Goal: Task Accomplishment & Management: Manage account settings

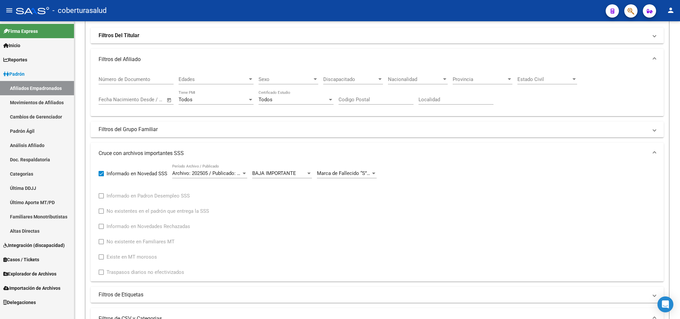
scroll to position [41, 0]
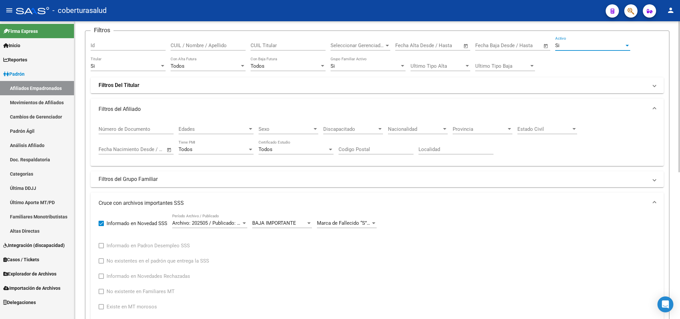
click at [580, 47] on div "Si" at bounding box center [589, 45] width 69 height 6
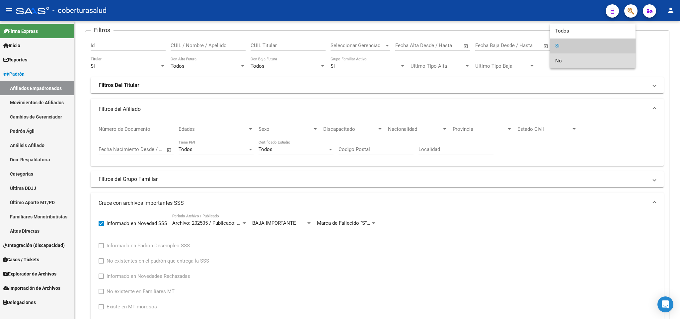
click at [575, 57] on span "No" at bounding box center [592, 60] width 75 height 15
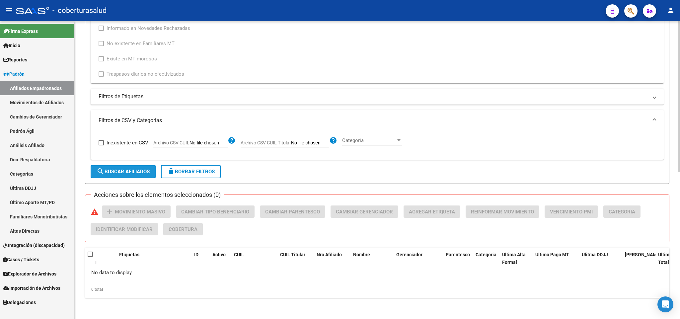
click at [119, 169] on span "search Buscar Afiliados" at bounding box center [123, 172] width 53 height 6
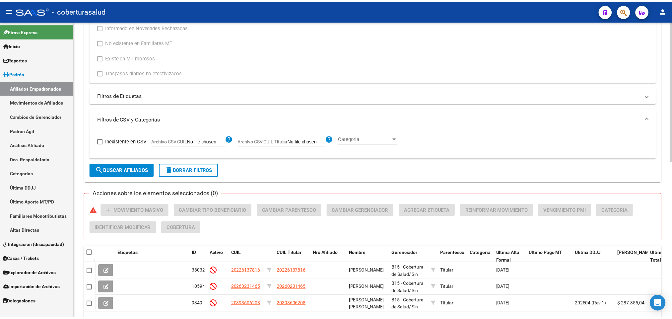
scroll to position [330, 0]
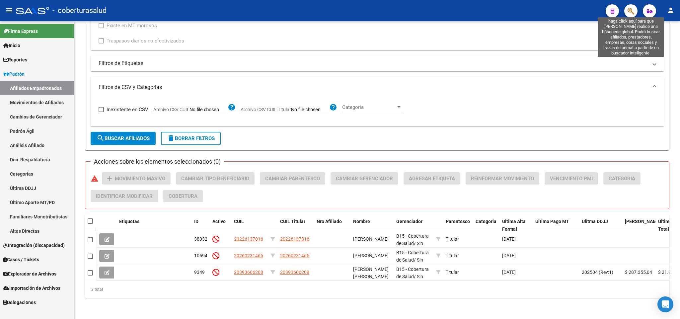
click at [632, 12] on icon "button" at bounding box center [630, 11] width 7 height 8
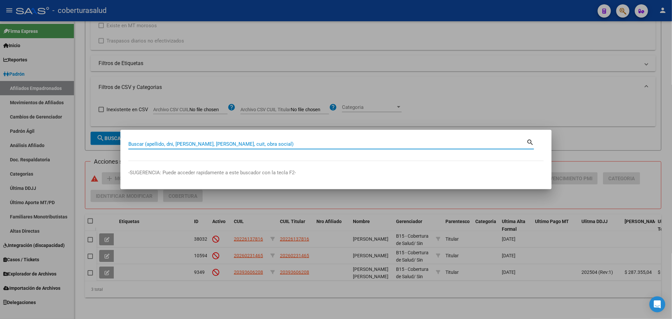
paste input "21755784"
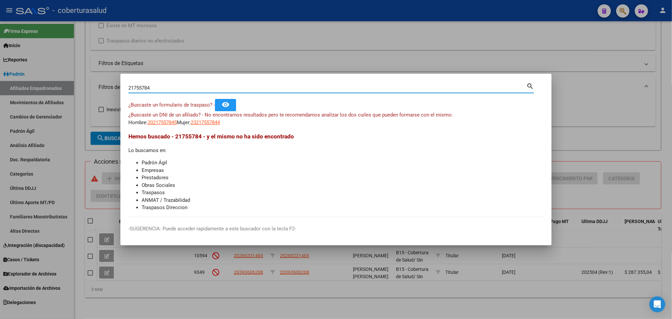
click at [244, 90] on input "21755784" at bounding box center [327, 88] width 398 height 6
paste input "3319459"
click at [232, 87] on input "23319459" at bounding box center [327, 88] width 398 height 6
click at [231, 87] on input "23319459" at bounding box center [327, 88] width 398 height 6
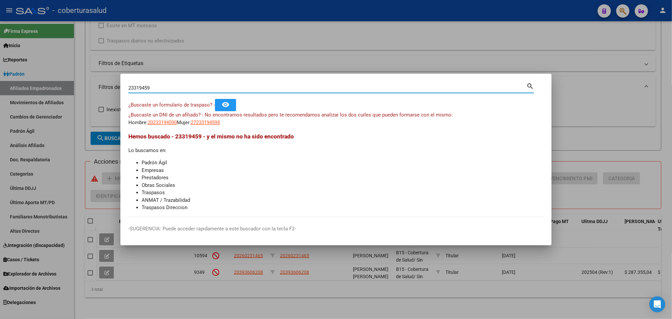
paste input "37509400"
click at [198, 87] on input "37509400" at bounding box center [327, 88] width 398 height 6
paste input "4113816"
click at [362, 75] on mat-dialog-container "34113816 Buscar (apellido, dni, cuil, nro traspaso, cuit, obra social) search ¿…" at bounding box center [335, 160] width 431 height 172
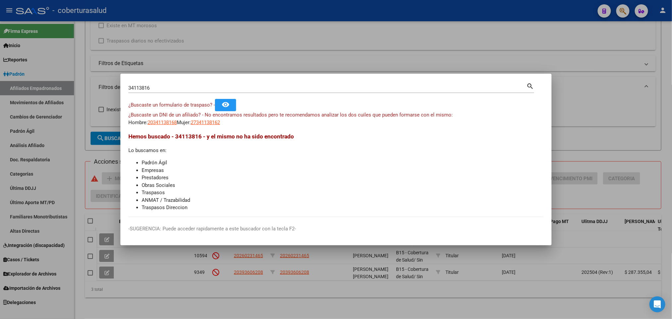
drag, startPoint x: 354, startPoint y: 83, endPoint x: 351, endPoint y: 84, distance: 3.7
click at [351, 84] on div "34113816 Buscar (apellido, dni, [PERSON_NAME], [PERSON_NAME], cuit, obra social)" at bounding box center [327, 88] width 398 height 10
click at [341, 88] on input "34113816" at bounding box center [327, 88] width 398 height 6
paste input "13054819"
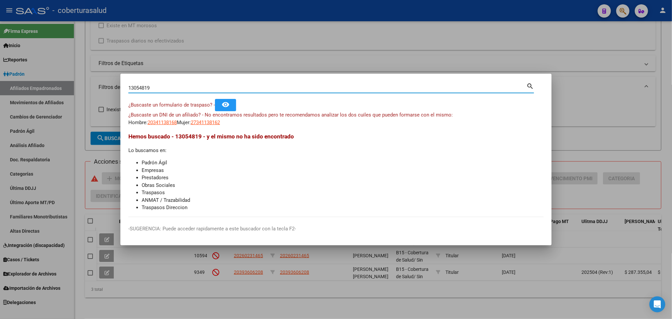
type input "13054819"
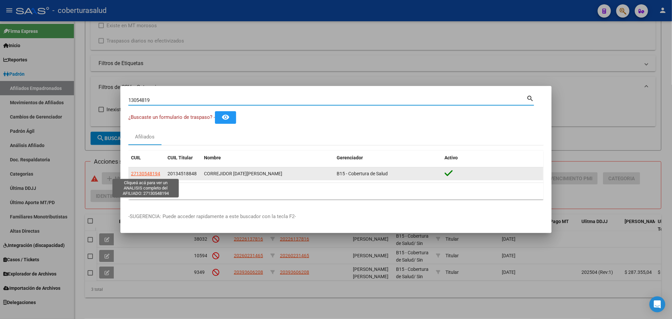
click at [154, 175] on span "27130548194" at bounding box center [145, 173] width 29 height 5
type textarea "27130548194"
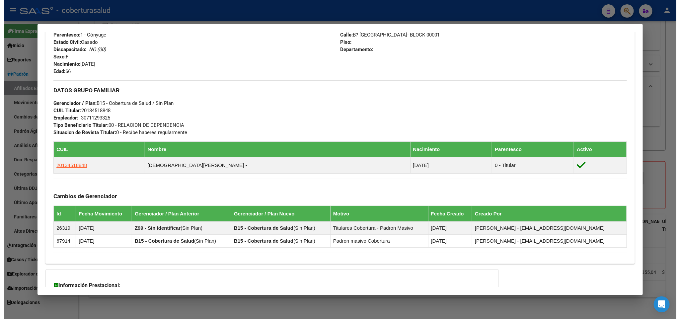
scroll to position [299, 0]
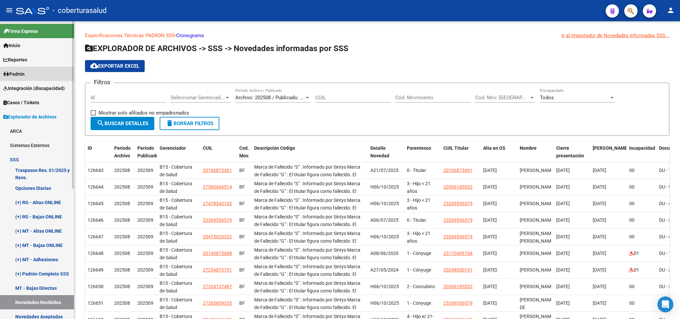
click at [28, 75] on link "Padrón" at bounding box center [37, 74] width 74 height 14
click at [11, 74] on span "Padrón" at bounding box center [13, 73] width 21 height 7
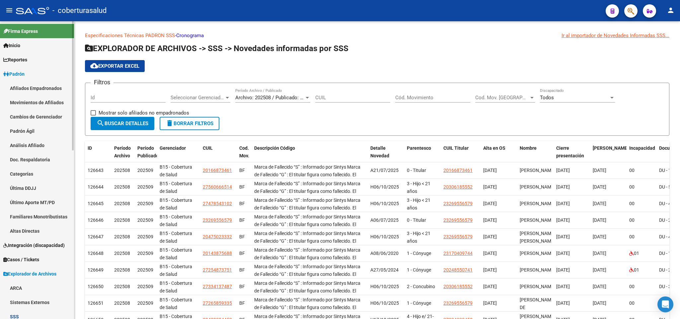
click at [22, 87] on link "Afiliados Empadronados" at bounding box center [37, 88] width 74 height 14
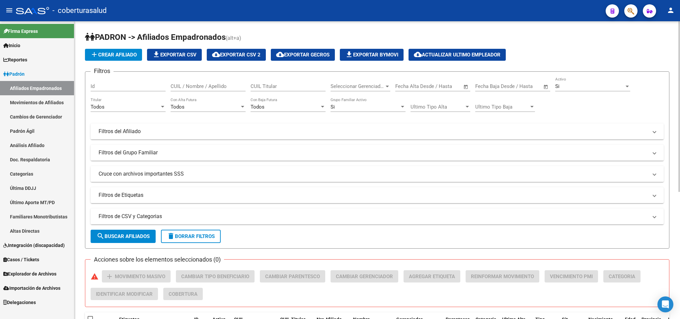
click at [555, 174] on mat-panel-title "Cruce con archivos importantes SSS" at bounding box center [373, 173] width 549 height 7
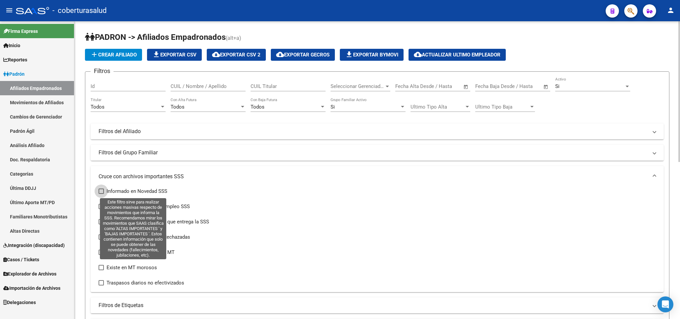
click at [101, 191] on span at bounding box center [101, 190] width 5 height 5
click at [101, 194] on input "Informado en Novedad SSS" at bounding box center [101, 194] width 0 height 0
checkbox input "true"
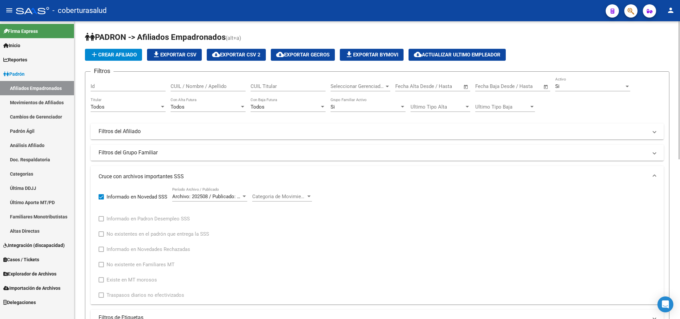
click at [234, 198] on span "Archivo: 202508 / Publicado: 202509" at bounding box center [212, 196] width 81 height 6
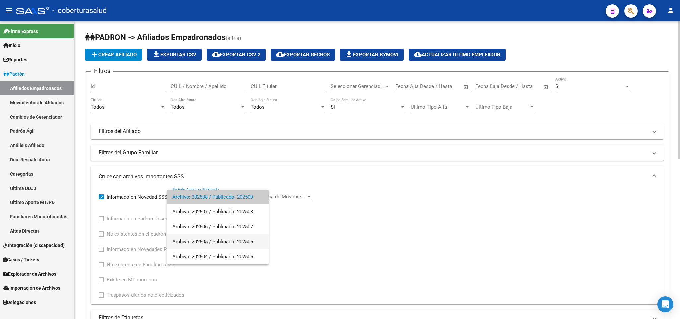
click at [228, 237] on span "Archivo: 202505 / Publicado: 202506" at bounding box center [217, 241] width 91 height 15
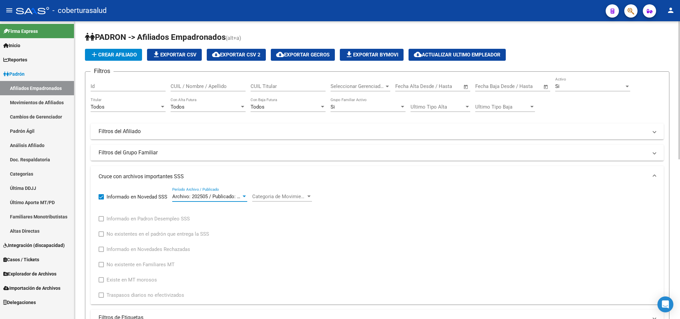
click at [301, 198] on span "Categoria de Movimiento" at bounding box center [279, 196] width 54 height 6
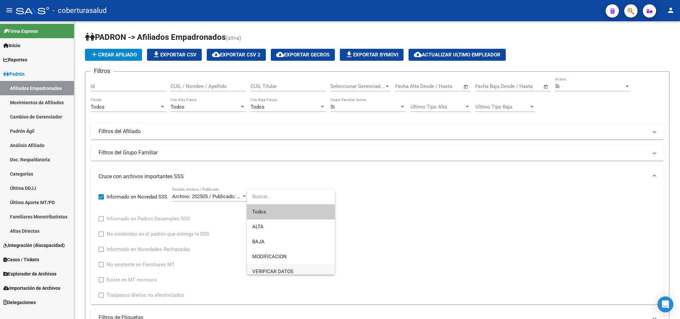
scroll to position [49, 0]
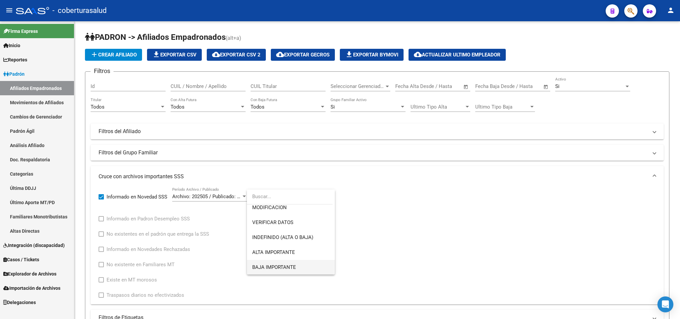
click at [302, 267] on span "BAJA IMPORTANTE" at bounding box center [290, 267] width 77 height 15
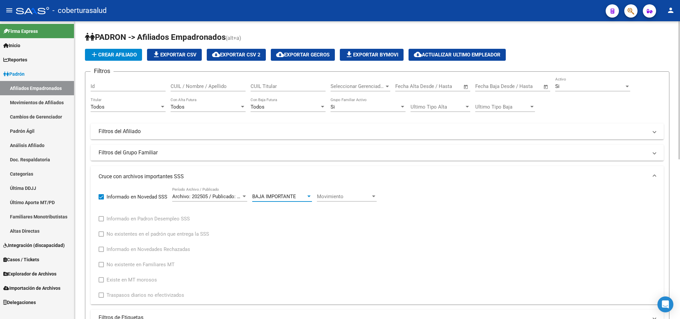
click at [345, 200] on div "Movimiento Movimiento" at bounding box center [347, 194] width 60 height 14
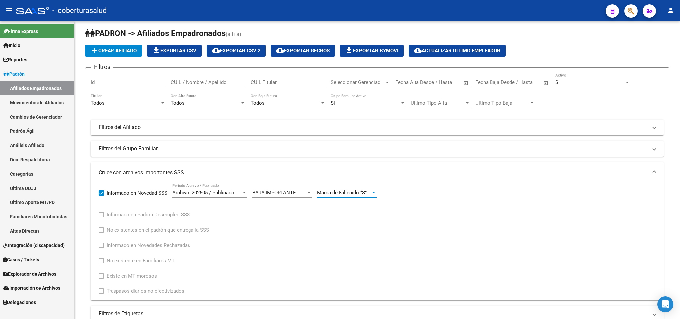
scroll to position [0, 0]
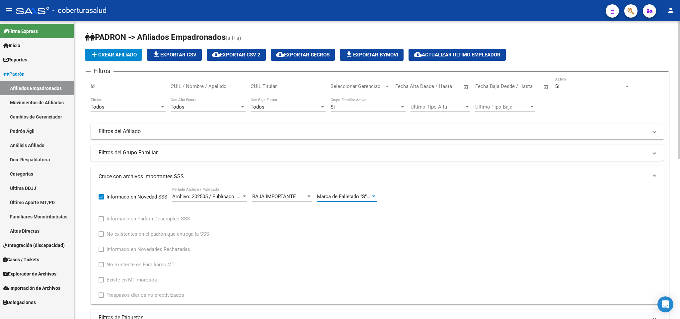
click at [138, 108] on div "Todos" at bounding box center [125, 107] width 69 height 6
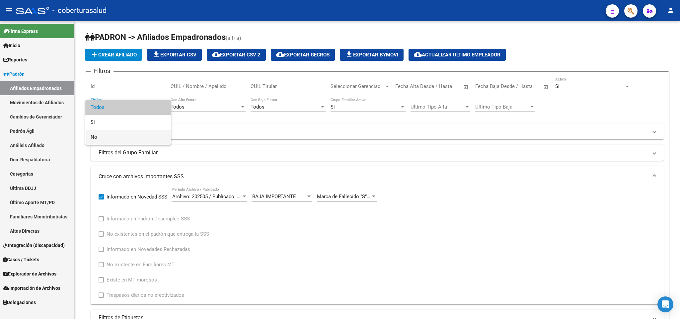
click at [135, 137] on span "No" at bounding box center [128, 137] width 75 height 15
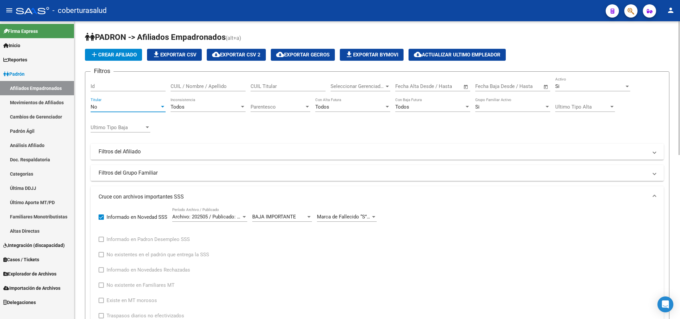
scroll to position [199, 0]
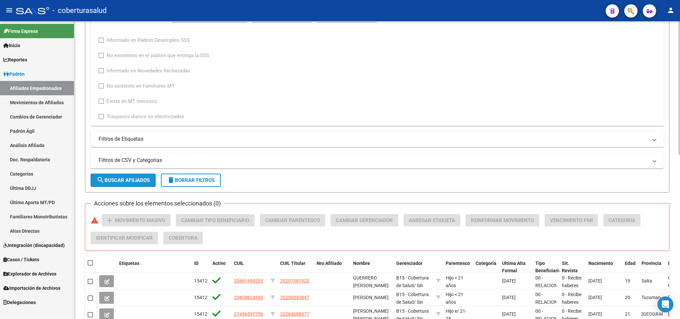
click at [137, 183] on span "search Buscar Afiliados" at bounding box center [123, 180] width 53 height 6
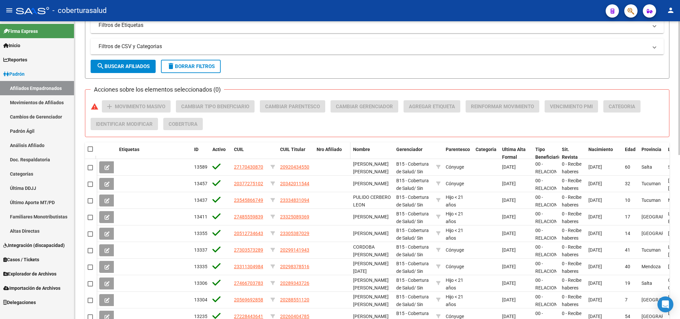
scroll to position [315, 0]
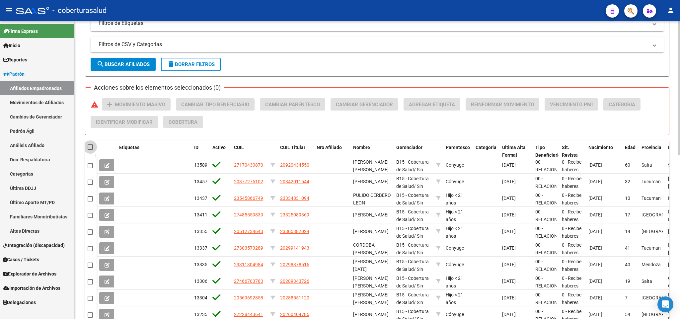
click at [93, 149] on span at bounding box center [90, 146] width 5 height 5
click at [90, 150] on input "checkbox" at bounding box center [90, 150] width 0 height 0
checkbox input "true"
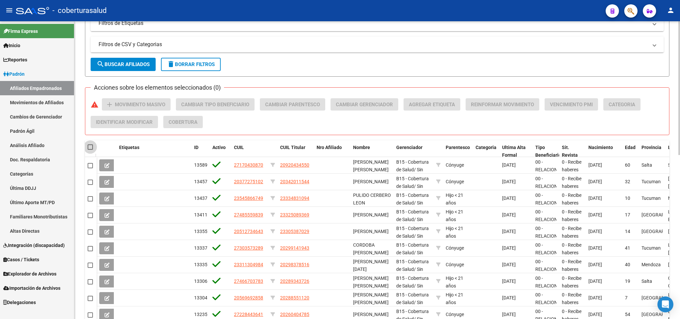
checkbox input "true"
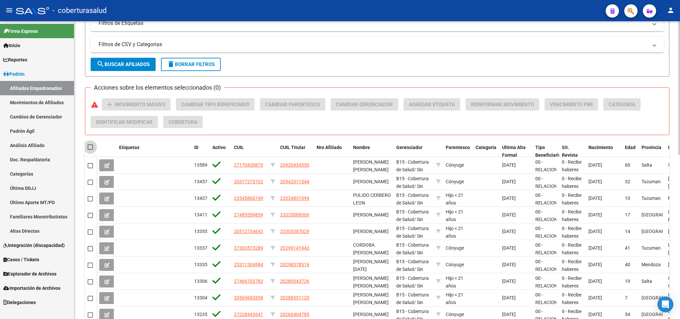
checkbox input "true"
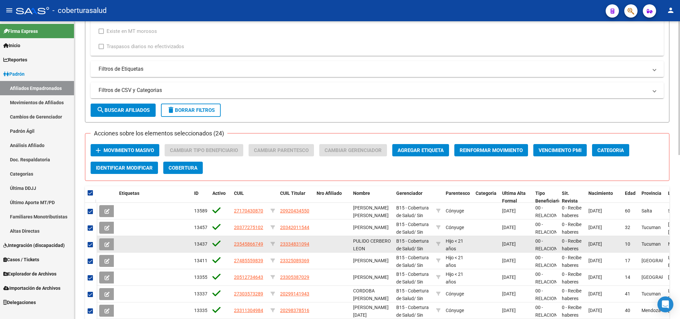
scroll to position [265, 0]
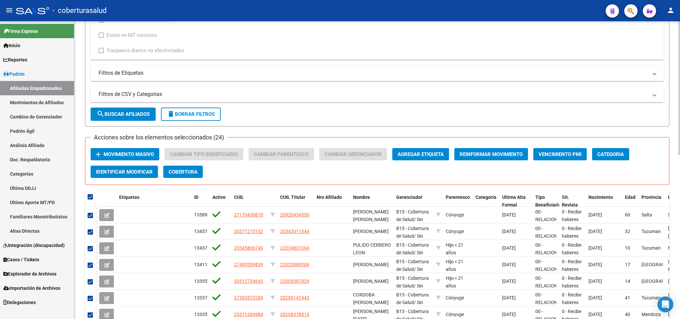
click at [122, 159] on button "add Movimiento Masivo" at bounding box center [125, 154] width 69 height 12
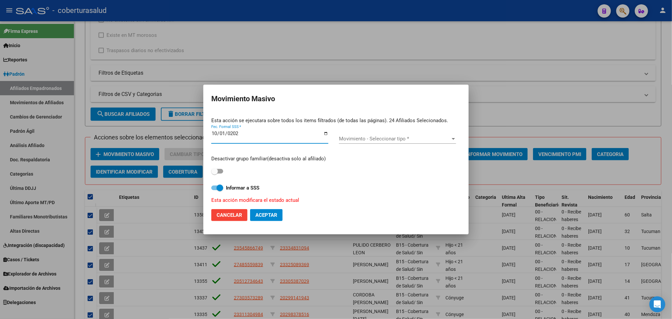
type input "[DATE]"
click at [424, 139] on span "Movimiento - Seleccionar tipo *" at bounding box center [394, 139] width 111 height 6
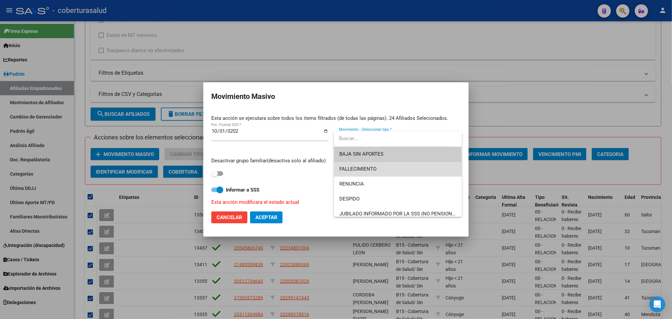
click at [406, 170] on span "FALLECIMIENTO" at bounding box center [397, 169] width 117 height 15
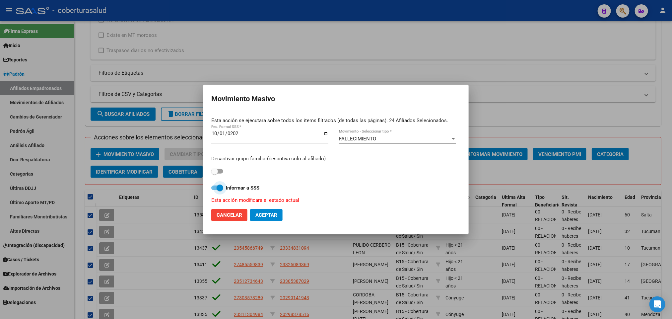
click at [219, 187] on span at bounding box center [220, 187] width 7 height 7
click at [215, 190] on input "Informar a SSS" at bounding box center [214, 190] width 0 height 0
checkbox input "false"
click at [273, 219] on button "Aceptar" at bounding box center [266, 215] width 33 height 12
checkbox input "false"
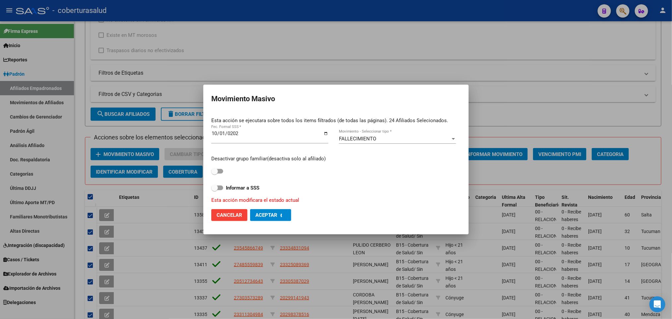
checkbox input "false"
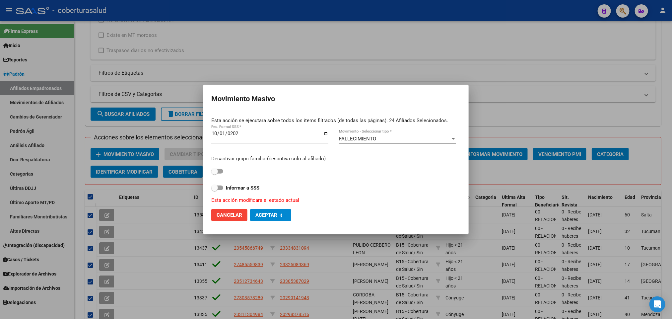
checkbox input "false"
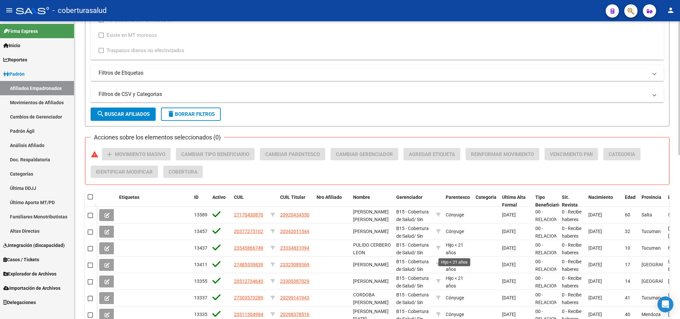
scroll to position [1, 0]
click at [128, 116] on span "search Buscar Afiliados" at bounding box center [123, 114] width 53 height 6
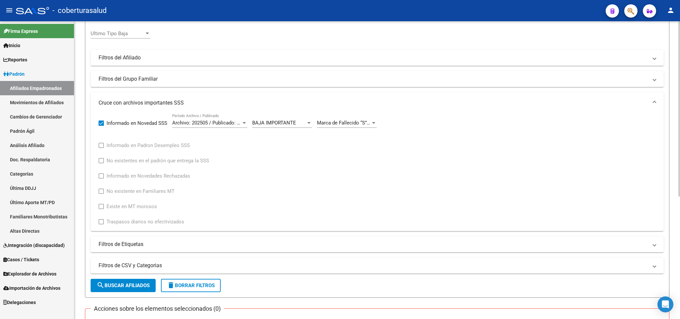
scroll to position [0, 0]
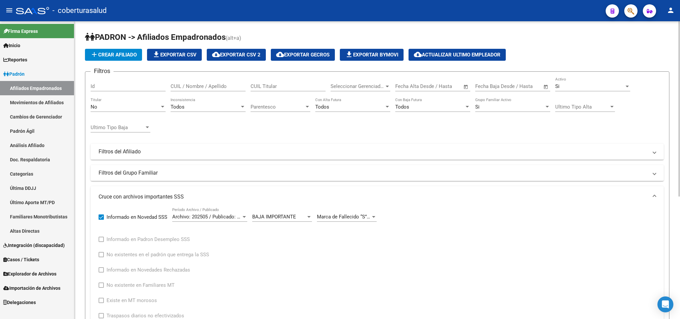
click at [588, 86] on div "Si" at bounding box center [589, 86] width 69 height 6
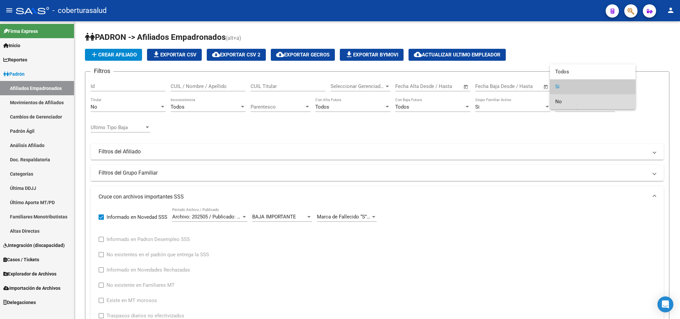
click at [583, 99] on span "No" at bounding box center [592, 101] width 75 height 15
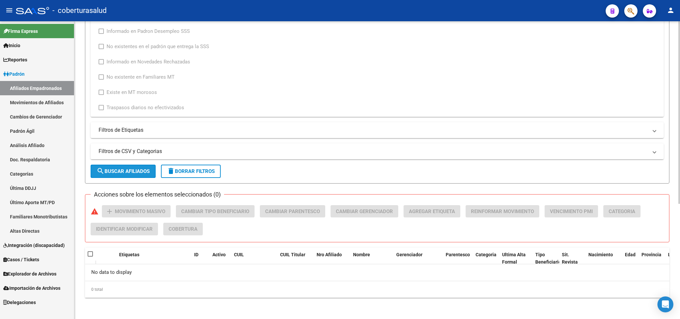
click at [134, 172] on span "search Buscar Afiliados" at bounding box center [123, 171] width 53 height 6
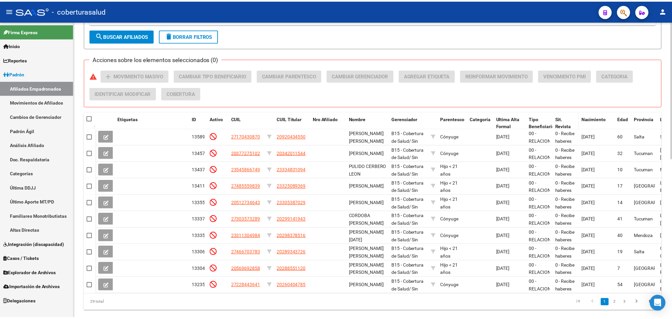
scroll to position [344, 0]
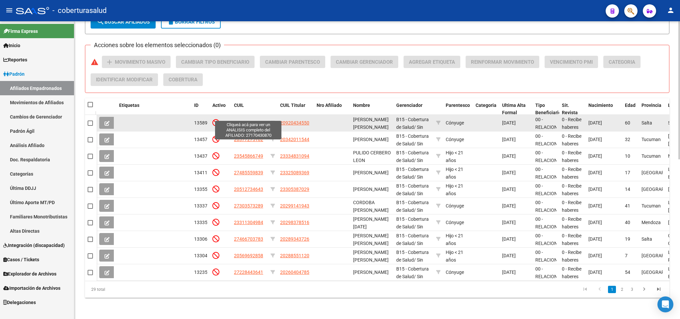
click at [256, 120] on span "27170430870" at bounding box center [248, 122] width 29 height 5
type textarea "27170430870"
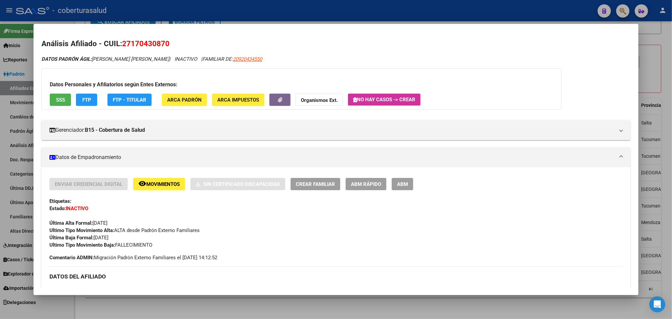
click at [171, 181] on span "Movimientos" at bounding box center [163, 184] width 34 height 6
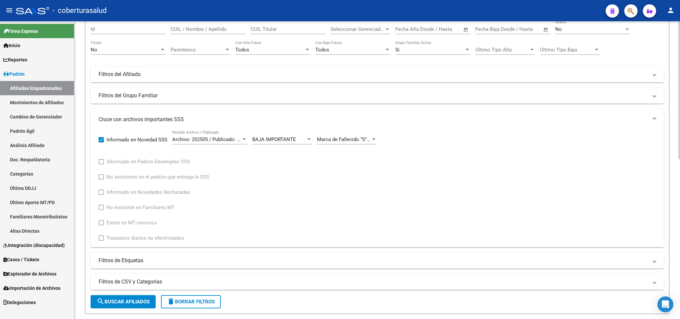
scroll to position [46, 0]
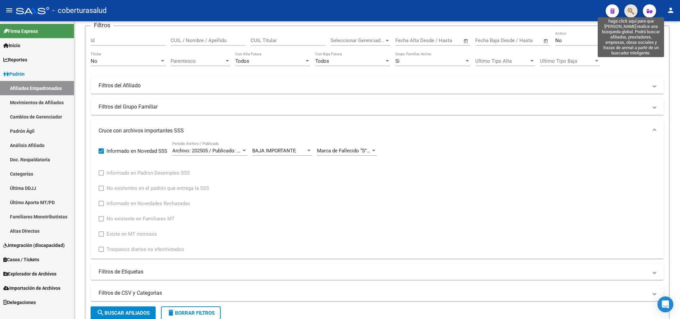
click at [630, 10] on icon "button" at bounding box center [630, 11] width 7 height 8
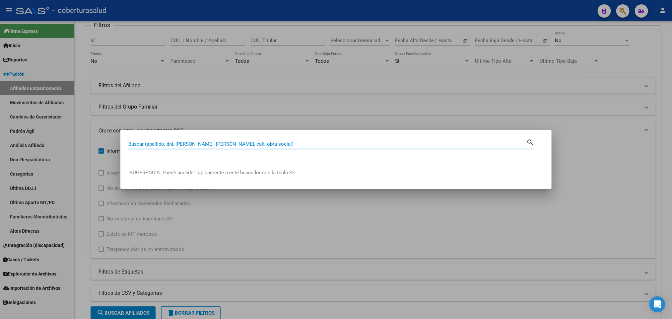
paste input "50377241"
type input "50377241"
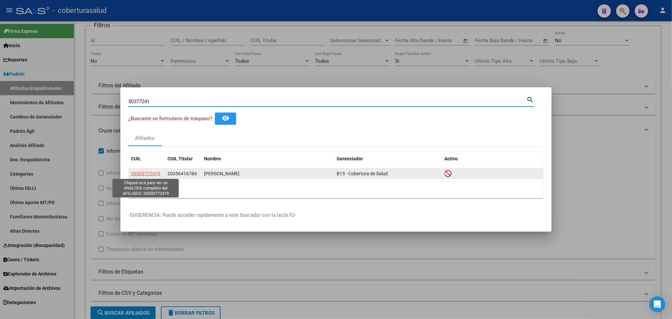
click at [147, 172] on span "20503772419" at bounding box center [145, 173] width 29 height 5
type textarea "20503772419"
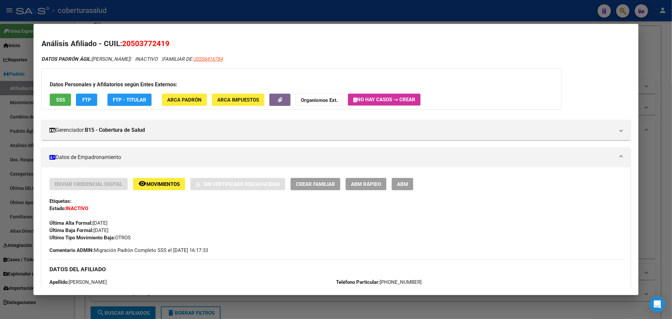
click at [162, 182] on span "Movimientos" at bounding box center [163, 184] width 34 height 6
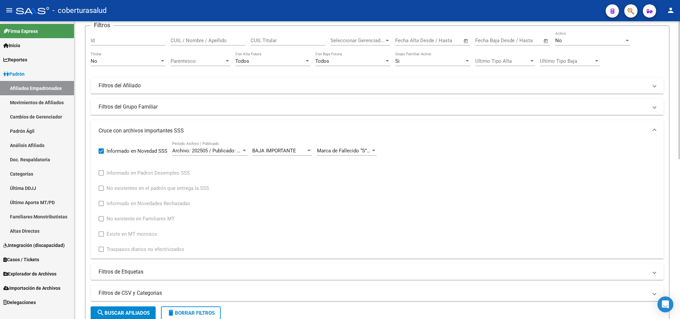
scroll to position [0, 0]
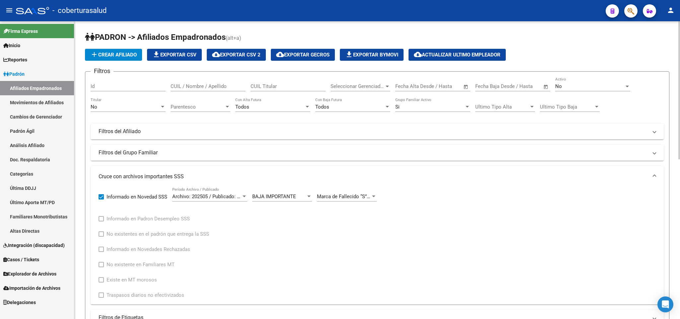
click at [584, 83] on div "No Activo" at bounding box center [592, 84] width 75 height 14
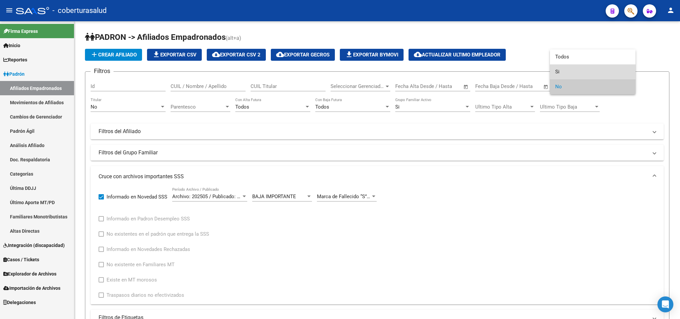
click at [582, 78] on span "Si" at bounding box center [592, 71] width 75 height 15
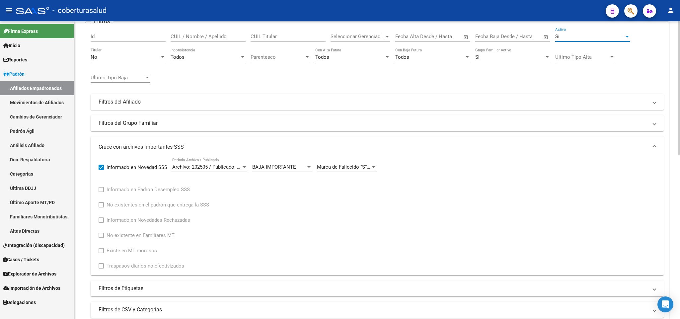
scroll to position [100, 0]
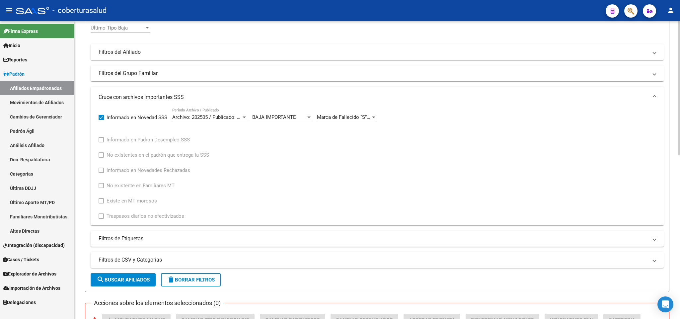
click at [229, 121] on div "Archivo: 202505 / Publicado: 202506 Período Archivo / Publicado" at bounding box center [209, 115] width 75 height 14
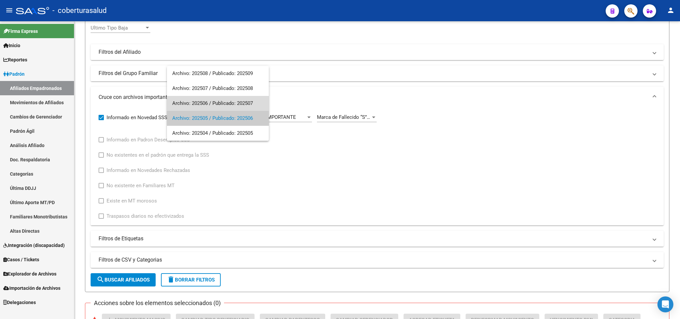
click at [236, 103] on span "Archivo: 202506 / Publicado: 202507" at bounding box center [217, 103] width 91 height 15
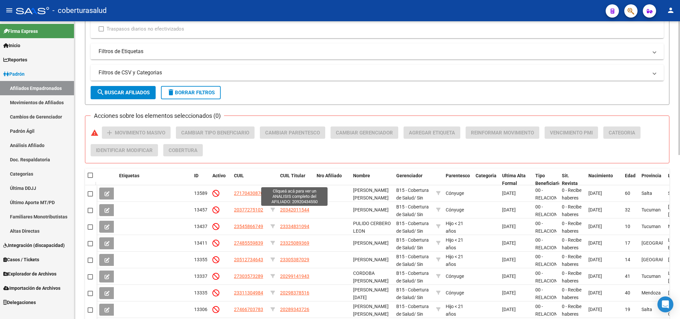
scroll to position [299, 0]
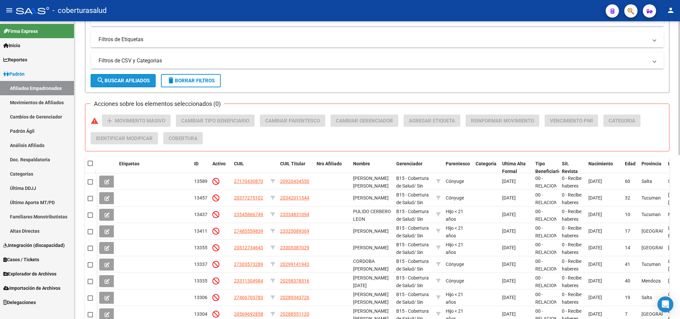
click at [138, 83] on span "search Buscar Afiliados" at bounding box center [123, 81] width 53 height 6
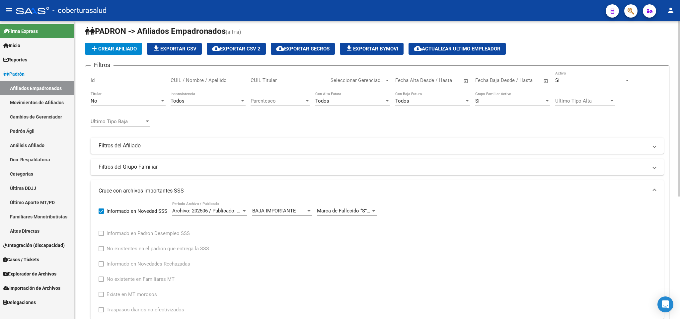
scroll to position [0, 0]
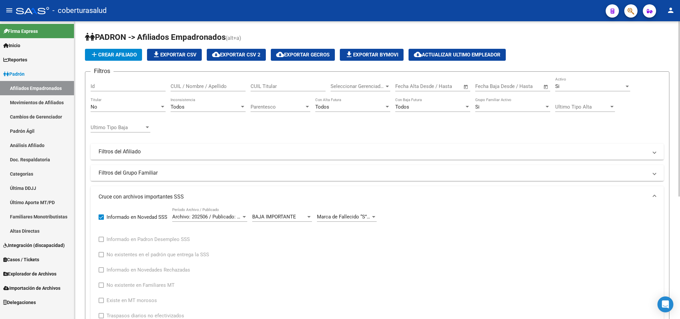
click at [141, 102] on div "No Titular" at bounding box center [128, 105] width 75 height 14
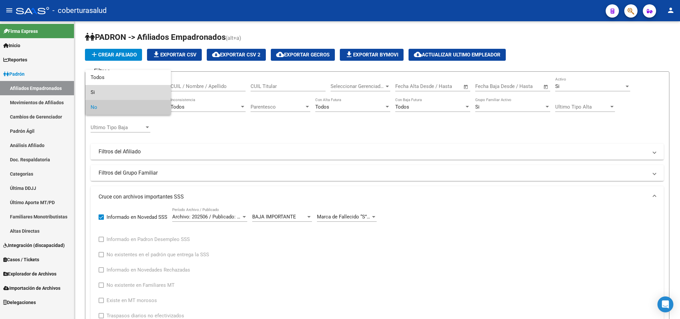
click at [138, 90] on span "Si" at bounding box center [128, 92] width 75 height 15
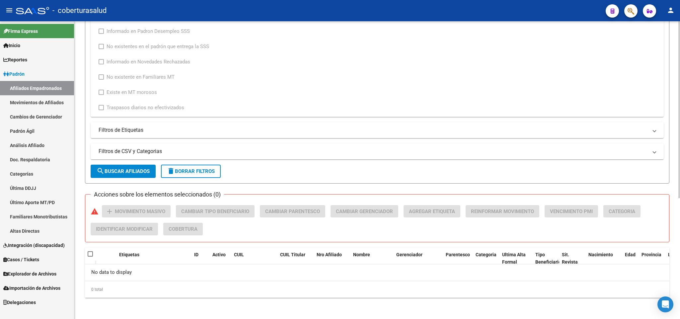
click at [131, 171] on span "search Buscar Afiliados" at bounding box center [123, 171] width 53 height 6
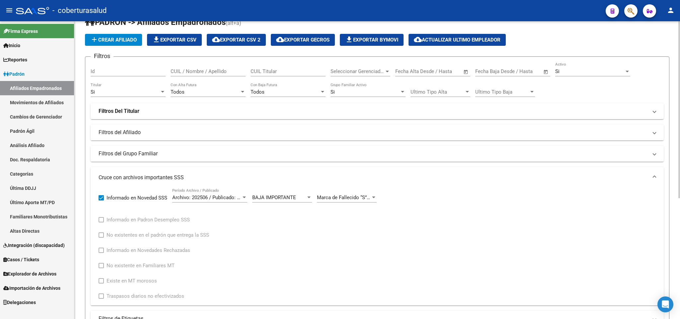
scroll to position [4, 0]
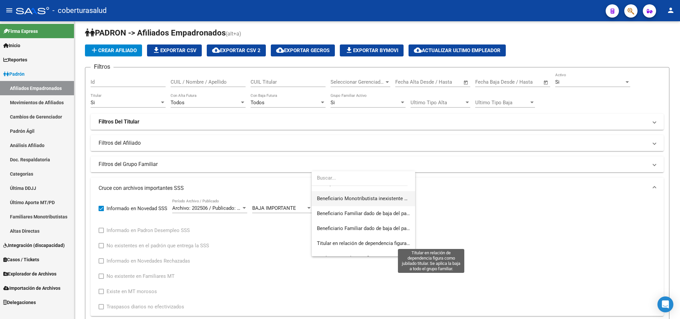
scroll to position [109, 0]
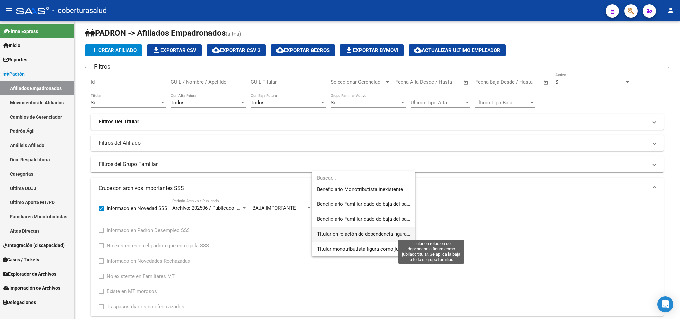
click at [349, 232] on span "Titular en relación de dependencia figura como jubilado titular. Se aplica la b…" at bounding box center [432, 234] width 230 height 6
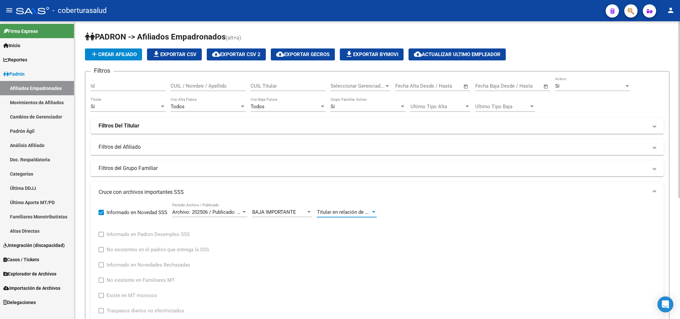
scroll to position [0, 0]
click at [117, 55] on span "add Crear Afiliado" at bounding box center [113, 55] width 46 height 6
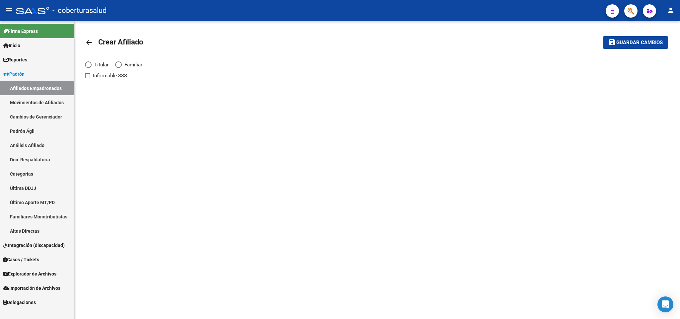
click at [87, 39] on mat-icon "arrow_back" at bounding box center [89, 42] width 8 height 8
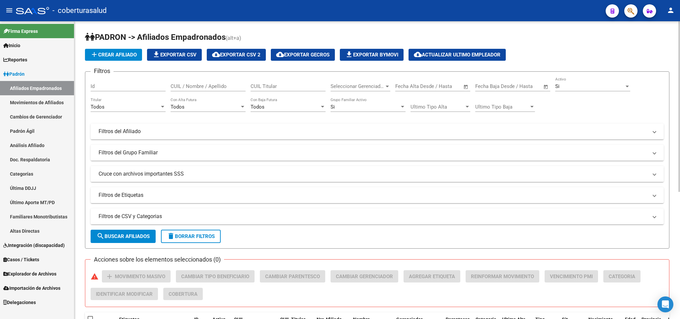
click at [242, 180] on mat-expansion-panel-header "Cruce con archivos importantes SSS" at bounding box center [377, 174] width 573 height 16
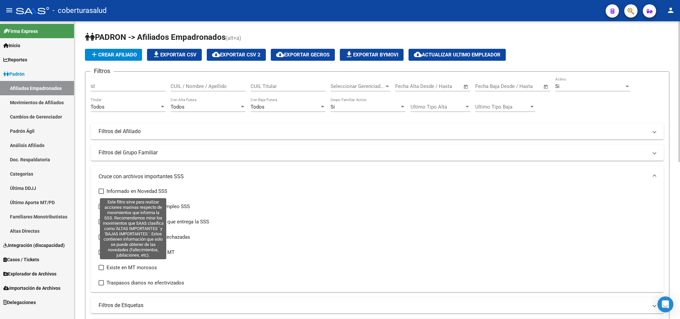
click at [136, 192] on span "Informado en Novedad SSS" at bounding box center [136, 191] width 61 height 8
click at [101, 194] on input "Informado en Novedad SSS" at bounding box center [101, 194] width 0 height 0
checkbox input "true"
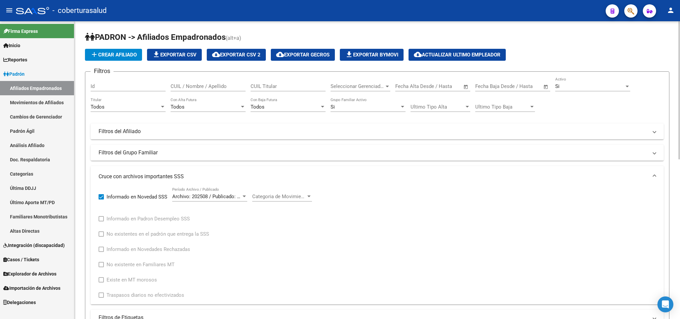
click at [229, 194] on span "Archivo: 202508 / Publicado: 202509" at bounding box center [212, 196] width 81 height 6
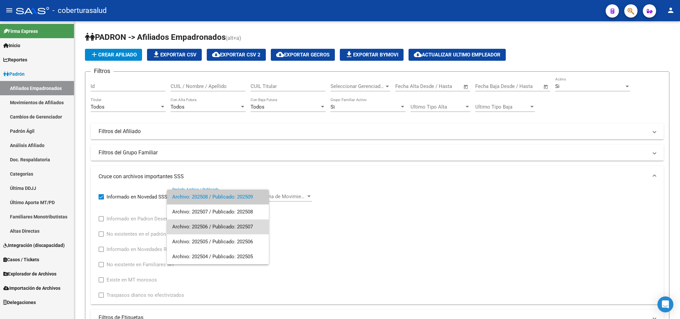
click at [228, 228] on span "Archivo: 202506 / Publicado: 202507" at bounding box center [217, 226] width 91 height 15
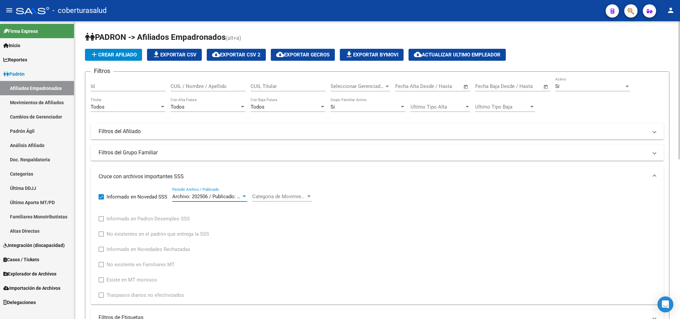
click at [232, 195] on span "Archivo: 202506 / Publicado: 202507" at bounding box center [212, 196] width 81 height 6
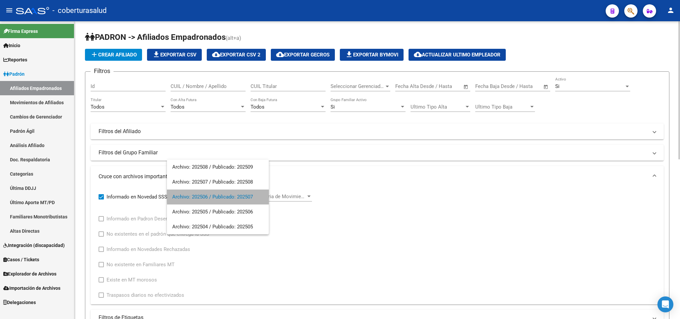
click at [232, 195] on span "Archivo: 202506 / Publicado: 202507" at bounding box center [217, 196] width 91 height 15
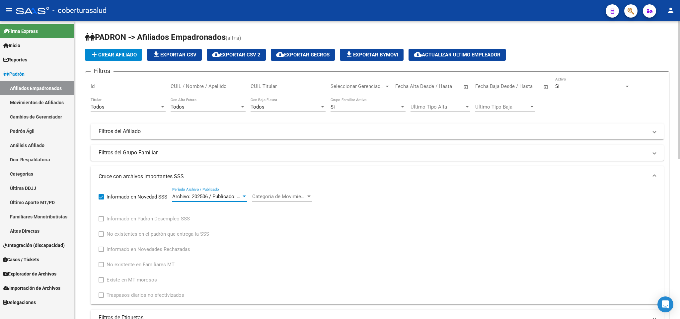
click at [272, 196] on span "Categoria de Movimiento" at bounding box center [279, 196] width 54 height 6
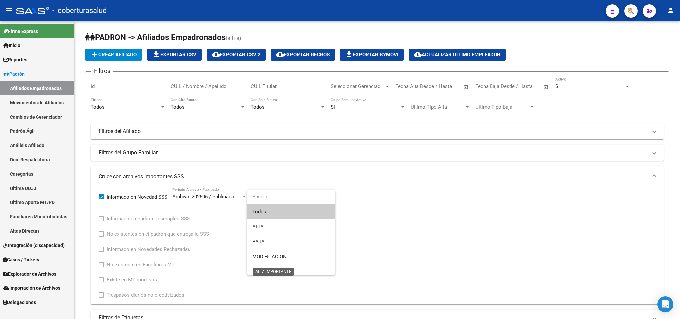
scroll to position [49, 0]
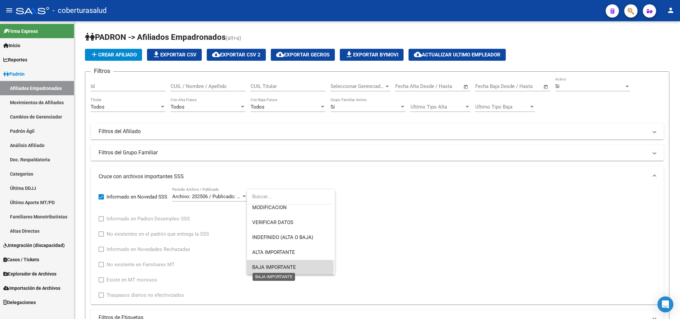
click at [288, 267] on span "BAJA IMPORTANTE" at bounding box center [274, 267] width 44 height 6
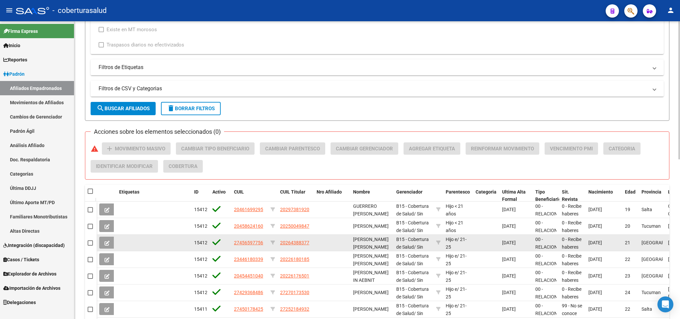
scroll to position [299, 0]
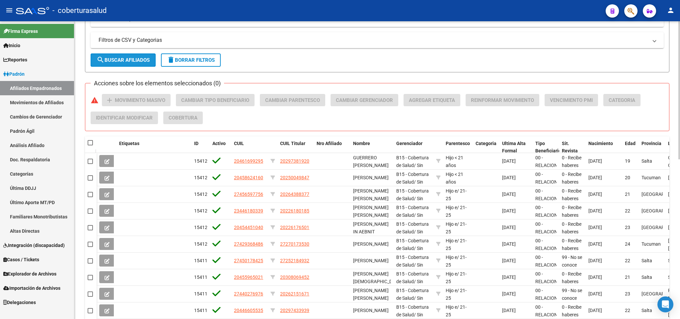
click at [131, 65] on button "search Buscar Afiliados" at bounding box center [123, 59] width 65 height 13
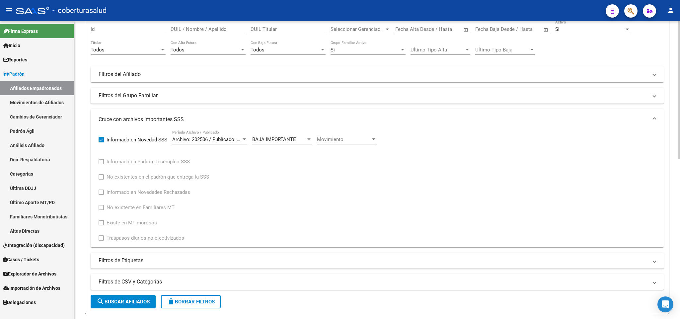
scroll to position [46, 0]
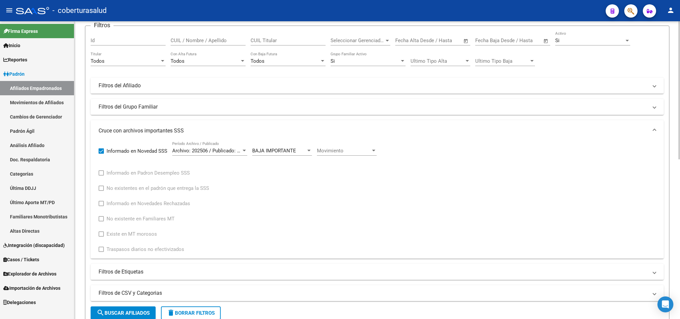
click at [350, 154] on span "Movimiento" at bounding box center [344, 151] width 54 height 6
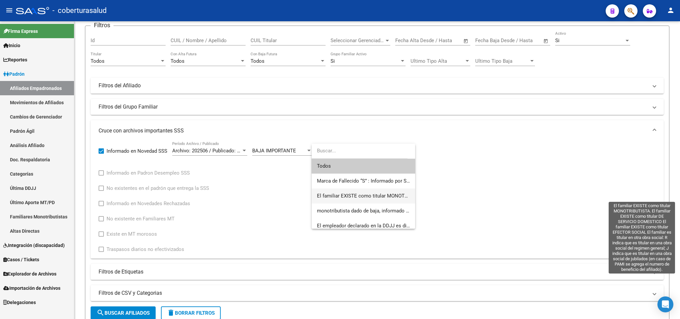
scroll to position [109, 0]
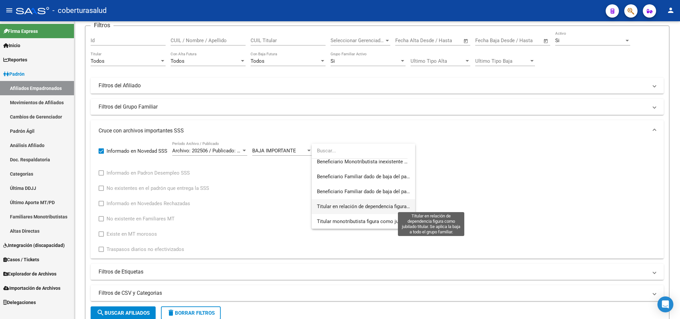
click at [372, 206] on span "Titular en relación de dependencia figura como jubilado titular. Se aplica la b…" at bounding box center [432, 206] width 230 height 6
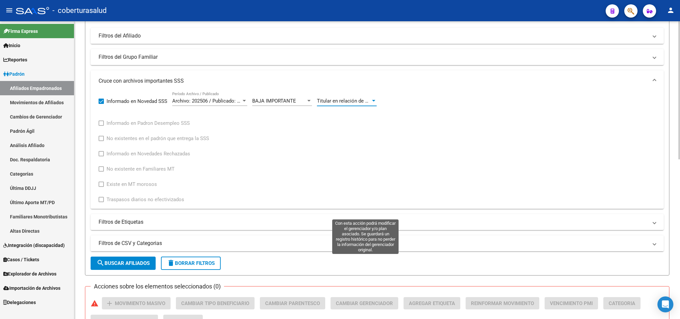
scroll to position [195, 0]
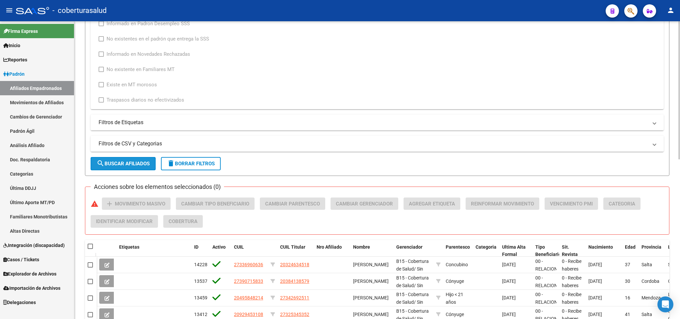
click at [122, 169] on button "search Buscar Afiliados" at bounding box center [123, 163] width 65 height 13
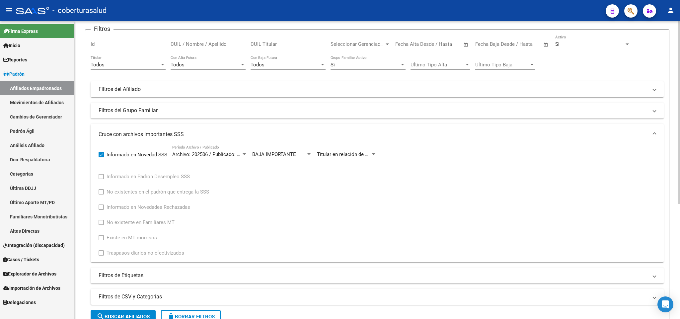
scroll to position [38, 0]
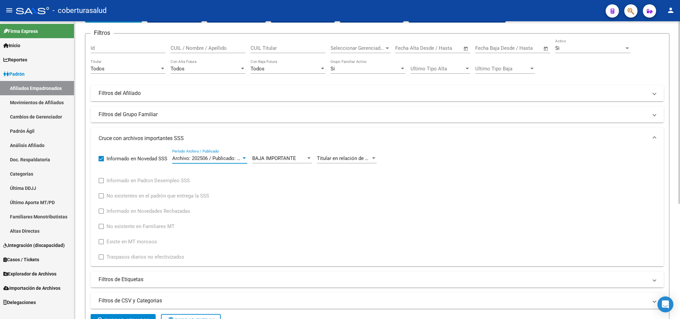
click at [227, 157] on span "Archivo: 202506 / Publicado: 202507" at bounding box center [212, 158] width 81 height 6
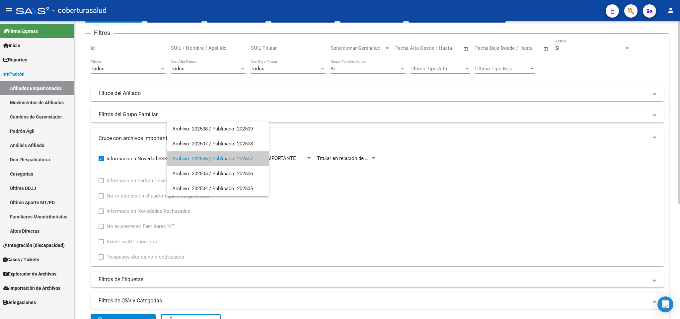
click at [227, 157] on span "Archivo: 202506 / Publicado: 202507" at bounding box center [217, 158] width 91 height 15
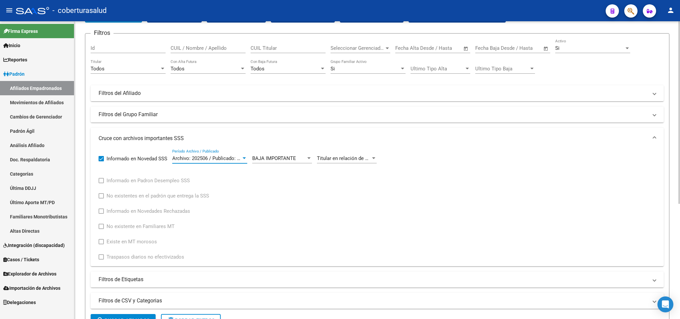
click at [346, 156] on span "Titular en relación de dependencia figura como jubilado titular. Se aplica la b…" at bounding box center [432, 158] width 230 height 6
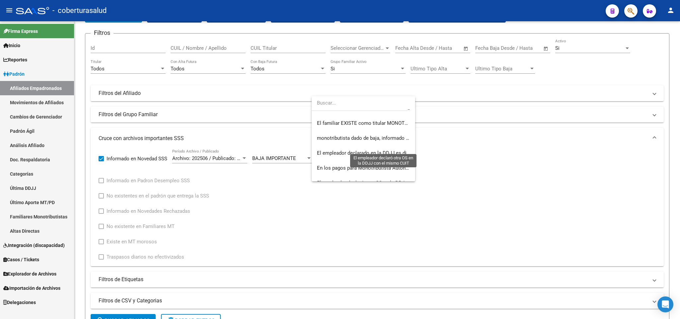
scroll to position [10, 0]
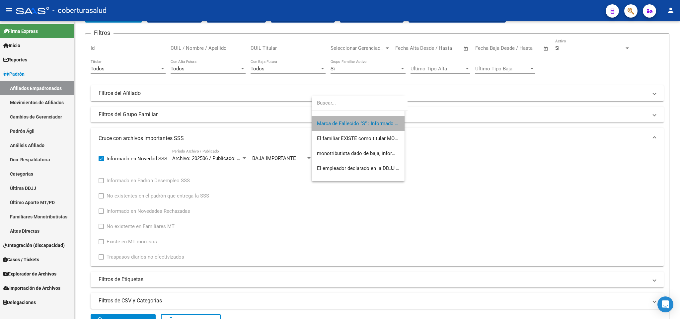
scroll to position [15, 0]
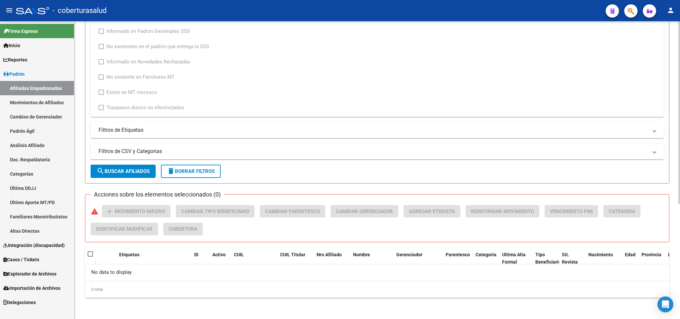
click at [125, 173] on span "search Buscar Afiliados" at bounding box center [123, 171] width 53 height 6
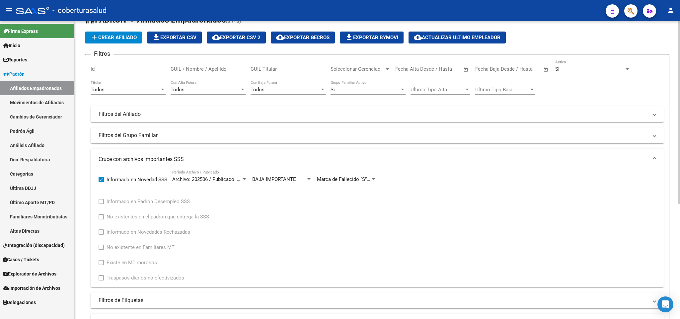
scroll to position [0, 0]
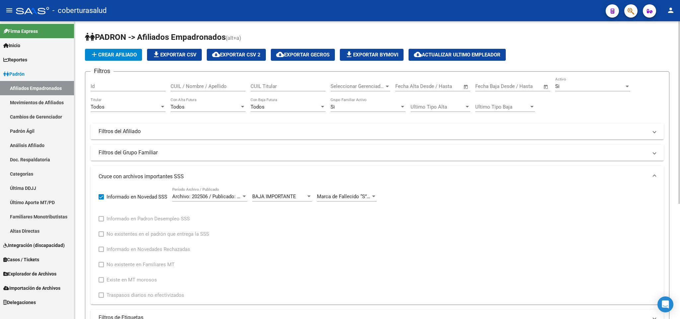
click at [607, 89] on div "Si" at bounding box center [589, 86] width 69 height 6
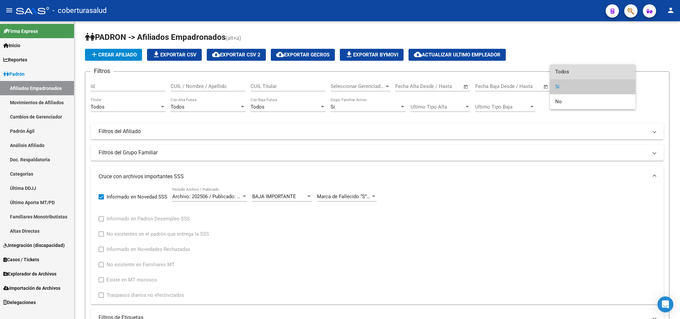
click at [588, 75] on span "Todos" at bounding box center [592, 71] width 75 height 15
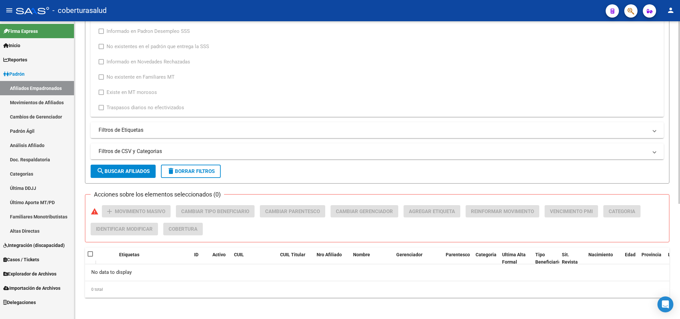
click at [140, 170] on span "search Buscar Afiliados" at bounding box center [123, 171] width 53 height 6
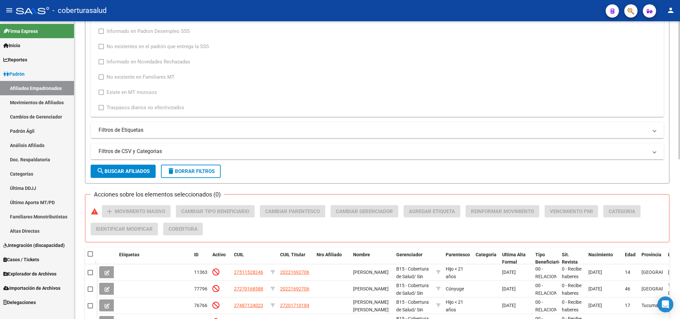
scroll to position [344, 0]
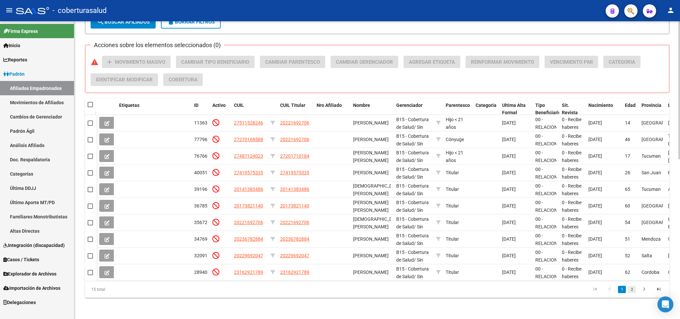
click at [633, 290] on link "2" at bounding box center [632, 289] width 8 height 7
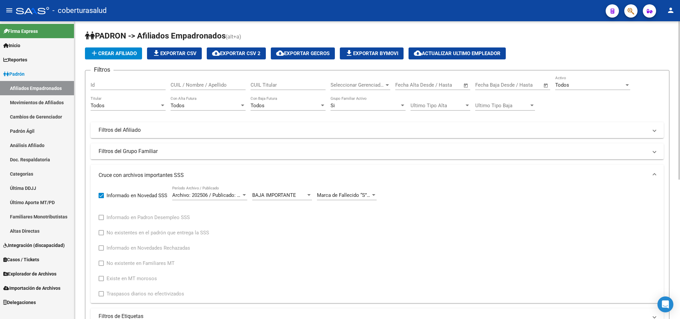
scroll to position [0, 0]
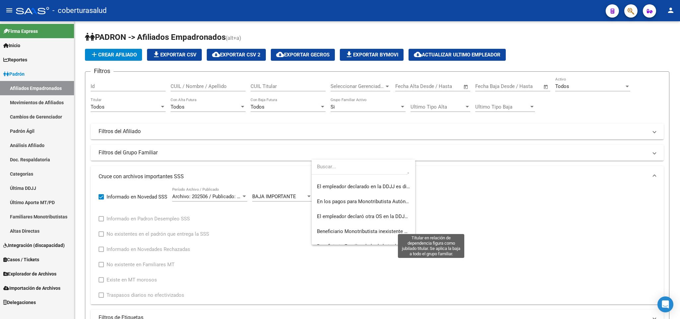
scroll to position [109, 0]
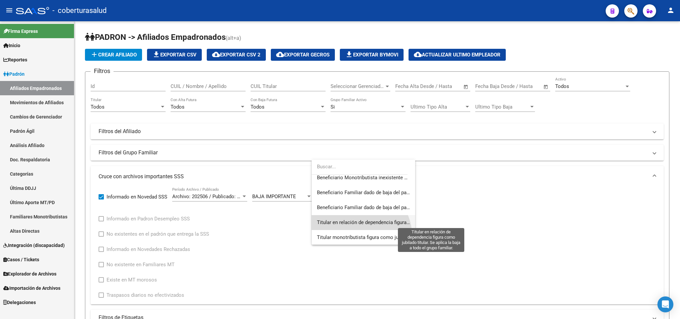
click at [357, 220] on span "Titular en relación de dependencia figura como jubilado titular. Se aplica la b…" at bounding box center [432, 222] width 230 height 6
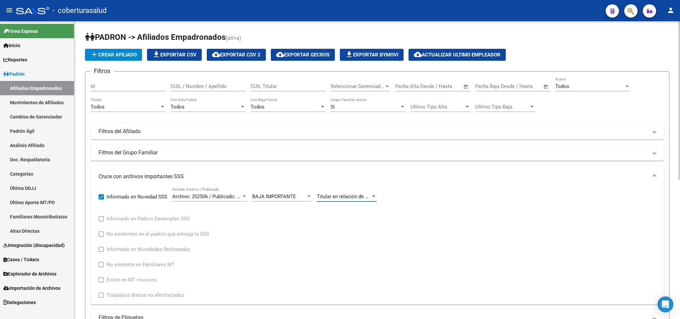
click at [355, 199] on span "Titular en relación de dependencia figura como jubilado titular. Se aplica la b…" at bounding box center [432, 196] width 230 height 6
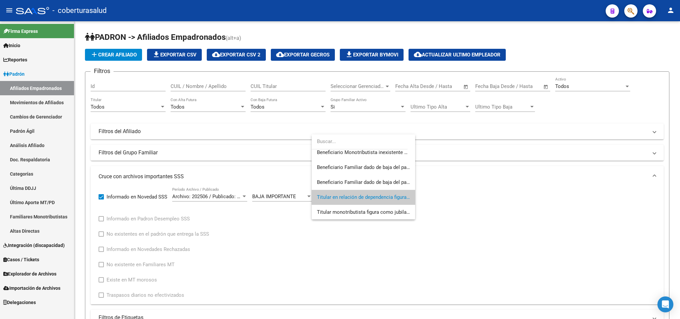
click at [485, 202] on div at bounding box center [340, 159] width 680 height 319
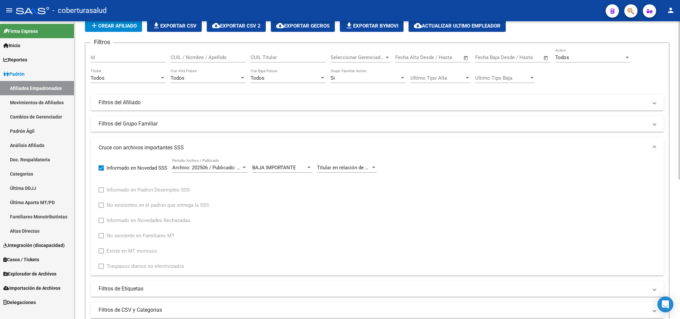
scroll to position [199, 0]
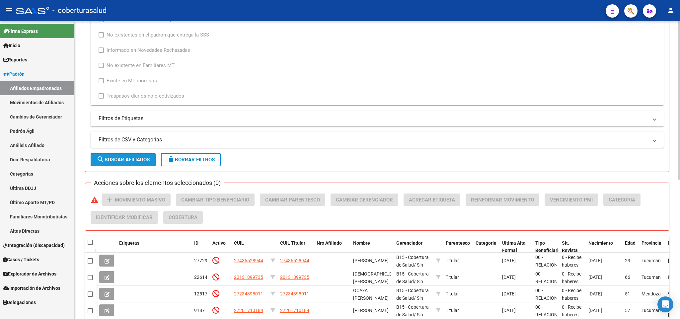
click at [128, 157] on span "search Buscar Afiliados" at bounding box center [123, 160] width 53 height 6
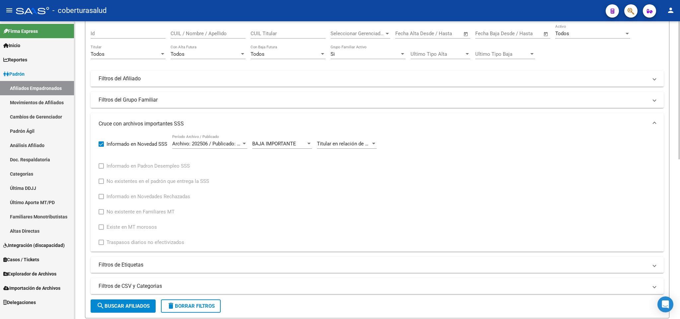
scroll to position [0, 0]
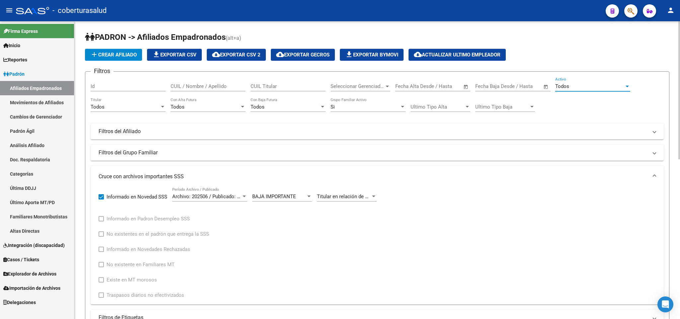
click at [571, 88] on div "Todos" at bounding box center [589, 86] width 69 height 6
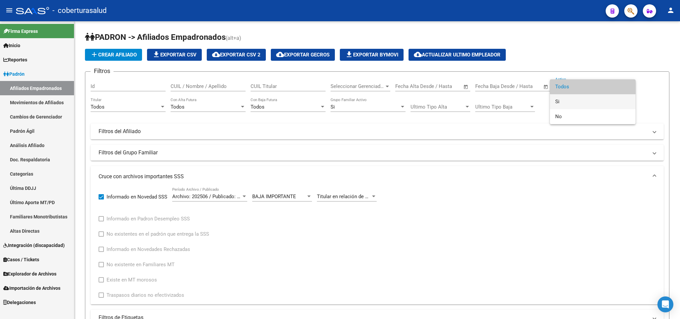
click at [571, 99] on span "Si" at bounding box center [592, 101] width 75 height 15
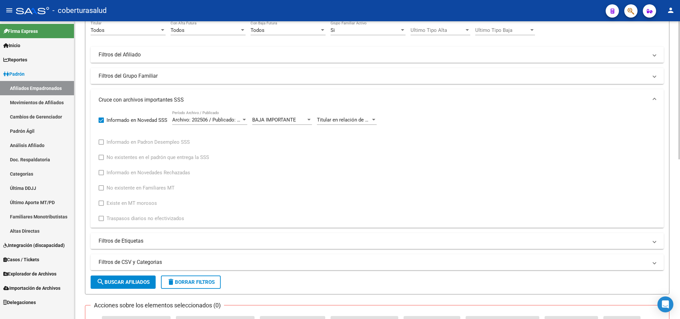
scroll to position [149, 0]
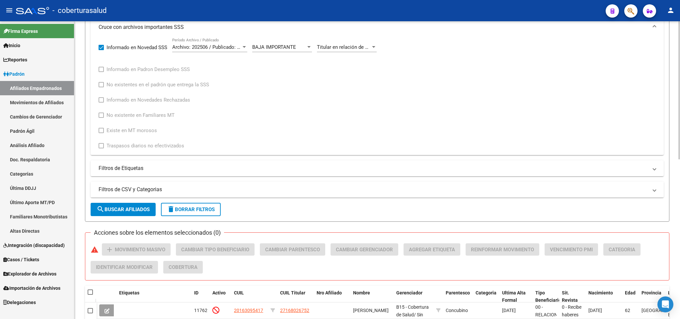
click at [125, 205] on button "search Buscar Afiliados" at bounding box center [123, 209] width 65 height 13
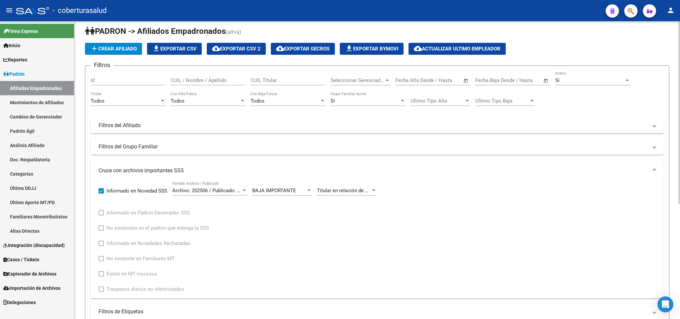
scroll to position [0, 0]
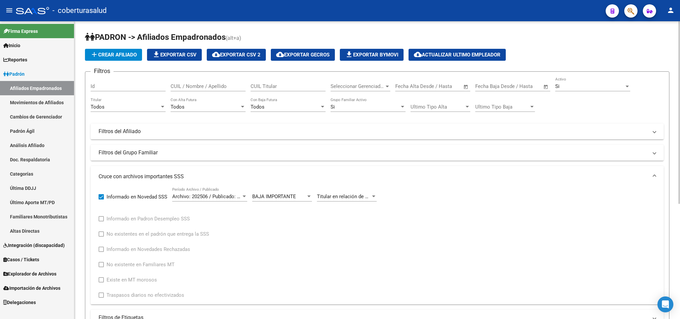
click at [221, 195] on span "Archivo: 202506 / Publicado: 202507" at bounding box center [212, 196] width 81 height 6
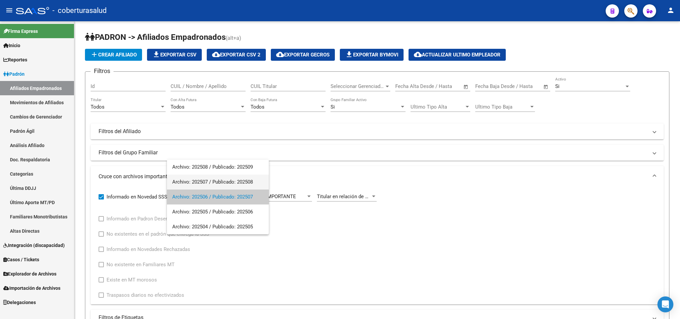
click at [219, 179] on span "Archivo: 202507 / Publicado: 202508" at bounding box center [217, 182] width 91 height 15
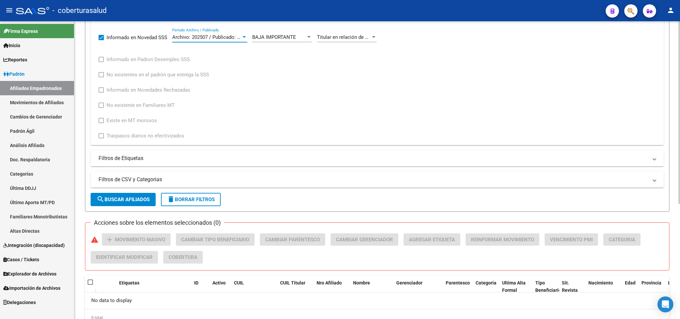
scroll to position [187, 0]
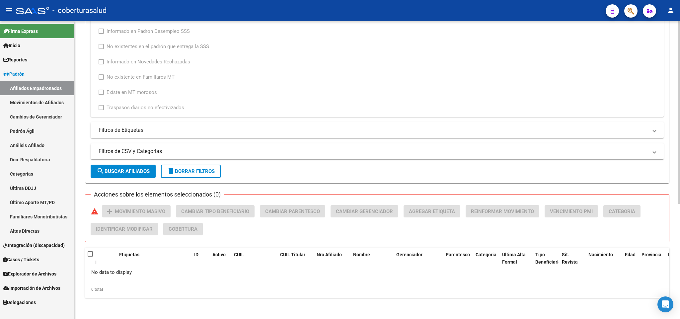
click at [136, 174] on span "search Buscar Afiliados" at bounding box center [123, 171] width 53 height 6
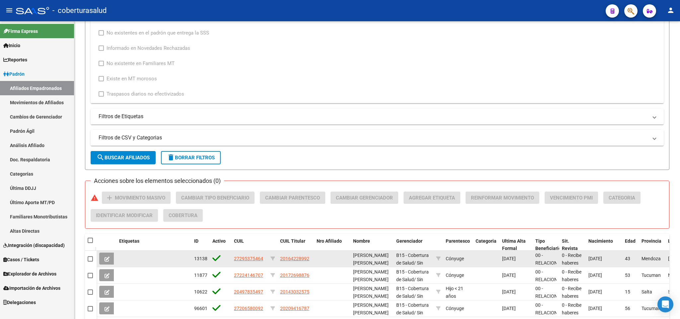
scroll to position [145, 0]
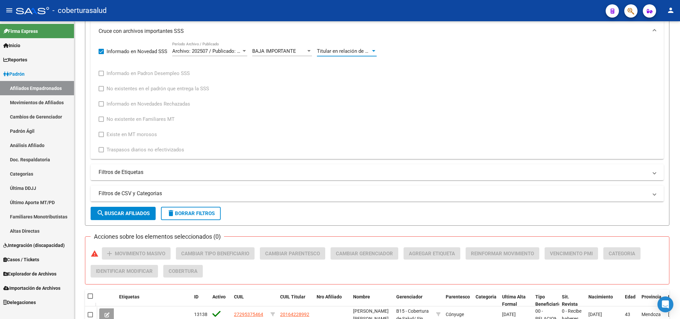
click at [358, 49] on span "Titular en relación de dependencia figura como jubilado titular. Se aplica la b…" at bounding box center [432, 51] width 230 height 6
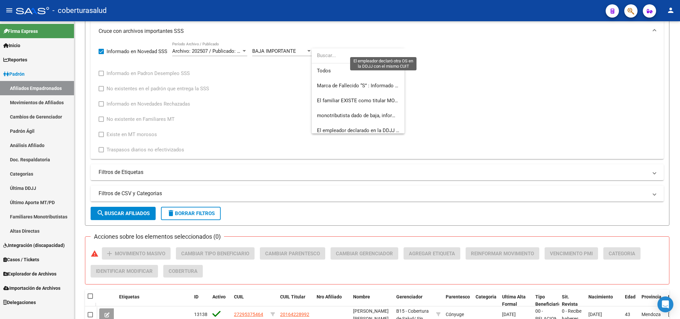
scroll to position [109, 0]
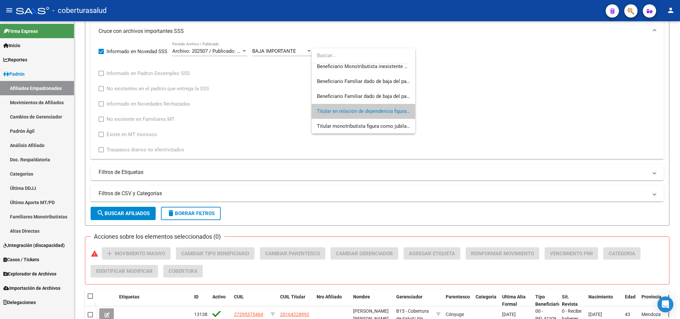
click at [358, 49] on input "dropdown search" at bounding box center [360, 55] width 96 height 15
click at [465, 78] on div at bounding box center [340, 159] width 680 height 319
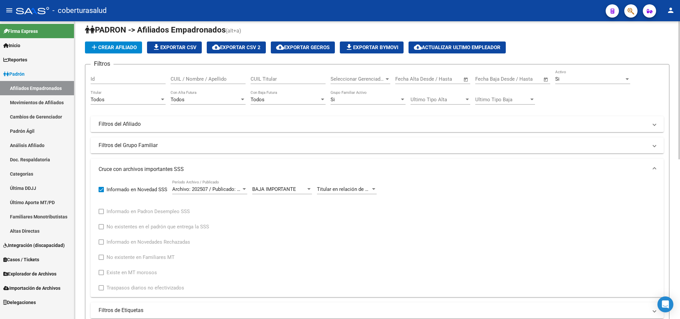
scroll to position [0, 0]
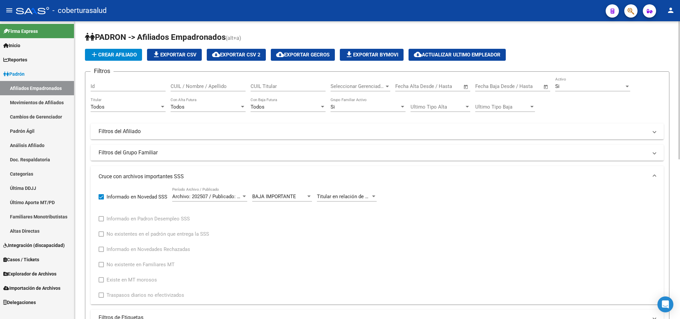
click at [151, 106] on div "Todos" at bounding box center [125, 107] width 69 height 6
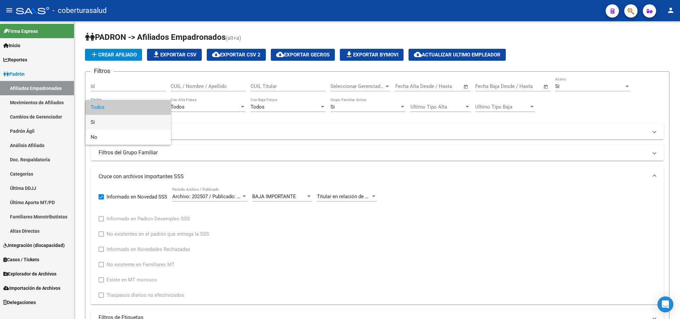
click at [140, 120] on span "Si" at bounding box center [128, 122] width 75 height 15
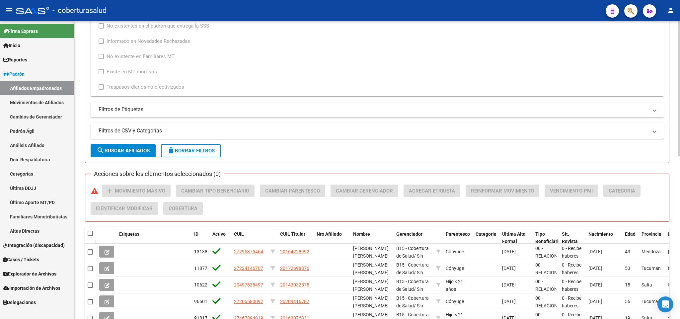
scroll to position [249, 0]
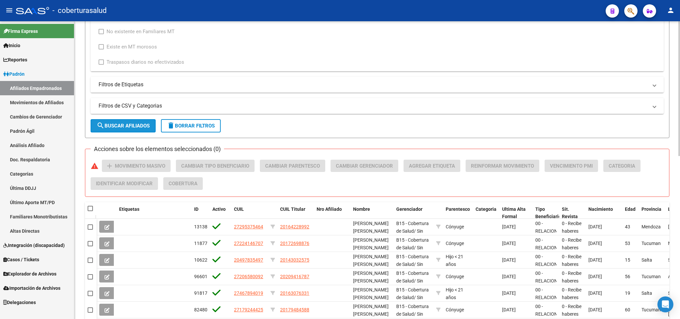
click at [123, 127] on span "search Buscar Afiliados" at bounding box center [123, 126] width 53 height 6
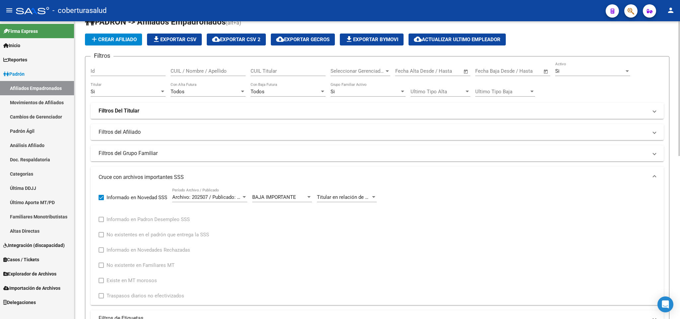
scroll to position [12, 0]
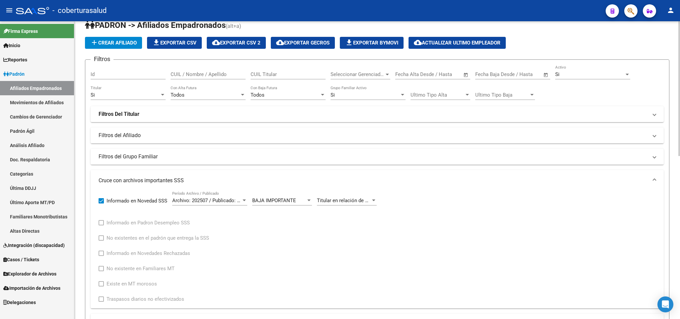
click at [228, 203] on span "Archivo: 202507 / Publicado: 202508" at bounding box center [212, 200] width 81 height 6
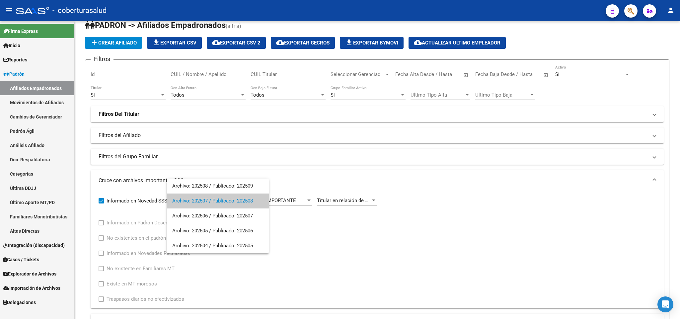
click at [564, 259] on div at bounding box center [340, 159] width 680 height 319
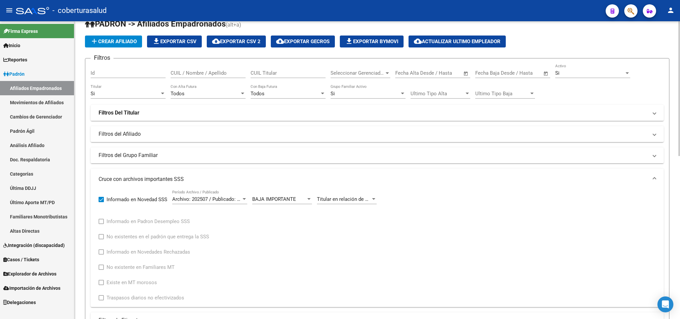
scroll to position [0, 0]
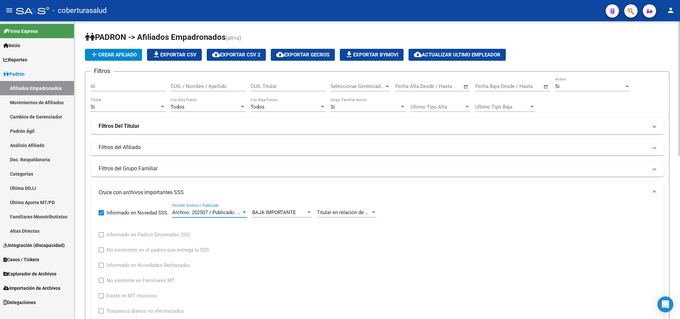
click at [234, 213] on span "Archivo: 202507 / Publicado: 202508" at bounding box center [212, 212] width 81 height 6
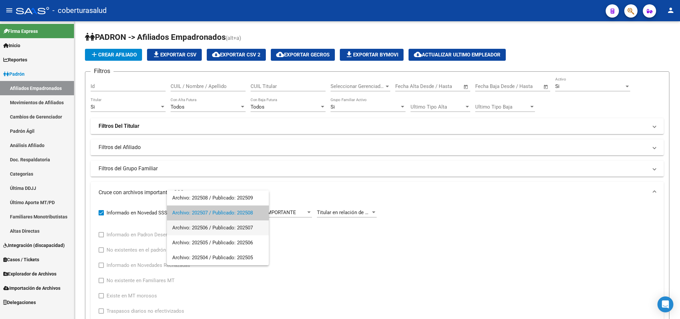
click at [239, 225] on span "Archivo: 202506 / Publicado: 202507" at bounding box center [217, 227] width 91 height 15
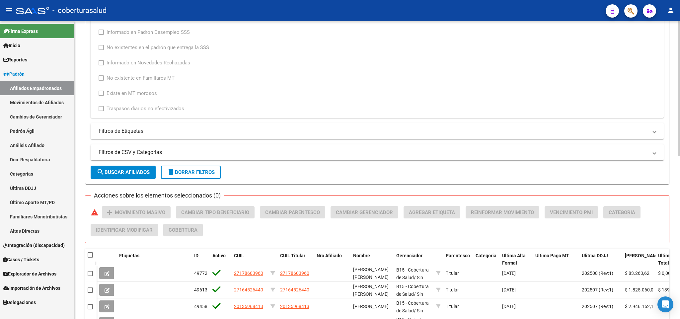
scroll to position [249, 0]
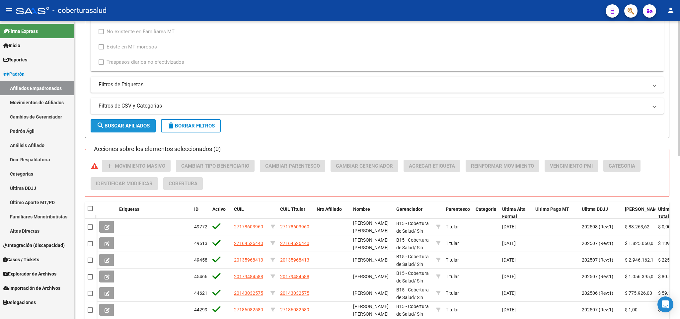
click at [134, 125] on span "search Buscar Afiliados" at bounding box center [123, 126] width 53 height 6
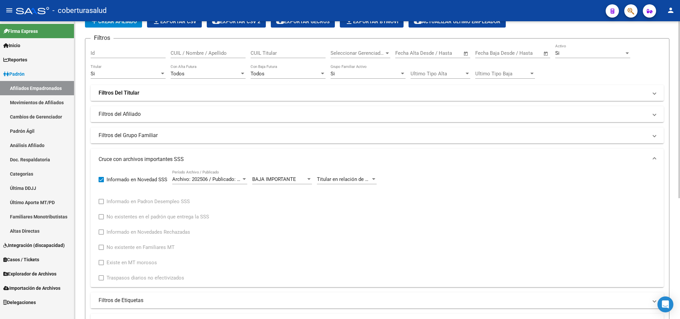
scroll to position [4, 0]
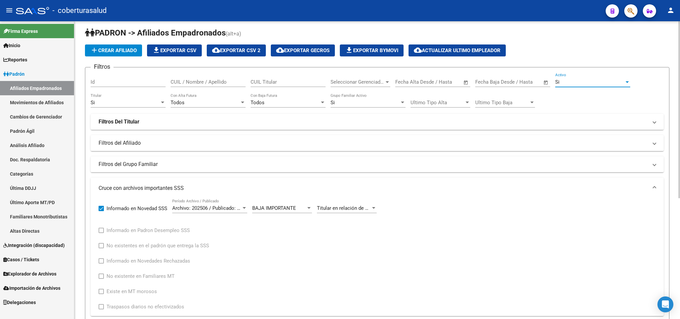
click at [566, 82] on div "Si" at bounding box center [589, 82] width 69 height 6
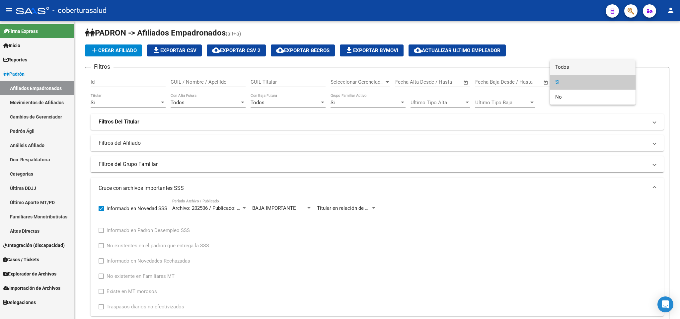
click at [563, 68] on span "Todos" at bounding box center [592, 67] width 75 height 15
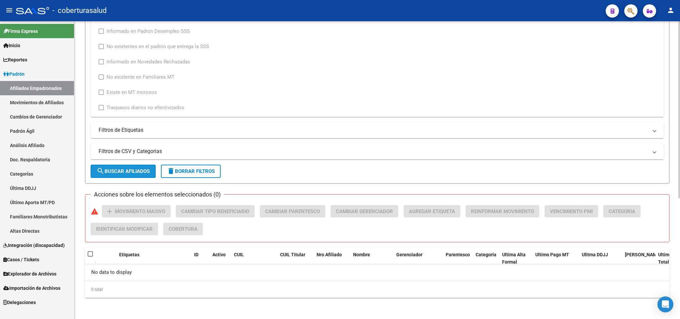
click at [143, 172] on span "search Buscar Afiliados" at bounding box center [123, 171] width 53 height 6
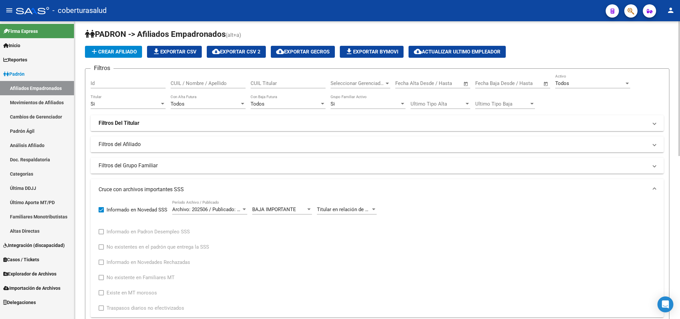
scroll to position [0, 0]
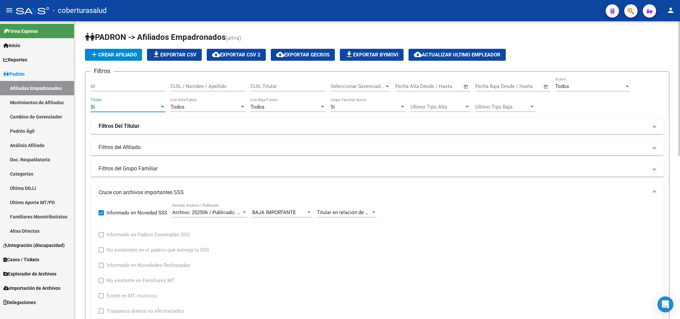
click at [155, 110] on div "Si" at bounding box center [125, 107] width 69 height 6
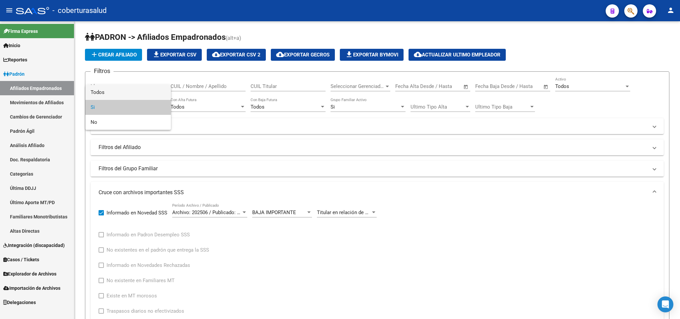
click at [137, 93] on span "Todos" at bounding box center [128, 92] width 75 height 15
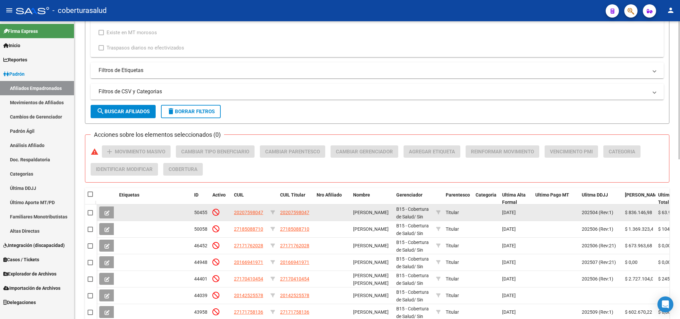
scroll to position [249, 0]
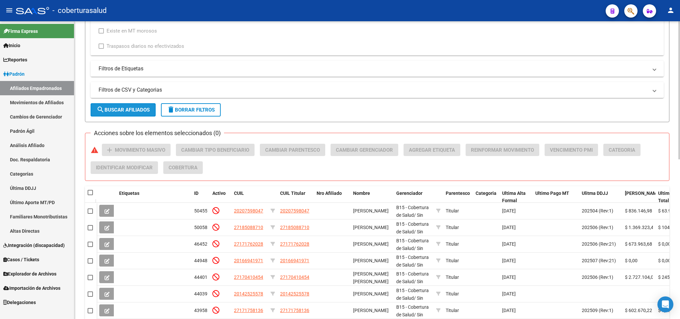
click at [134, 113] on button "search Buscar Afiliados" at bounding box center [123, 109] width 65 height 13
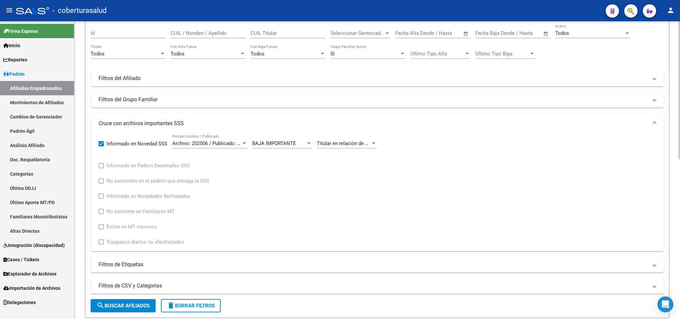
scroll to position [0, 0]
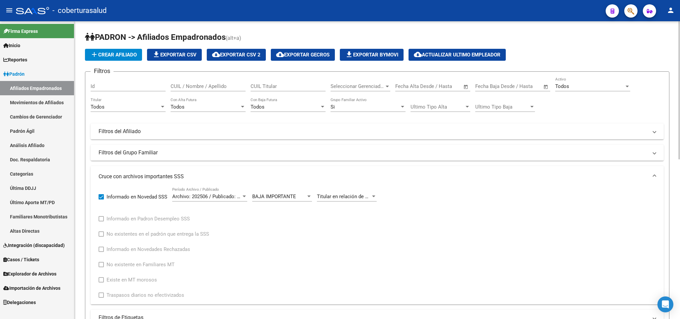
click at [236, 197] on span "Archivo: 202506 / Publicado: 202507" at bounding box center [212, 196] width 81 height 6
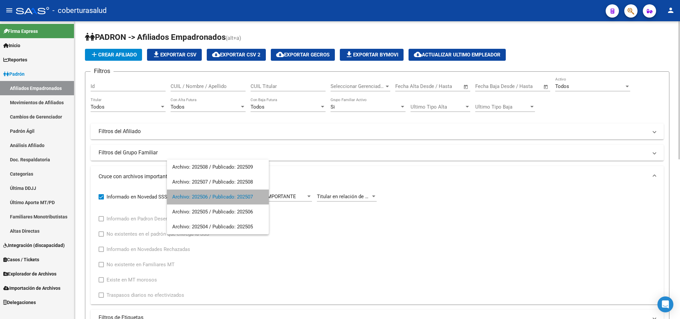
click at [236, 197] on span "Archivo: 202506 / Publicado: 202507" at bounding box center [217, 196] width 91 height 15
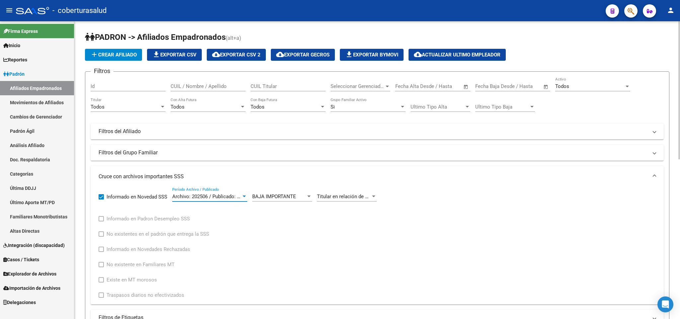
click at [147, 98] on div "Todos Titular" at bounding box center [128, 105] width 75 height 14
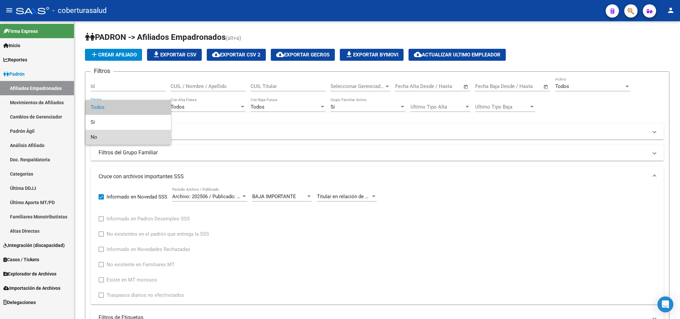
click at [134, 131] on span "No" at bounding box center [128, 137] width 75 height 15
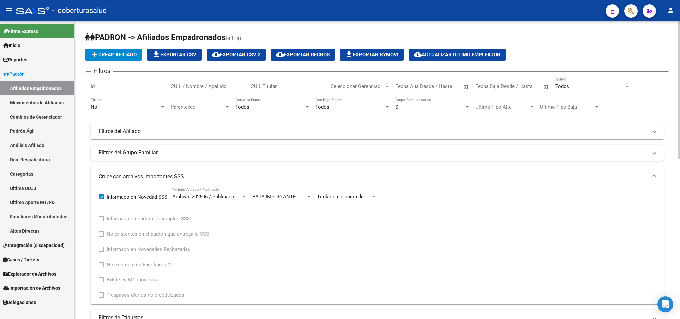
click at [598, 91] on div "Todos Activo" at bounding box center [592, 84] width 75 height 14
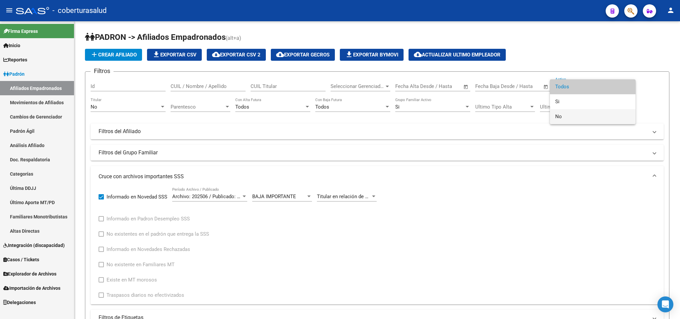
click at [589, 121] on span "No" at bounding box center [592, 116] width 75 height 15
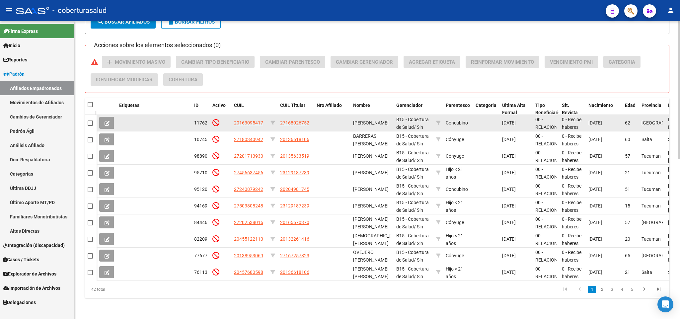
scroll to position [245, 0]
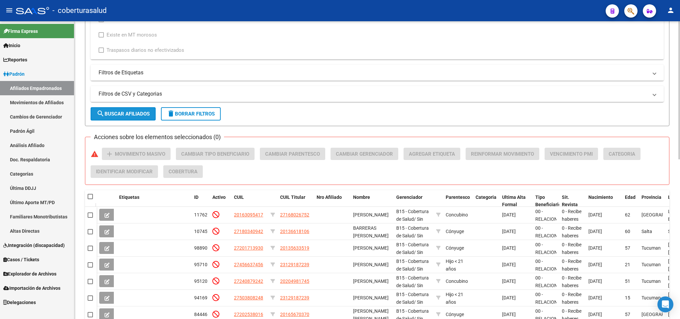
click at [141, 109] on button "search Buscar Afiliados" at bounding box center [123, 113] width 65 height 13
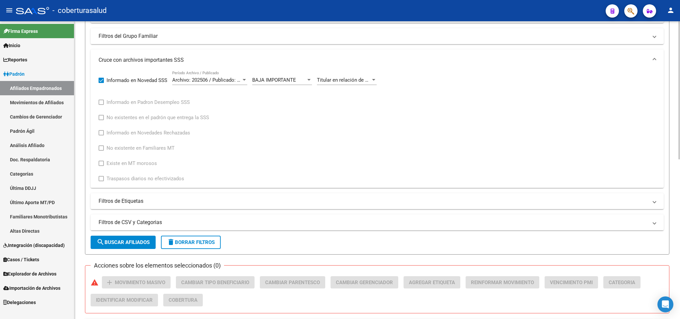
scroll to position [0, 0]
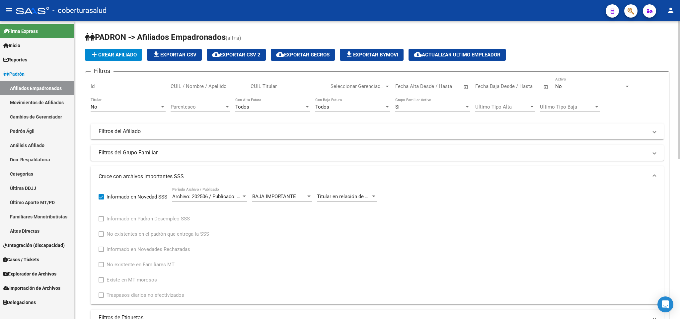
click at [575, 84] on div "No" at bounding box center [589, 86] width 69 height 6
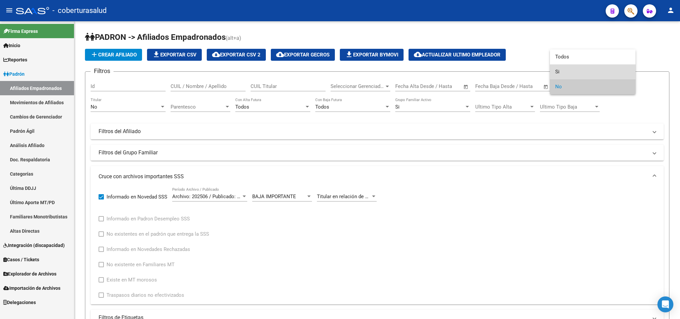
click at [572, 69] on span "Si" at bounding box center [592, 71] width 75 height 15
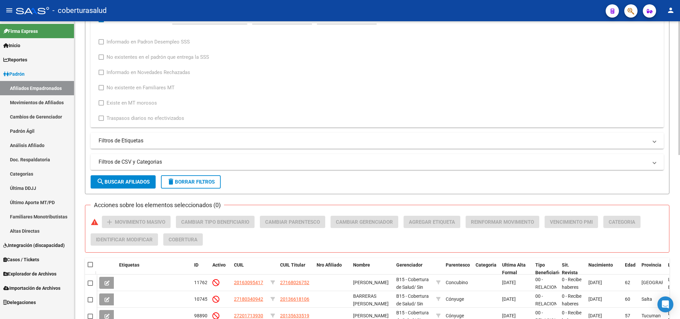
scroll to position [199, 0]
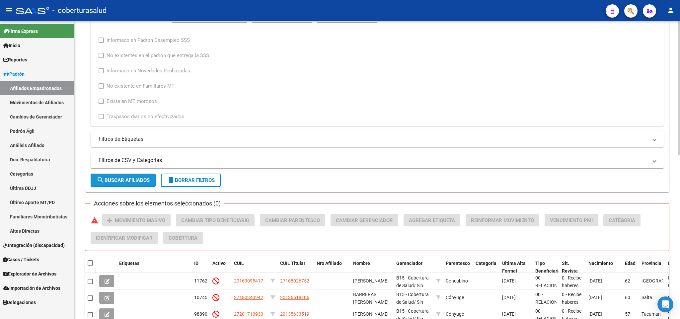
click at [141, 186] on button "search Buscar Afiliados" at bounding box center [123, 180] width 65 height 13
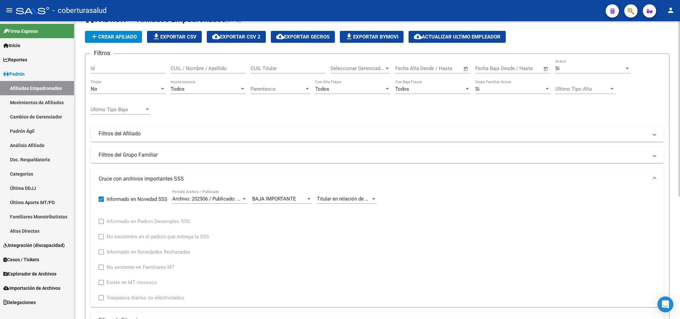
scroll to position [0, 0]
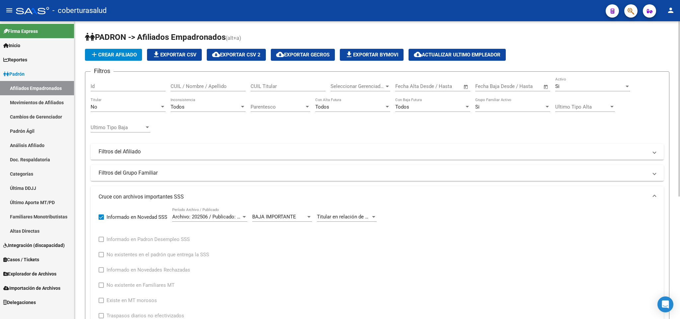
click at [162, 107] on div at bounding box center [162, 107] width 3 height 2
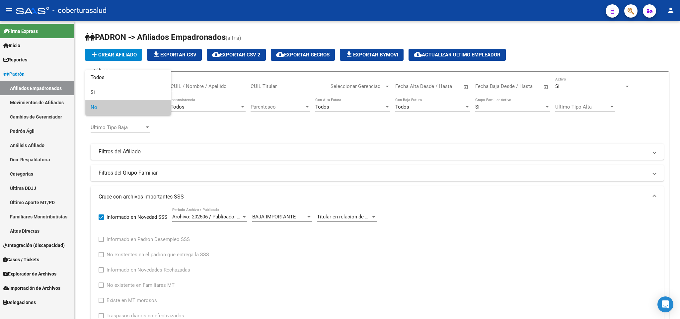
click at [206, 132] on div at bounding box center [340, 159] width 680 height 319
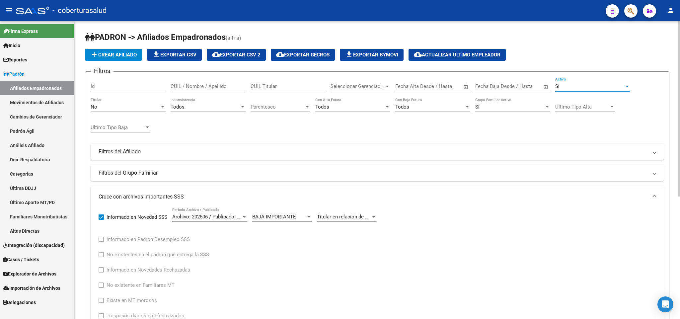
click at [596, 89] on div "Si" at bounding box center [589, 86] width 69 height 6
click at [596, 89] on span "Si" at bounding box center [592, 86] width 75 height 15
click at [279, 106] on span "Parentesco" at bounding box center [277, 107] width 54 height 6
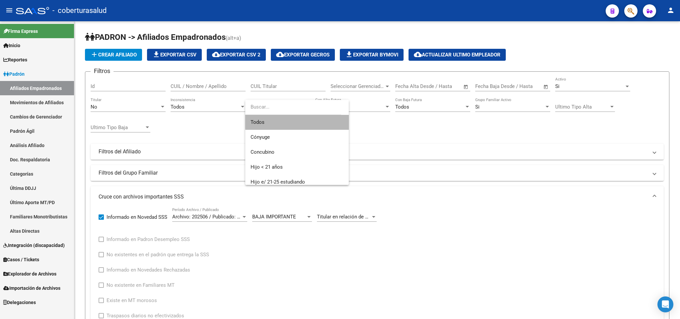
click at [300, 120] on span "Todos" at bounding box center [296, 122] width 93 height 15
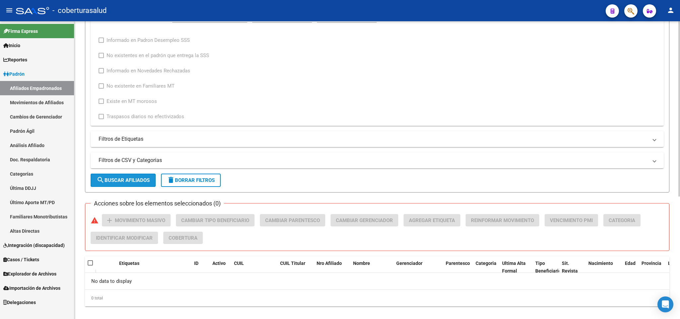
click at [127, 185] on button "search Buscar Afiliados" at bounding box center [123, 180] width 65 height 13
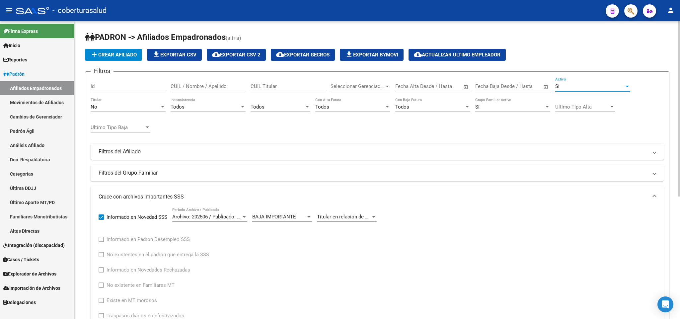
click at [625, 87] on div at bounding box center [626, 87] width 3 height 2
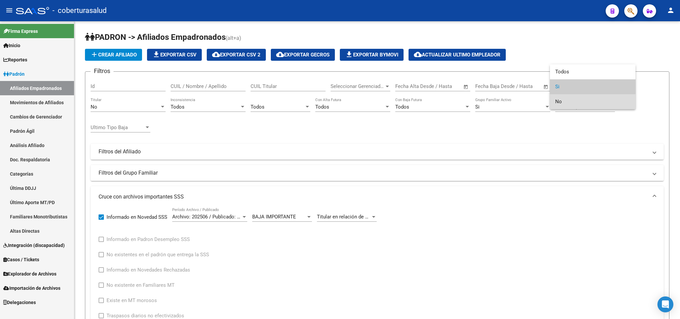
click at [610, 100] on span "No" at bounding box center [592, 101] width 75 height 15
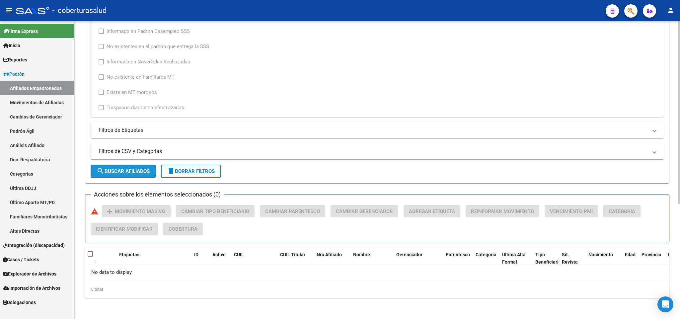
click at [121, 176] on button "search Buscar Afiliados" at bounding box center [123, 171] width 65 height 13
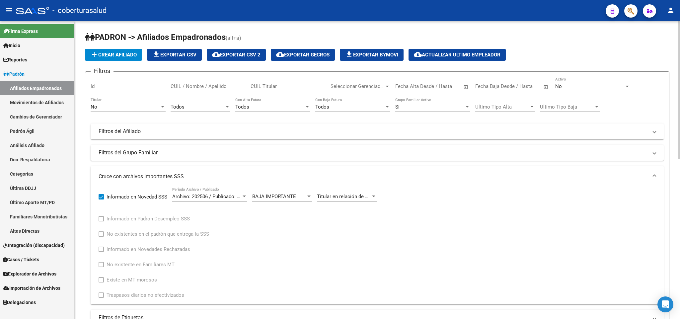
click at [445, 109] on div "Si" at bounding box center [429, 107] width 69 height 6
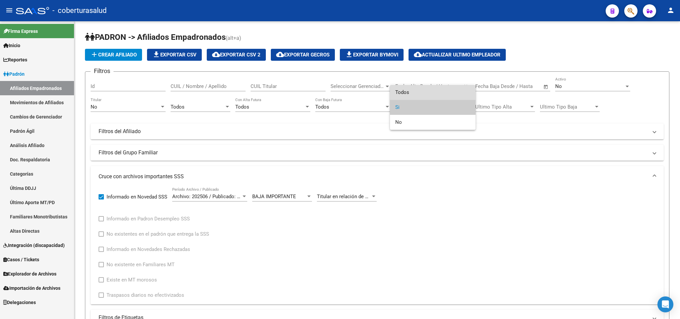
click at [446, 95] on span "Todos" at bounding box center [432, 92] width 75 height 15
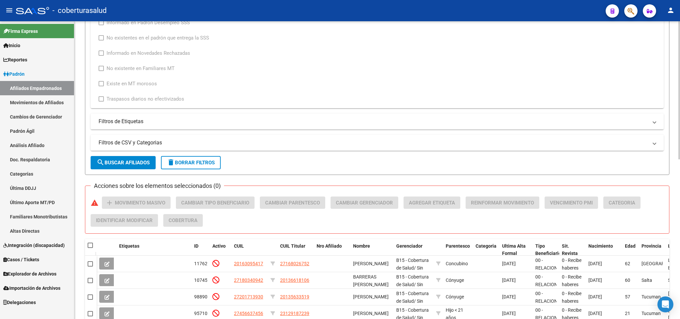
scroll to position [199, 0]
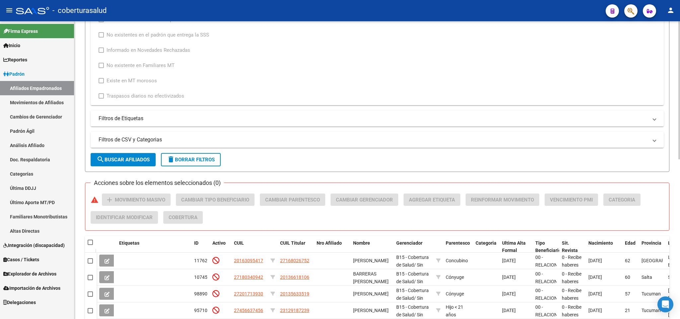
click at [144, 160] on span "search Buscar Afiliados" at bounding box center [123, 160] width 53 height 6
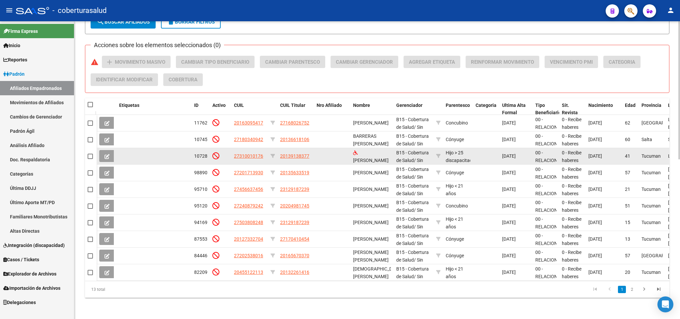
scroll to position [344, 0]
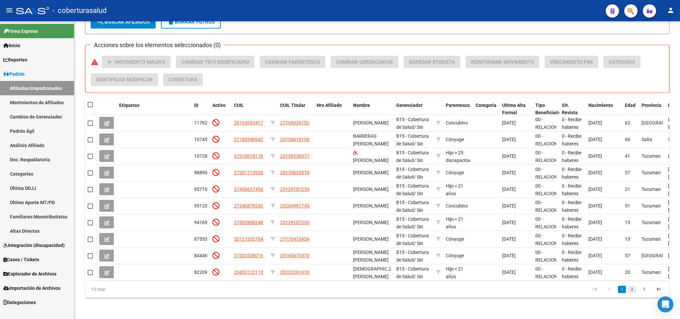
click at [631, 288] on link "2" at bounding box center [632, 289] width 8 height 7
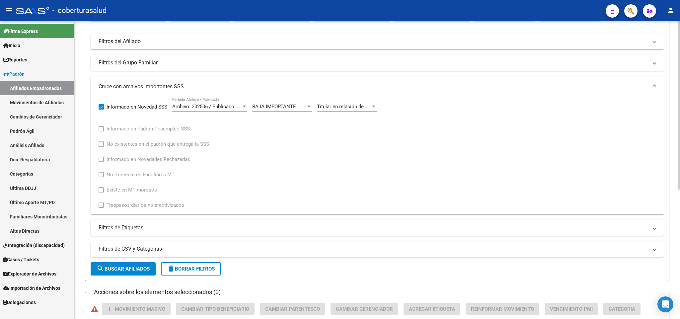
scroll to position [0, 0]
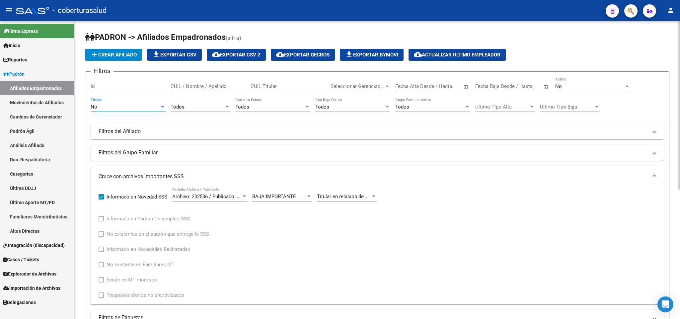
click at [151, 110] on div "No" at bounding box center [125, 107] width 69 height 6
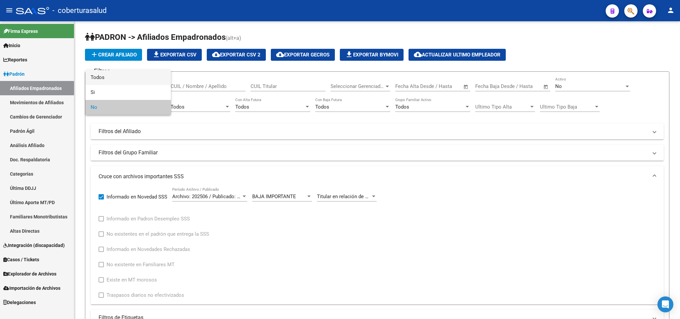
click at [134, 79] on span "Todos" at bounding box center [128, 77] width 75 height 15
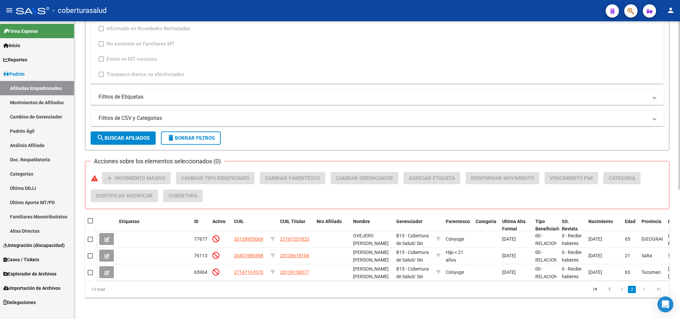
scroll to position [228, 0]
click at [131, 135] on span "search Buscar Afiliados" at bounding box center [123, 138] width 53 height 6
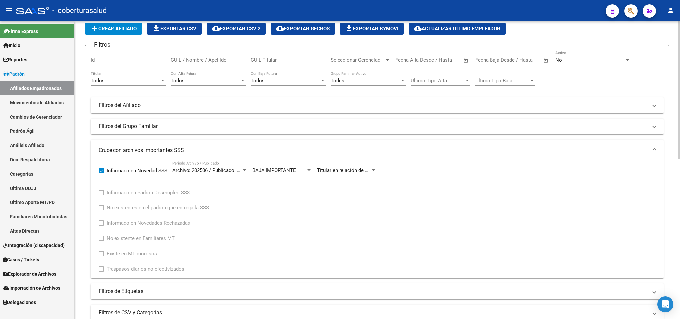
scroll to position [0, 0]
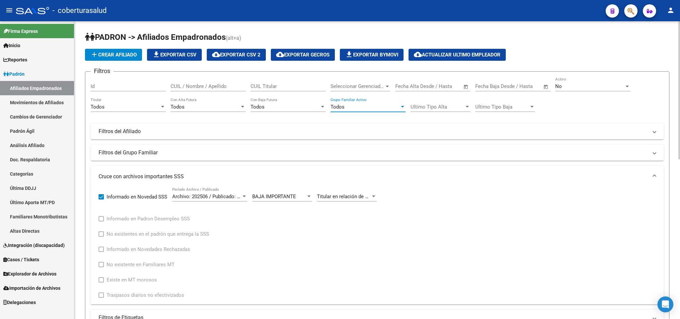
click at [383, 105] on div "Todos" at bounding box center [364, 107] width 69 height 6
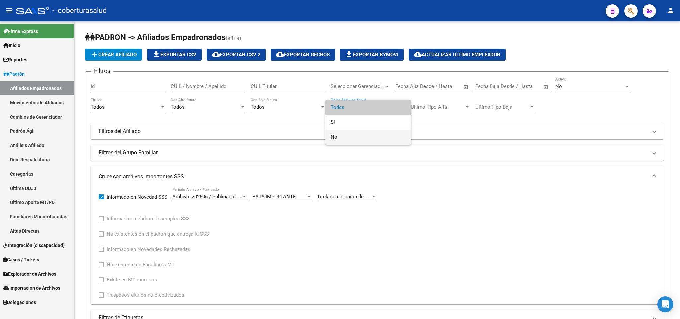
click at [375, 135] on span "No" at bounding box center [367, 137] width 75 height 15
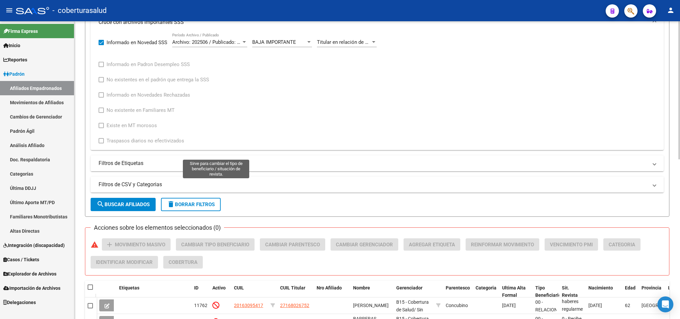
scroll to position [249, 0]
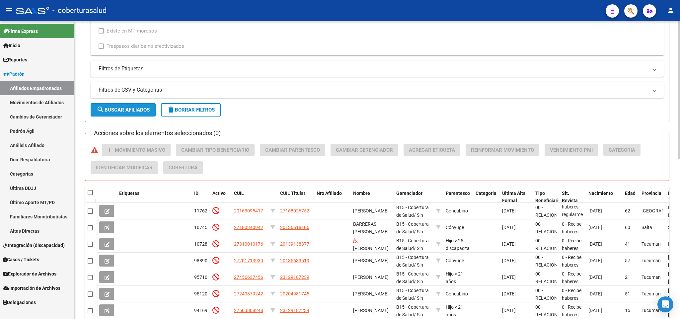
click at [120, 108] on span "search Buscar Afiliados" at bounding box center [123, 110] width 53 height 6
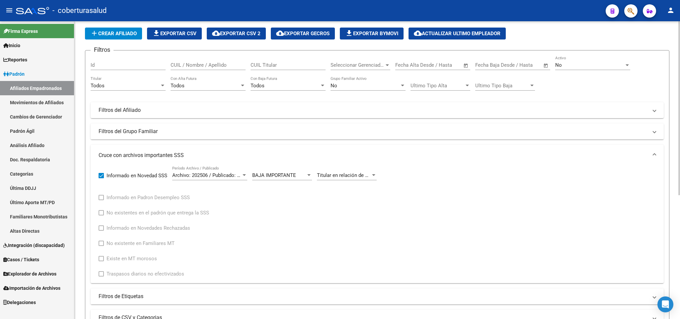
scroll to position [0, 0]
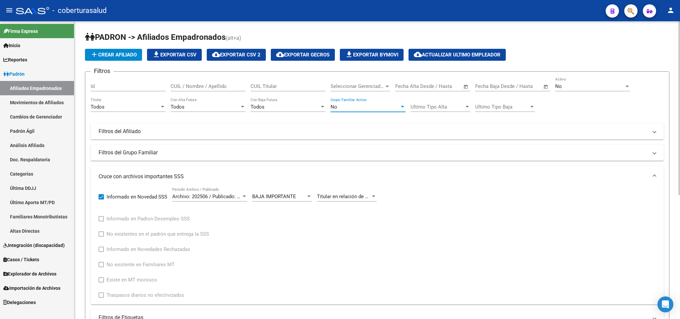
click at [401, 107] on div at bounding box center [402, 107] width 3 height 2
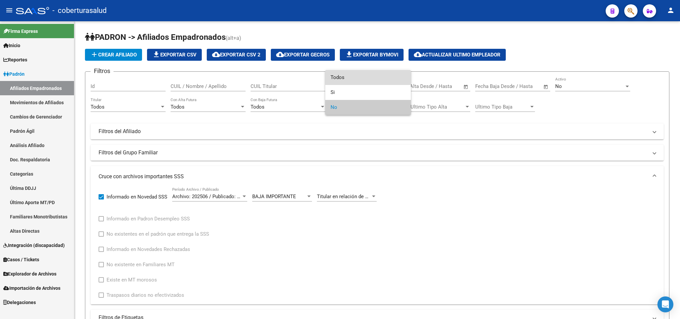
click at [381, 71] on span "Todos" at bounding box center [367, 77] width 75 height 15
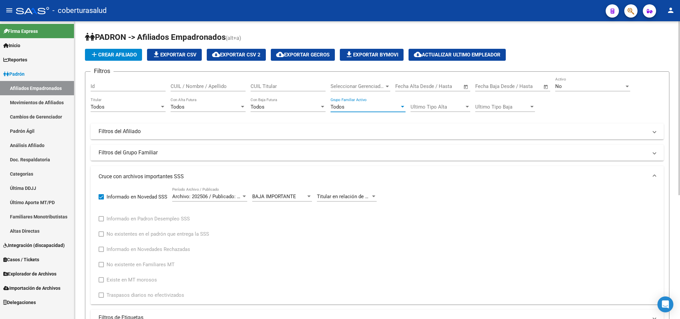
click at [396, 111] on div "Todos Grupo Familiar Activo" at bounding box center [367, 105] width 75 height 14
click at [368, 121] on span "Si" at bounding box center [367, 122] width 75 height 15
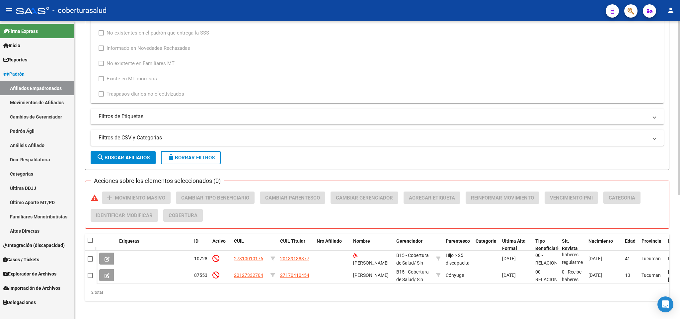
scroll to position [211, 0]
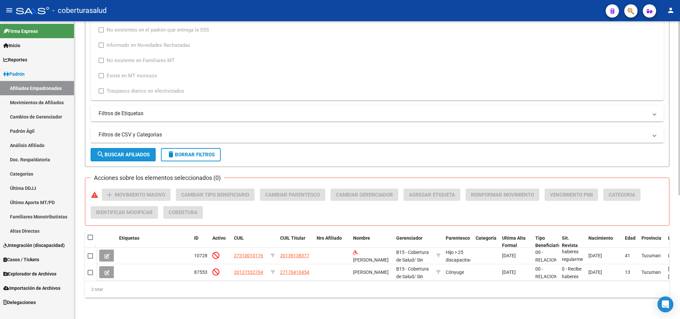
click at [150, 148] on button "search Buscar Afiliados" at bounding box center [123, 154] width 65 height 13
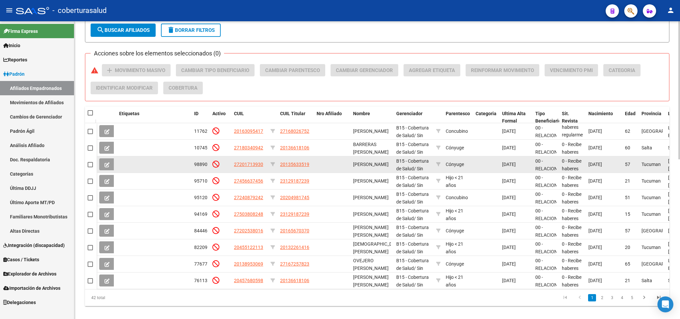
scroll to position [344, 0]
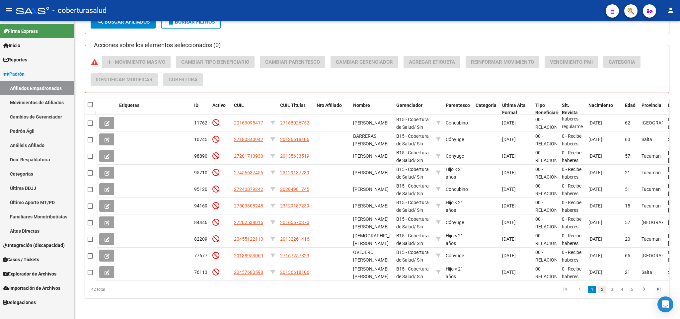
click at [602, 292] on link "2" at bounding box center [602, 289] width 8 height 7
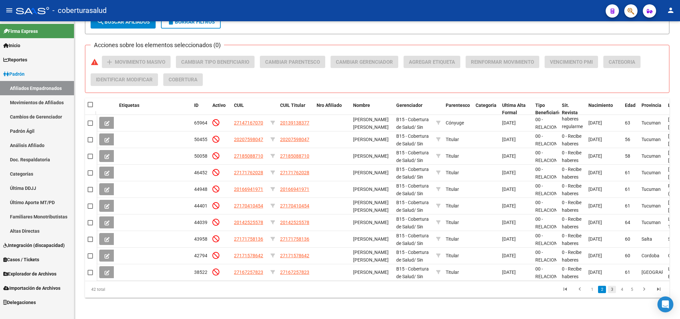
click at [609, 293] on link "3" at bounding box center [612, 289] width 8 height 7
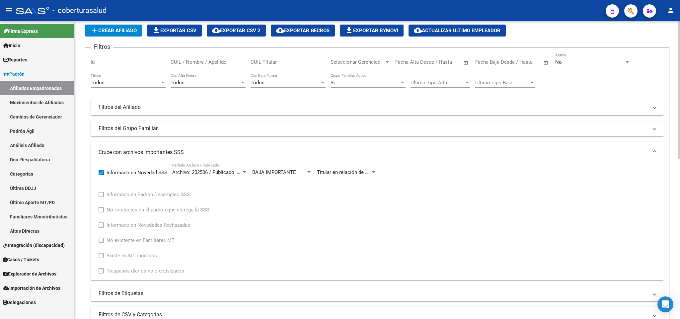
scroll to position [0, 0]
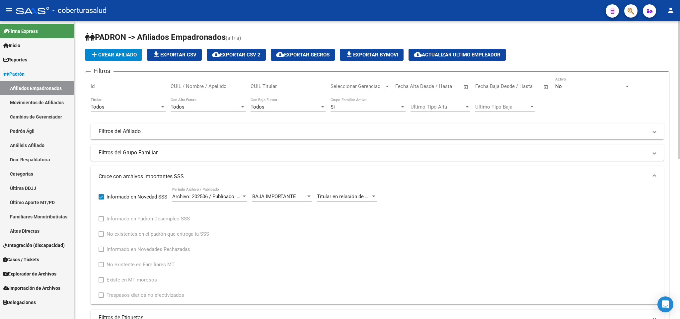
click at [386, 111] on div "Si Grupo Familiar Activo" at bounding box center [367, 105] width 75 height 14
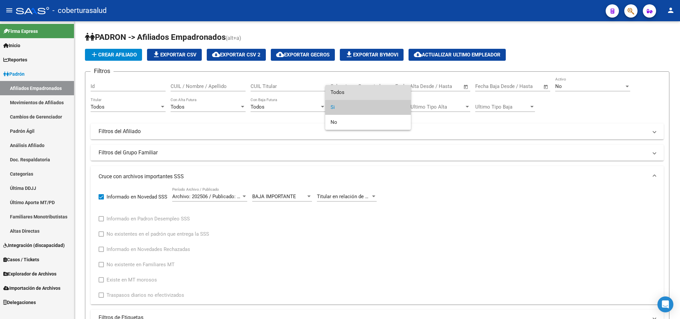
click at [376, 89] on span "Todos" at bounding box center [367, 92] width 75 height 15
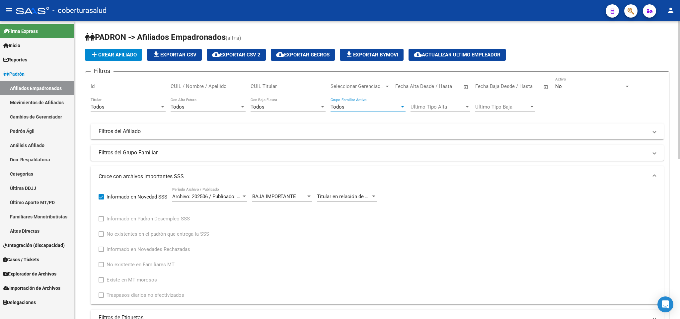
scroll to position [199, 0]
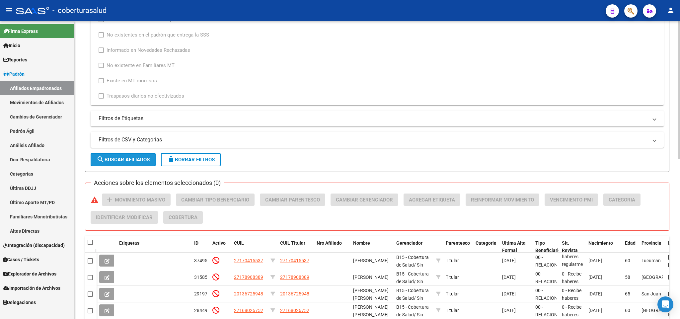
click at [145, 155] on button "search Buscar Afiliados" at bounding box center [123, 159] width 65 height 13
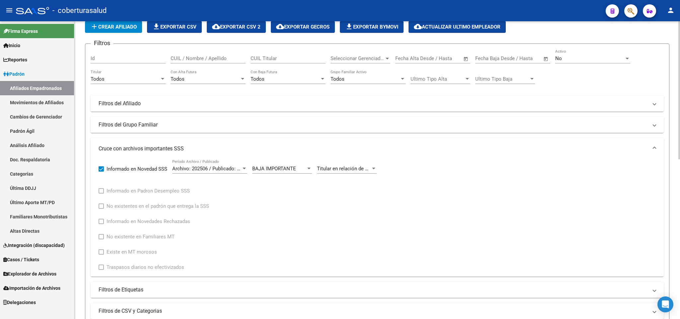
scroll to position [0, 0]
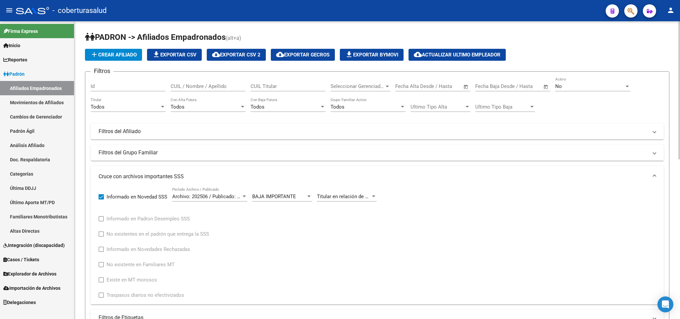
click at [589, 81] on div "No Activo" at bounding box center [592, 84] width 75 height 14
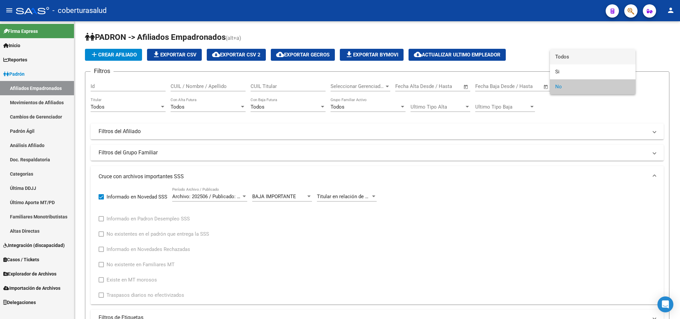
click at [576, 59] on span "Todos" at bounding box center [592, 56] width 75 height 15
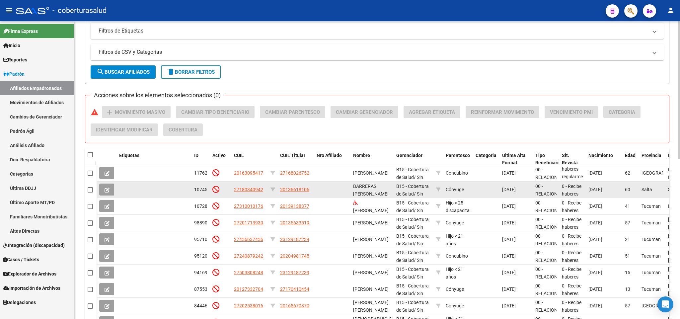
scroll to position [299, 0]
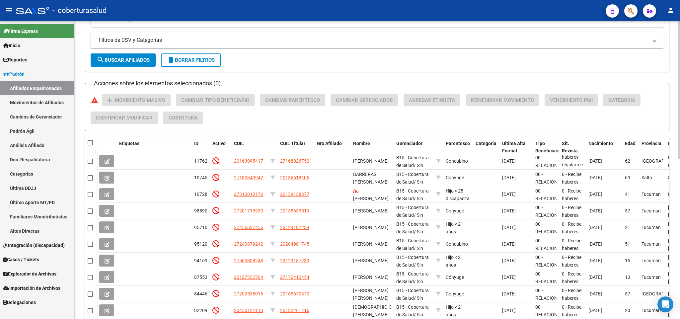
click at [119, 63] on span "search Buscar Afiliados" at bounding box center [123, 60] width 53 height 6
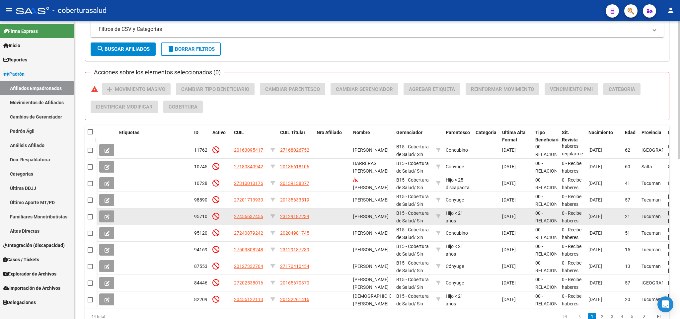
scroll to position [344, 0]
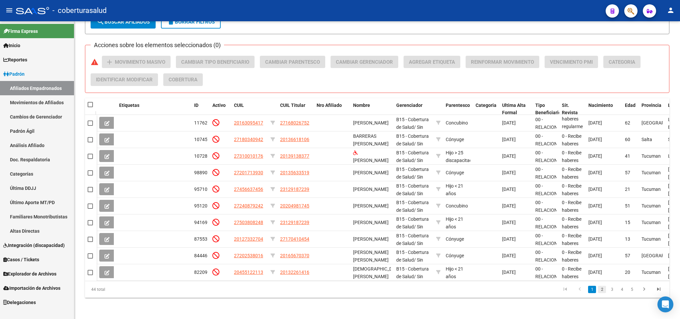
click at [602, 290] on link "2" at bounding box center [602, 289] width 8 height 7
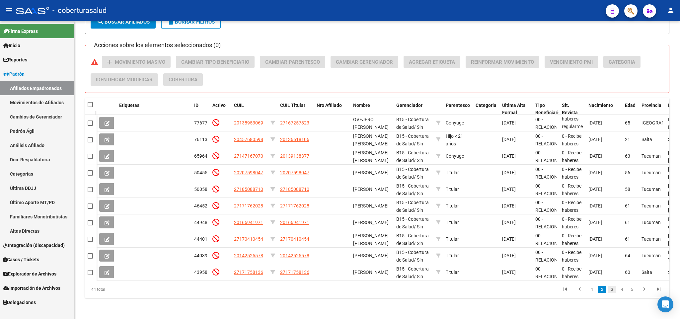
click at [611, 291] on link "3" at bounding box center [612, 289] width 8 height 7
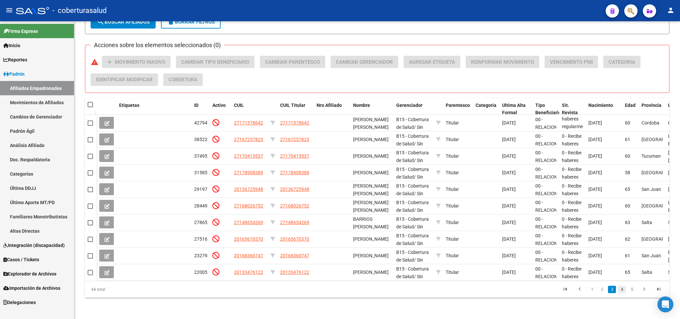
click at [620, 293] on link "4" at bounding box center [622, 289] width 8 height 7
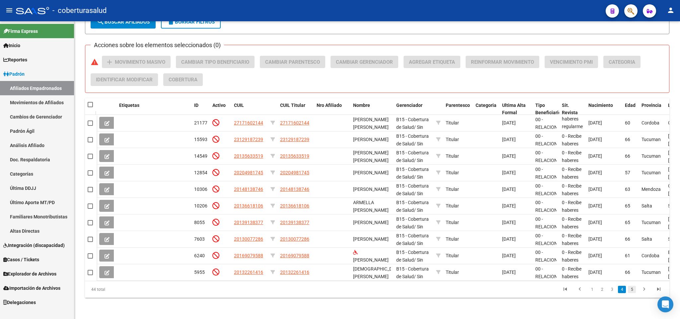
click at [633, 291] on link "5" at bounding box center [632, 289] width 8 height 7
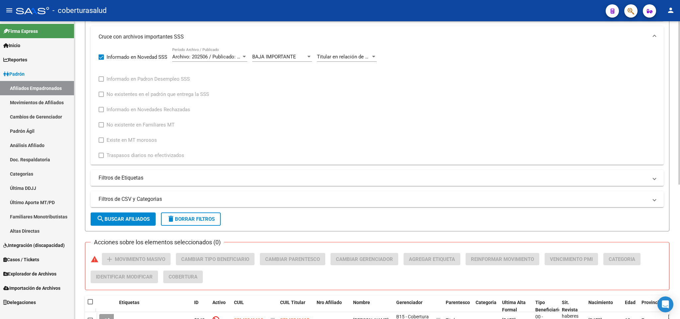
scroll to position [0, 0]
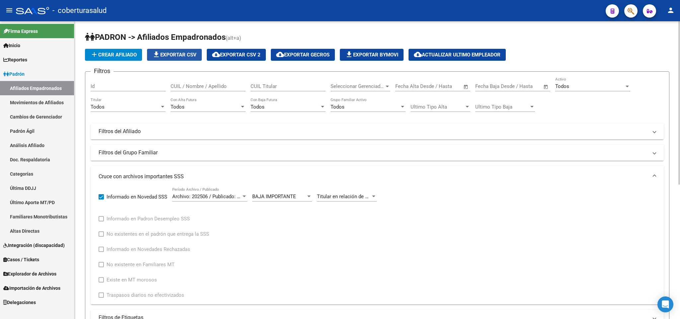
click at [172, 54] on span "file_download Exportar CSV" at bounding box center [174, 55] width 44 height 6
click at [360, 192] on div "Titular en relación de dependencia figura como jubilado titular. Se aplica la b…" at bounding box center [347, 194] width 60 height 14
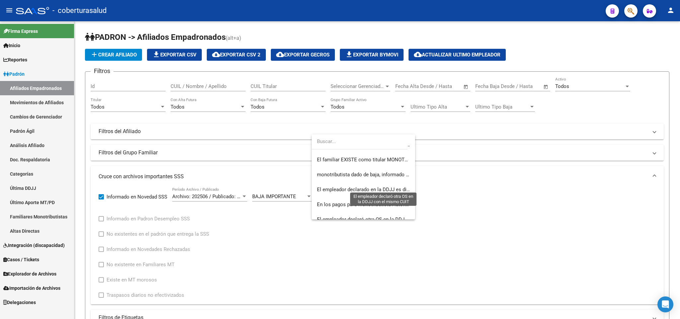
scroll to position [10, 0]
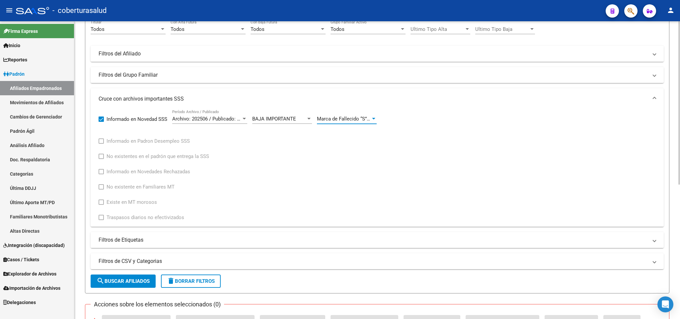
scroll to position [100, 0]
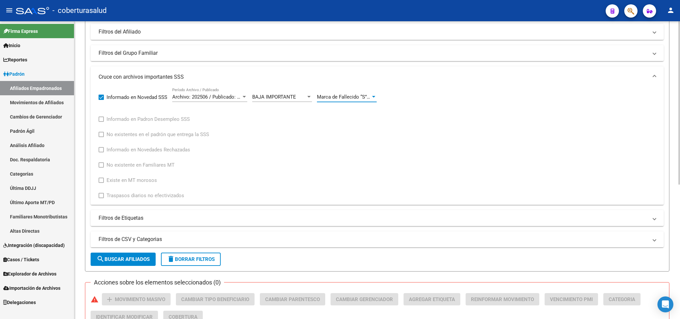
click at [120, 258] on span "search Buscar Afiliados" at bounding box center [123, 259] width 53 height 6
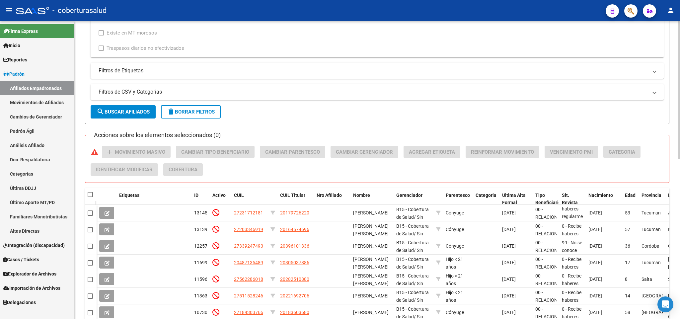
scroll to position [245, 0]
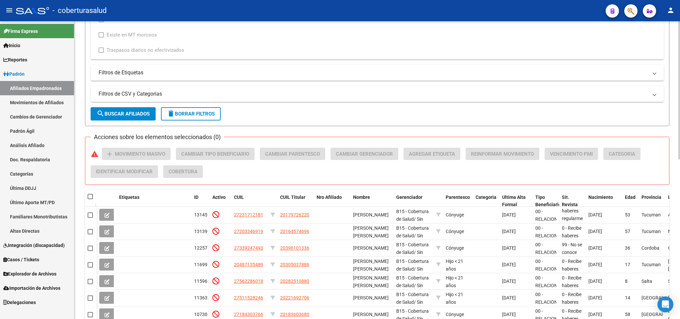
click at [120, 119] on button "search Buscar Afiliados" at bounding box center [123, 113] width 65 height 13
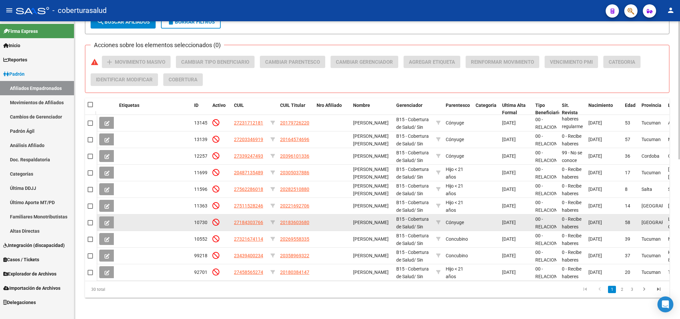
scroll to position [344, 0]
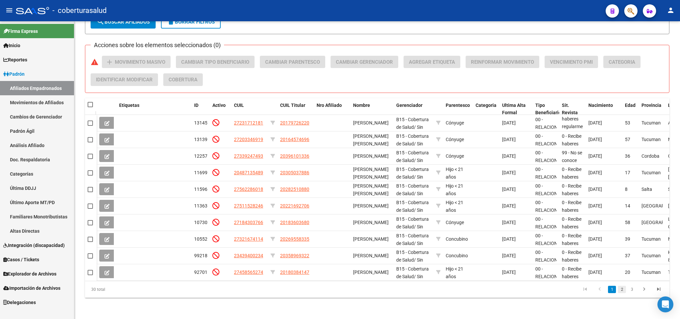
click at [620, 289] on link "2" at bounding box center [622, 289] width 8 height 7
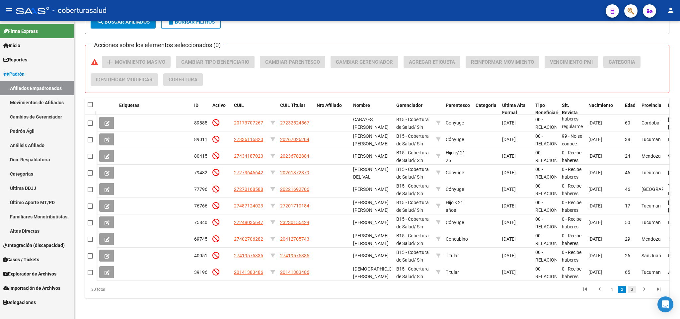
click at [629, 291] on link "3" at bounding box center [632, 289] width 8 height 7
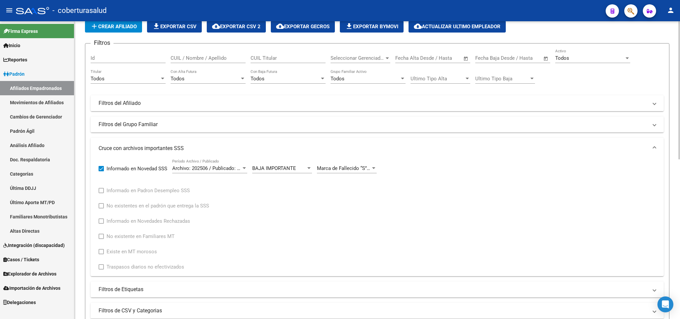
scroll to position [0, 0]
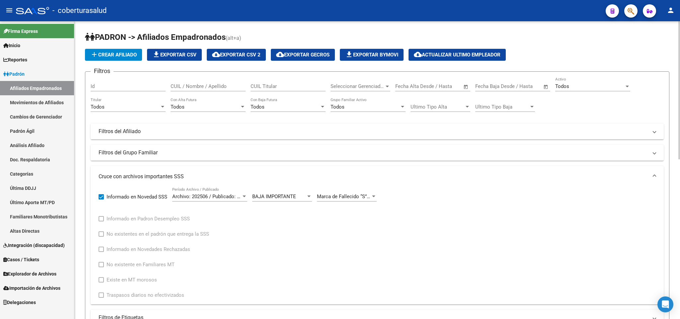
click at [183, 57] on span "file_download Exportar CSV" at bounding box center [174, 55] width 44 height 6
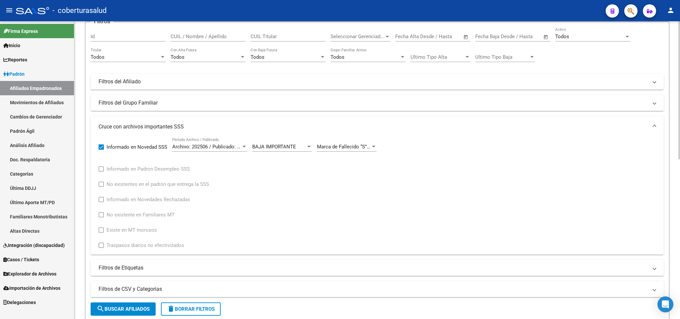
click at [207, 150] on div "Archivo: 202506 / Publicado: 202507 Período Archivo / Publicado" at bounding box center [209, 144] width 75 height 14
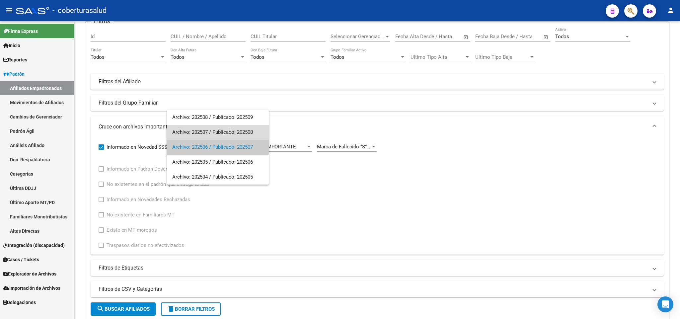
click at [215, 133] on span "Archivo: 202507 / Publicado: 202508" at bounding box center [217, 132] width 91 height 15
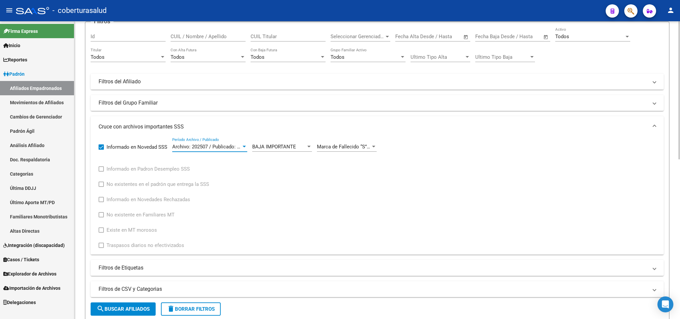
click at [146, 303] on form "Filtros Id CUIL / Nombre / Apellido CUIL Titular Seleccionar Gerenciador Selecc…" at bounding box center [377, 172] width 584 height 300
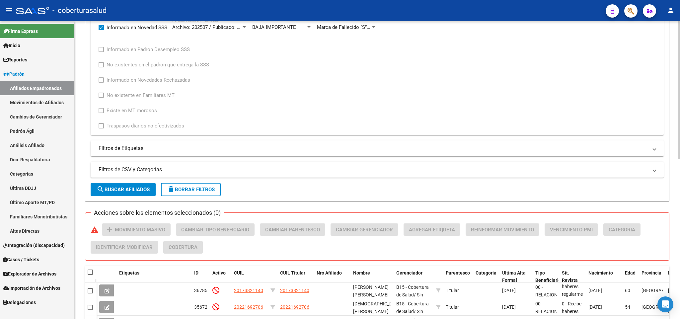
scroll to position [145, 0]
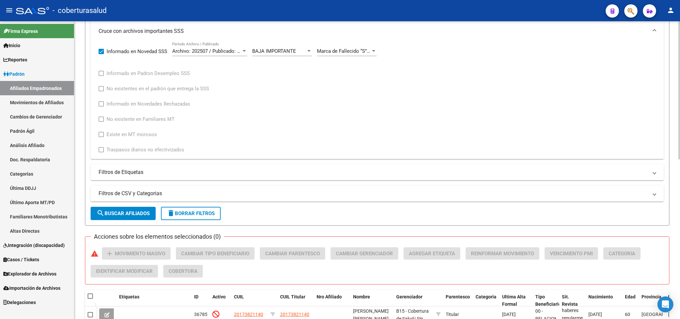
click at [130, 212] on span "search Buscar Afiliados" at bounding box center [123, 213] width 53 height 6
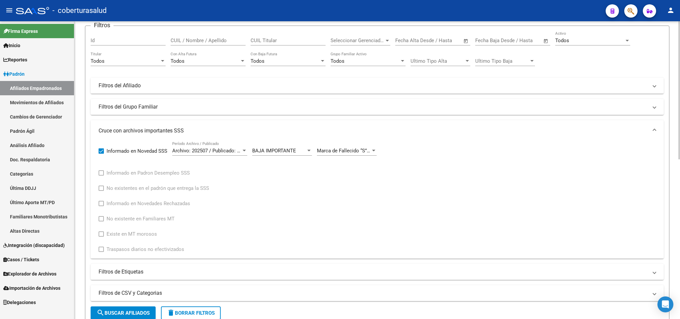
scroll to position [0, 0]
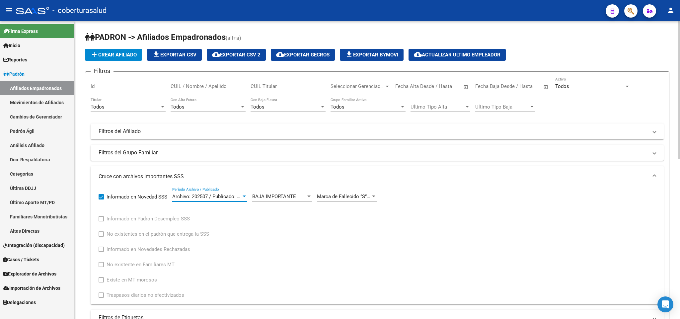
click at [220, 198] on span "Archivo: 202507 / Publicado: 202508" at bounding box center [212, 196] width 81 height 6
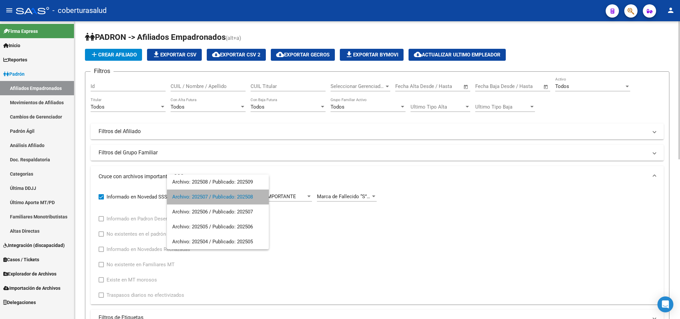
click at [220, 198] on span "Archivo: 202507 / Publicado: 202508" at bounding box center [217, 196] width 91 height 15
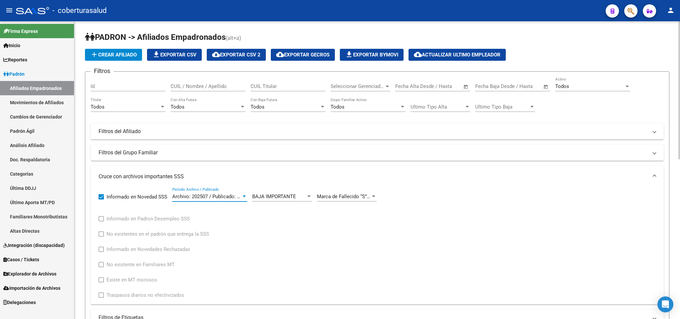
click at [237, 196] on span "Archivo: 202507 / Publicado: 202508" at bounding box center [212, 196] width 81 height 6
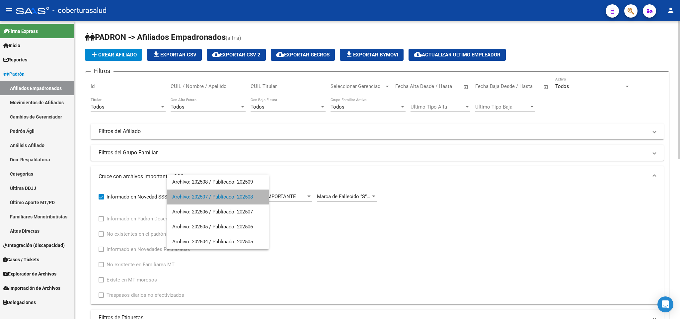
click at [237, 196] on span "Archivo: 202507 / Publicado: 202508" at bounding box center [217, 196] width 91 height 15
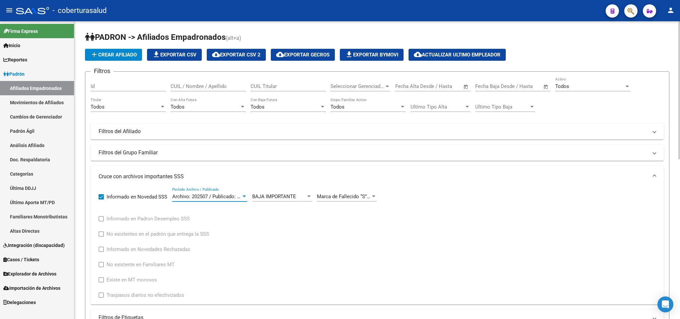
click at [215, 199] on span "Archivo: 202507 / Publicado: 202508" at bounding box center [212, 196] width 81 height 6
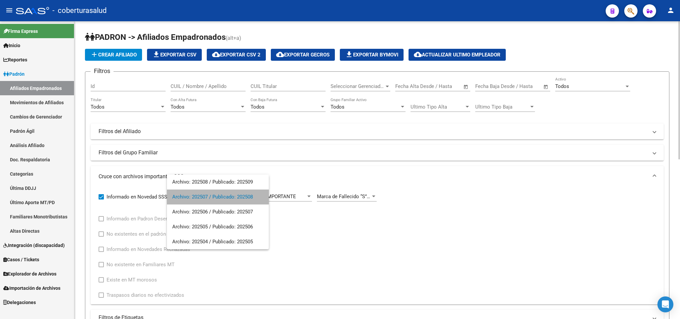
click at [215, 199] on span "Archivo: 202507 / Publicado: 202508" at bounding box center [217, 196] width 91 height 15
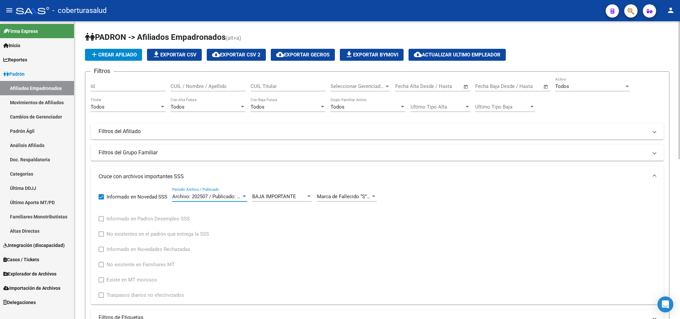
click at [618, 86] on div "Todos" at bounding box center [589, 86] width 69 height 6
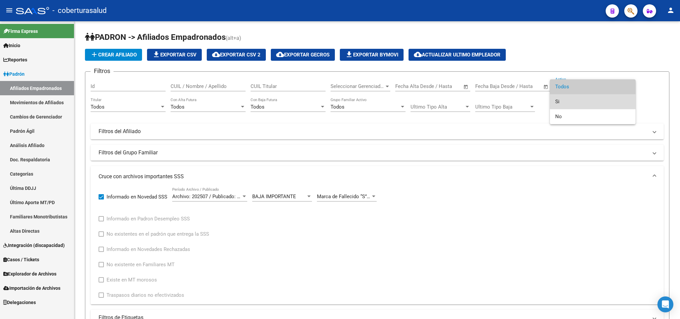
click at [595, 101] on span "Si" at bounding box center [592, 101] width 75 height 15
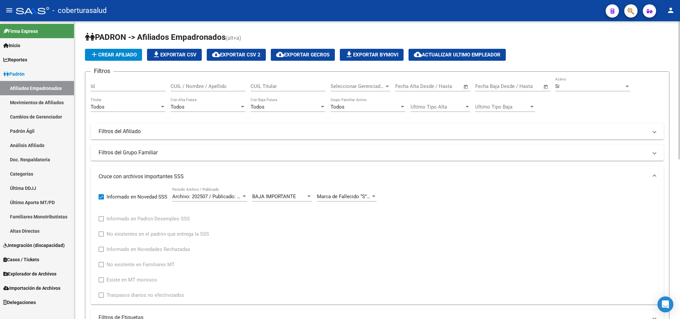
click at [99, 102] on div "Todos Titular" at bounding box center [128, 105] width 75 height 14
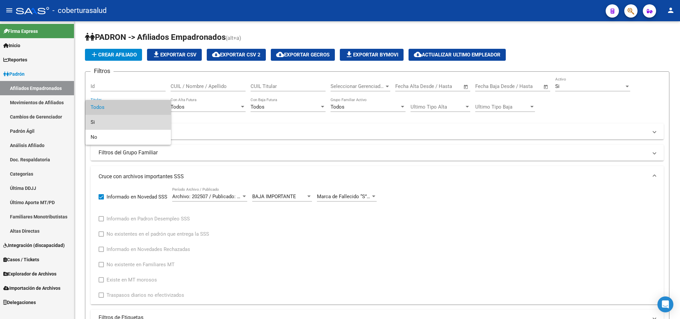
click at [104, 119] on span "Si" at bounding box center [128, 122] width 75 height 15
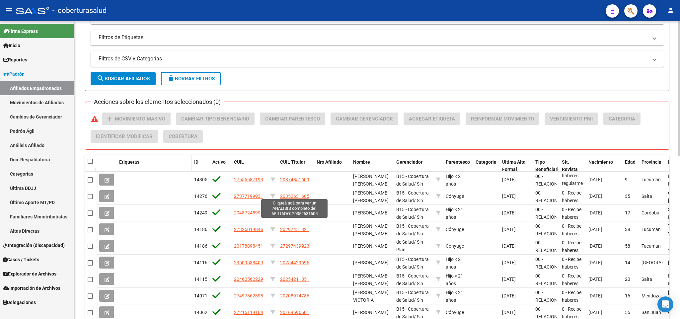
scroll to position [299, 0]
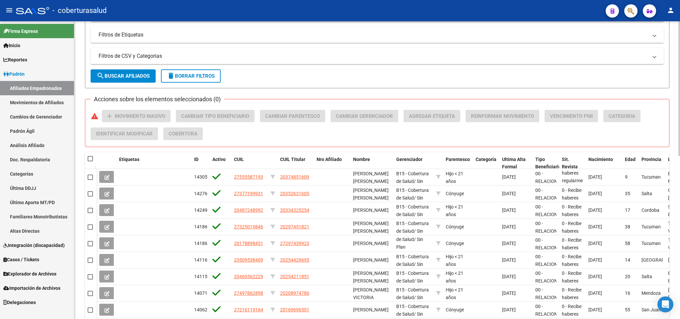
click at [111, 82] on button "search Buscar Afiliados" at bounding box center [123, 75] width 65 height 13
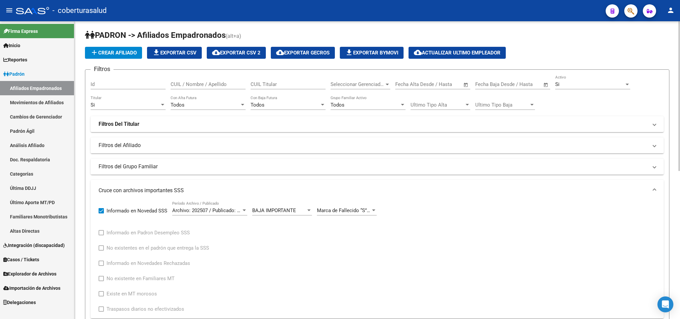
scroll to position [0, 0]
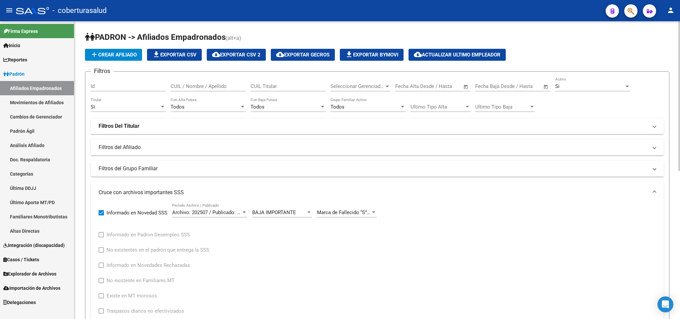
click at [397, 108] on div "Todos" at bounding box center [364, 107] width 69 height 6
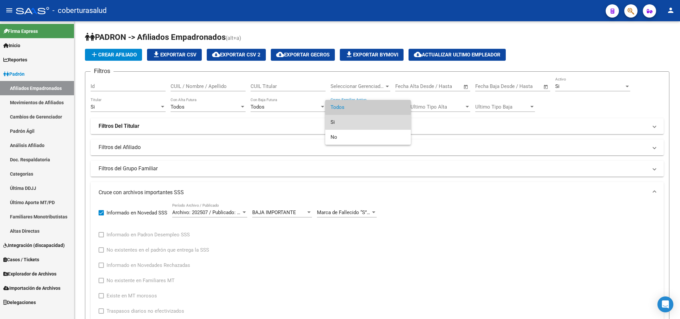
click at [387, 120] on span "Si" at bounding box center [367, 122] width 75 height 15
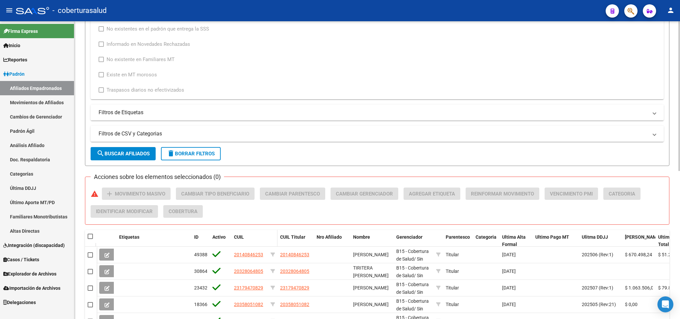
scroll to position [294, 0]
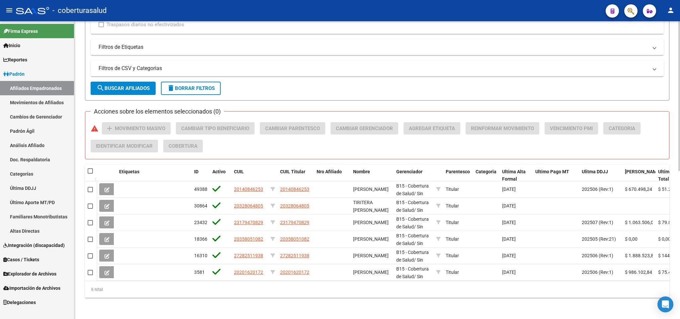
click at [146, 85] on span "search Buscar Afiliados" at bounding box center [123, 88] width 53 height 6
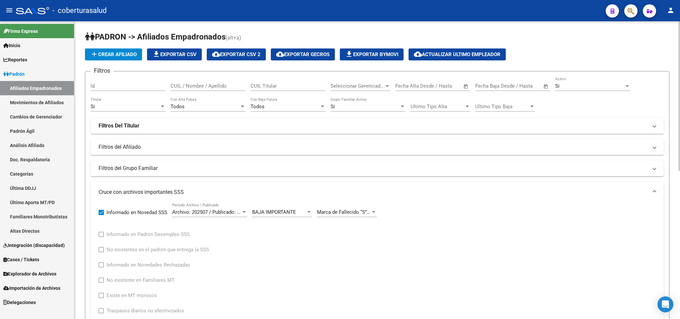
scroll to position [0, 0]
click at [571, 85] on div "Si" at bounding box center [589, 86] width 69 height 6
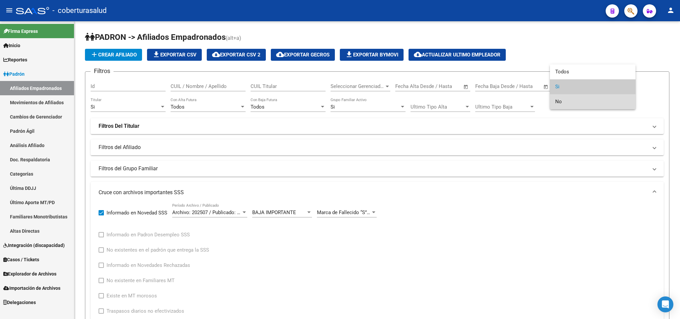
click at [578, 105] on span "No" at bounding box center [592, 101] width 75 height 15
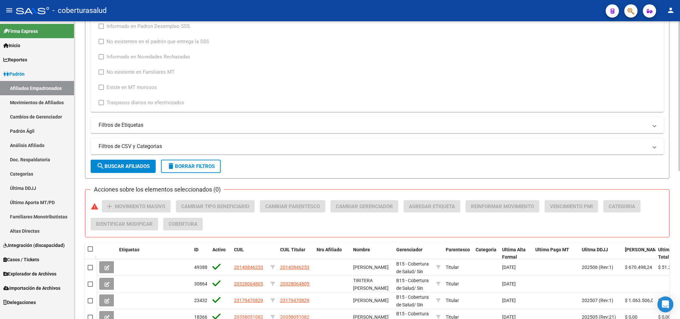
scroll to position [249, 0]
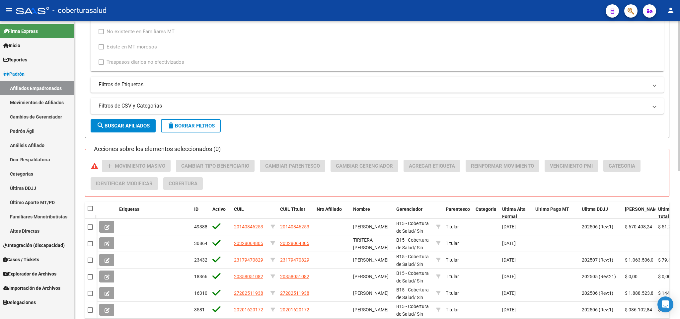
click at [131, 129] on span "search Buscar Afiliados" at bounding box center [123, 126] width 53 height 6
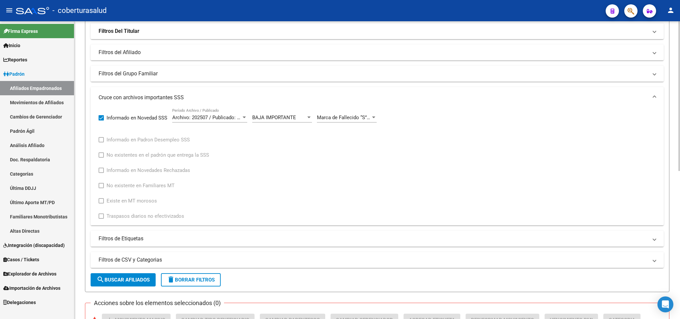
scroll to position [0, 0]
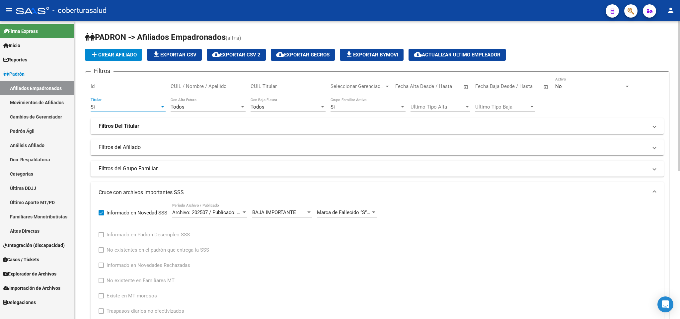
click at [120, 108] on div "Si" at bounding box center [125, 107] width 69 height 6
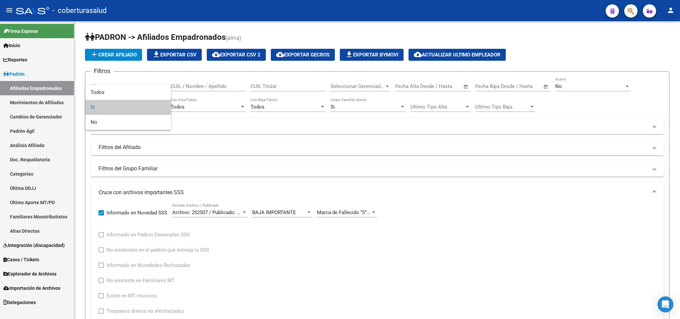
click at [120, 108] on span "Si" at bounding box center [128, 107] width 75 height 15
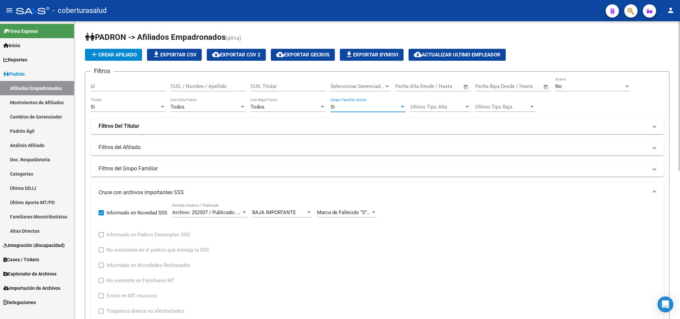
click at [343, 109] on div "Si" at bounding box center [364, 107] width 69 height 6
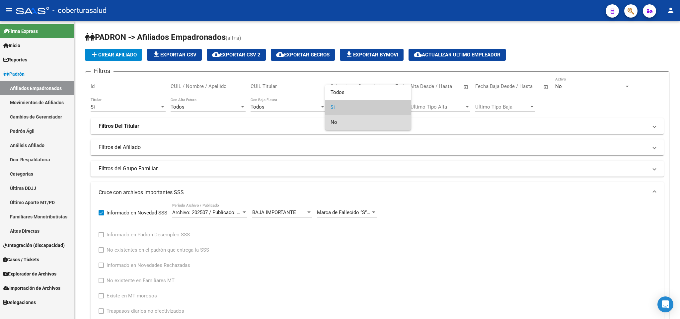
click at [350, 120] on span "No" at bounding box center [367, 122] width 75 height 15
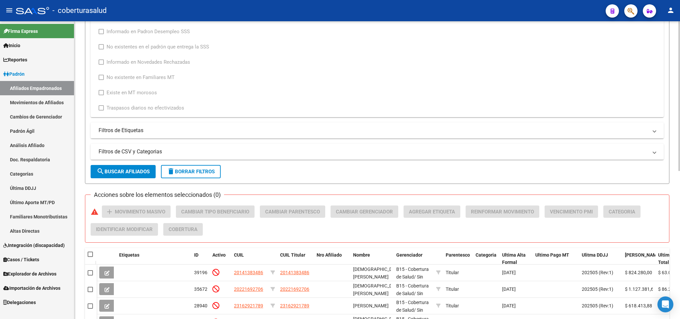
scroll to position [294, 0]
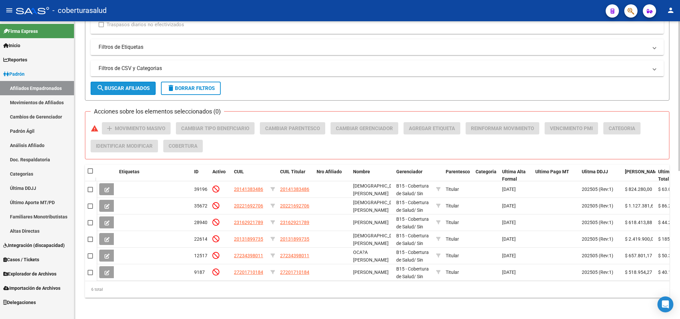
click at [134, 85] on span "search Buscar Afiliados" at bounding box center [123, 88] width 53 height 6
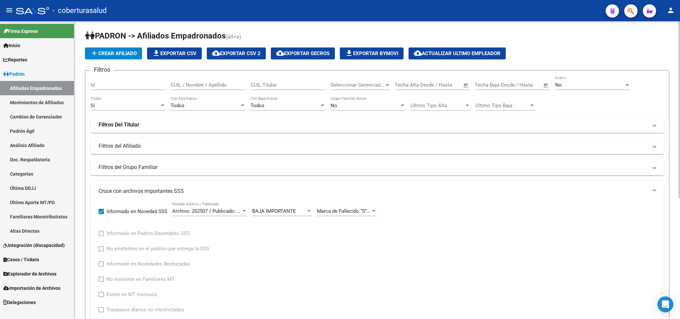
scroll to position [0, 0]
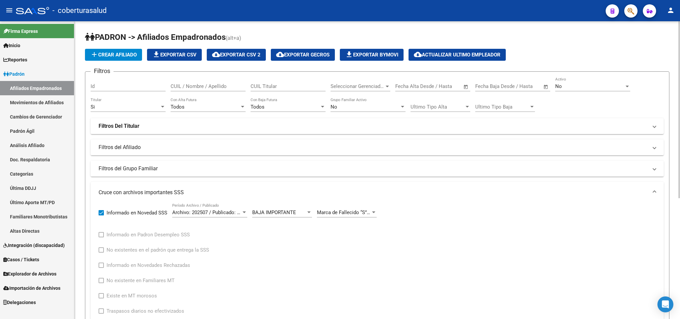
click at [151, 110] on div "Si Titular" at bounding box center [128, 105] width 75 height 14
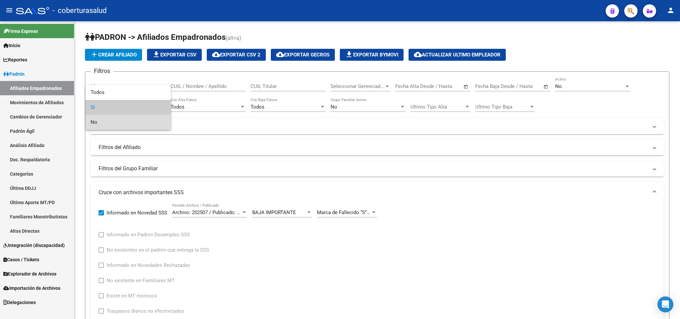
click at [141, 127] on span "No" at bounding box center [128, 122] width 75 height 15
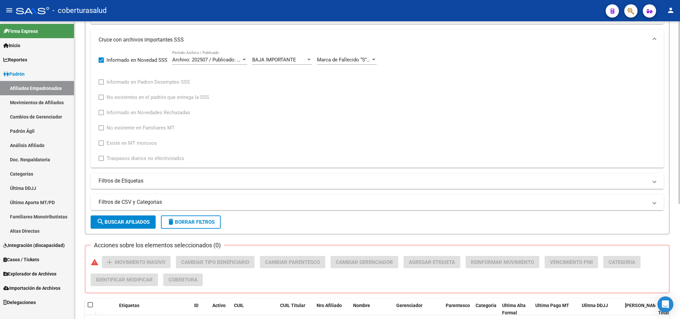
scroll to position [149, 0]
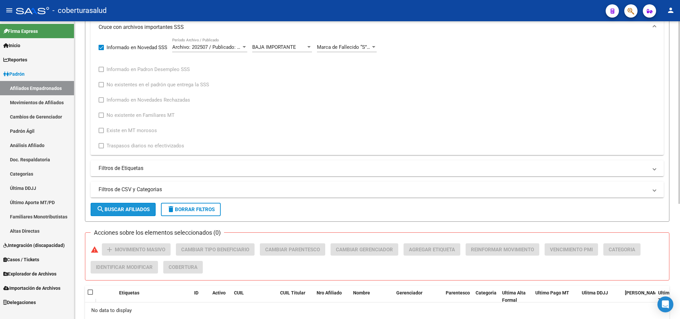
click at [142, 211] on span "search Buscar Afiliados" at bounding box center [123, 209] width 53 height 6
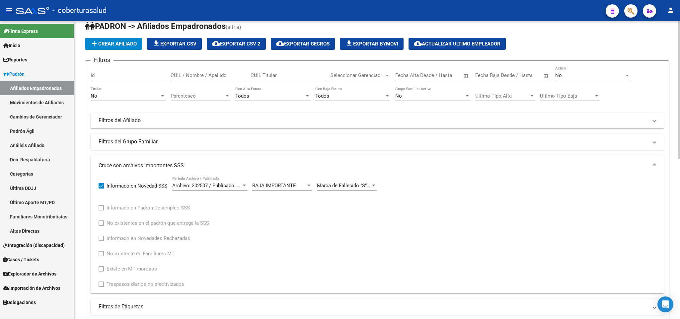
scroll to position [0, 0]
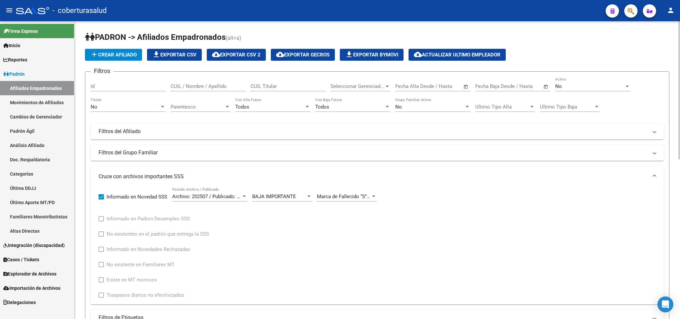
click at [210, 111] on div "Parentesco Parentesco" at bounding box center [201, 105] width 60 height 14
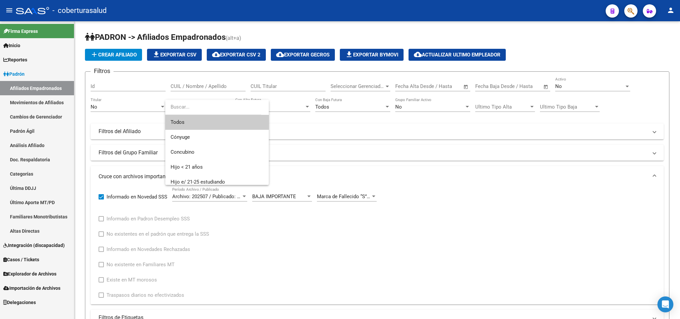
click at [206, 120] on span "Todos" at bounding box center [217, 122] width 93 height 15
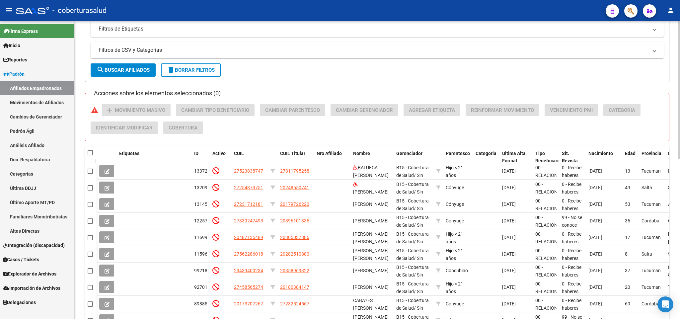
scroll to position [299, 0]
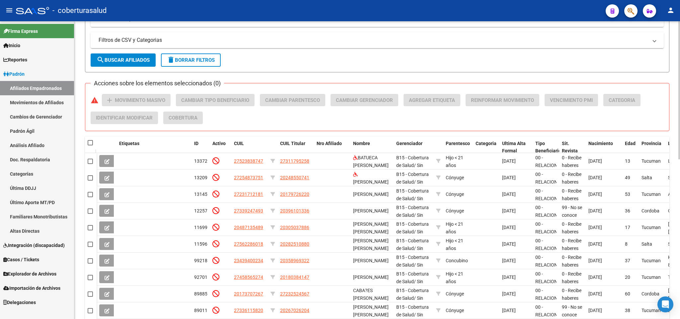
click at [132, 66] on button "search Buscar Afiliados" at bounding box center [123, 59] width 65 height 13
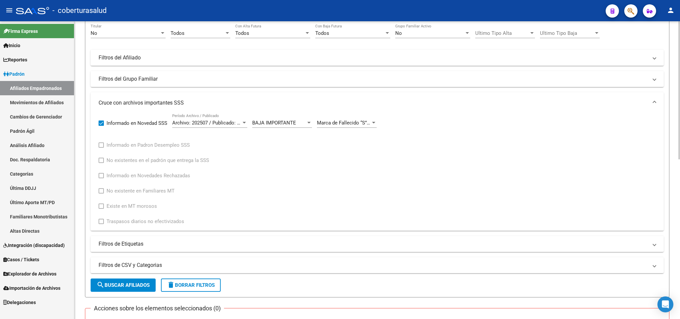
scroll to position [0, 0]
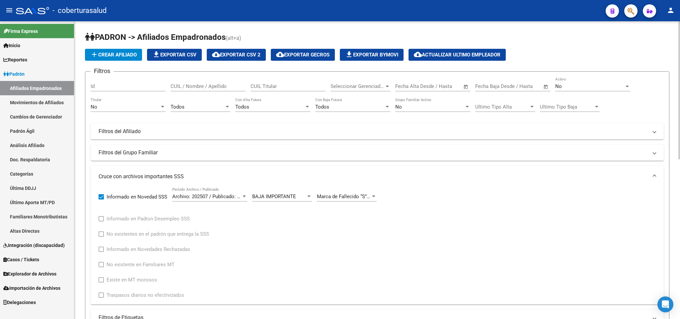
click at [114, 103] on div "No Titular" at bounding box center [128, 105] width 75 height 14
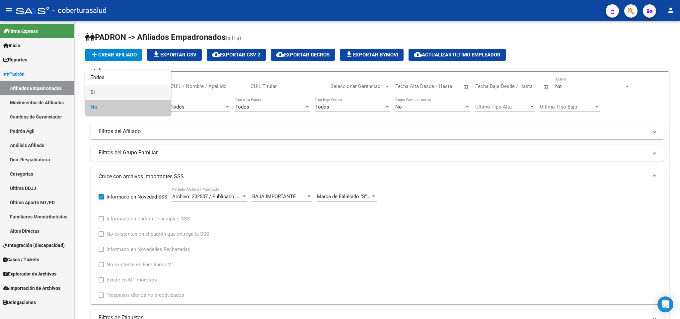
click at [119, 93] on span "Si" at bounding box center [128, 92] width 75 height 15
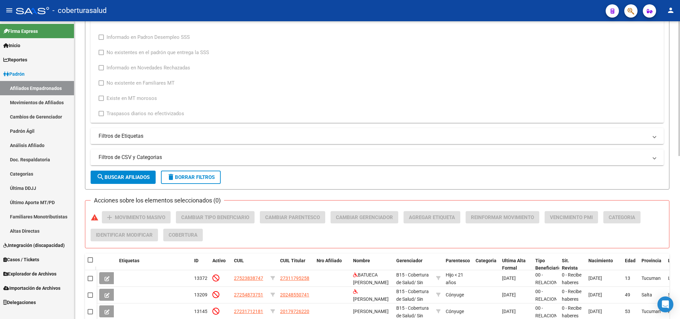
scroll to position [199, 0]
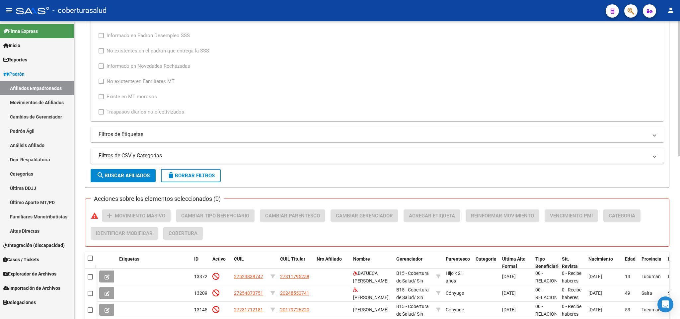
click at [109, 170] on form "Filtros Id CUIL / Nombre / Apellido CUIL Titular Seleccionar Gerenciador Selecc…" at bounding box center [377, 30] width 584 height 316
click at [114, 178] on span "search Buscar Afiliados" at bounding box center [123, 176] width 53 height 6
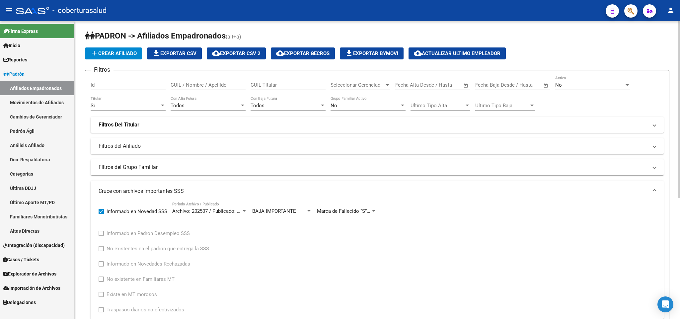
scroll to position [0, 0]
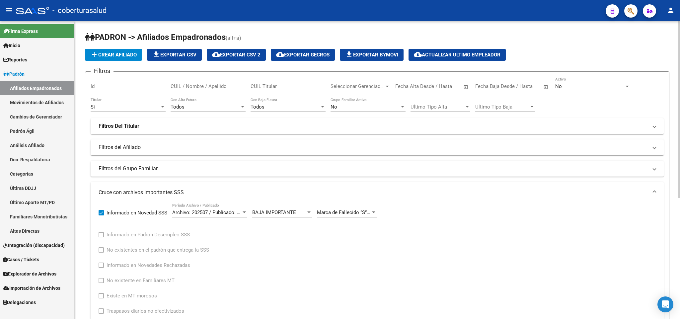
click at [149, 106] on div "Si" at bounding box center [125, 107] width 69 height 6
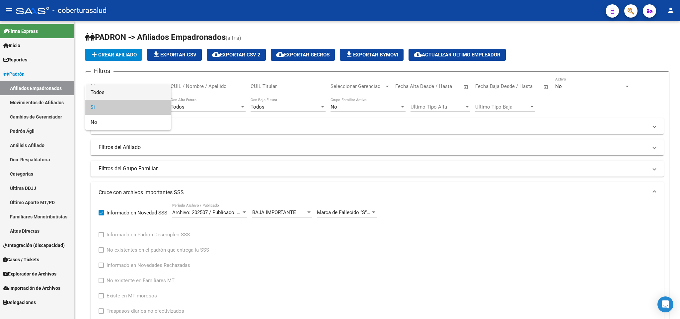
click at [150, 96] on span "Todos" at bounding box center [128, 92] width 75 height 15
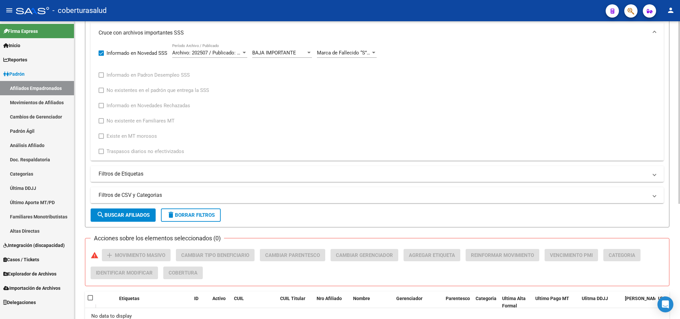
scroll to position [187, 0]
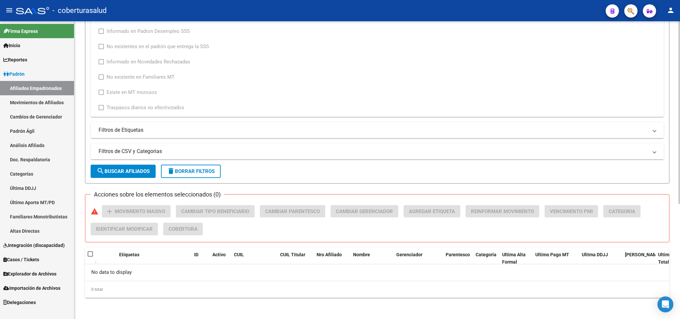
click at [126, 180] on form "Filtros Id CUIL / Nombre / Apellido CUIL Titular Seleccionar Gerenciador Selecc…" at bounding box center [377, 34] width 584 height 300
click at [128, 174] on span "search Buscar Afiliados" at bounding box center [123, 171] width 53 height 6
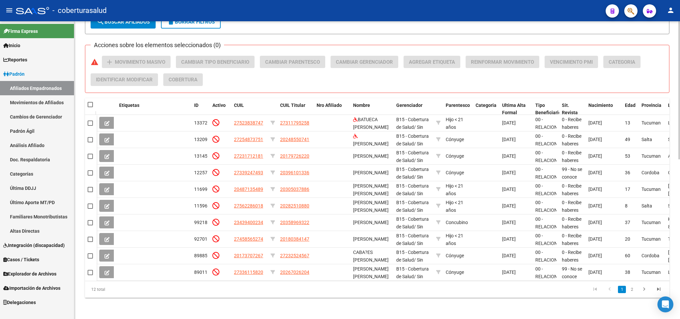
scroll to position [0, 0]
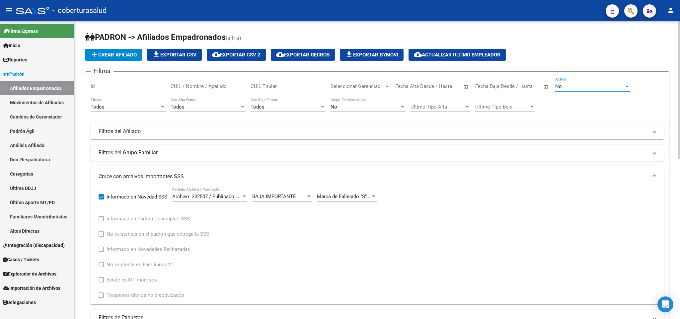
click at [585, 84] on div "No" at bounding box center [589, 86] width 69 height 6
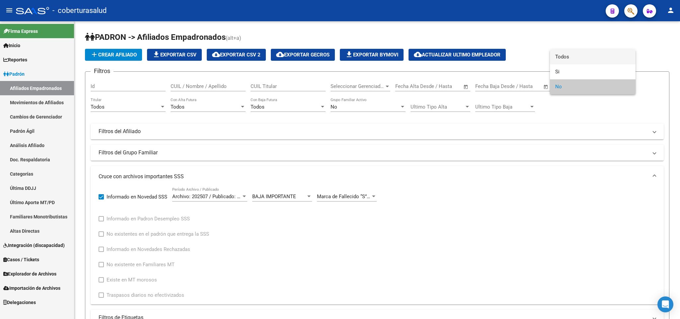
click at [578, 54] on span "Todos" at bounding box center [592, 56] width 75 height 15
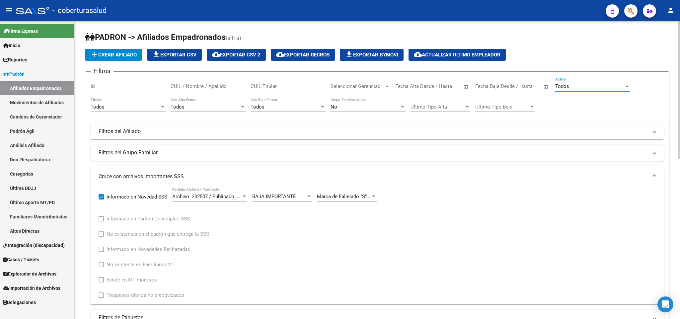
click at [382, 107] on div "No" at bounding box center [364, 107] width 69 height 6
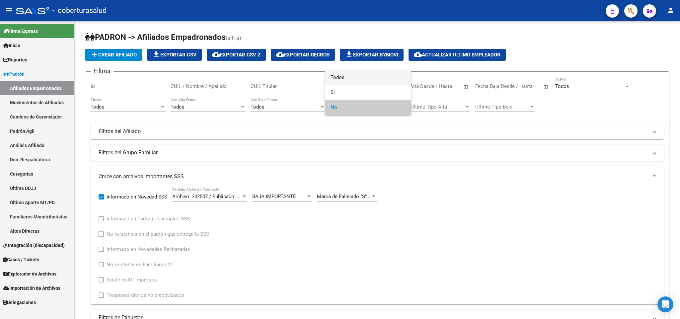
click at [383, 79] on span "Todos" at bounding box center [367, 77] width 75 height 15
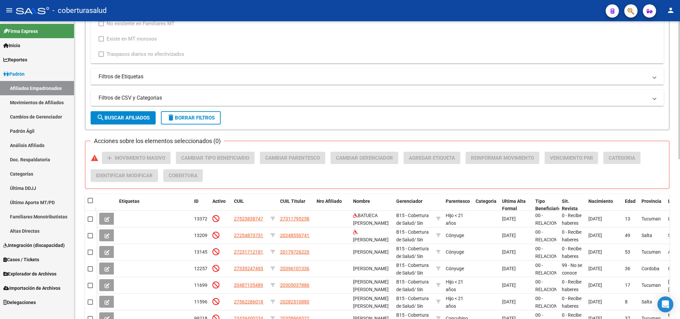
scroll to position [249, 0]
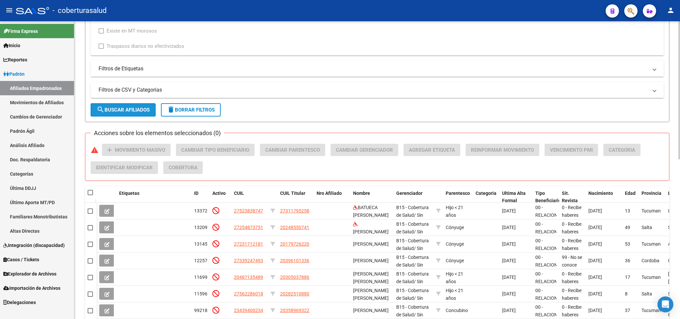
click at [145, 110] on span "search Buscar Afiliados" at bounding box center [123, 110] width 53 height 6
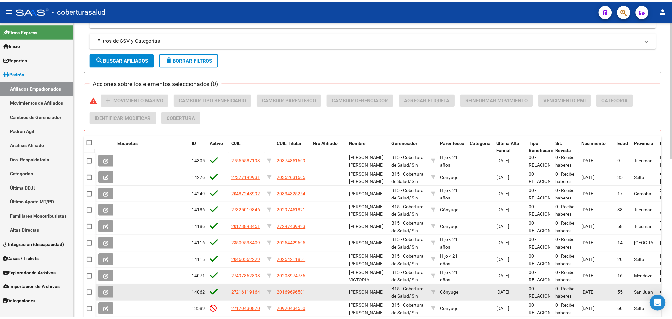
scroll to position [344, 0]
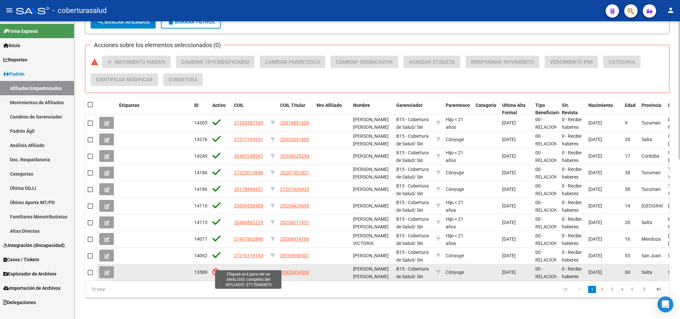
click at [241, 269] on span "27170430870" at bounding box center [248, 271] width 29 height 5
type textarea "27170430870"
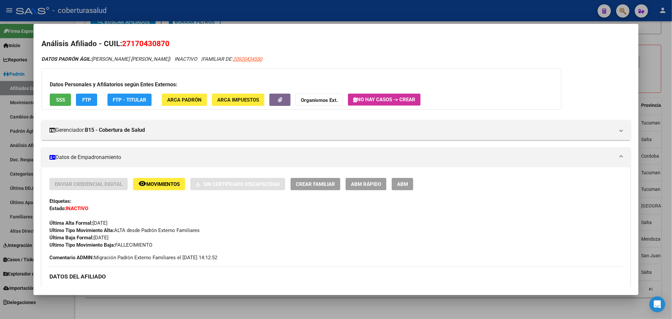
click at [153, 181] on span "Movimientos" at bounding box center [163, 184] width 34 height 6
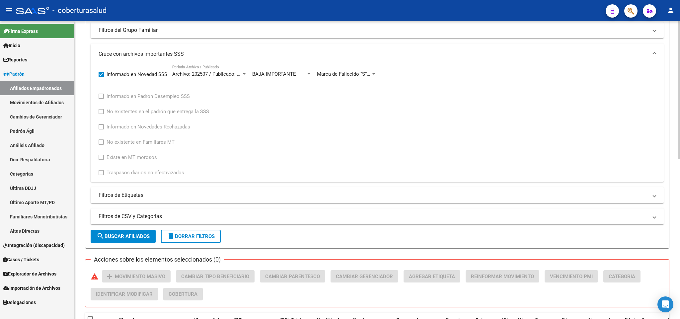
scroll to position [0, 0]
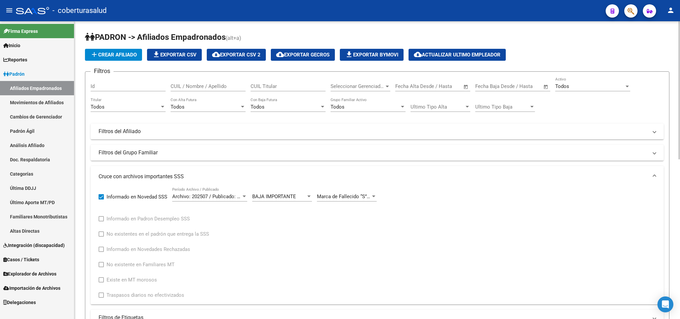
click at [115, 102] on div "Todos Titular" at bounding box center [128, 105] width 75 height 14
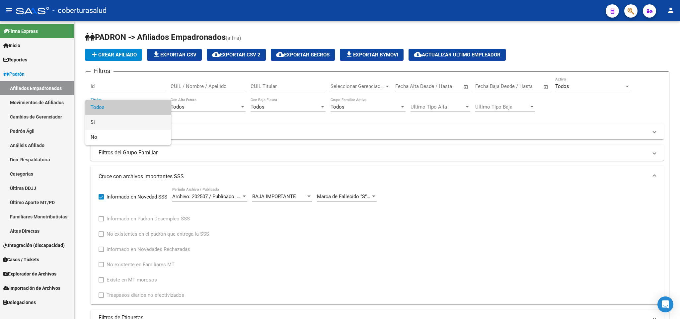
click at [114, 116] on span "Si" at bounding box center [128, 122] width 75 height 15
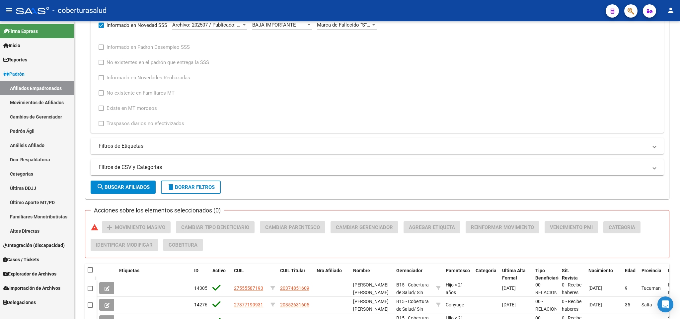
scroll to position [249, 0]
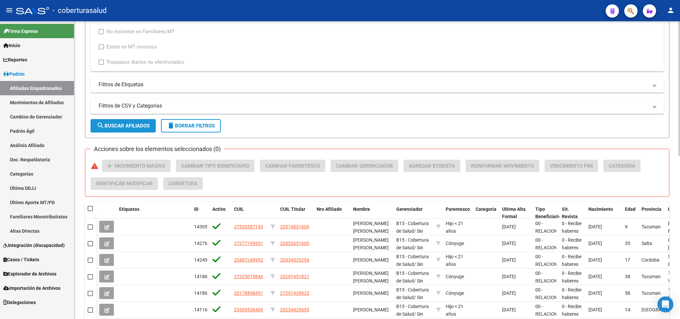
click at [115, 129] on span "search Buscar Afiliados" at bounding box center [123, 126] width 53 height 6
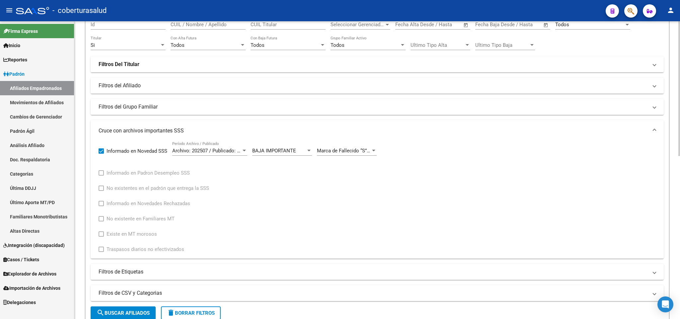
scroll to position [0, 0]
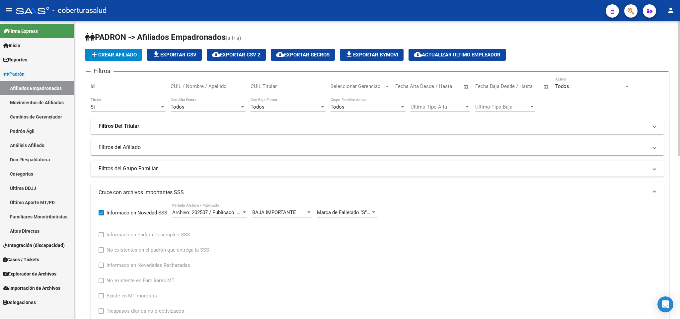
click at [367, 108] on div "Todos" at bounding box center [364, 107] width 69 height 6
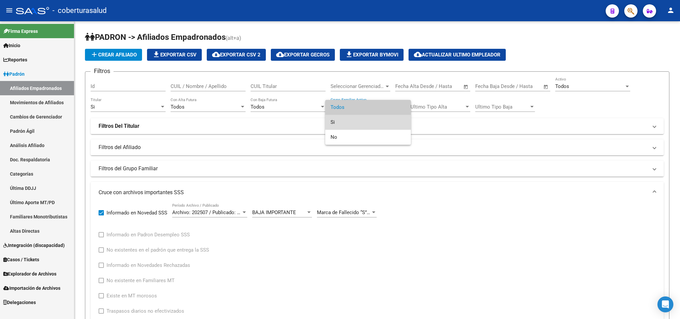
click at [372, 117] on span "Si" at bounding box center [367, 122] width 75 height 15
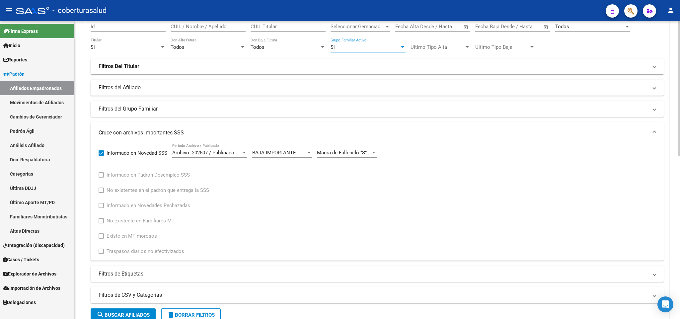
scroll to position [348, 0]
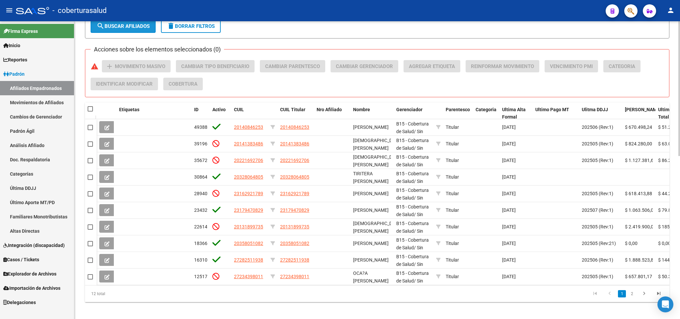
click at [125, 32] on button "search Buscar Afiliados" at bounding box center [123, 26] width 65 height 13
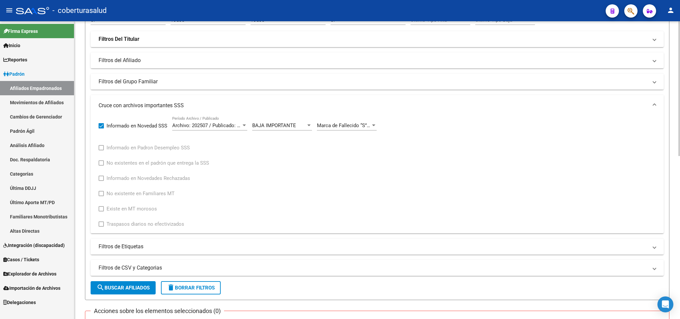
scroll to position [0, 0]
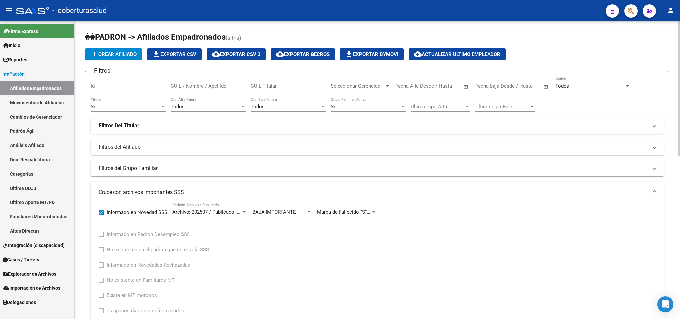
click at [142, 109] on div "Si" at bounding box center [125, 107] width 69 height 6
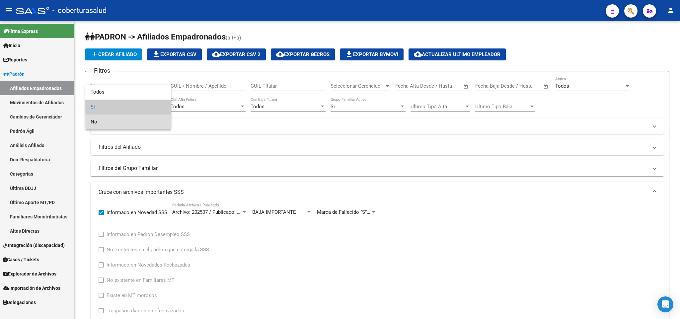
click at [135, 119] on span "No" at bounding box center [128, 121] width 75 height 15
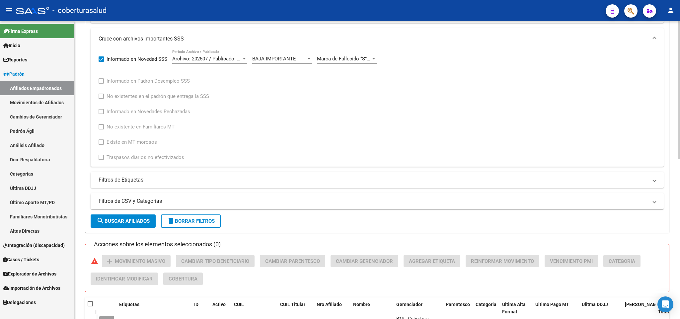
scroll to position [150, 0]
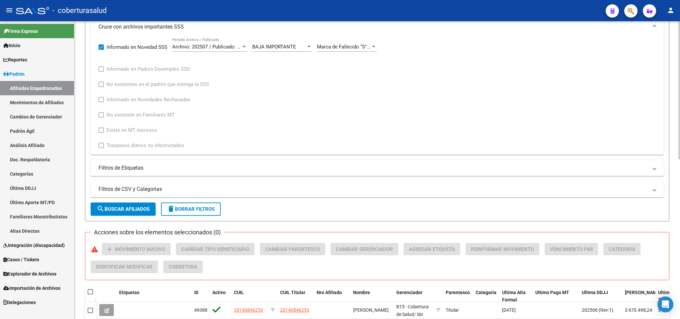
click at [143, 198] on form "Filtros Id CUIL / Nombre / Apellido CUIL Titular Seleccionar Gerenciador Selecc…" at bounding box center [377, 72] width 584 height 300
click at [143, 206] on span "search Buscar Afiliados" at bounding box center [123, 209] width 53 height 6
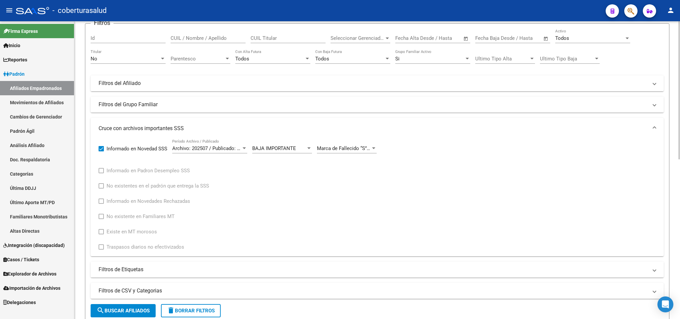
scroll to position [0, 0]
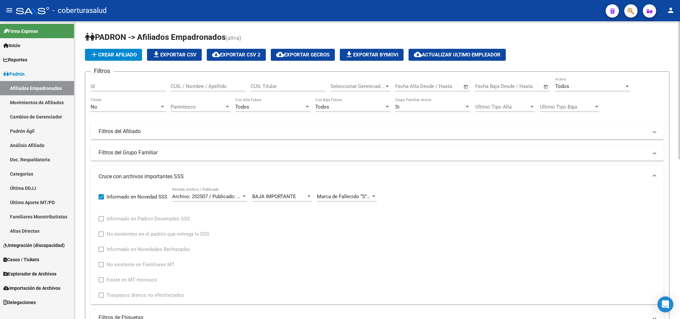
click at [131, 105] on div "No" at bounding box center [125, 107] width 69 height 6
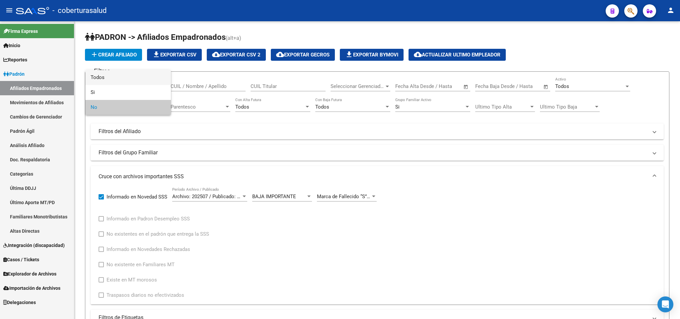
click at [138, 78] on span "Todos" at bounding box center [128, 77] width 75 height 15
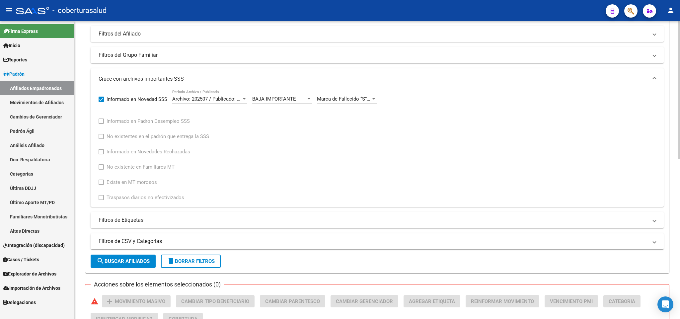
scroll to position [149, 0]
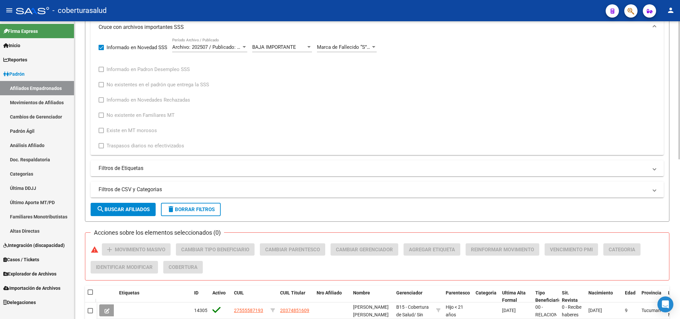
click at [125, 207] on span "search Buscar Afiliados" at bounding box center [123, 209] width 53 height 6
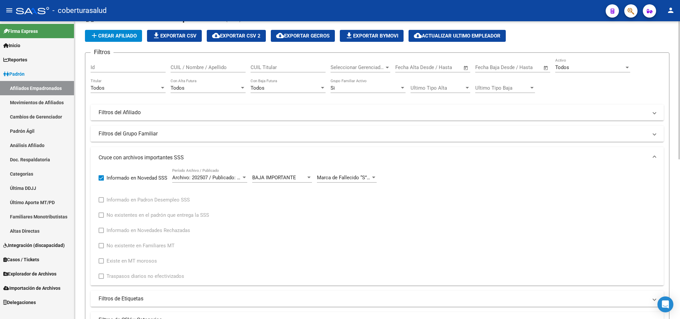
scroll to position [0, 0]
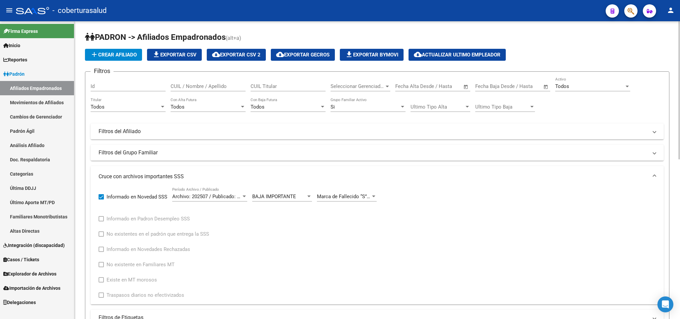
click at [369, 108] on div "Si" at bounding box center [364, 107] width 69 height 6
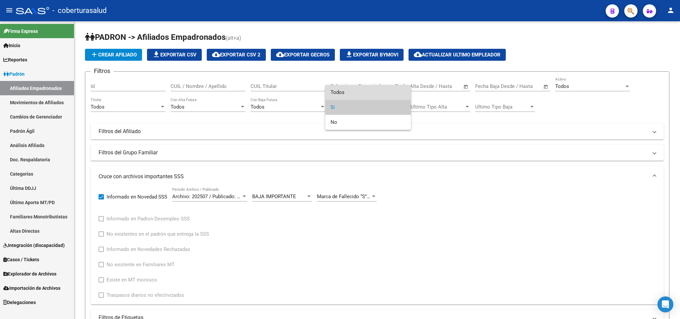
click at [367, 97] on span "Todos" at bounding box center [367, 92] width 75 height 15
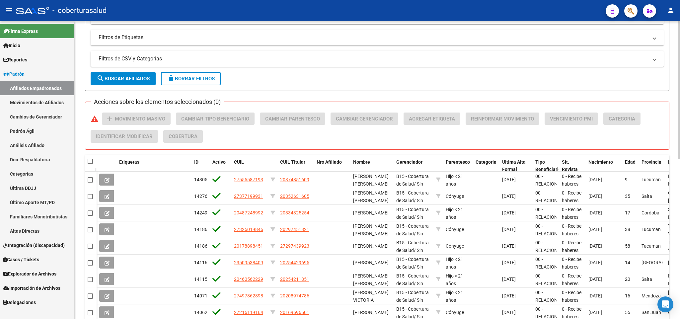
scroll to position [299, 0]
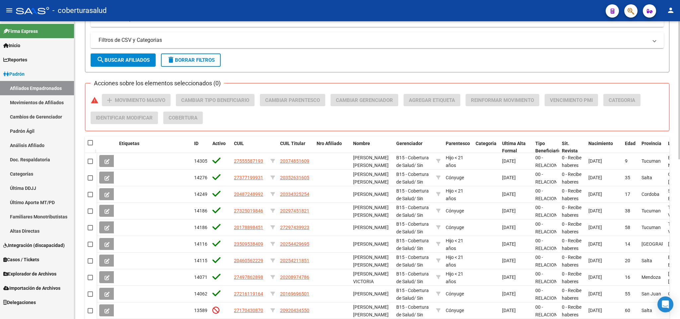
click at [131, 63] on span "search Buscar Afiliados" at bounding box center [123, 60] width 53 height 6
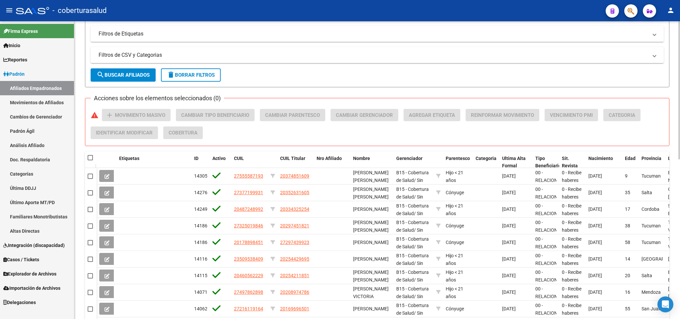
scroll to position [344, 0]
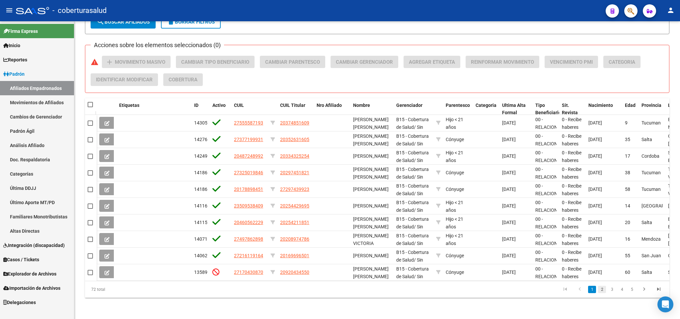
click at [600, 291] on link "2" at bounding box center [602, 289] width 8 height 7
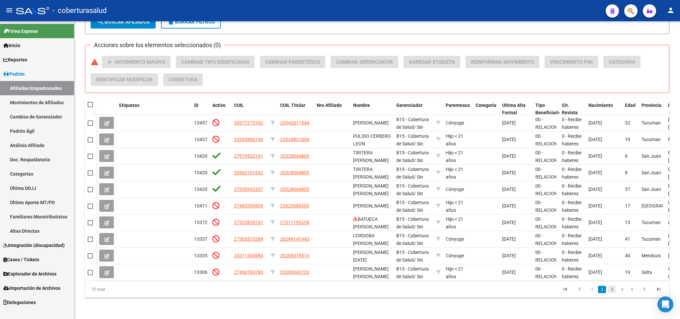
click at [611, 292] on link "3" at bounding box center [612, 289] width 8 height 7
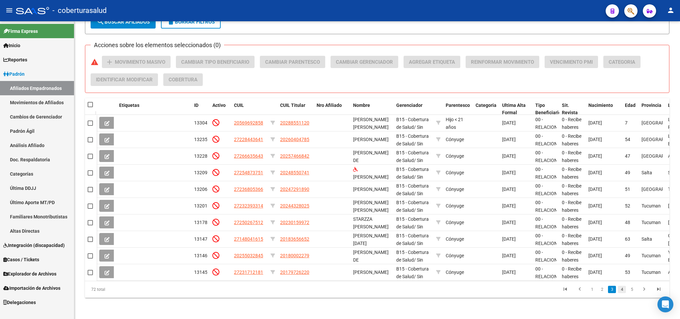
click at [620, 290] on link "4" at bounding box center [622, 289] width 8 height 7
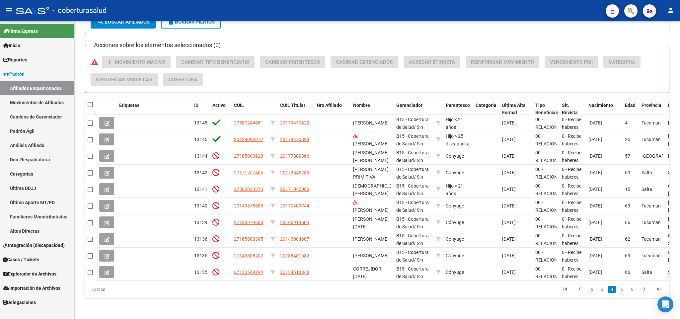
click at [626, 290] on li "5" at bounding box center [622, 289] width 10 height 11
click at [621, 291] on link "5" at bounding box center [622, 289] width 8 height 7
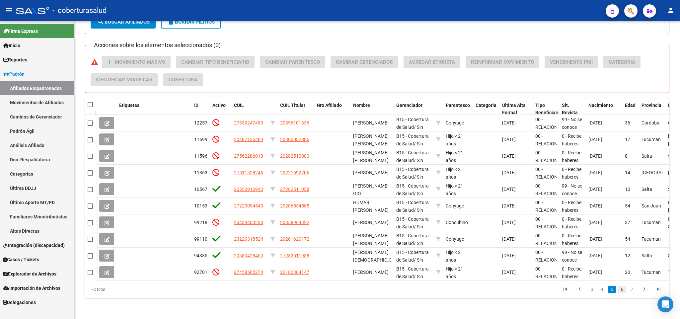
click at [622, 290] on link "6" at bounding box center [622, 289] width 8 height 7
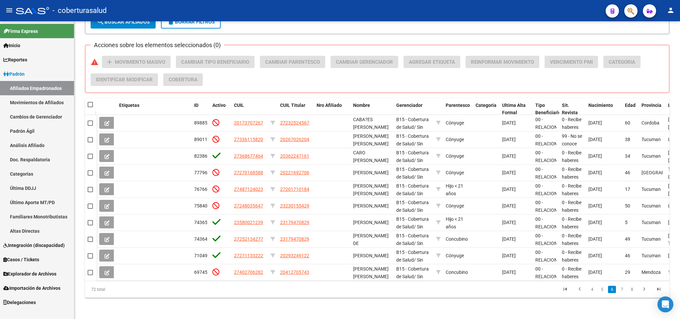
click at [622, 290] on link "7" at bounding box center [622, 289] width 8 height 7
click at [631, 290] on link "8" at bounding box center [632, 289] width 8 height 7
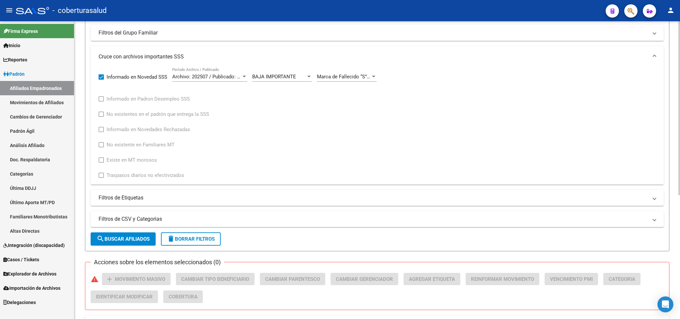
scroll to position [0, 0]
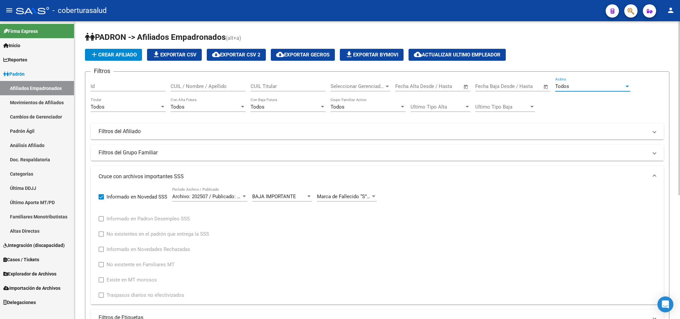
click at [573, 86] on div "Todos" at bounding box center [589, 86] width 69 height 6
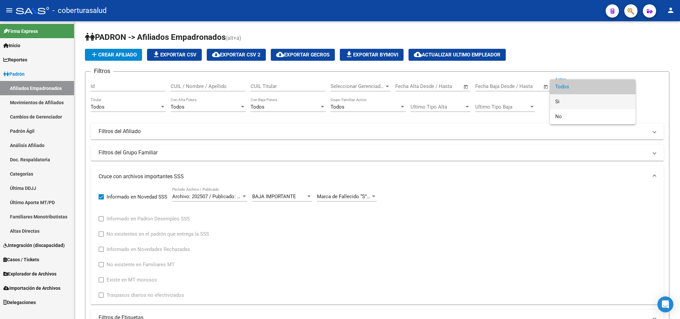
click at [571, 100] on span "Si" at bounding box center [592, 101] width 75 height 15
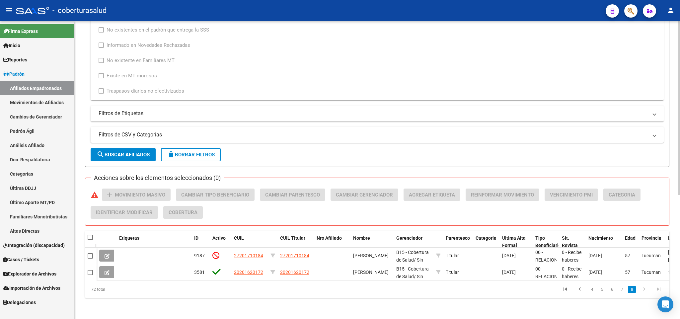
scroll to position [211, 0]
click at [128, 152] on span "search Buscar Afiliados" at bounding box center [123, 155] width 53 height 6
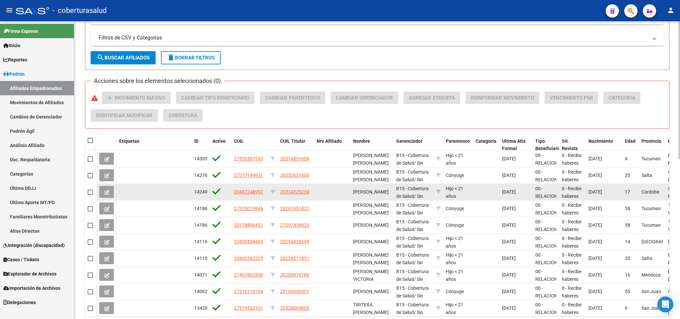
scroll to position [344, 0]
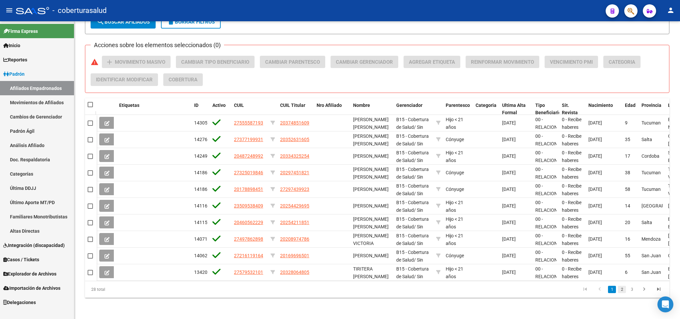
click at [622, 287] on link "2" at bounding box center [622, 289] width 8 height 7
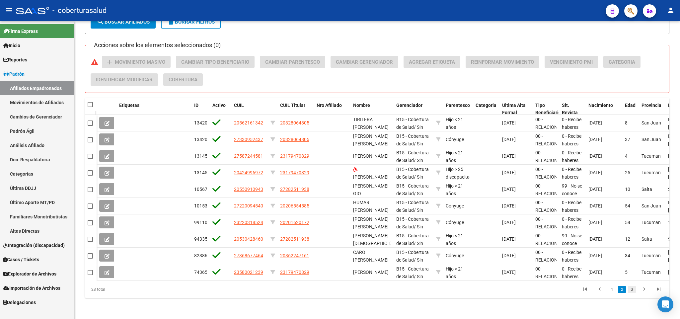
click at [629, 292] on link "3" at bounding box center [632, 289] width 8 height 7
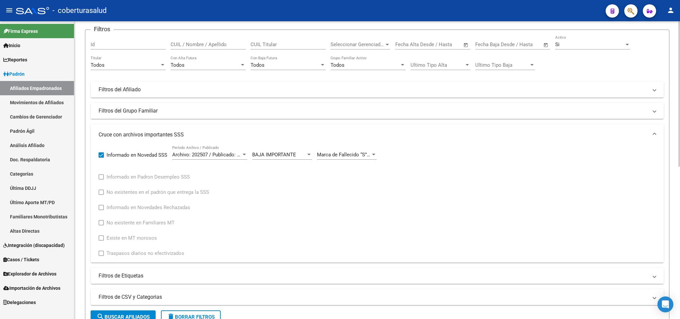
scroll to position [12, 0]
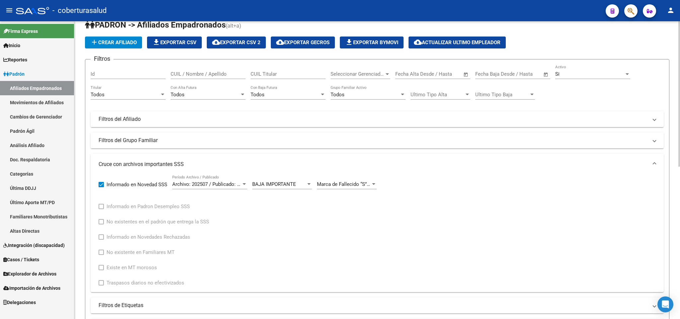
click at [590, 78] on div "Si Activo" at bounding box center [592, 72] width 75 height 14
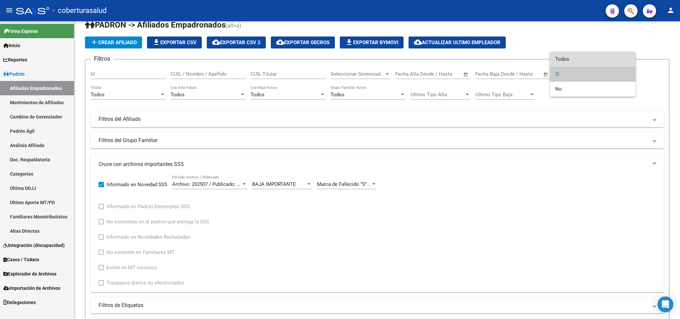
click at [590, 61] on span "Todos" at bounding box center [592, 59] width 75 height 15
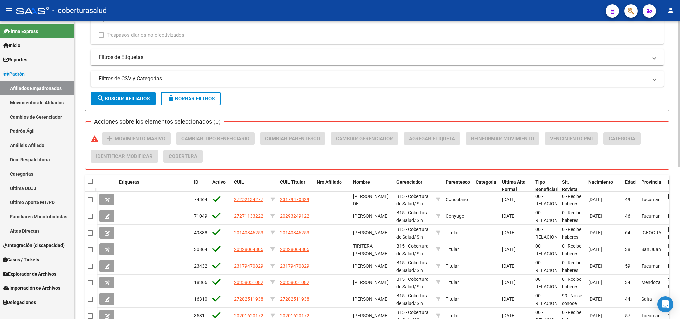
scroll to position [261, 0]
click at [127, 102] on button "search Buscar Afiliados" at bounding box center [123, 97] width 65 height 13
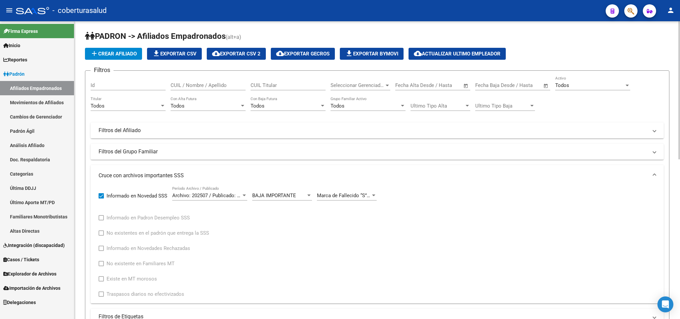
scroll to position [0, 0]
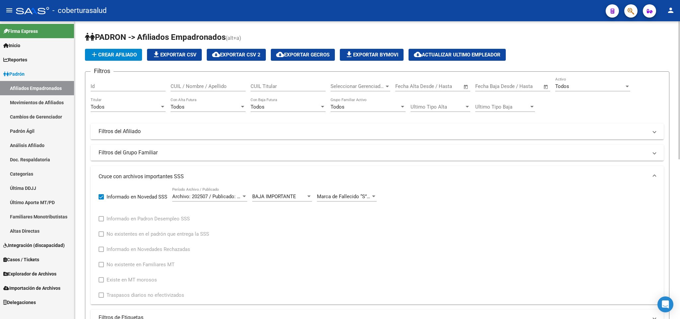
click at [181, 55] on span "file_download Exportar CSV" at bounding box center [174, 55] width 44 height 6
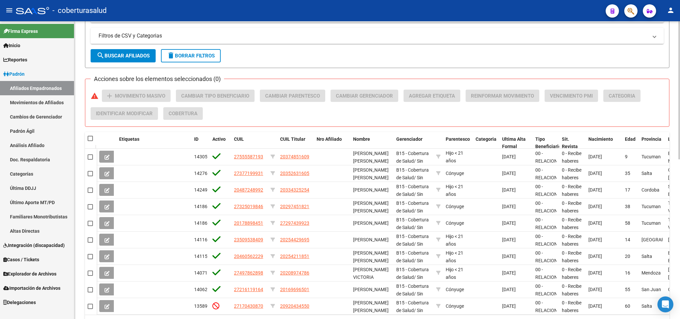
scroll to position [344, 0]
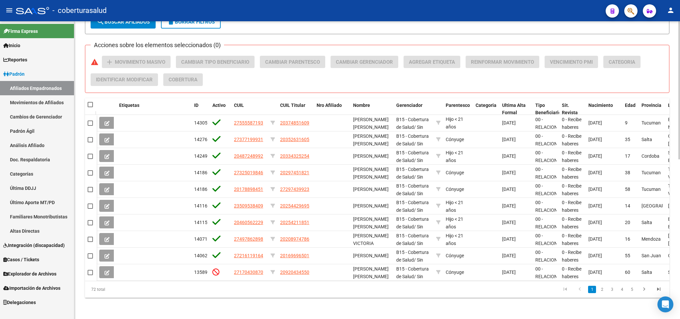
click at [94, 98] on span at bounding box center [95, 104] width 3 height 13
click at [92, 102] on span at bounding box center [90, 104] width 5 height 5
click at [90, 107] on input "checkbox" at bounding box center [90, 107] width 0 height 0
checkbox input "true"
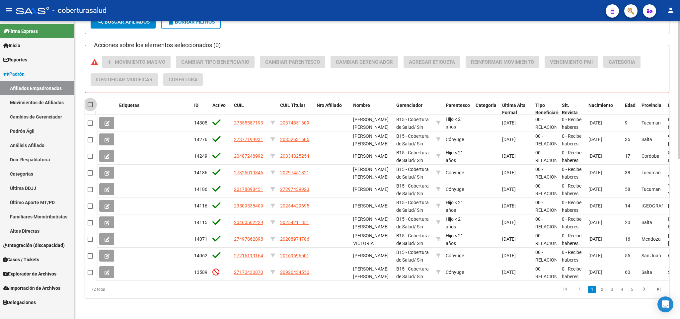
checkbox input "true"
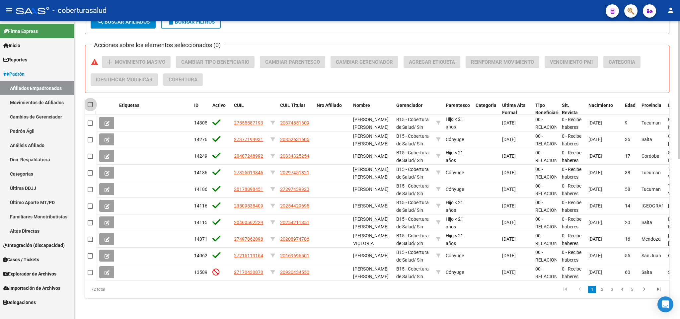
checkbox input "true"
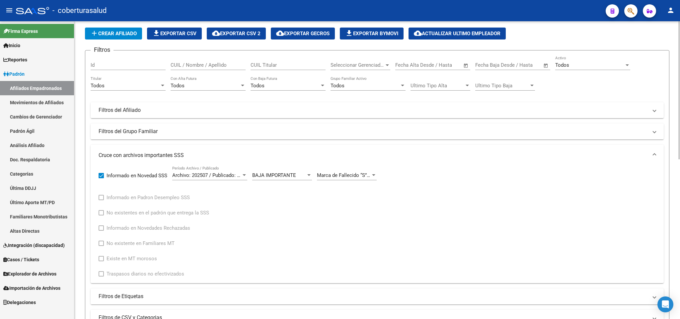
scroll to position [0, 0]
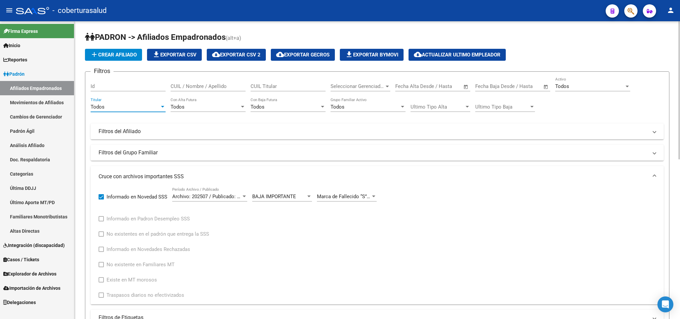
click at [129, 106] on div "Todos" at bounding box center [125, 107] width 69 height 6
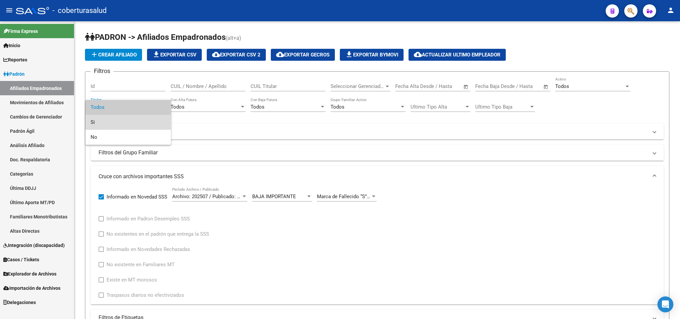
click at [125, 119] on span "Si" at bounding box center [128, 122] width 75 height 15
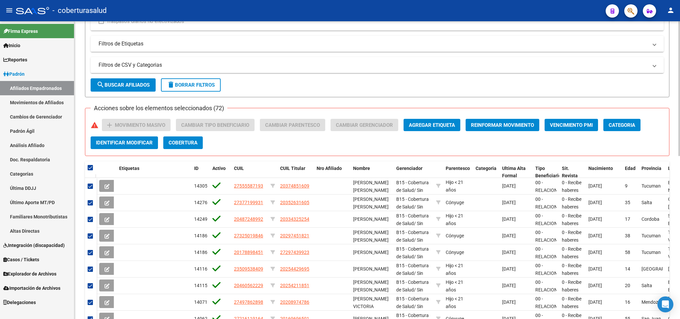
scroll to position [299, 0]
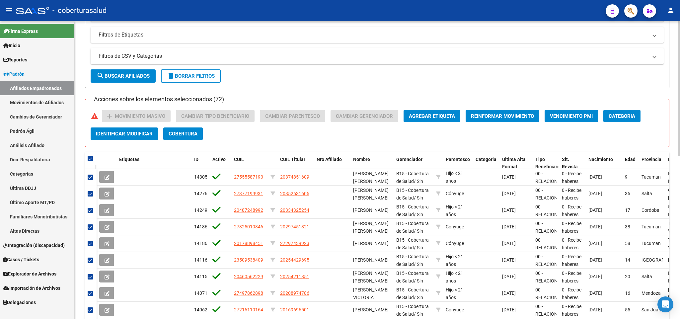
click at [125, 75] on span "search Buscar Afiliados" at bounding box center [123, 76] width 53 height 6
checkbox input "false"
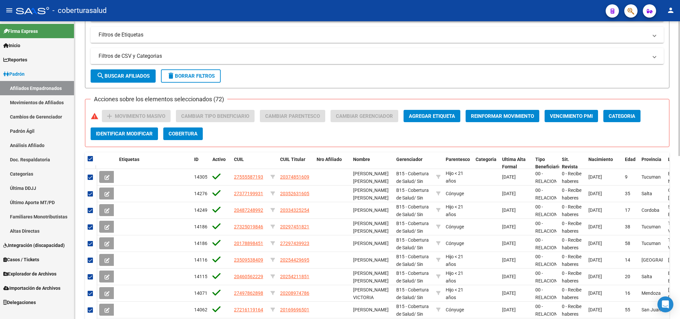
checkbox input "false"
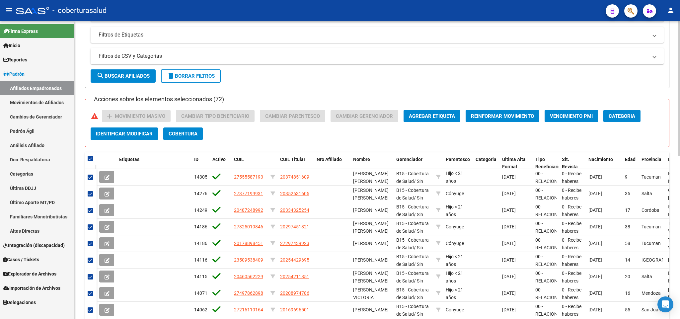
checkbox input "false"
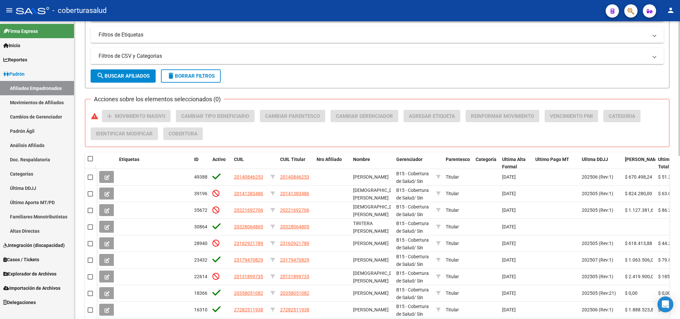
click at [95, 157] on span at bounding box center [95, 158] width 3 height 13
click at [92, 157] on span at bounding box center [90, 158] width 5 height 5
click at [90, 161] on input "checkbox" at bounding box center [90, 161] width 0 height 0
checkbox input "true"
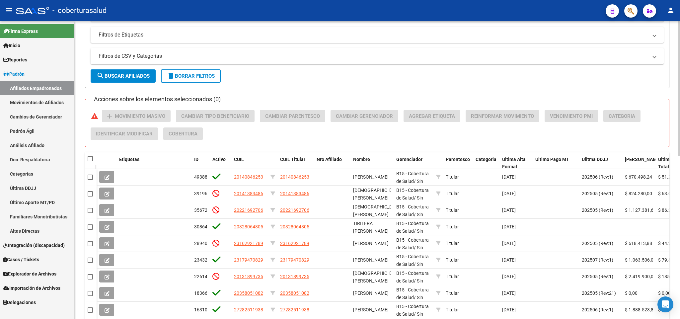
checkbox input "true"
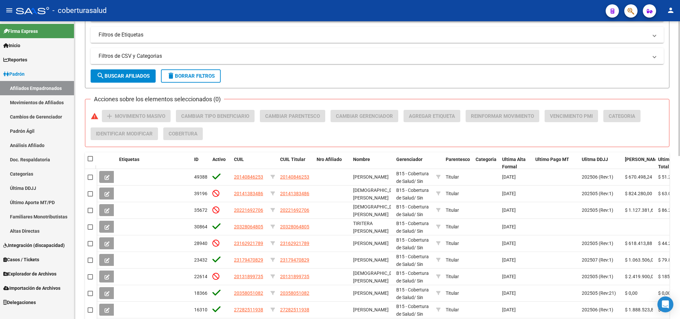
checkbox input "true"
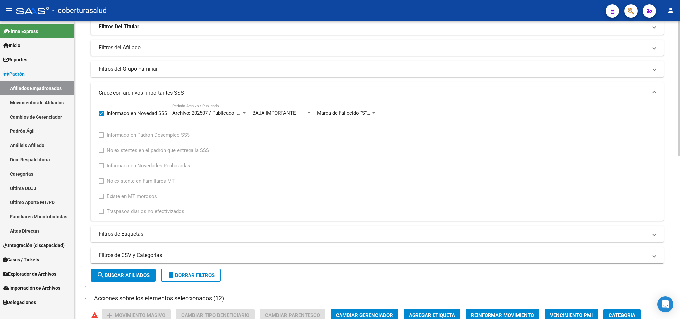
scroll to position [0, 0]
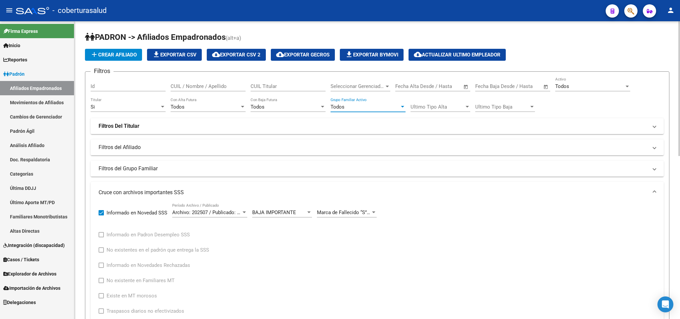
click at [383, 109] on div "Todos" at bounding box center [364, 107] width 69 height 6
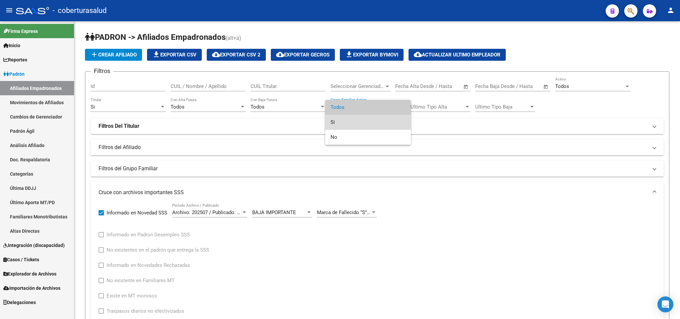
click at [382, 123] on span "Si" at bounding box center [367, 122] width 75 height 15
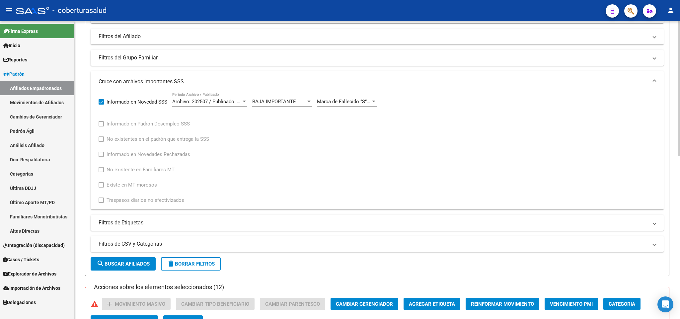
scroll to position [149, 0]
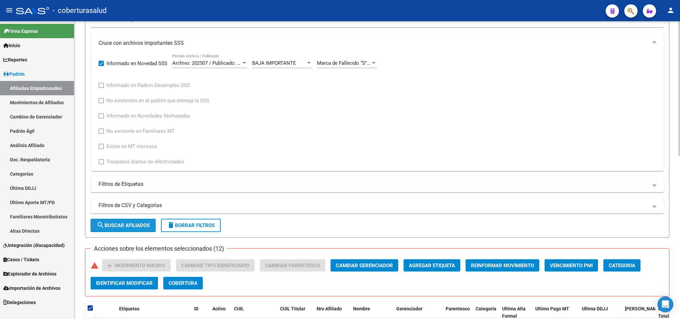
click at [112, 227] on span "search Buscar Afiliados" at bounding box center [123, 225] width 53 height 6
checkbox input "false"
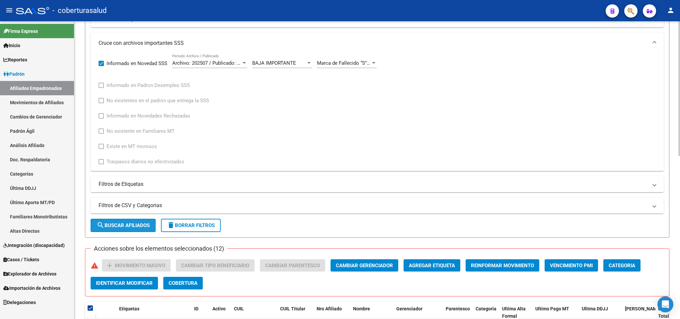
checkbox input "false"
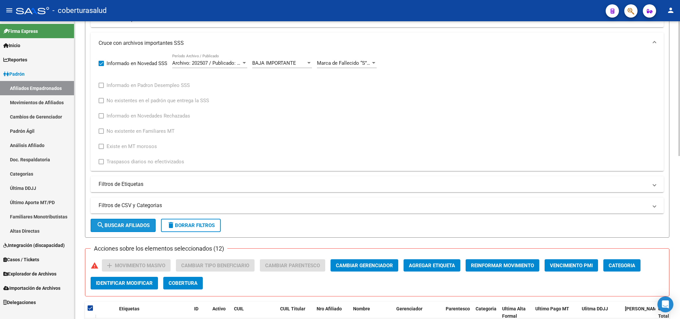
checkbox input "false"
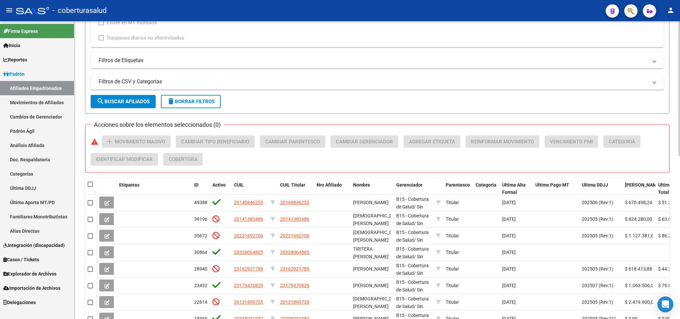
scroll to position [299, 0]
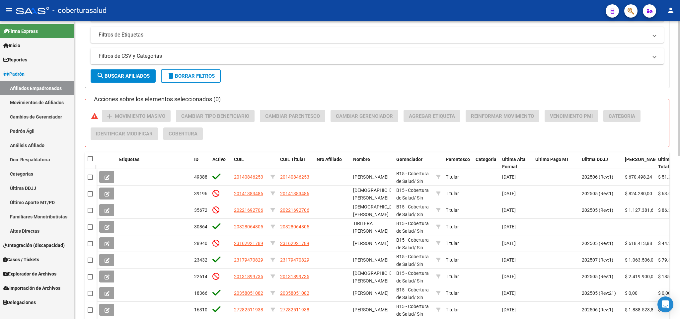
click at [90, 161] on span at bounding box center [90, 158] width 5 height 5
click at [90, 161] on input "checkbox" at bounding box center [90, 161] width 0 height 0
checkbox input "true"
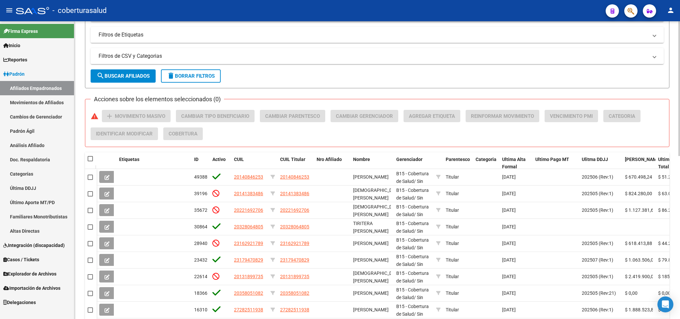
checkbox input "true"
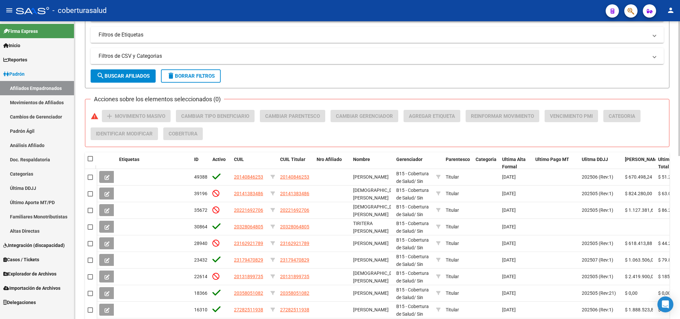
checkbox input "true"
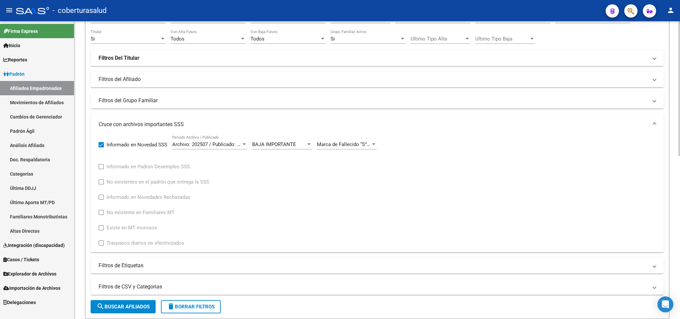
scroll to position [0, 0]
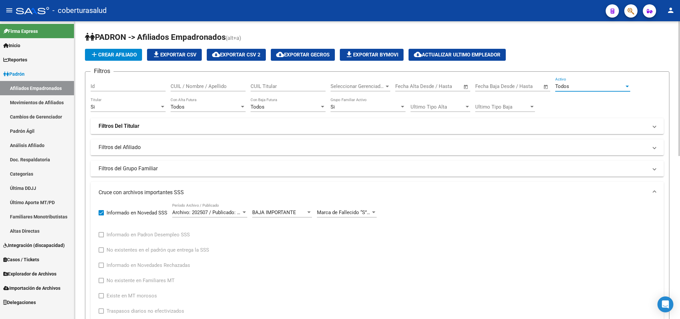
click at [572, 88] on div "Todos" at bounding box center [589, 86] width 69 height 6
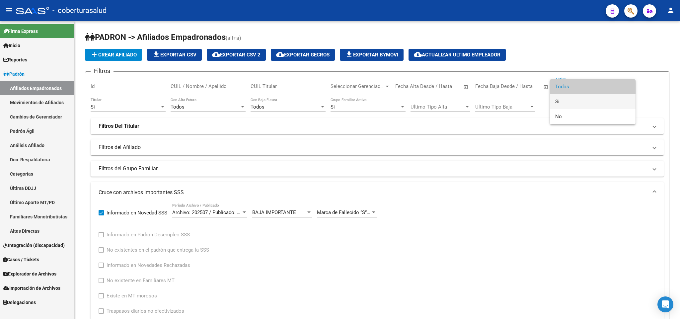
click at [572, 97] on span "Si" at bounding box center [592, 101] width 75 height 15
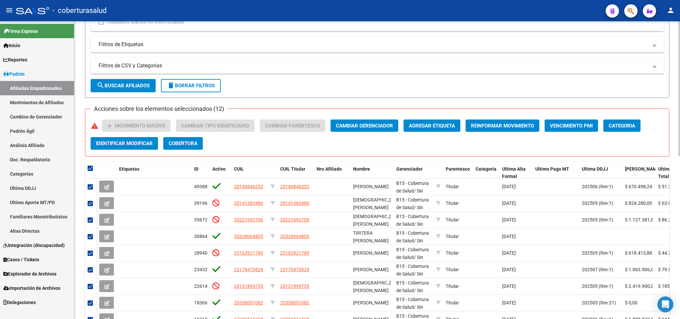
scroll to position [299, 0]
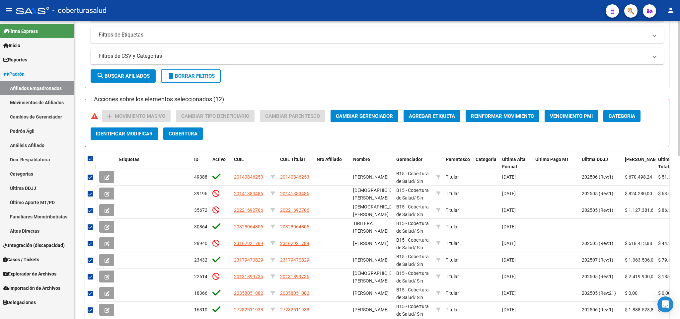
click at [125, 77] on span "search Buscar Afiliados" at bounding box center [123, 76] width 53 height 6
checkbox input "false"
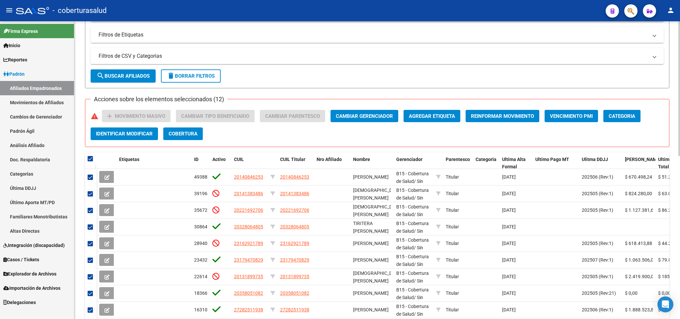
checkbox input "false"
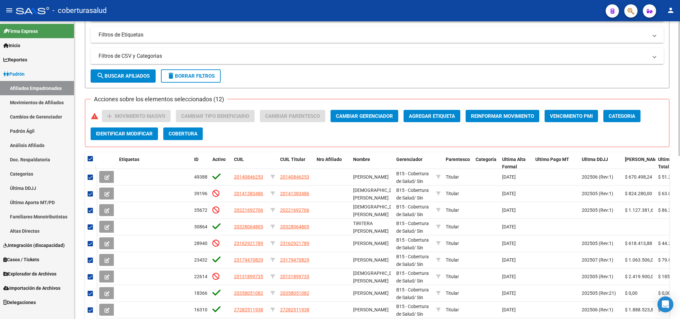
checkbox input "false"
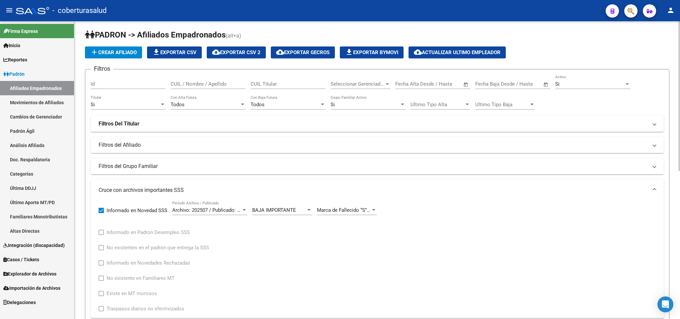
scroll to position [0, 0]
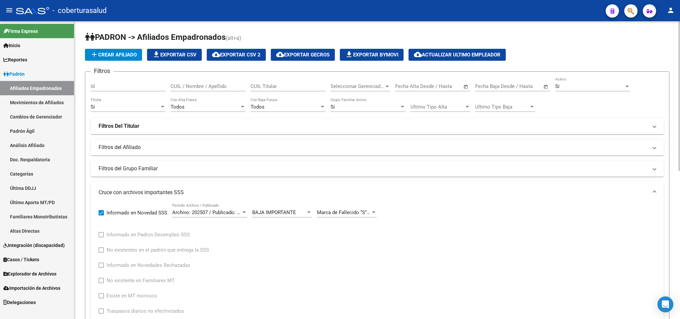
click at [563, 87] on div "Si" at bounding box center [589, 86] width 69 height 6
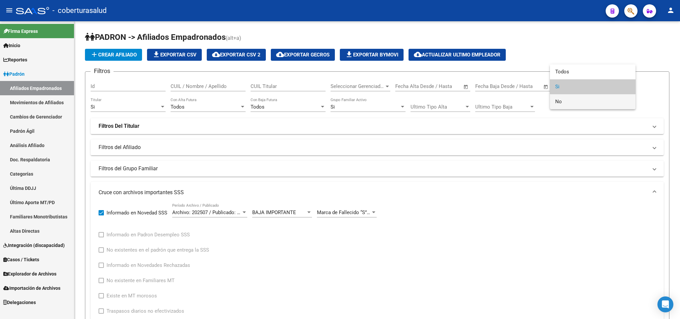
click at [566, 99] on span "No" at bounding box center [592, 101] width 75 height 15
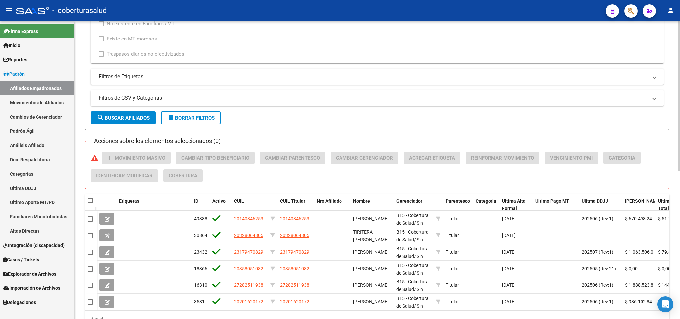
scroll to position [294, 0]
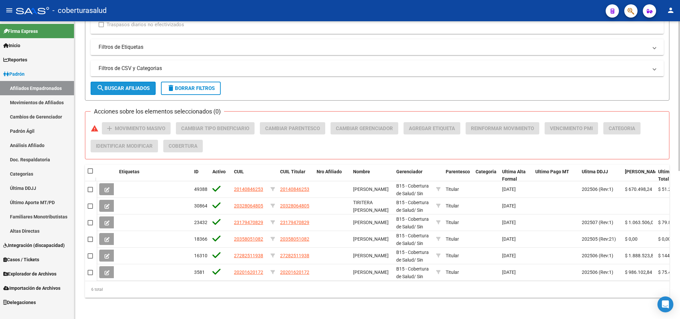
click at [140, 85] on span "search Buscar Afiliados" at bounding box center [123, 88] width 53 height 6
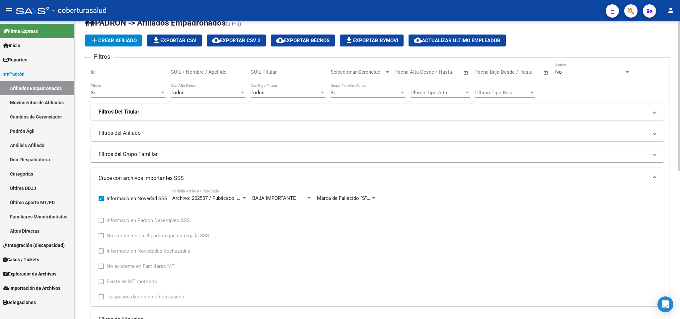
scroll to position [0, 0]
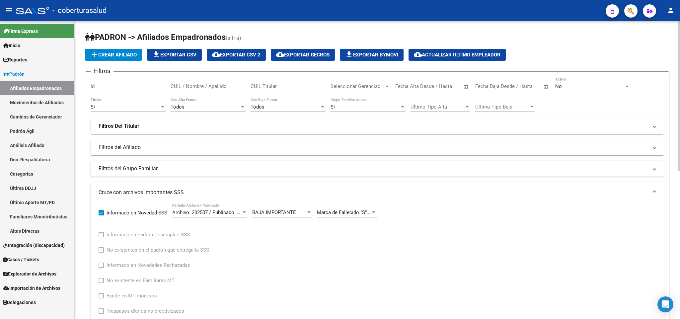
click at [577, 85] on div "No" at bounding box center [589, 86] width 69 height 6
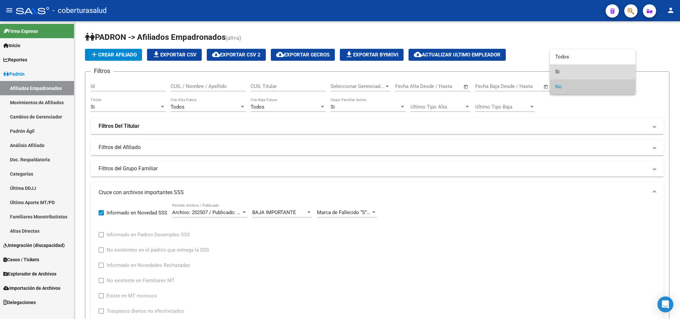
click at [567, 66] on span "Si" at bounding box center [592, 71] width 75 height 15
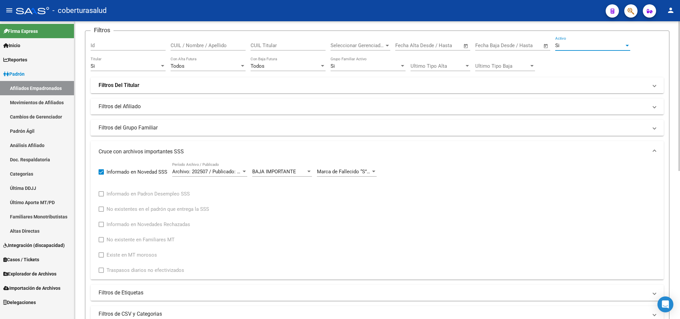
scroll to position [249, 0]
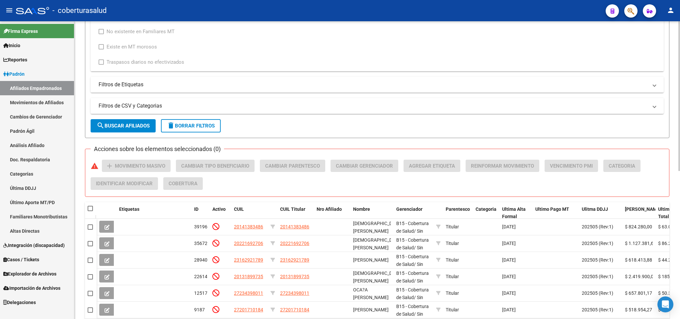
click at [137, 120] on button "search Buscar Afiliados" at bounding box center [123, 125] width 65 height 13
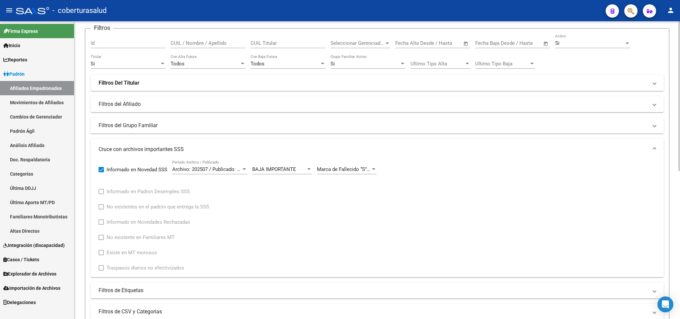
scroll to position [0, 0]
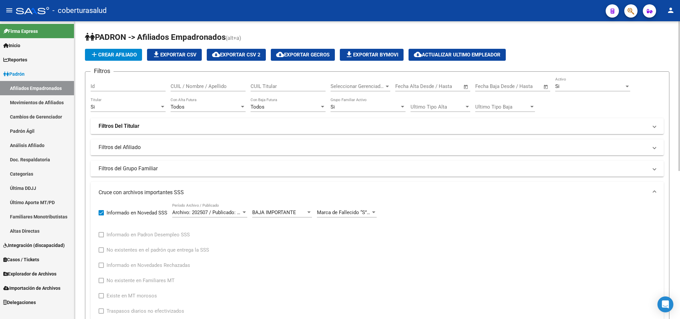
click at [372, 110] on div "Si Grupo Familiar Activo" at bounding box center [367, 105] width 75 height 14
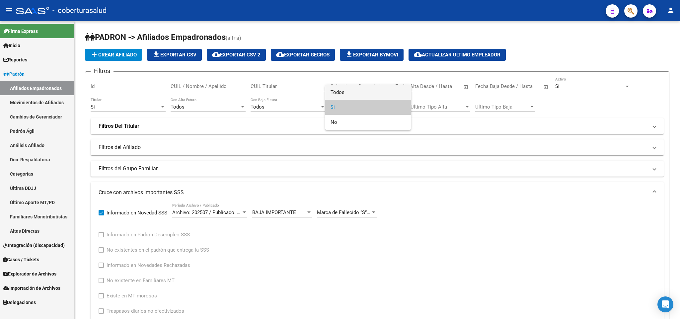
click at [367, 96] on span "Todos" at bounding box center [367, 92] width 75 height 15
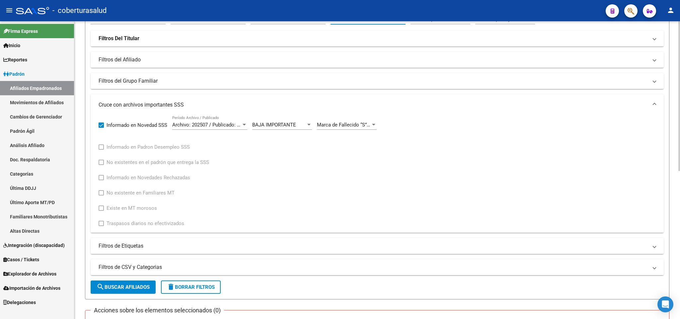
scroll to position [199, 0]
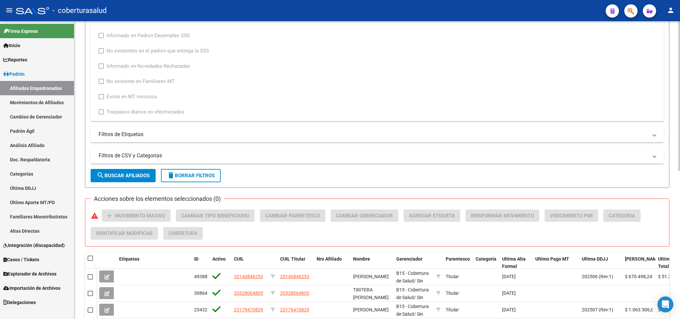
click at [129, 178] on span "search Buscar Afiliados" at bounding box center [123, 176] width 53 height 6
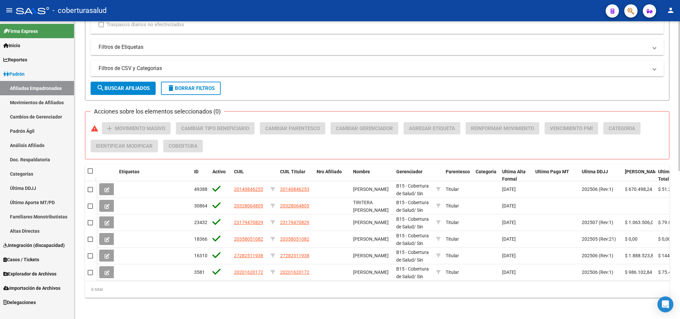
scroll to position [294, 0]
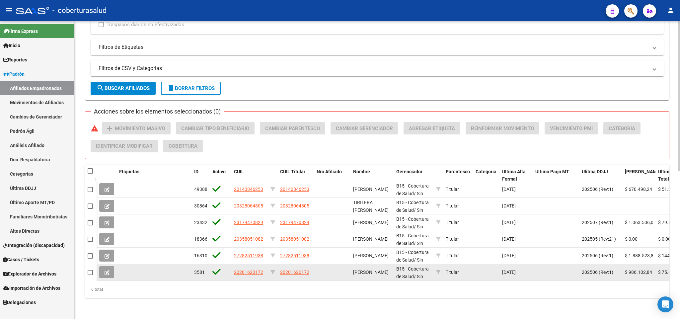
click at [326, 264] on datatable-body-cell at bounding box center [332, 272] width 36 height 16
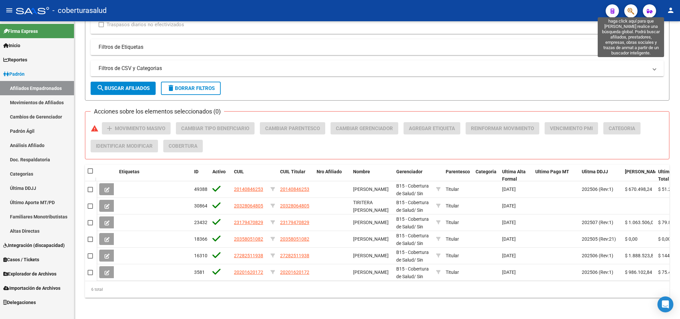
click at [630, 12] on icon "button" at bounding box center [630, 11] width 7 height 8
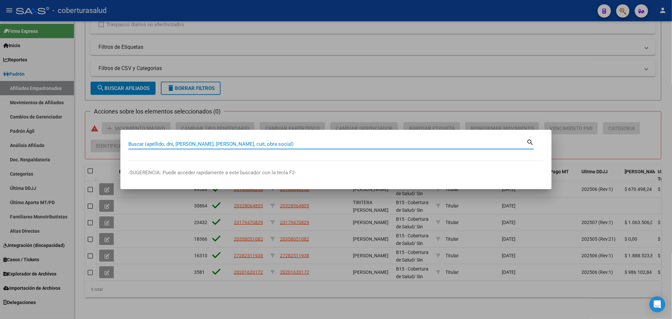
paste input "13189973"
type input "13189973"
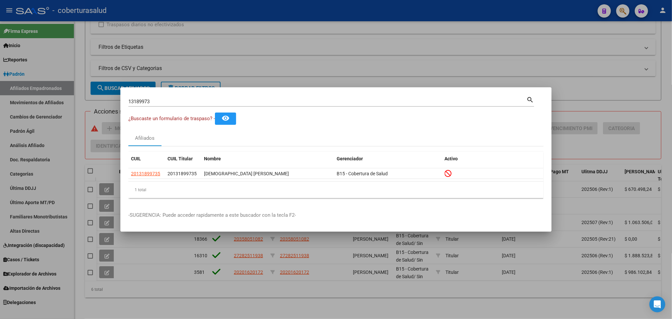
click at [436, 80] on div at bounding box center [336, 159] width 672 height 319
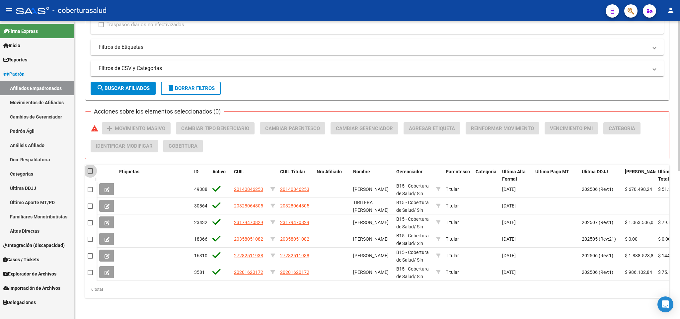
click at [91, 168] on span at bounding box center [90, 170] width 5 height 5
click at [90, 174] on input "checkbox" at bounding box center [90, 174] width 0 height 0
checkbox input "true"
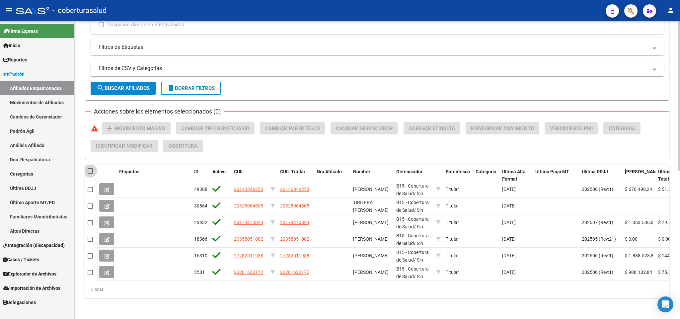
checkbox input "true"
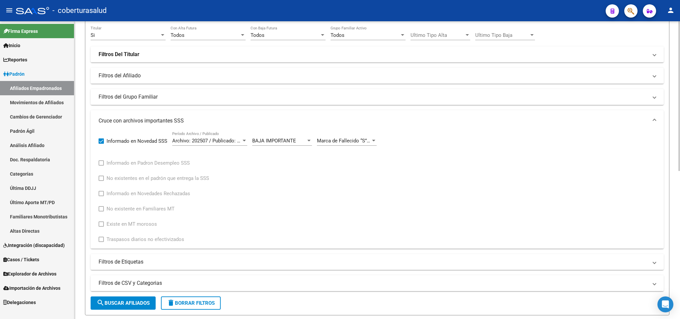
scroll to position [0, 0]
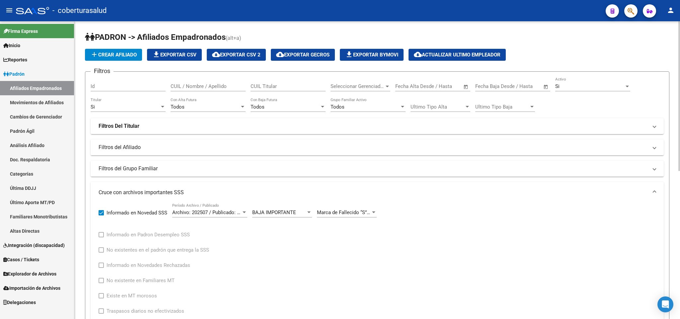
click at [132, 106] on div "Si" at bounding box center [125, 107] width 69 height 6
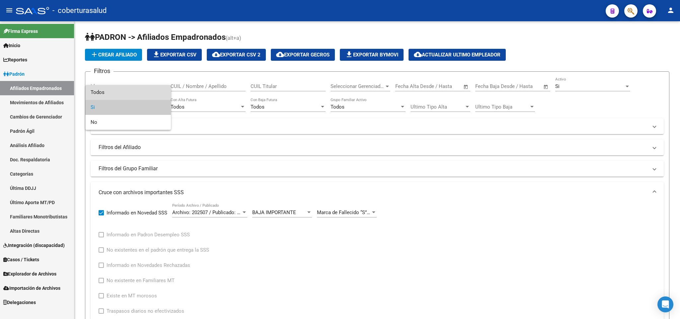
click at [130, 93] on span "Todos" at bounding box center [128, 92] width 75 height 15
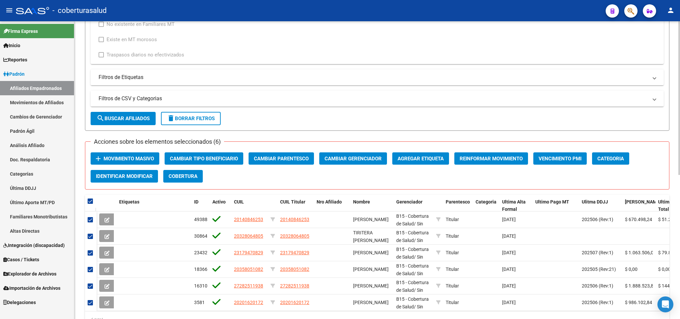
scroll to position [249, 0]
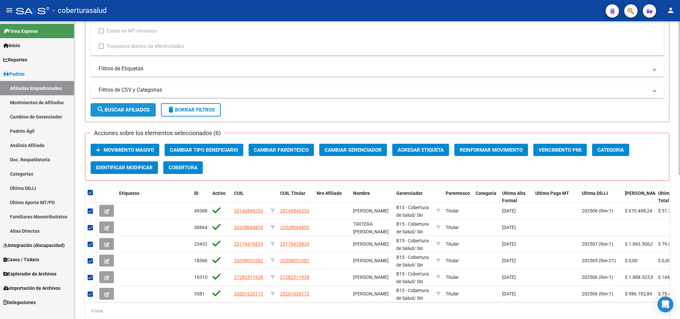
click at [117, 111] on span "search Buscar Afiliados" at bounding box center [123, 110] width 53 height 6
checkbox input "false"
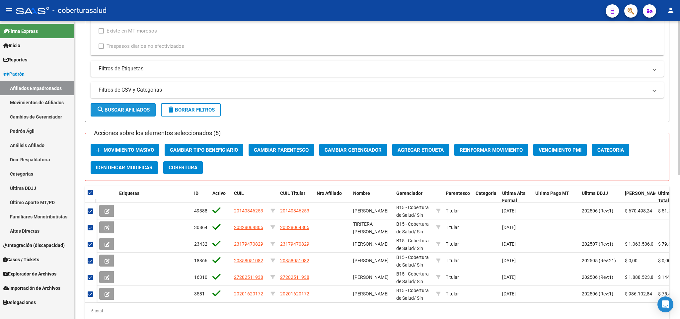
checkbox input "false"
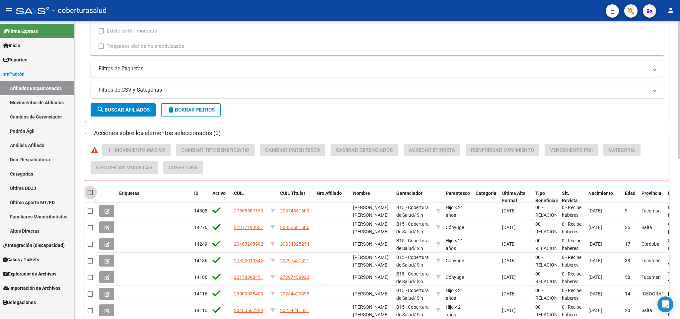
click at [92, 191] on span at bounding box center [90, 192] width 5 height 5
click at [90, 195] on input "checkbox" at bounding box center [90, 195] width 0 height 0
checkbox input "true"
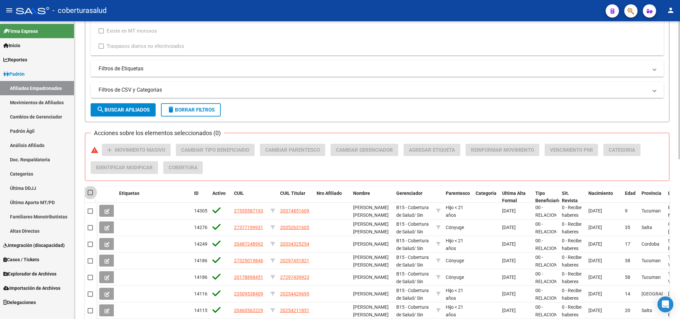
checkbox input "true"
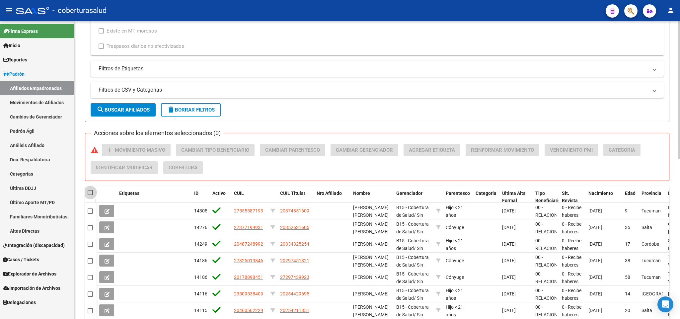
checkbox input "true"
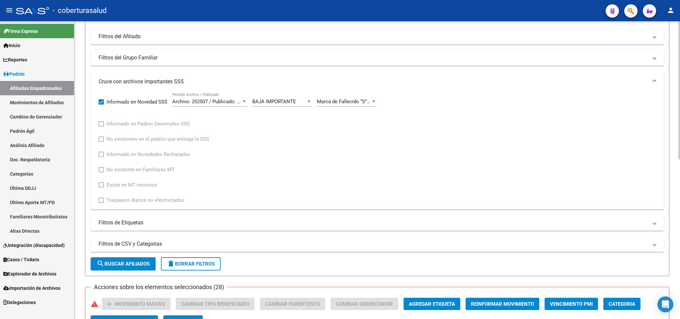
scroll to position [0, 0]
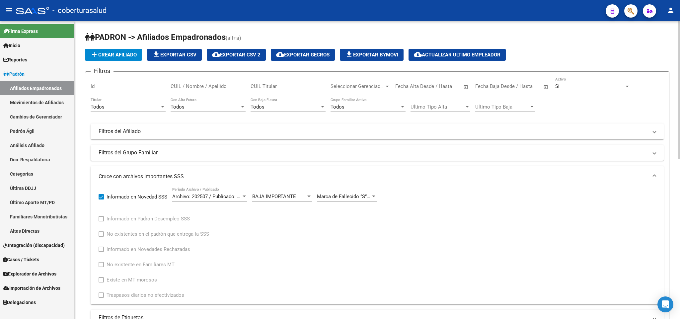
click at [137, 108] on div "Todos" at bounding box center [125, 107] width 69 height 6
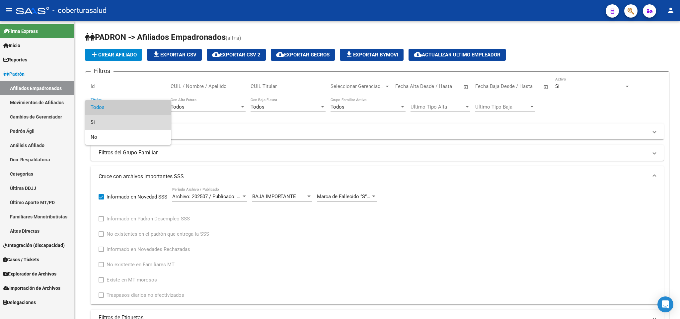
click at [124, 122] on span "Si" at bounding box center [128, 122] width 75 height 15
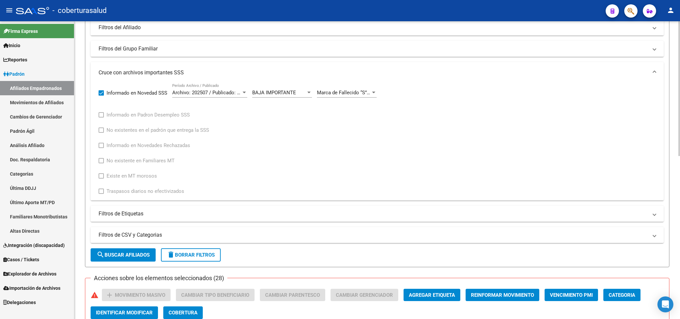
scroll to position [249, 0]
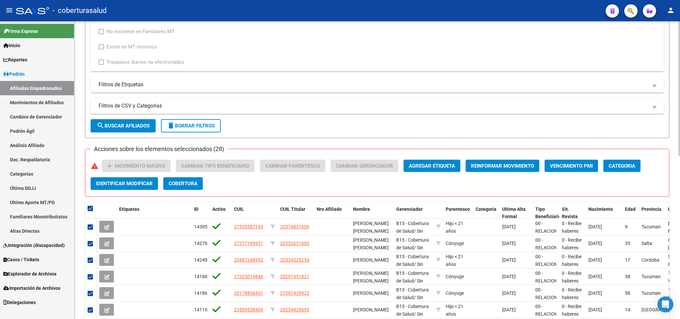
click at [132, 128] on span "search Buscar Afiliados" at bounding box center [123, 126] width 53 height 6
checkbox input "false"
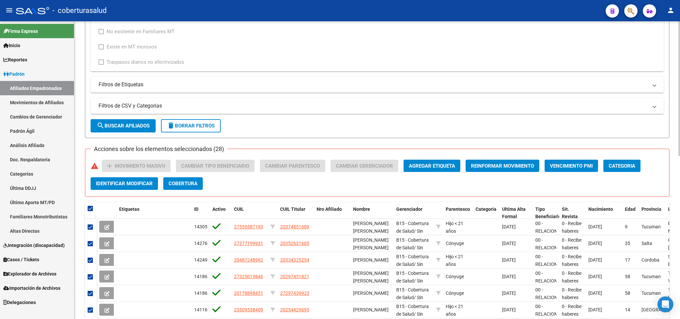
checkbox input "false"
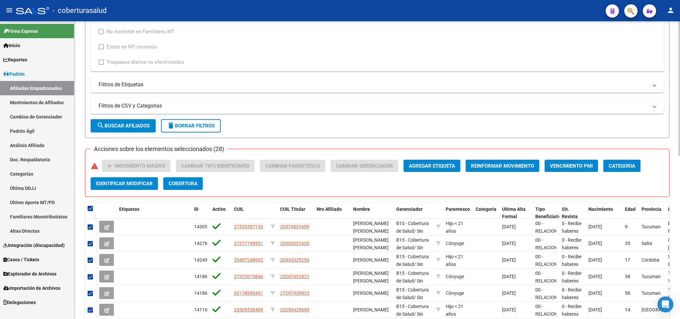
checkbox input "false"
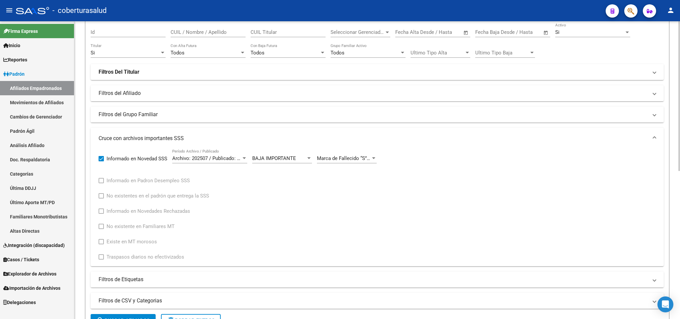
scroll to position [294, 0]
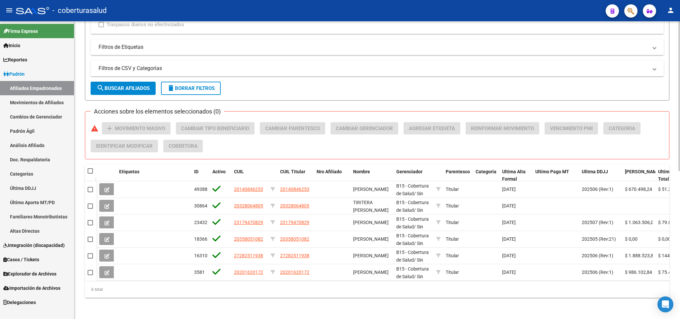
click at [92, 169] on datatable-header-cell at bounding box center [91, 171] width 12 height 13
click at [89, 168] on datatable-header-cell at bounding box center [91, 171] width 12 height 13
click at [92, 168] on span at bounding box center [90, 170] width 5 height 5
click at [90, 174] on input "checkbox" at bounding box center [90, 174] width 0 height 0
checkbox input "true"
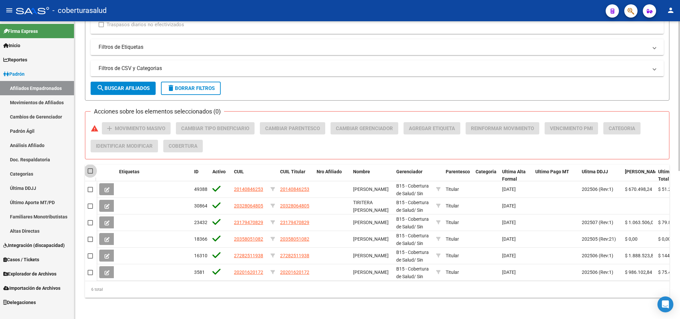
checkbox input "true"
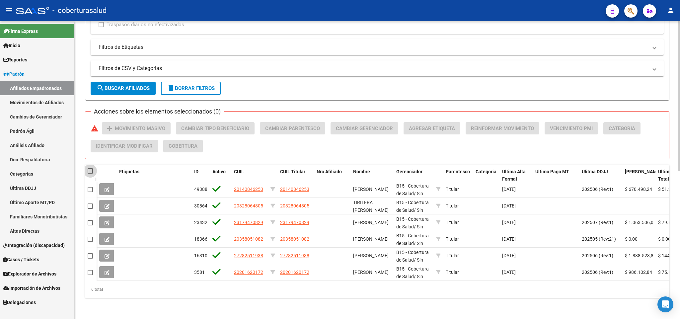
checkbox input "true"
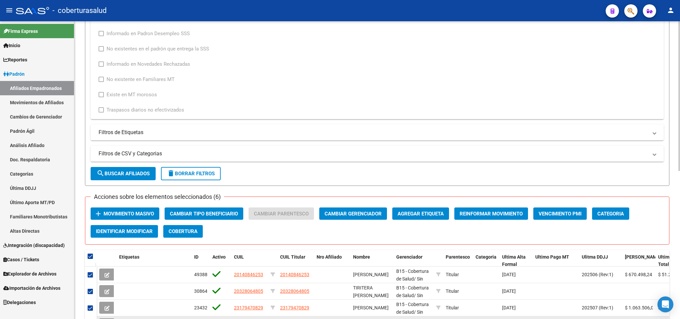
scroll to position [145, 0]
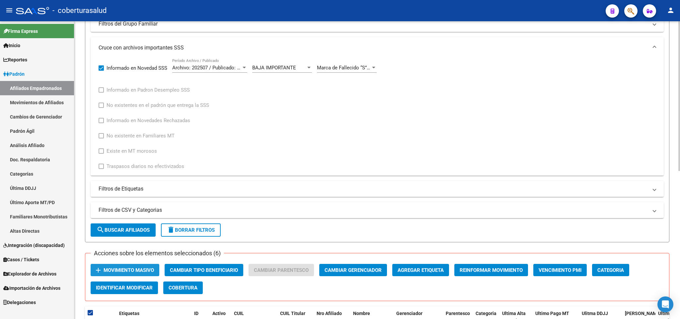
click at [138, 268] on span "Movimiento Masivo" at bounding box center [129, 270] width 50 height 6
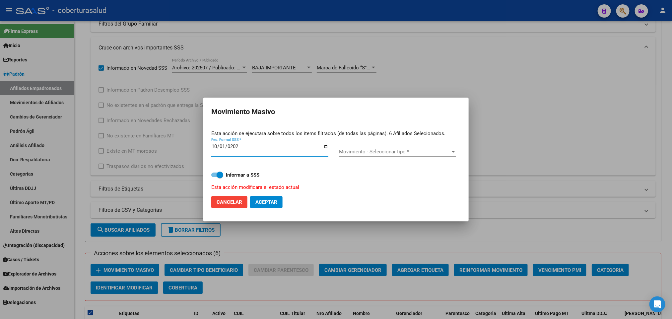
type input "[DATE]"
click at [386, 153] on span "Movimiento - Seleccionar tipo *" at bounding box center [394, 152] width 111 height 6
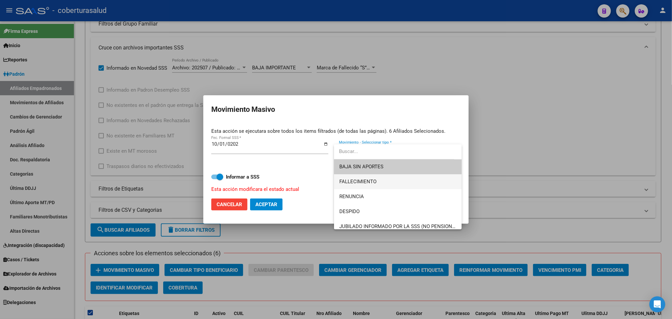
click at [386, 177] on span "FALLECIMIENTO" at bounding box center [397, 181] width 117 height 15
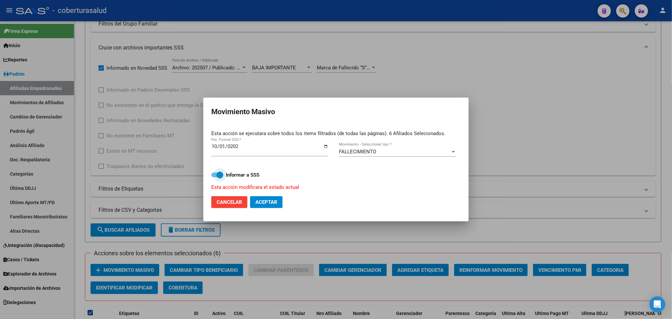
click at [219, 173] on span at bounding box center [220, 175] width 7 height 7
click at [215, 177] on input "Informar a SSS" at bounding box center [214, 177] width 0 height 0
checkbox input "false"
click at [277, 205] on button "Aceptar" at bounding box center [266, 202] width 33 height 12
checkbox input "false"
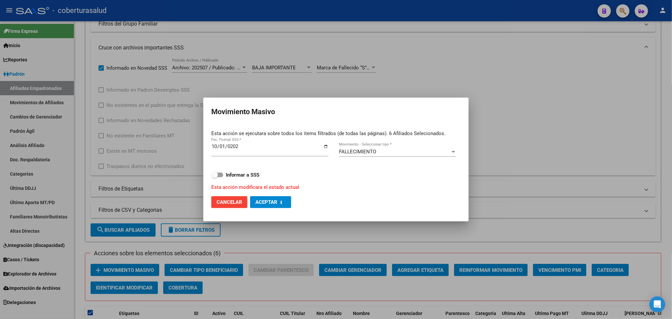
checkbox input "false"
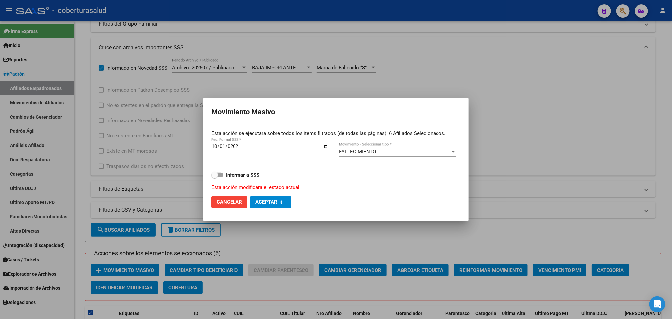
checkbox input "false"
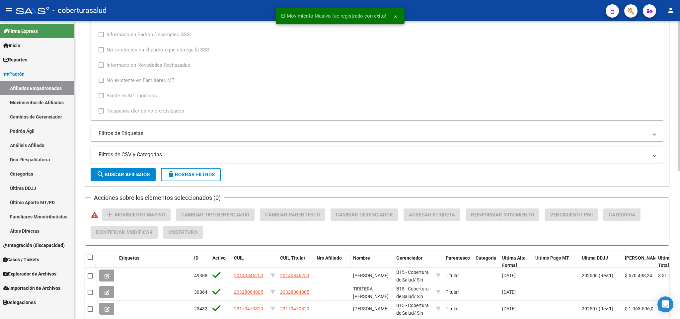
scroll to position [249, 0]
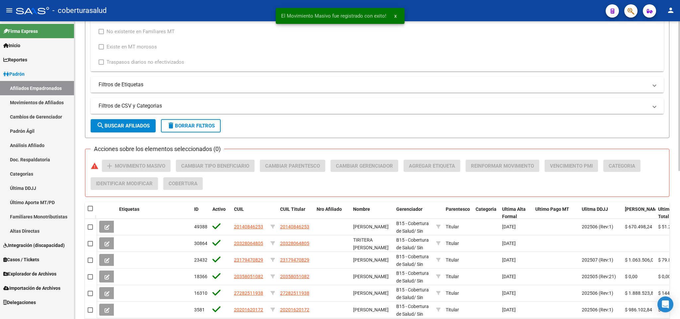
click at [129, 127] on span "search Buscar Afiliados" at bounding box center [123, 126] width 53 height 6
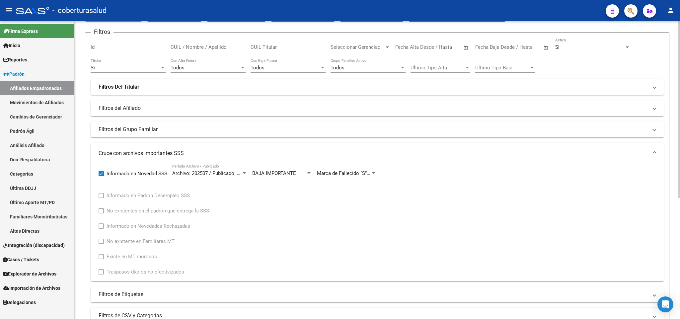
scroll to position [4, 0]
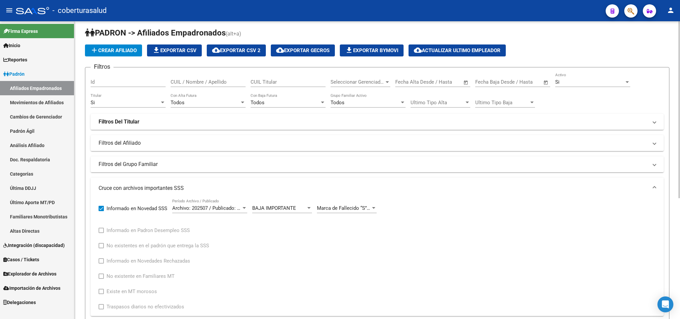
click at [144, 105] on div "Si" at bounding box center [125, 103] width 69 height 6
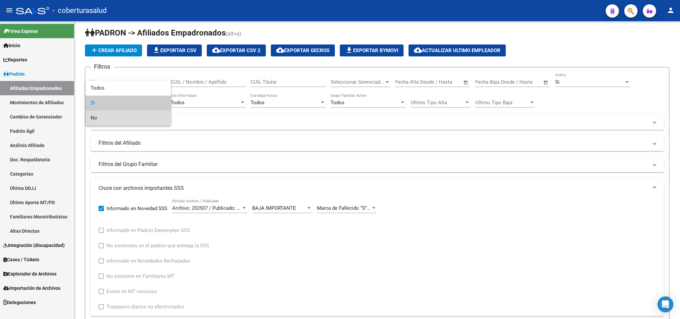
click at [139, 116] on span "No" at bounding box center [128, 117] width 75 height 15
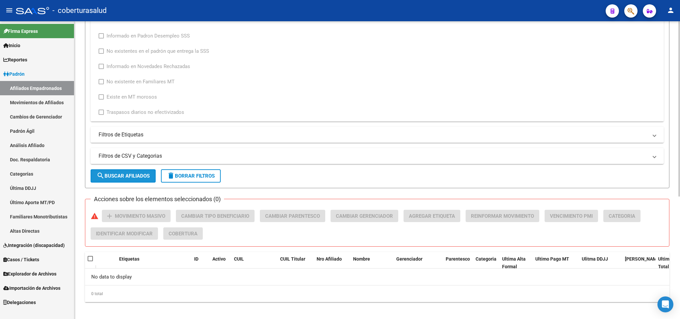
click at [143, 172] on button "search Buscar Afiliados" at bounding box center [123, 175] width 65 height 13
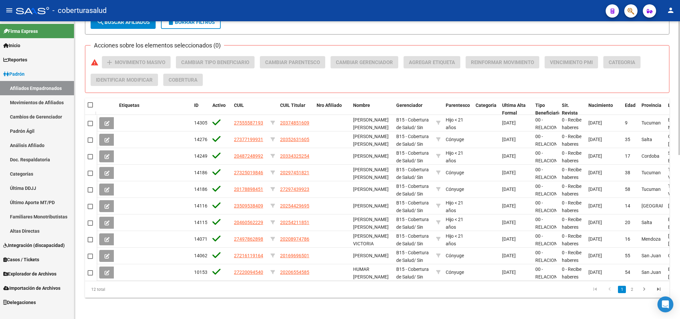
scroll to position [365, 0]
click at [91, 102] on span at bounding box center [90, 104] width 5 height 5
click at [90, 107] on input "checkbox" at bounding box center [90, 107] width 0 height 0
checkbox input "true"
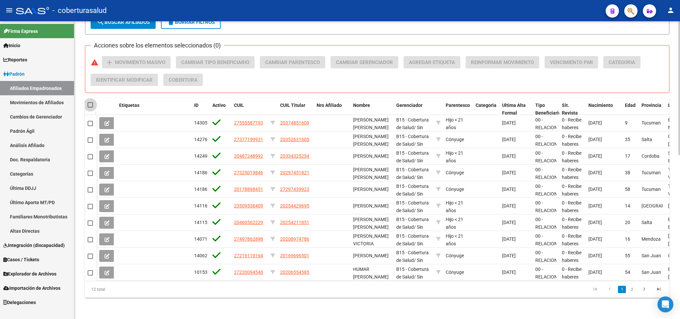
checkbox input "true"
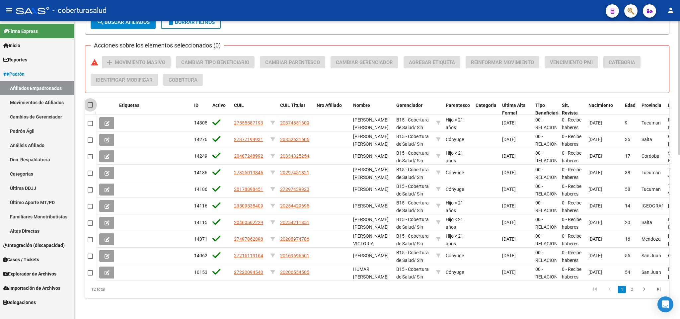
checkbox input "true"
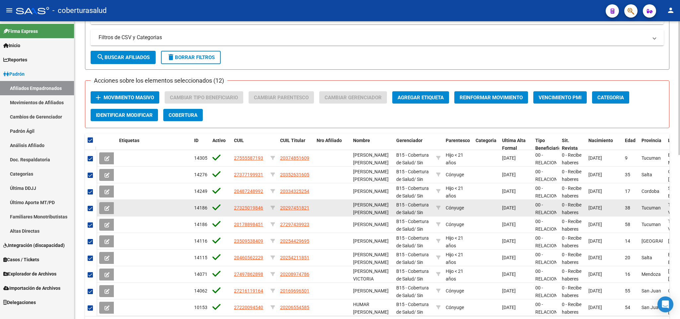
scroll to position [265, 0]
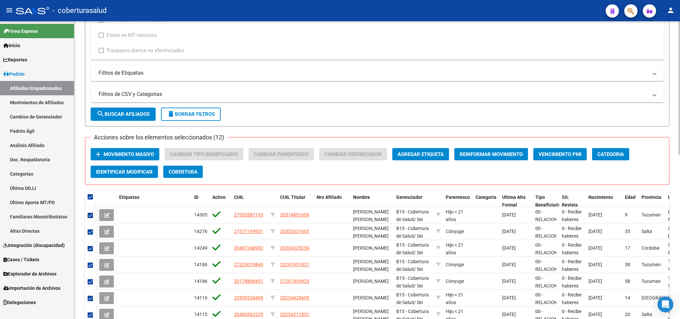
click at [134, 157] on span "Movimiento Masivo" at bounding box center [129, 154] width 50 height 6
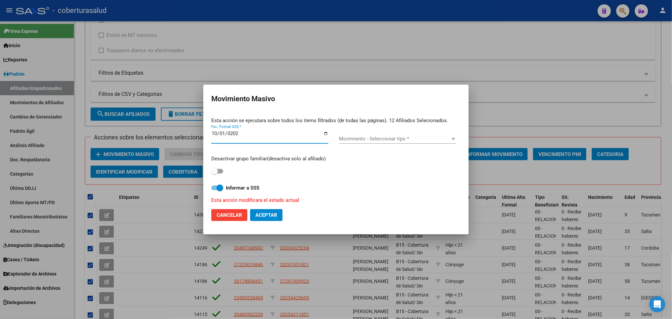
type input "[DATE]"
click at [406, 167] on div "Desactivar grupo familiar(desactiva solo al afiliado)" at bounding box center [335, 165] width 249 height 21
click at [243, 185] on strong "Informar a SSS" at bounding box center [243, 188] width 34 height 6
click at [215, 190] on input "Informar a SSS" at bounding box center [214, 190] width 0 height 0
checkbox input "false"
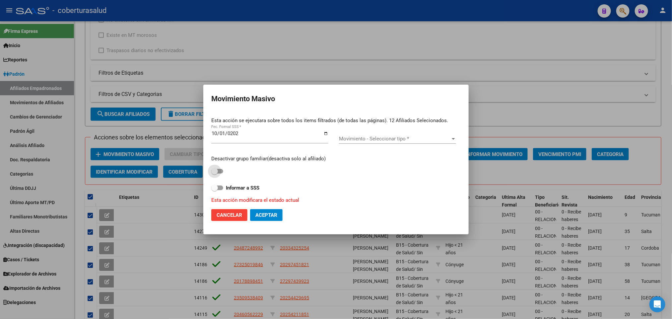
click at [218, 175] on label at bounding box center [217, 171] width 12 height 8
click at [215, 174] on input "checkbox" at bounding box center [214, 174] width 0 height 0
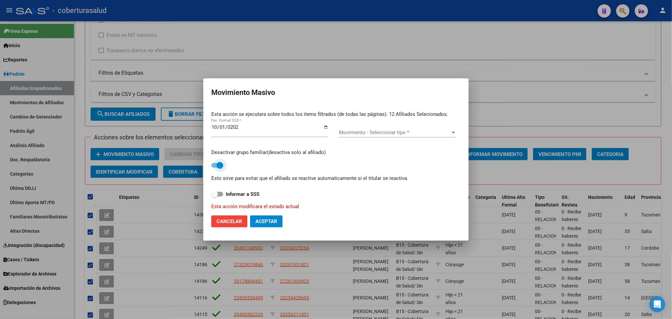
click at [219, 166] on span at bounding box center [220, 165] width 7 height 7
click at [215, 168] on input "checkbox" at bounding box center [214, 168] width 0 height 0
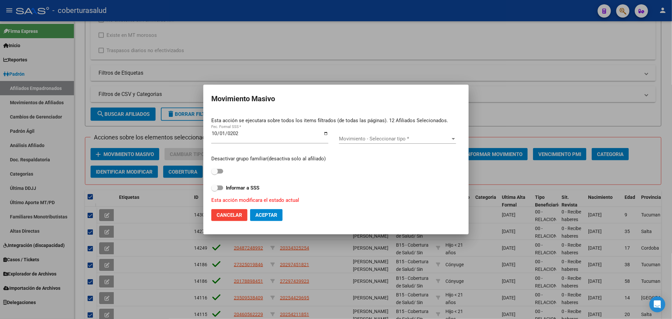
click at [398, 138] on span "Movimiento - Seleccionar tipo *" at bounding box center [394, 139] width 111 height 6
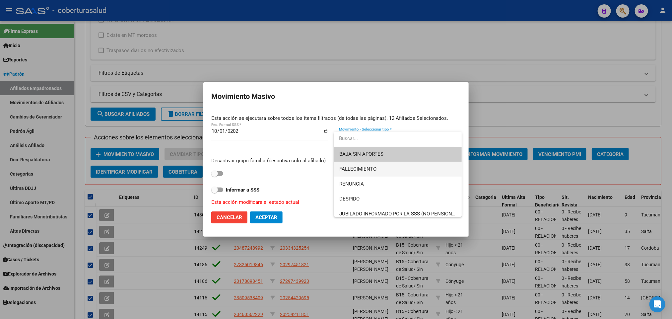
click at [398, 170] on span "FALLECIMIENTO" at bounding box center [397, 169] width 117 height 15
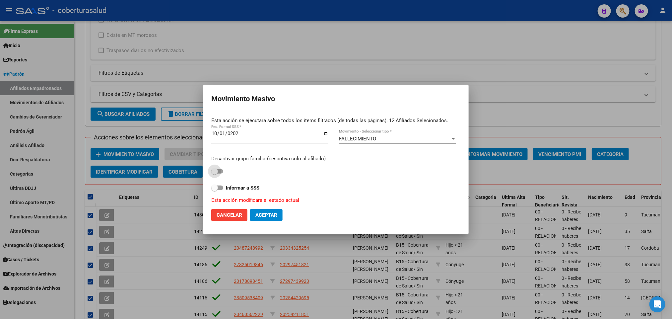
click at [219, 174] on span at bounding box center [217, 171] width 12 height 5
click at [215, 174] on input "checkbox" at bounding box center [214, 174] width 0 height 0
checkbox input "true"
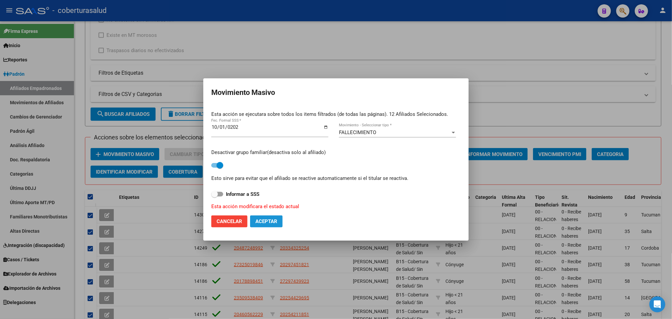
click at [277, 221] on span "Aceptar" at bounding box center [266, 221] width 22 height 6
checkbox input "false"
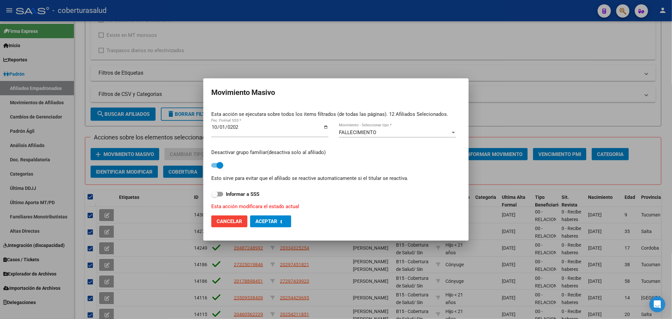
checkbox input "false"
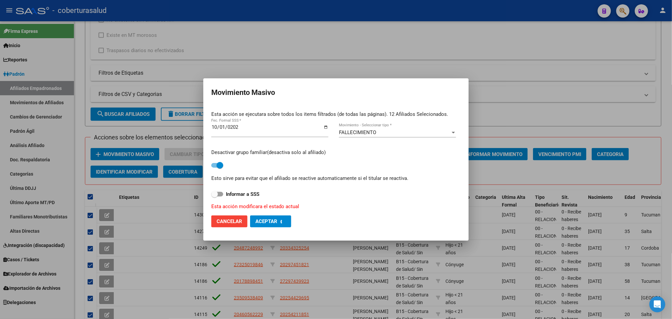
checkbox input "false"
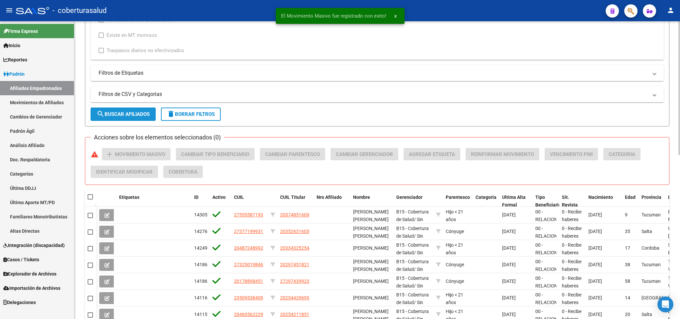
click at [144, 111] on span "search Buscar Afiliados" at bounding box center [123, 114] width 53 height 6
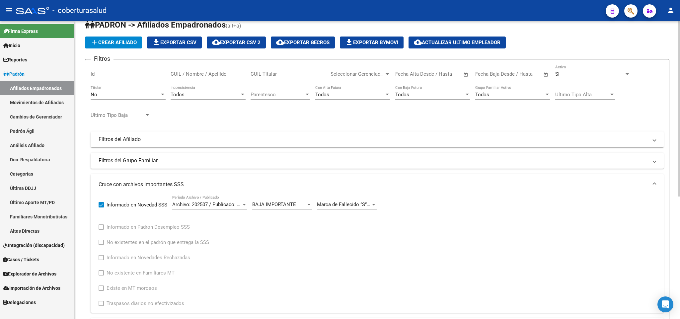
scroll to position [0, 0]
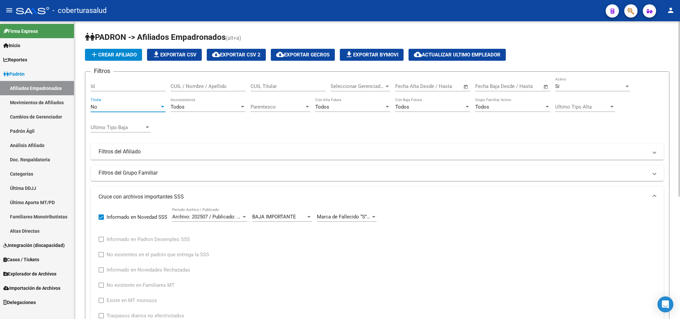
click at [125, 106] on div "No" at bounding box center [125, 107] width 69 height 6
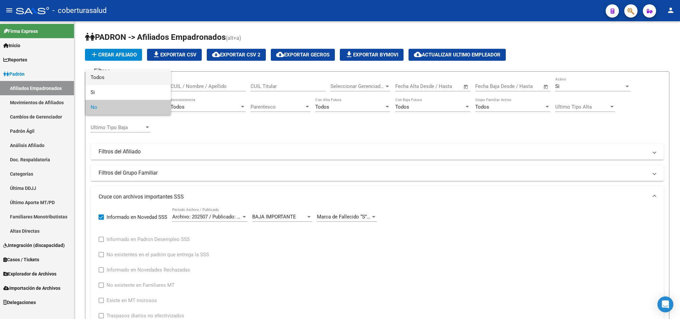
click at [129, 78] on span "Todos" at bounding box center [128, 77] width 75 height 15
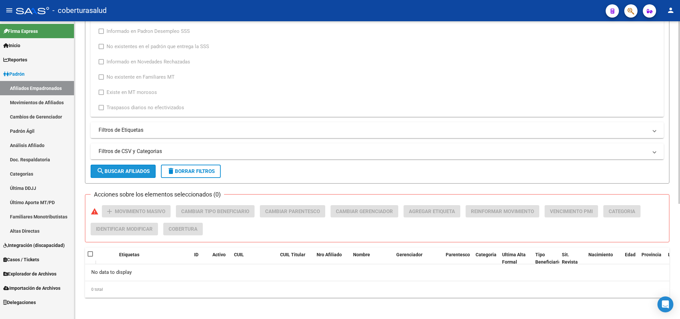
click at [114, 171] on span "search Buscar Afiliados" at bounding box center [123, 171] width 53 height 6
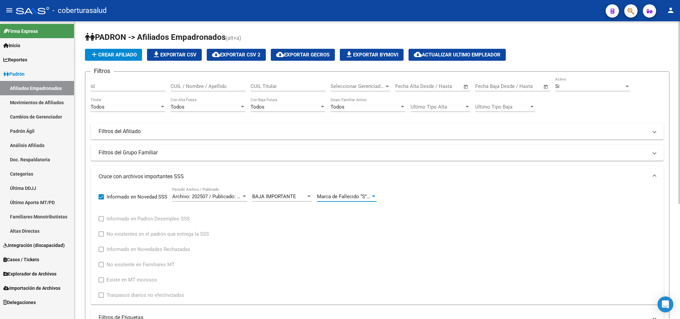
click at [374, 198] on div at bounding box center [374, 196] width 6 height 5
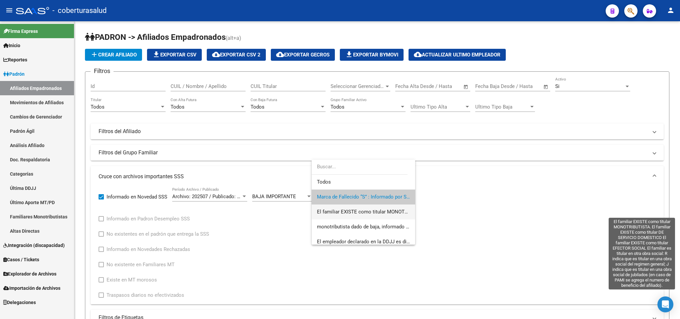
scroll to position [109, 0]
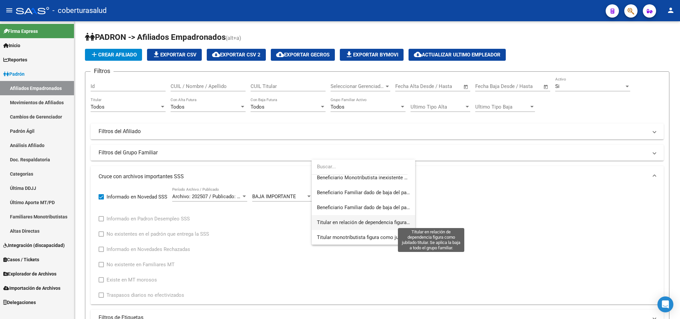
click at [371, 222] on span "Titular en relación de dependencia figura como jubilado titular. Se aplica la b…" at bounding box center [432, 222] width 230 height 6
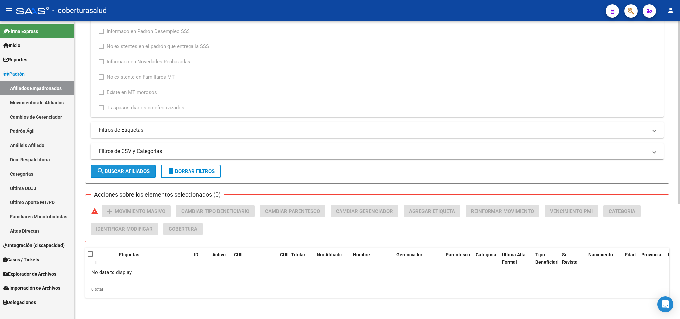
click at [150, 167] on button "search Buscar Afiliados" at bounding box center [123, 171] width 65 height 13
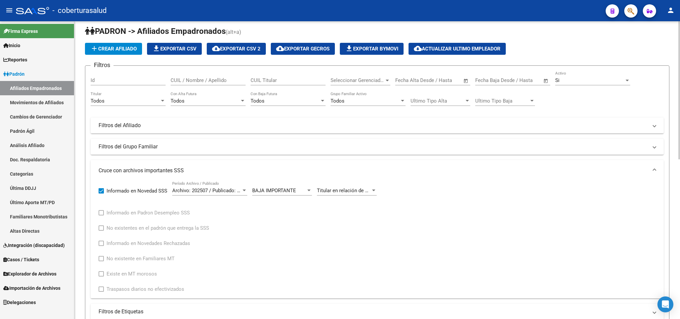
scroll to position [0, 0]
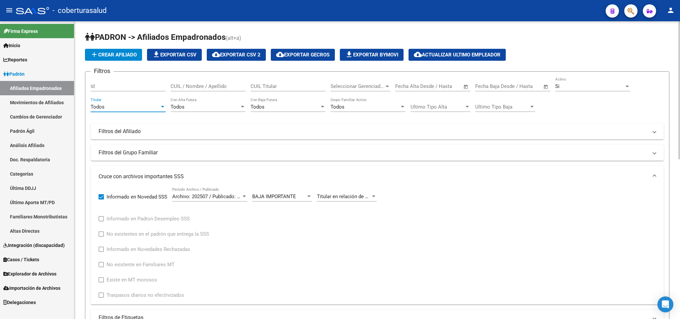
click at [145, 108] on div "Todos" at bounding box center [125, 107] width 69 height 6
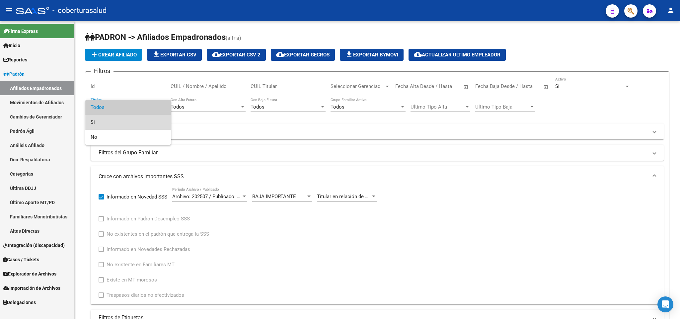
click at [140, 119] on span "Si" at bounding box center [128, 122] width 75 height 15
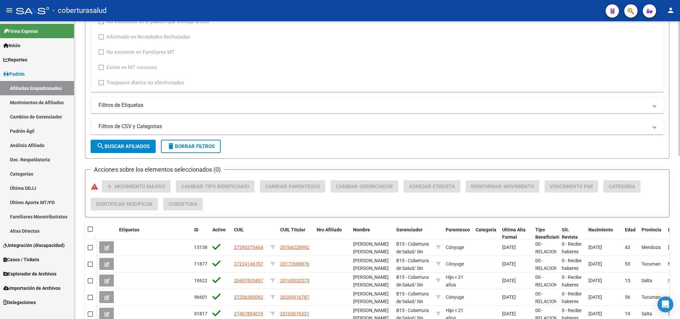
scroll to position [249, 0]
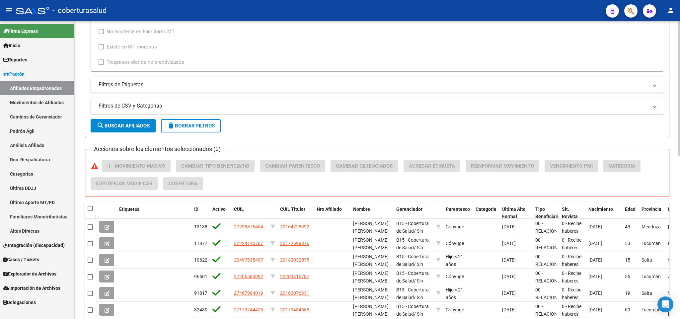
click at [139, 121] on button "search Buscar Afiliados" at bounding box center [123, 125] width 65 height 13
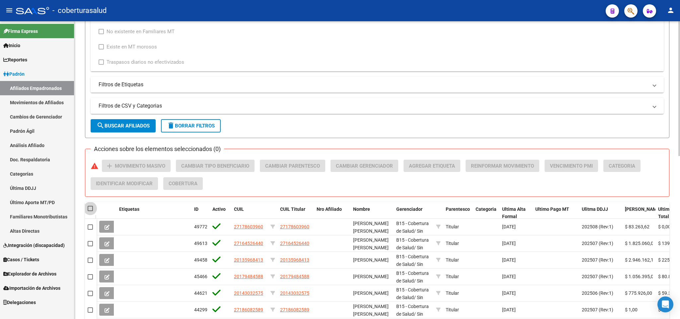
click at [91, 210] on span at bounding box center [90, 208] width 5 height 5
click at [90, 211] on input "checkbox" at bounding box center [90, 211] width 0 height 0
checkbox input "true"
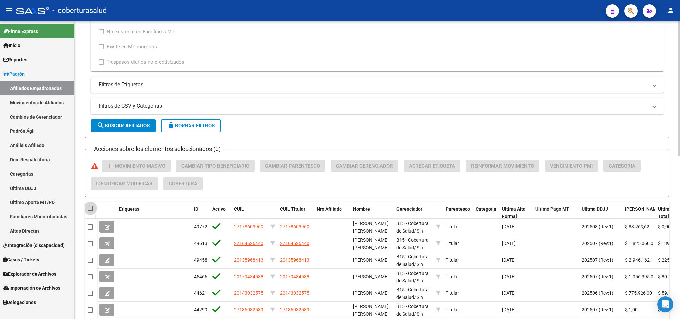
checkbox input "true"
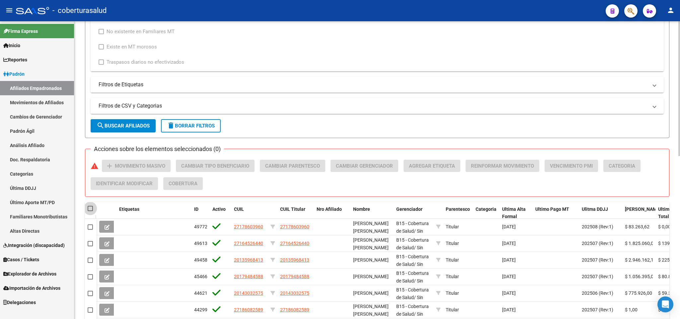
checkbox input "true"
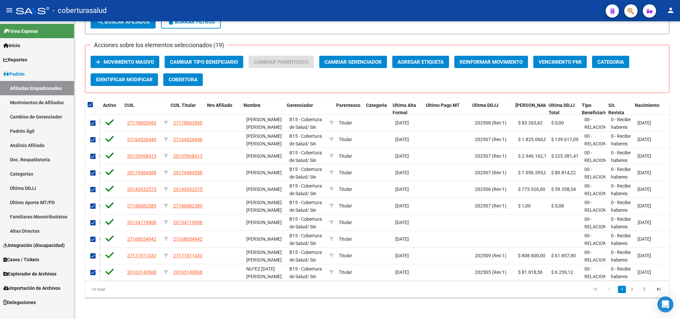
scroll to position [0, 109]
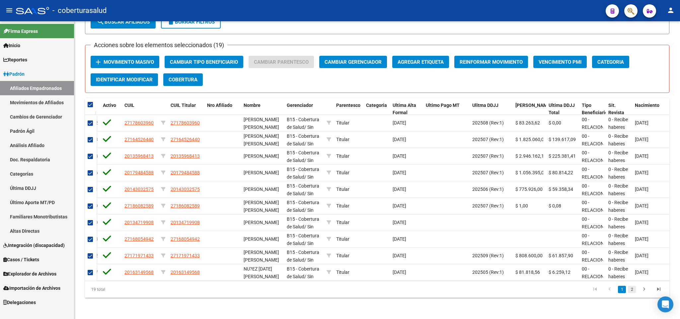
click at [629, 290] on link "2" at bounding box center [632, 289] width 8 height 7
checkbox input "false"
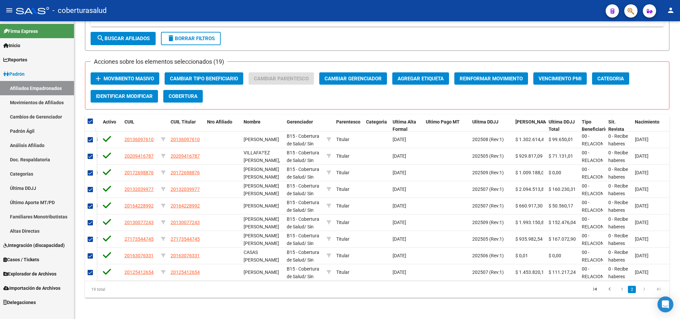
scroll to position [344, 0]
click at [619, 290] on link "1" at bounding box center [622, 289] width 8 height 7
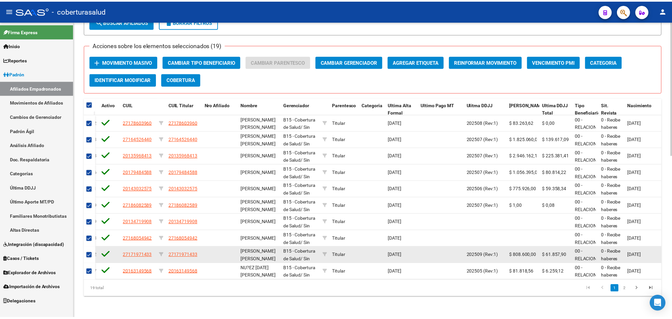
scroll to position [360, 0]
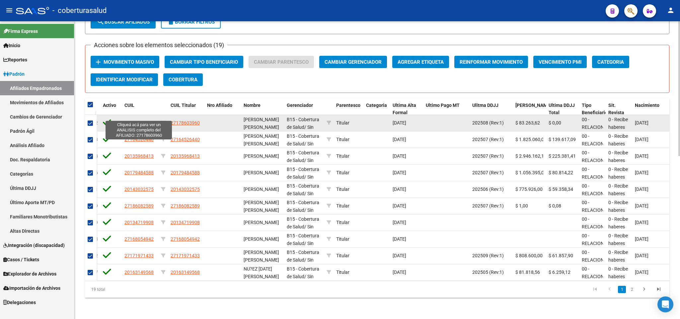
click at [140, 120] on span "27178603960" at bounding box center [138, 122] width 29 height 5
type textarea "27178603960"
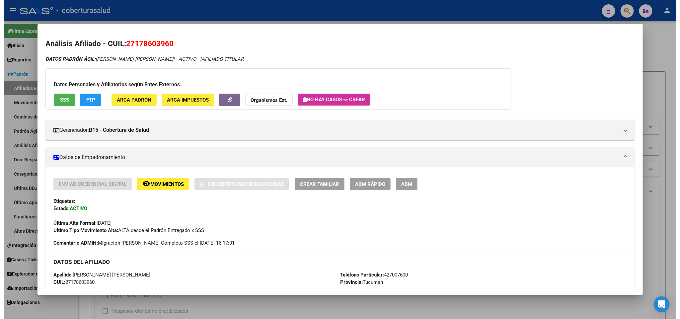
scroll to position [0, 109]
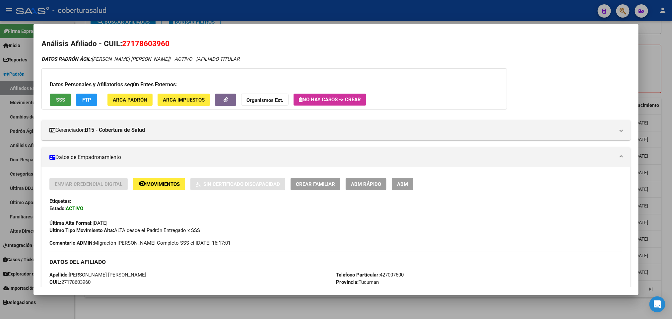
click at [58, 101] on span "SSS" at bounding box center [60, 100] width 9 height 6
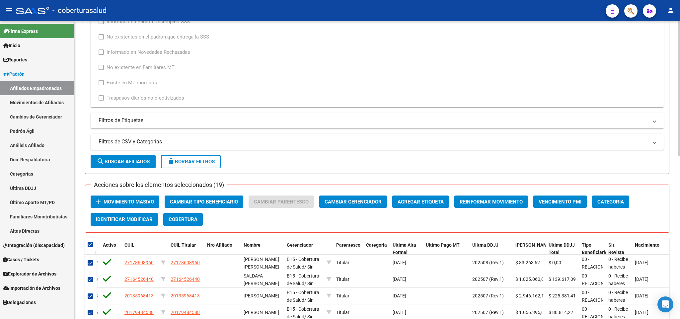
scroll to position [211, 0]
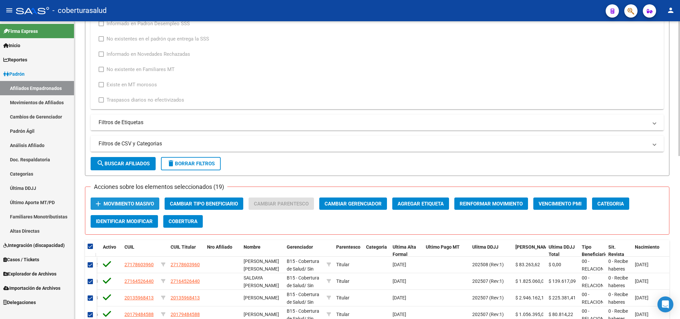
click at [144, 204] on span "Movimiento Masivo" at bounding box center [129, 204] width 50 height 6
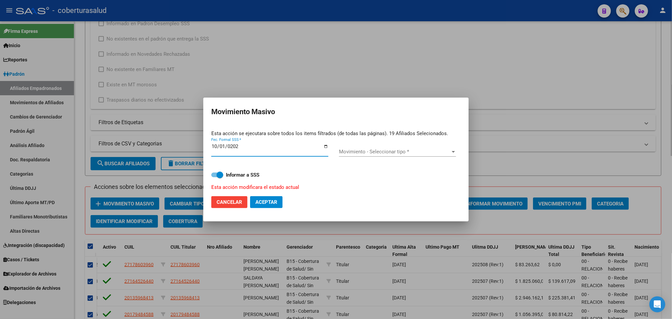
type input "[DATE]"
click at [381, 148] on div "Movimiento - Seleccionar tipo * Movimiento - Seleccionar tipo *" at bounding box center [397, 152] width 117 height 10
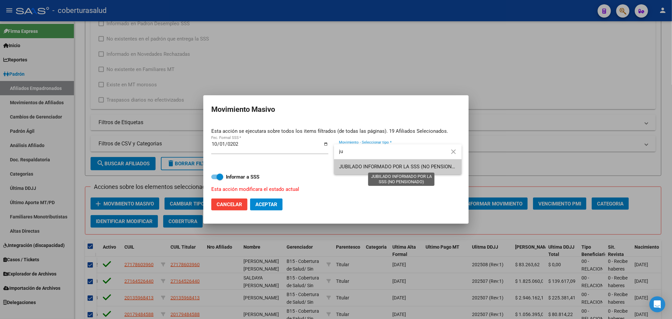
type input "ju"
click at [392, 164] on span "JUBILADO INFORMADO POR LA SSS (NO PENSIONADO)" at bounding box center [401, 167] width 124 height 6
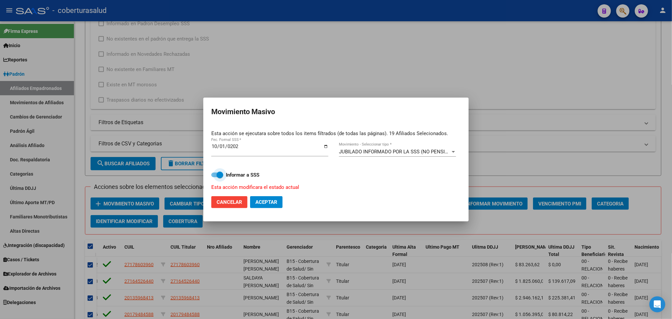
click at [221, 174] on span at bounding box center [220, 175] width 7 height 7
click at [215, 177] on input "Informar a SSS" at bounding box center [214, 177] width 0 height 0
checkbox input "false"
click at [268, 202] on span "Aceptar" at bounding box center [266, 202] width 22 height 6
checkbox input "false"
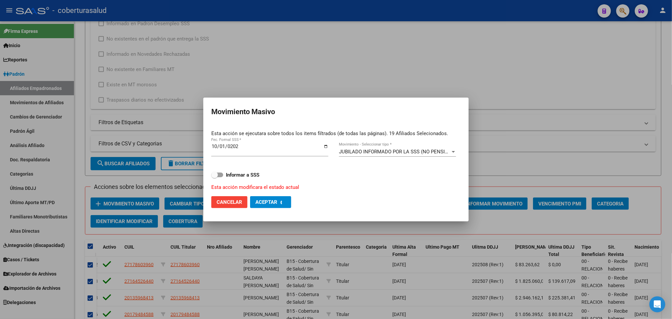
checkbox input "false"
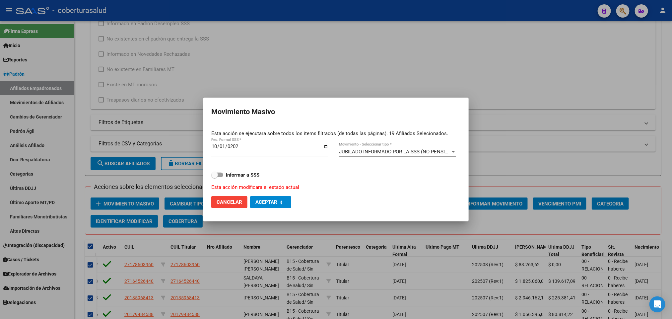
checkbox input "false"
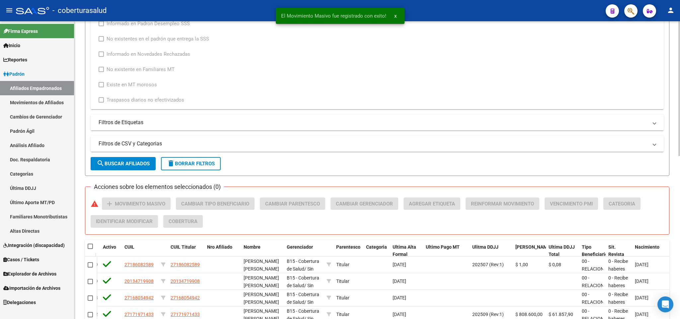
click at [148, 165] on span "search Buscar Afiliados" at bounding box center [123, 164] width 53 height 6
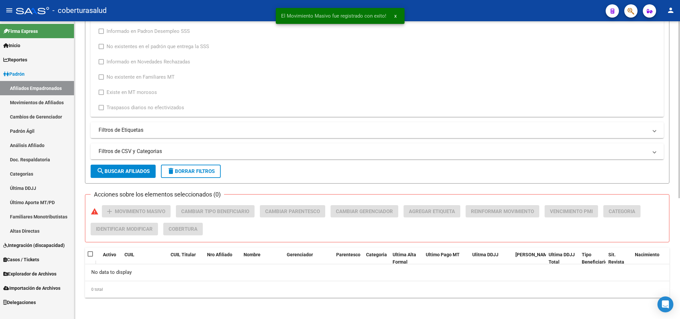
scroll to position [0, 0]
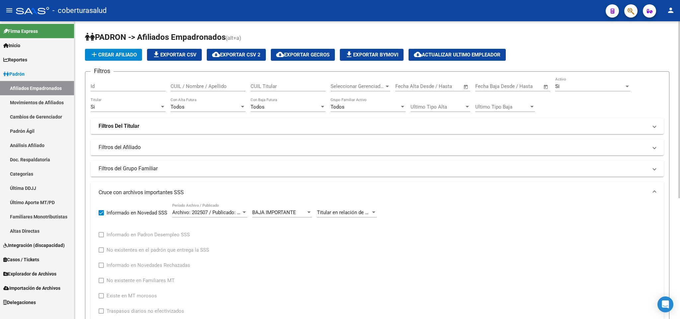
click at [151, 110] on div "Si" at bounding box center [125, 107] width 69 height 6
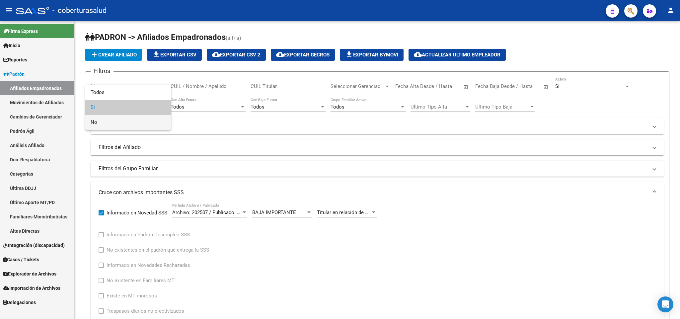
click at [147, 121] on span "No" at bounding box center [128, 122] width 75 height 15
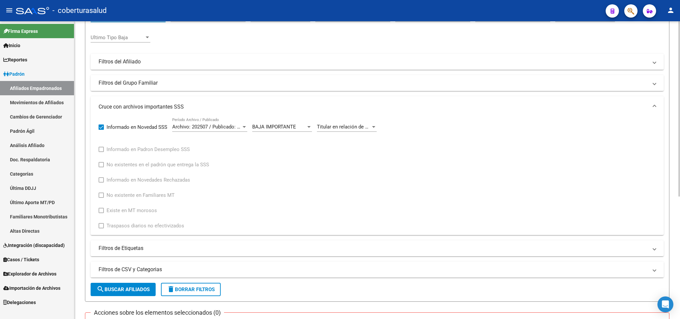
scroll to position [199, 0]
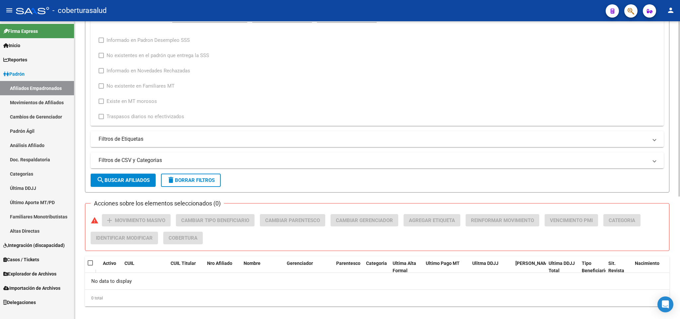
click at [144, 177] on span "search Buscar Afiliados" at bounding box center [123, 180] width 53 height 6
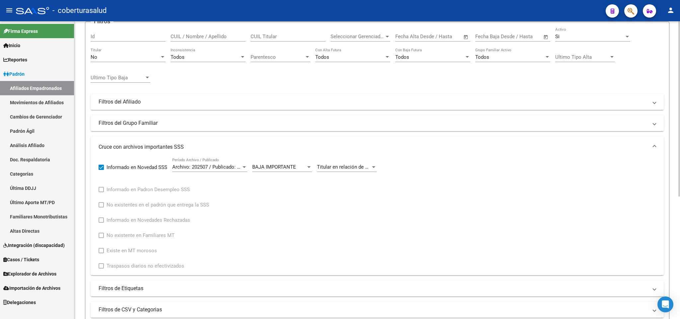
scroll to position [0, 0]
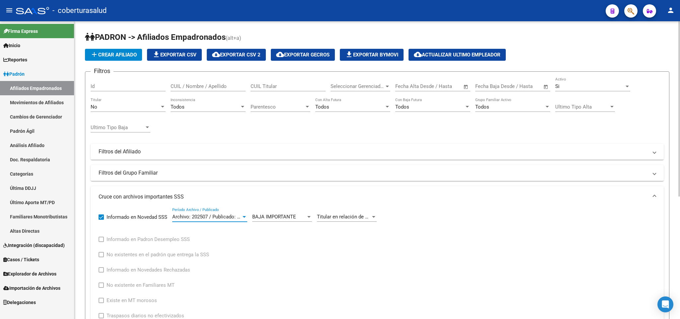
click at [233, 219] on span "Archivo: 202507 / Publicado: 202508" at bounding box center [212, 217] width 81 height 6
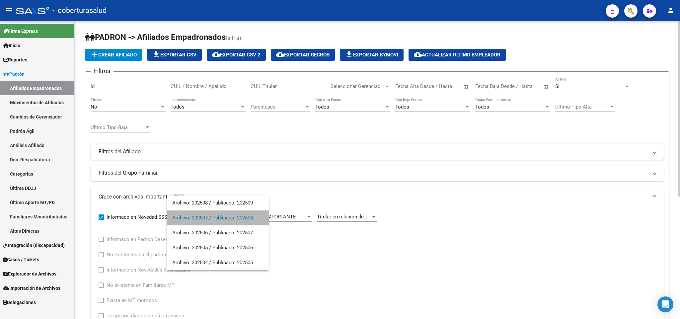
click at [233, 219] on span "Archivo: 202507 / Publicado: 202508" at bounding box center [217, 217] width 91 height 15
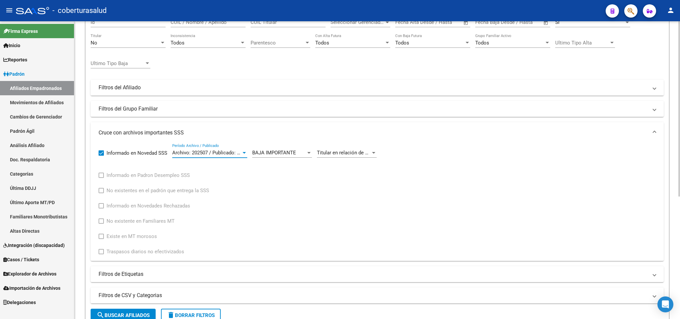
scroll to position [59, 0]
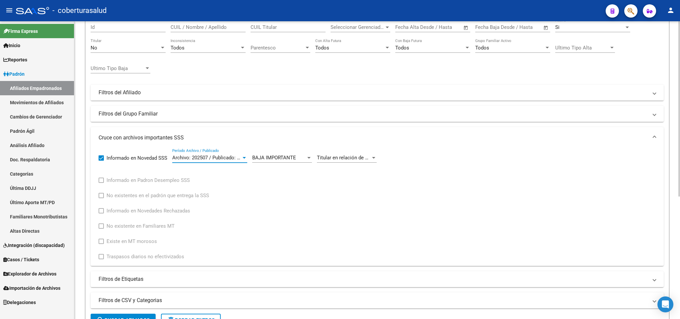
click at [222, 156] on span "Archivo: 202507 / Publicado: 202508" at bounding box center [212, 158] width 81 height 6
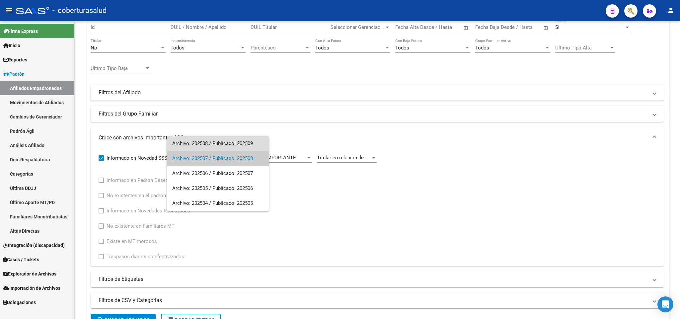
click at [221, 141] on span "Archivo: 202508 / Publicado: 202509" at bounding box center [217, 143] width 91 height 15
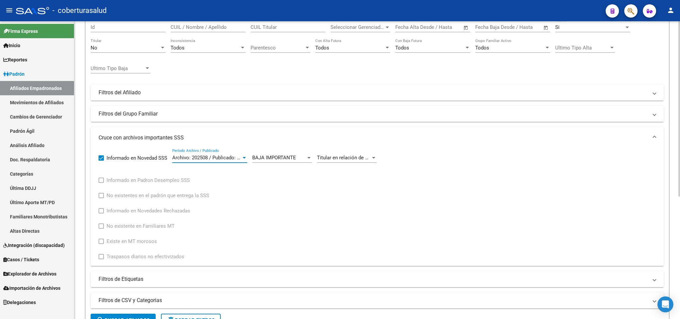
scroll to position [0, 0]
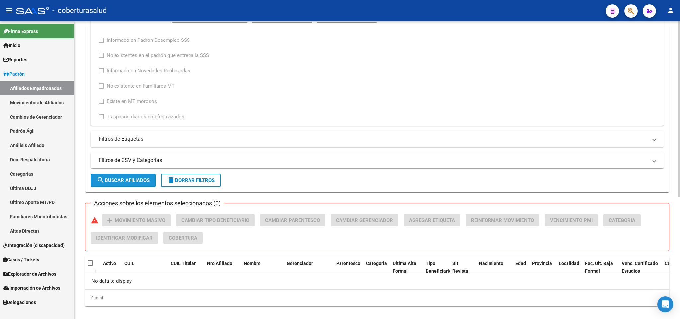
click at [147, 183] on span "search Buscar Afiliados" at bounding box center [123, 180] width 53 height 6
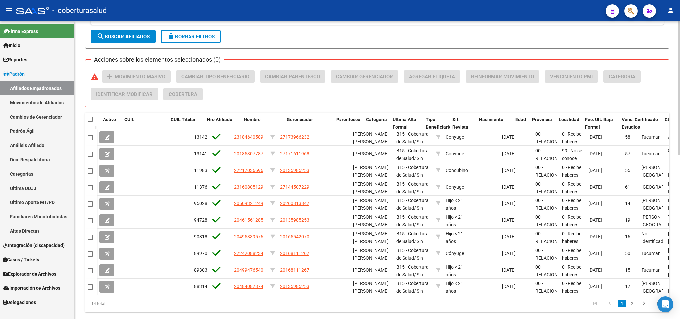
scroll to position [365, 0]
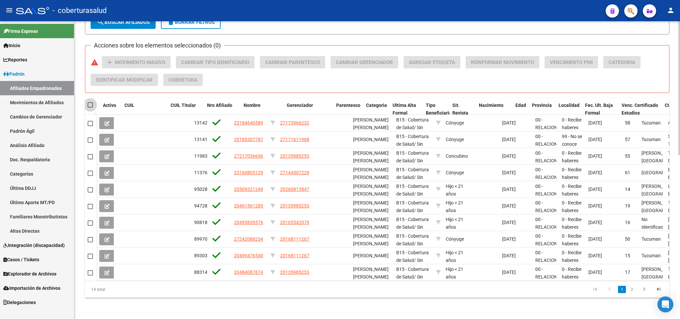
click at [89, 102] on span at bounding box center [90, 104] width 5 height 5
click at [90, 107] on input "checkbox" at bounding box center [90, 107] width 0 height 0
checkbox input "true"
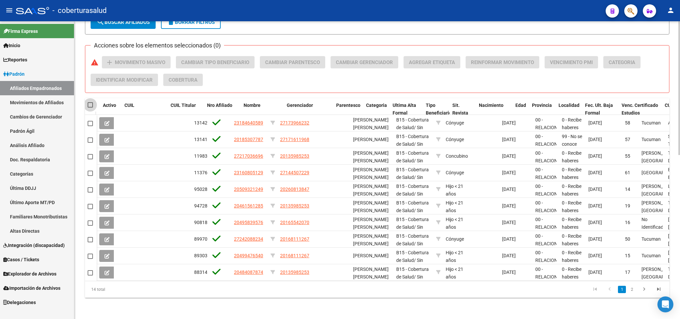
checkbox input "true"
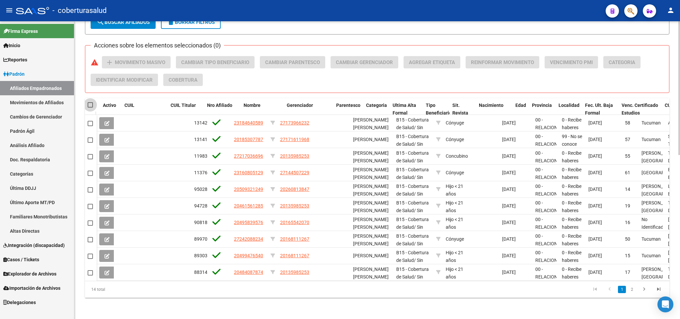
checkbox input "true"
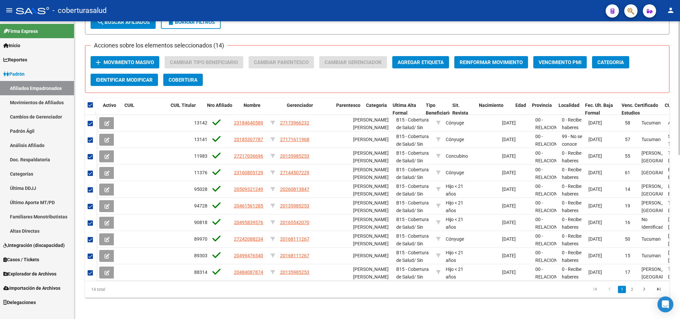
click at [92, 102] on span at bounding box center [90, 104] width 5 height 5
click at [90, 107] on input "checkbox" at bounding box center [90, 107] width 0 height 0
checkbox input "false"
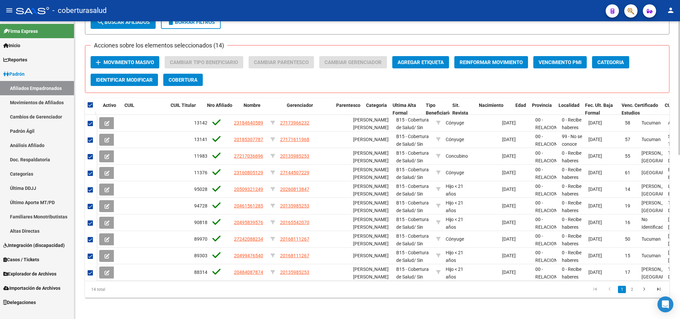
checkbox input "false"
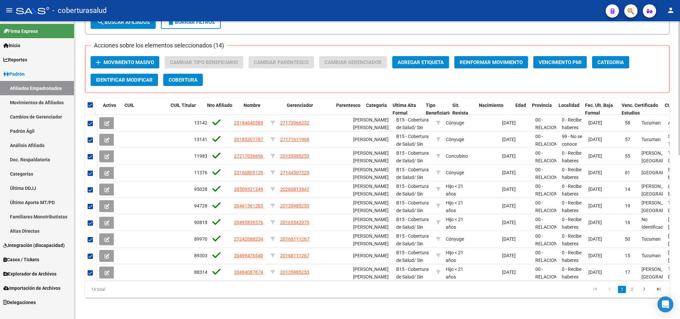
checkbox input "false"
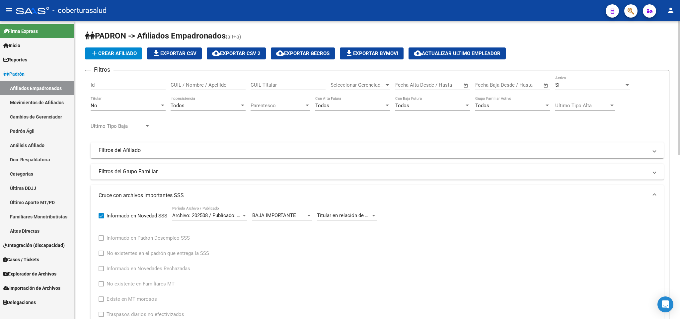
scroll to position [0, 0]
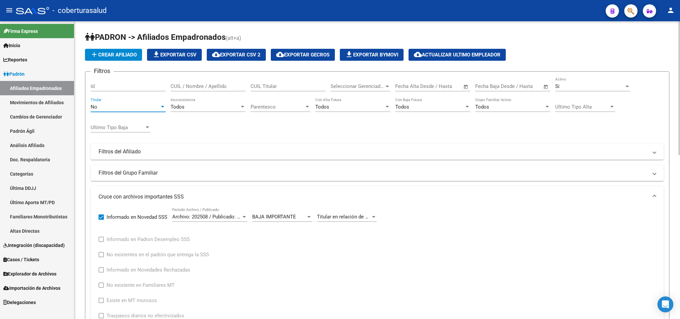
click at [134, 109] on div "No" at bounding box center [125, 107] width 69 height 6
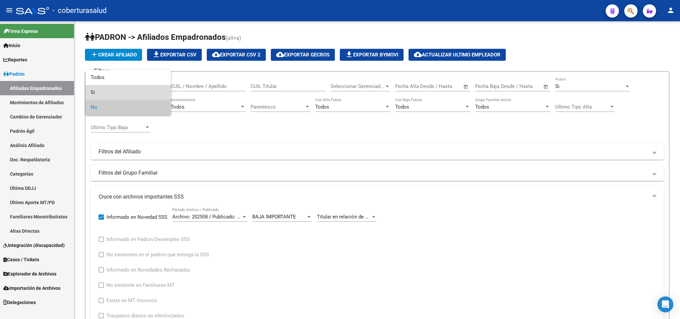
click at [125, 85] on span "Si" at bounding box center [128, 92] width 75 height 15
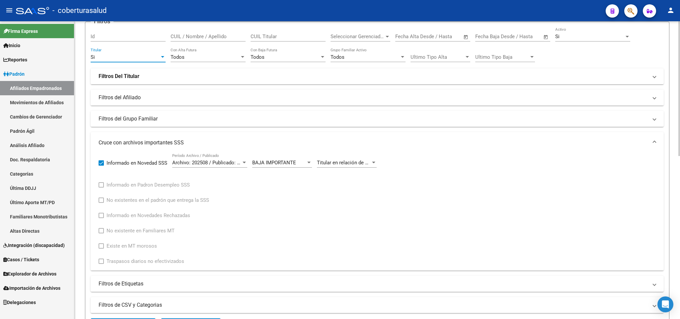
scroll to position [199, 0]
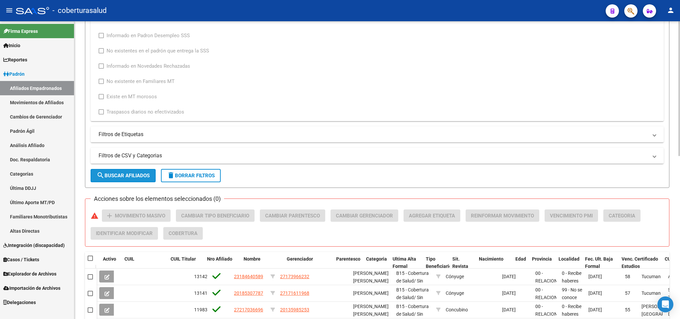
click at [128, 177] on span "search Buscar Afiliados" at bounding box center [123, 176] width 53 height 6
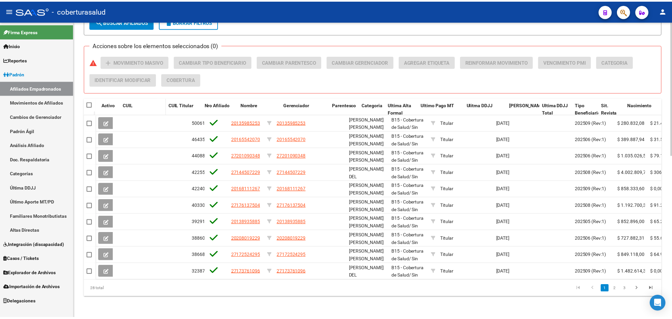
scroll to position [360, 0]
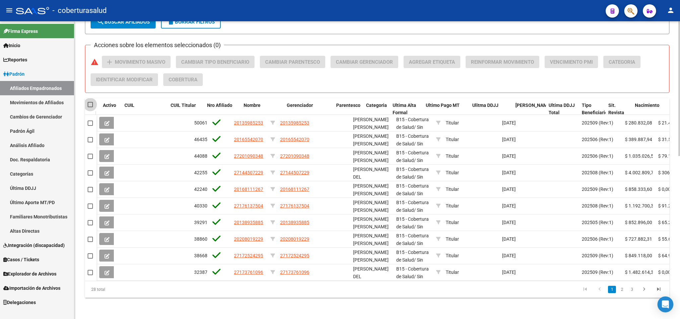
click at [88, 102] on span at bounding box center [90, 104] width 5 height 5
click at [90, 107] on input "checkbox" at bounding box center [90, 107] width 0 height 0
checkbox input "true"
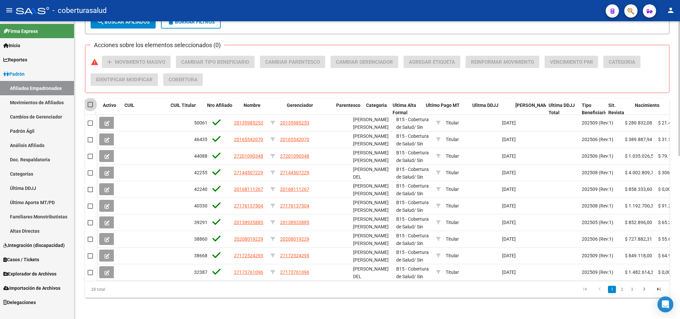
checkbox input "true"
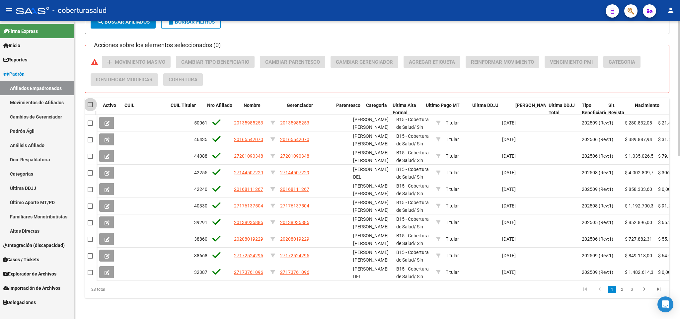
checkbox input "true"
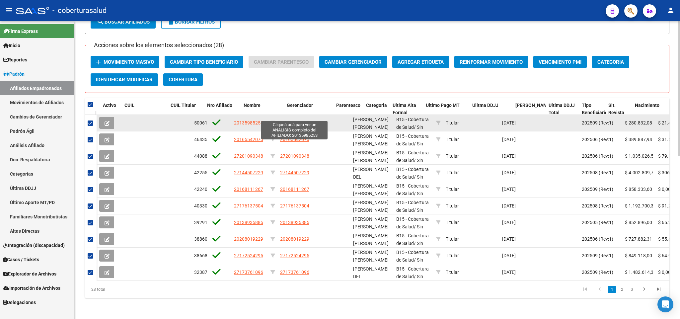
click at [296, 120] on span "20135985253" at bounding box center [294, 122] width 29 height 5
type textarea "20135985253"
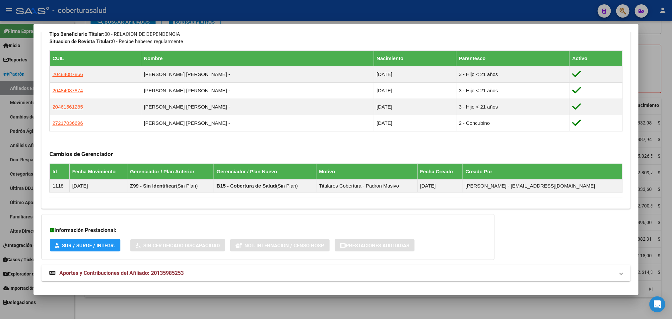
scroll to position [364, 0]
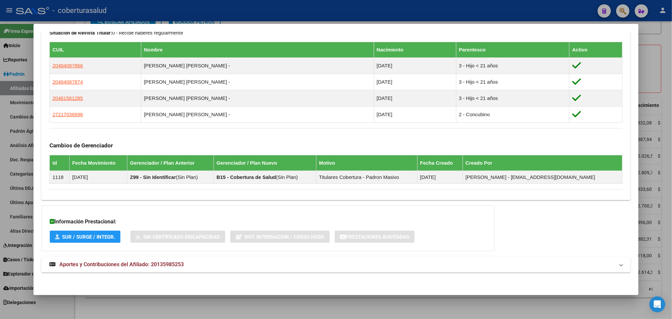
click at [170, 269] on mat-expansion-panel-header "Aportes y Contribuciones del Afiliado: 20135985253" at bounding box center [335, 264] width 589 height 16
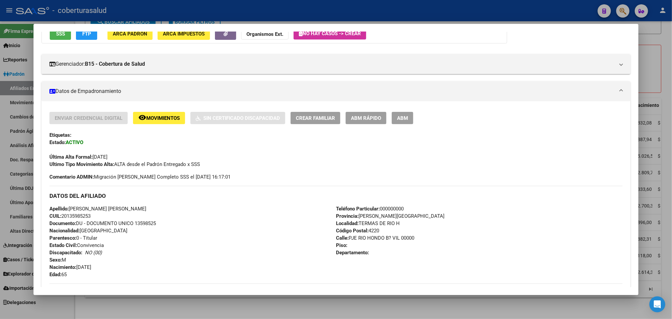
scroll to position [66, 0]
click at [133, 114] on button "remove_red_eye Movimientos" at bounding box center [159, 118] width 52 height 12
click at [61, 35] on span "SSS" at bounding box center [60, 34] width 9 height 6
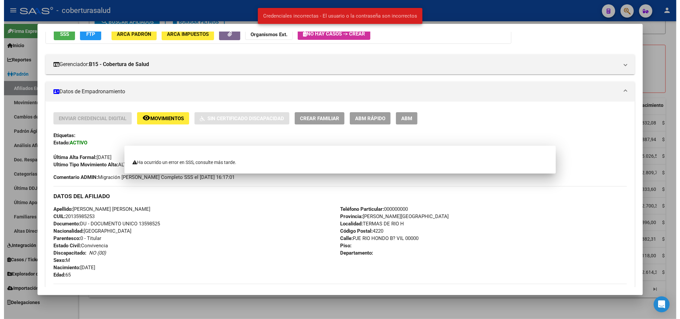
scroll to position [62, 0]
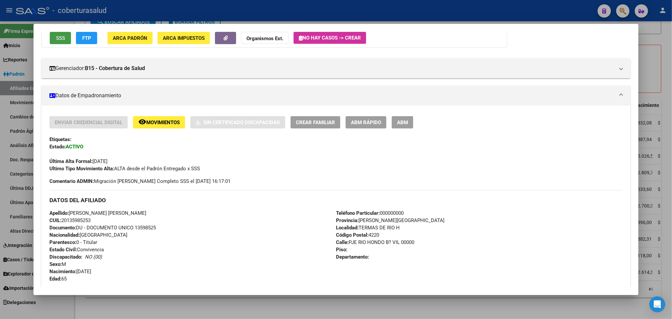
click at [63, 41] on button "SSS" at bounding box center [60, 38] width 21 height 12
click at [266, 35] on strong "Organismos Ext." at bounding box center [264, 38] width 37 height 6
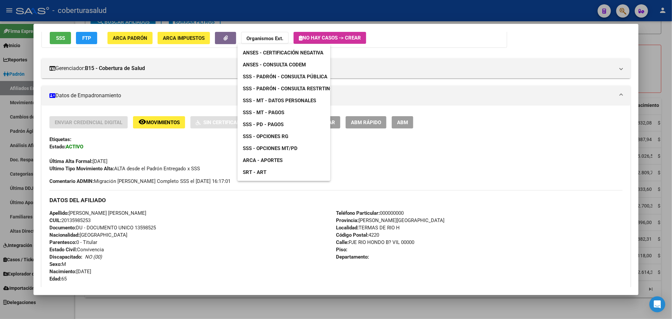
click at [263, 66] on span "ANSES - Consulta CODEM" at bounding box center [274, 65] width 63 height 6
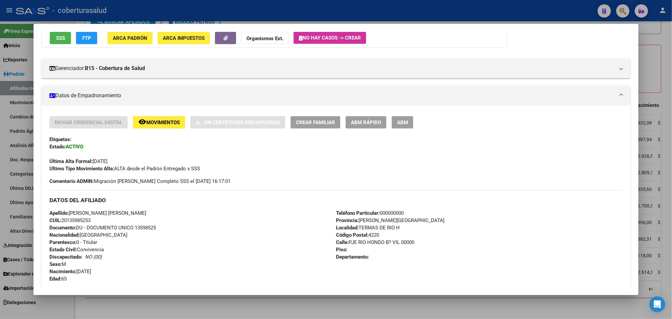
click at [58, 38] on span "SSS" at bounding box center [60, 38] width 9 height 6
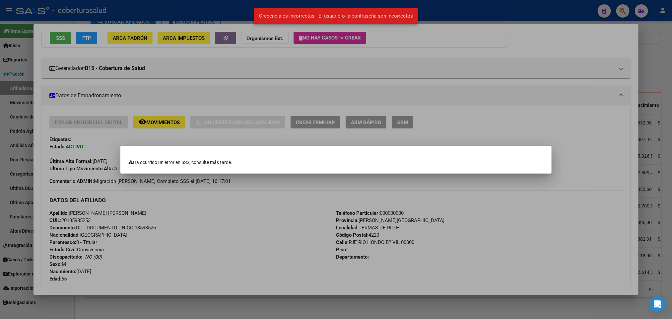
click at [302, 217] on div at bounding box center [336, 159] width 672 height 319
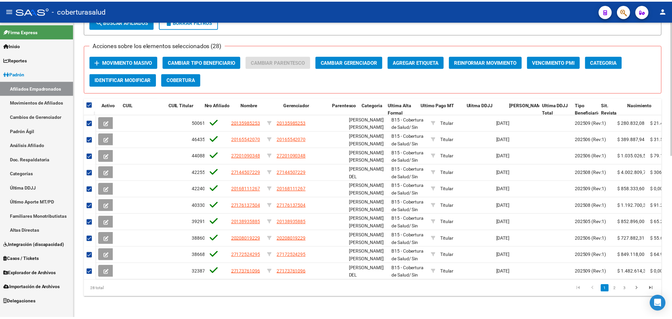
scroll to position [161, 0]
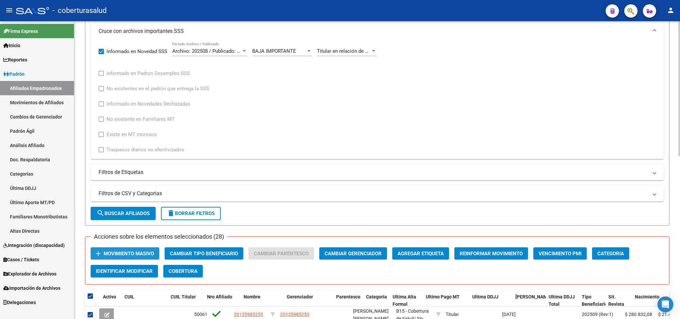
click at [132, 253] on span "Movimiento Masivo" at bounding box center [129, 253] width 50 height 6
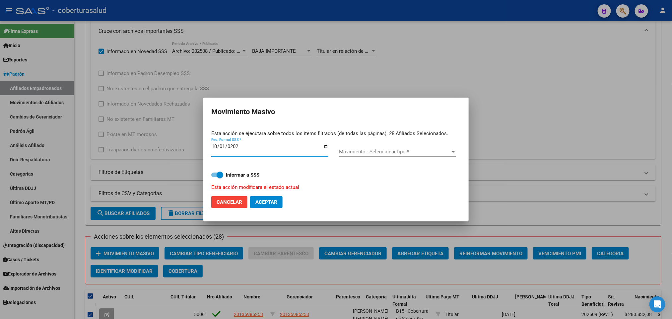
type input "[DATE]"
click at [248, 173] on strong "Informar a SSS" at bounding box center [243, 175] width 34 height 6
click at [215, 177] on input "Informar a SSS" at bounding box center [214, 177] width 0 height 0
checkbox input "false"
click at [383, 153] on span "Movimiento - Seleccionar tipo *" at bounding box center [394, 152] width 111 height 6
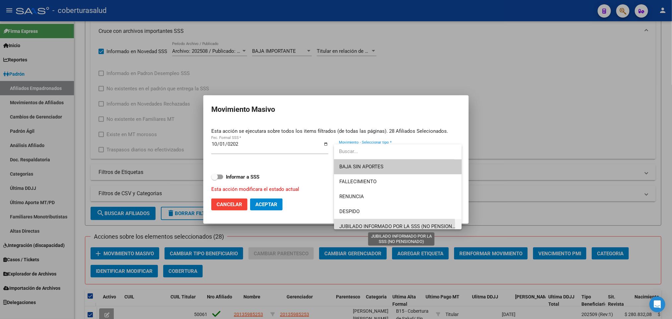
click at [394, 224] on span "JUBILADO INFORMADO POR LA SSS (NO PENSIONADO)" at bounding box center [401, 226] width 124 height 6
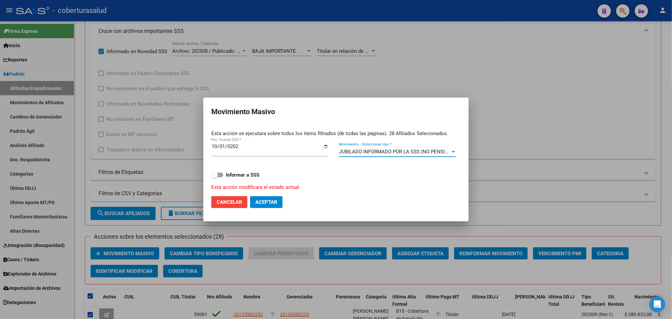
click at [415, 150] on span "JUBILADO INFORMADO POR LA SSS (NO PENSIONADO)" at bounding box center [401, 152] width 124 height 6
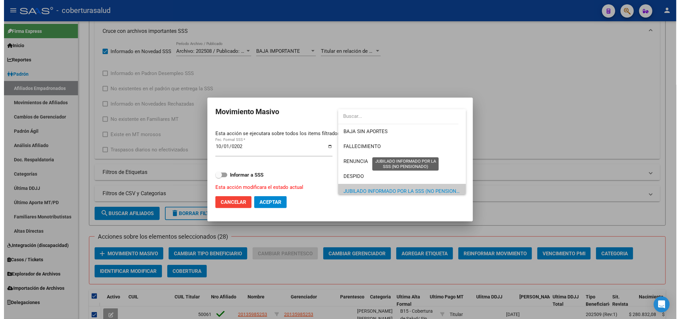
scroll to position [40, 0]
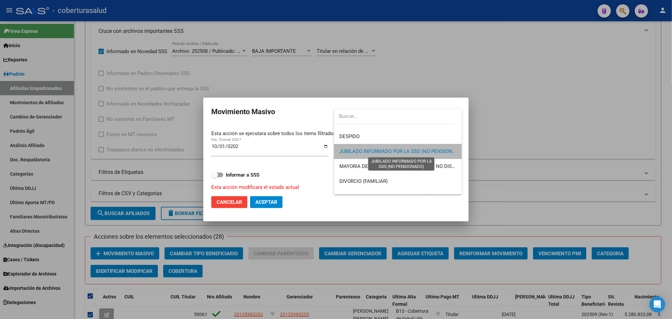
click at [415, 150] on span "JUBILADO INFORMADO POR LA SSS (NO PENSIONADO)" at bounding box center [401, 151] width 124 height 6
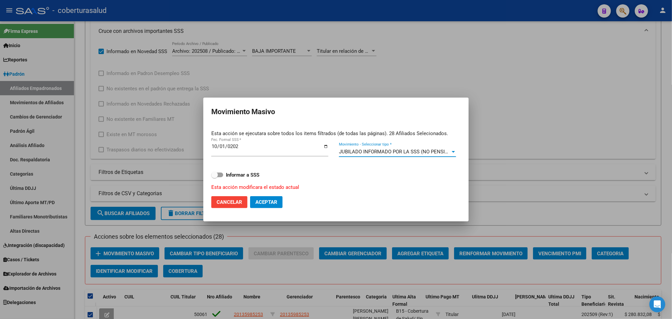
click at [410, 180] on div "Informar a SSS Esta acción modificara el estado actual" at bounding box center [335, 177] width 249 height 28
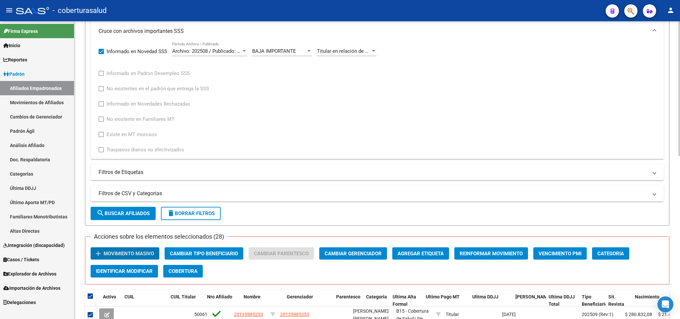
click at [340, 49] on span "Titular en relación de dependencia figura como jubilado titular. Se aplica la b…" at bounding box center [432, 51] width 230 height 6
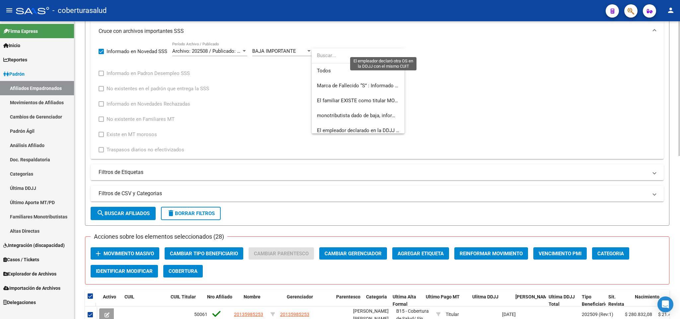
scroll to position [109, 0]
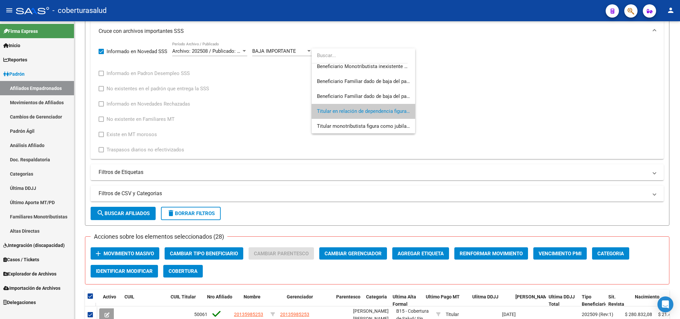
click at [481, 108] on div at bounding box center [340, 159] width 680 height 319
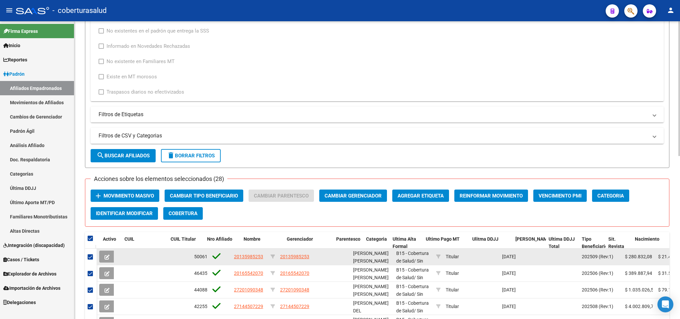
scroll to position [161, 0]
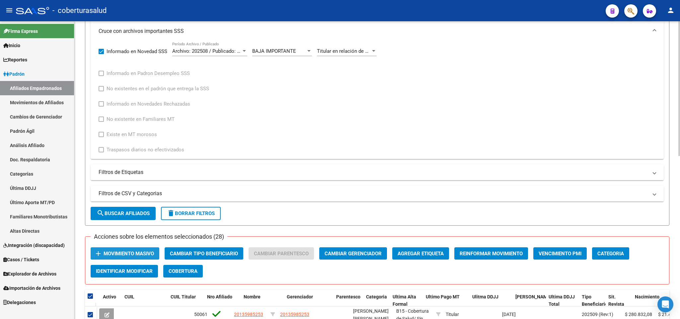
click at [135, 256] on span "Movimiento Masivo" at bounding box center [129, 253] width 50 height 6
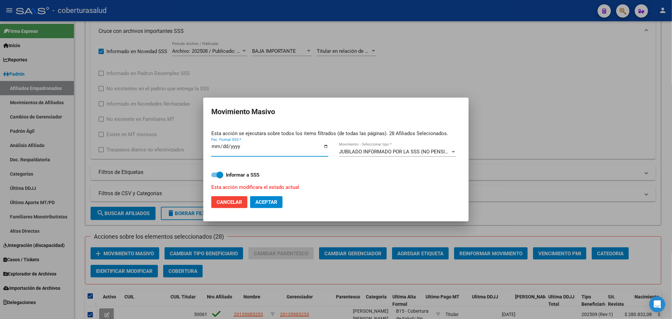
click at [235, 178] on span "Informar a SSS" at bounding box center [243, 175] width 34 height 8
click at [215, 177] on input "Informar a SSS" at bounding box center [214, 177] width 0 height 0
checkbox input "false"
click at [337, 198] on mat-dialog-actions "Cancelar Aceptar" at bounding box center [335, 202] width 249 height 23
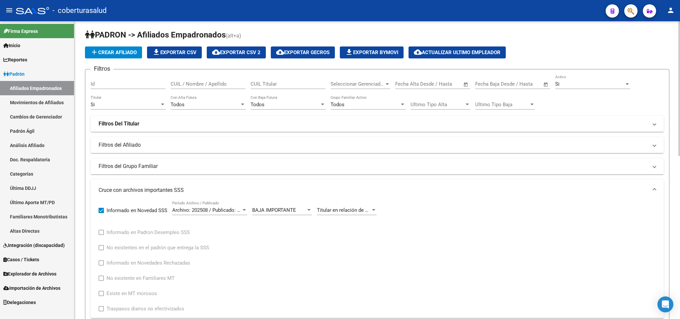
scroll to position [0, 0]
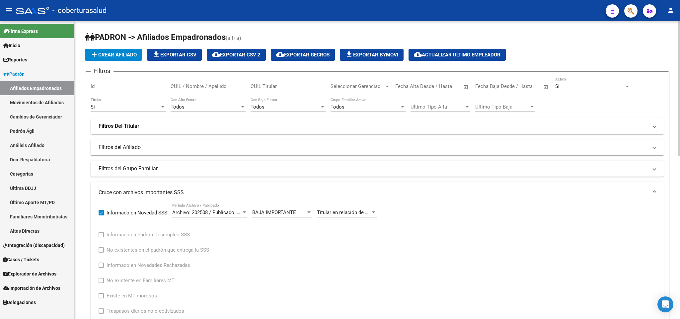
click at [221, 212] on span "Archivo: 202508 / Publicado: 202509" at bounding box center [212, 212] width 81 height 6
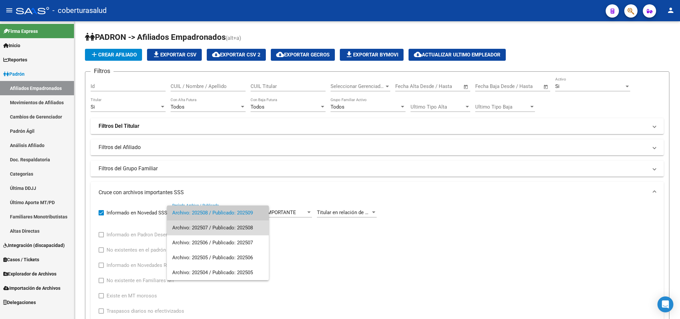
click at [223, 226] on span "Archivo: 202507 / Publicado: 202508" at bounding box center [217, 227] width 91 height 15
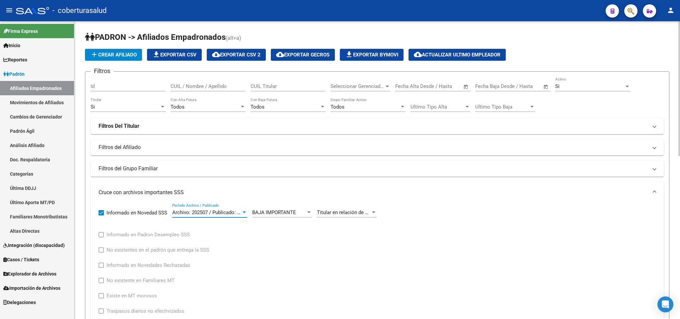
click at [224, 214] on span "Archivo: 202507 / Publicado: 202508" at bounding box center [212, 212] width 81 height 6
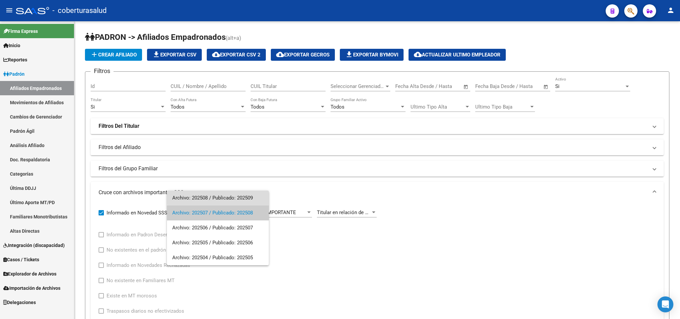
click at [229, 197] on span "Archivo: 202508 / Publicado: 202509" at bounding box center [217, 197] width 91 height 15
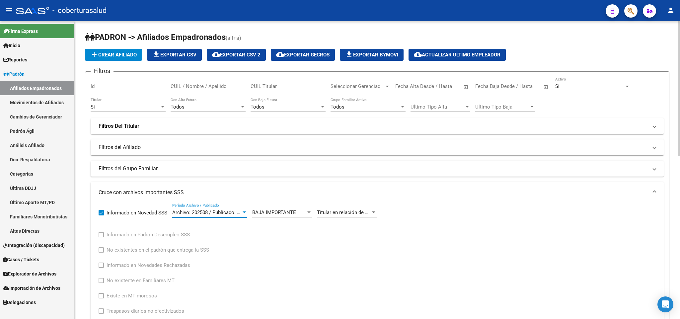
click at [227, 212] on span "Archivo: 202508 / Publicado: 202509" at bounding box center [212, 212] width 81 height 6
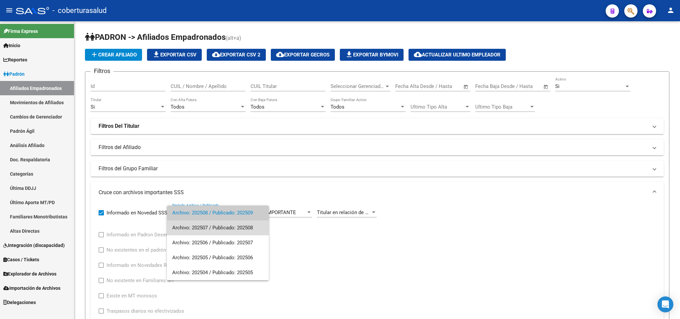
click at [231, 226] on span "Archivo: 202507 / Publicado: 202508" at bounding box center [217, 227] width 91 height 15
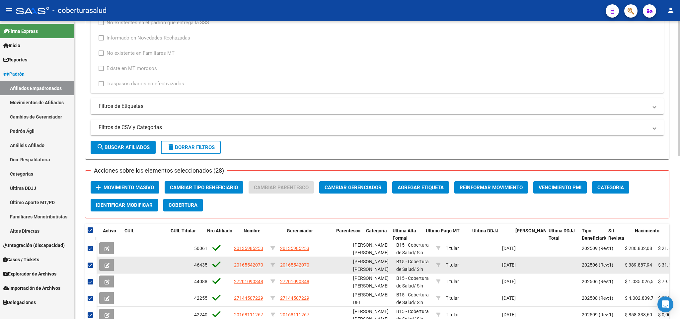
scroll to position [299, 0]
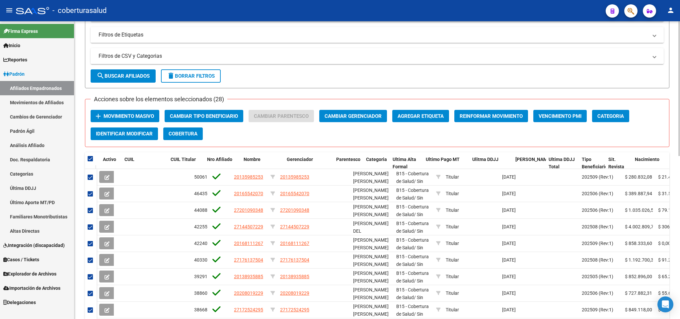
click at [120, 71] on button "search Buscar Afiliados" at bounding box center [123, 75] width 65 height 13
checkbox input "false"
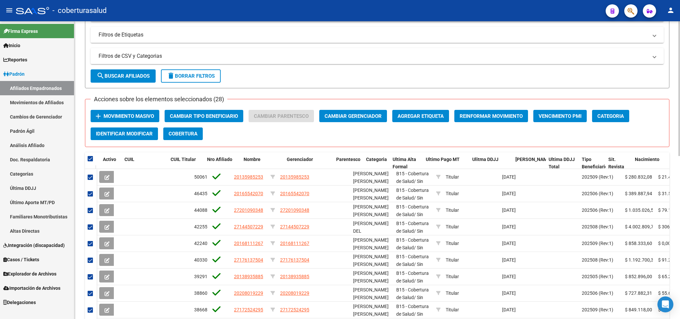
checkbox input "false"
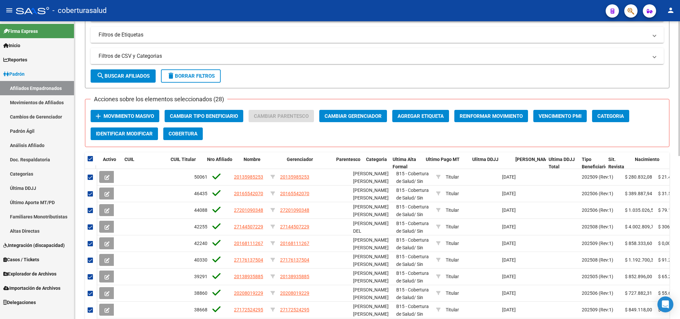
checkbox input "false"
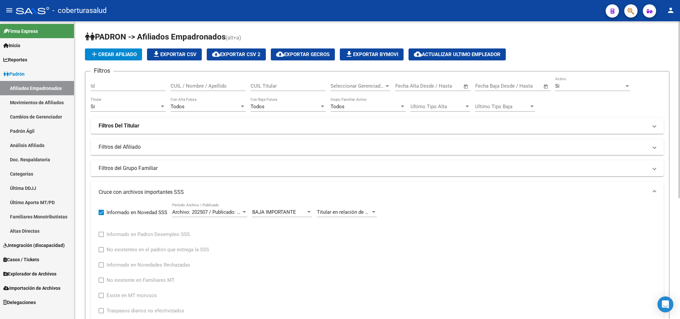
scroll to position [0, 0]
click at [236, 210] on span "Archivo: 202507 / Publicado: 202508" at bounding box center [212, 212] width 81 height 6
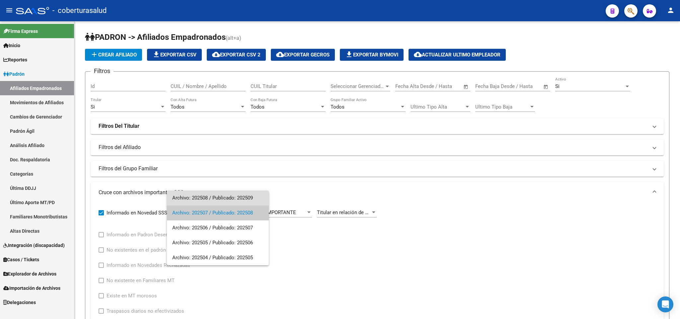
click at [234, 198] on span "Archivo: 202508 / Publicado: 202509" at bounding box center [217, 197] width 91 height 15
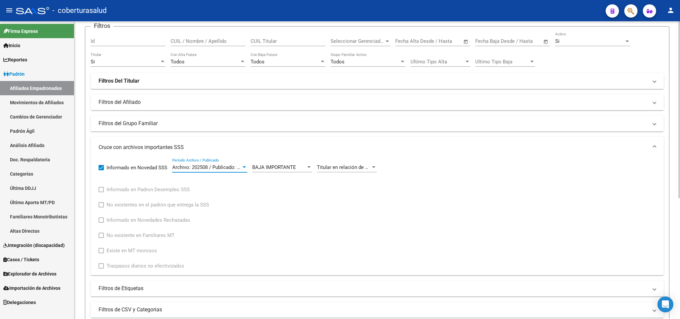
scroll to position [149, 0]
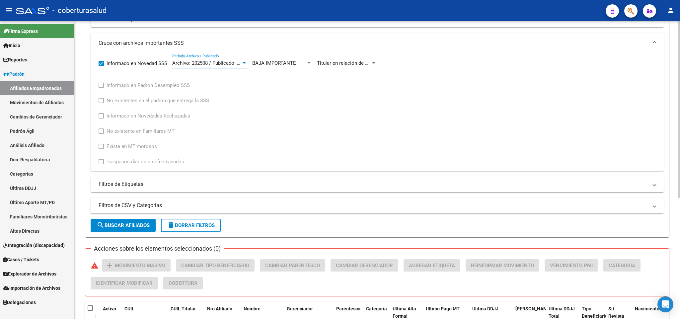
click at [127, 221] on button "search Buscar Afiliados" at bounding box center [123, 225] width 65 height 13
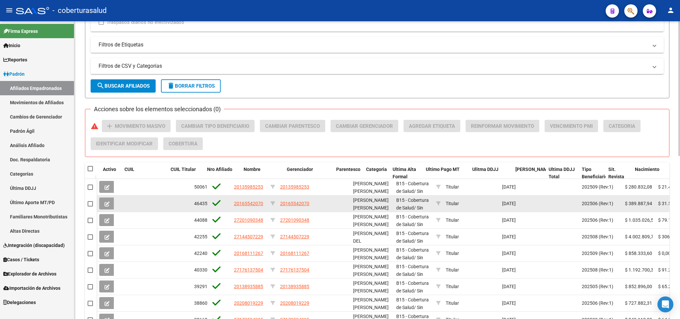
scroll to position [249, 0]
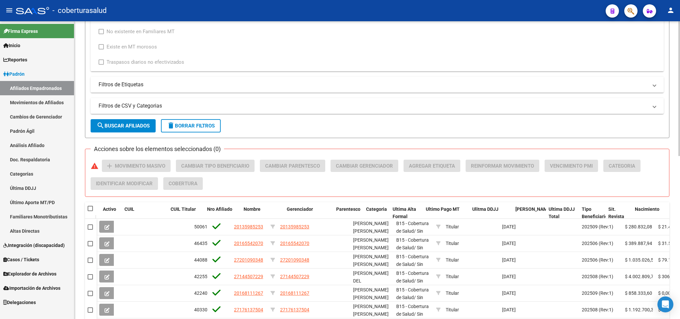
click at [86, 209] on datatable-header-cell at bounding box center [91, 208] width 12 height 13
click at [89, 210] on span at bounding box center [90, 208] width 5 height 5
click at [90, 211] on input "checkbox" at bounding box center [90, 211] width 0 height 0
checkbox input "true"
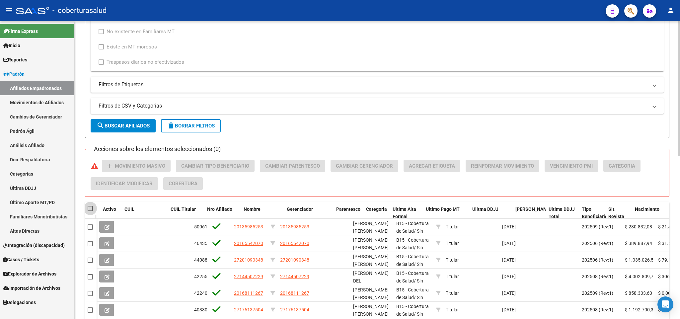
checkbox input "true"
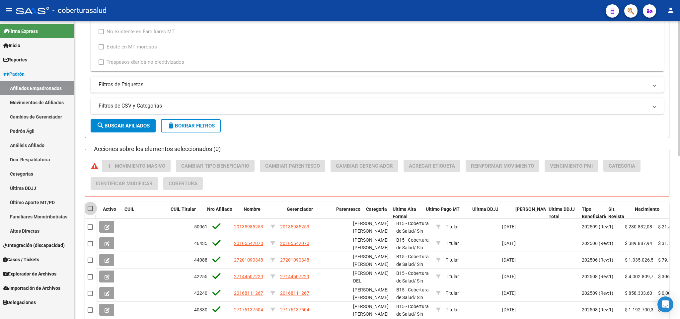
checkbox input "true"
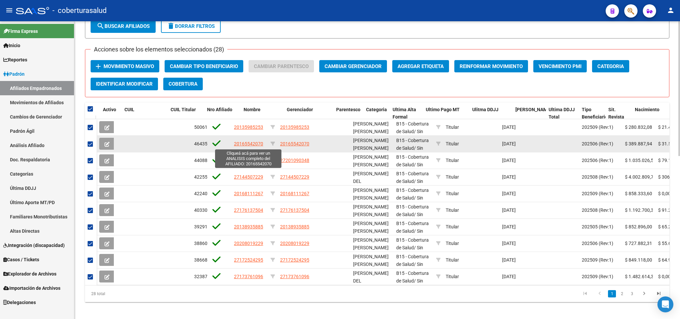
scroll to position [299, 0]
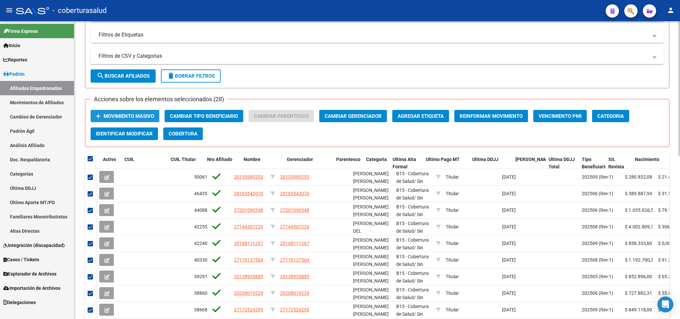
click at [122, 111] on button "add Movimiento Masivo" at bounding box center [125, 116] width 69 height 12
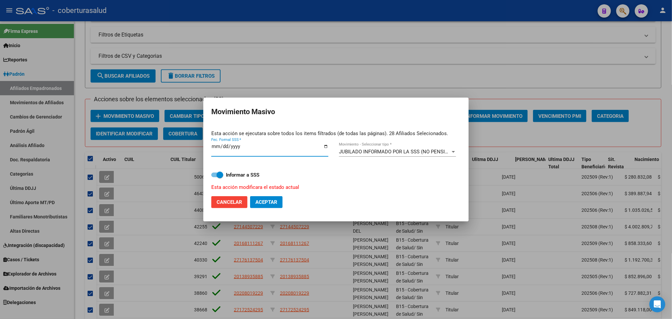
click at [232, 172] on strong "Informar a SSS" at bounding box center [243, 175] width 34 height 6
click at [215, 177] on input "Informar a SSS" at bounding box center [214, 177] width 0 height 0
click at [232, 172] on strong "Informar a SSS" at bounding box center [243, 175] width 34 height 6
click at [215, 177] on input "Informar a SSS" at bounding box center [214, 177] width 0 height 0
click at [228, 199] on span "Cancelar" at bounding box center [230, 202] width 26 height 6
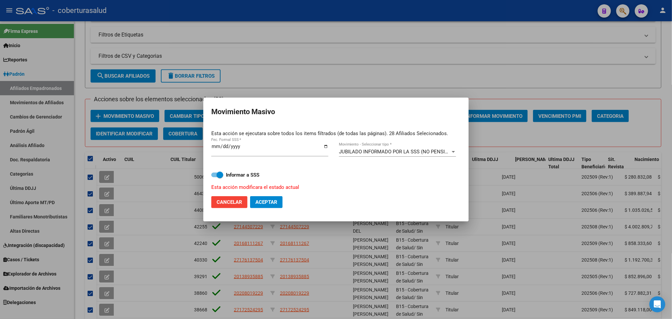
checkbox input "false"
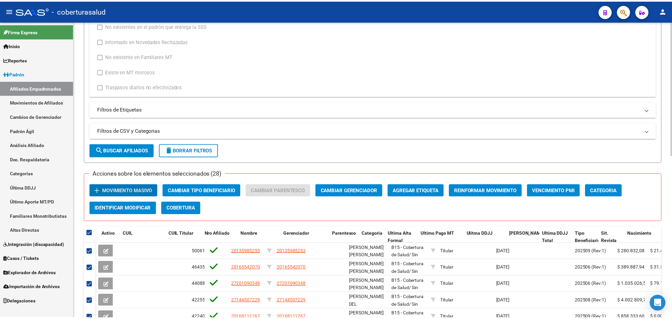
scroll to position [249, 0]
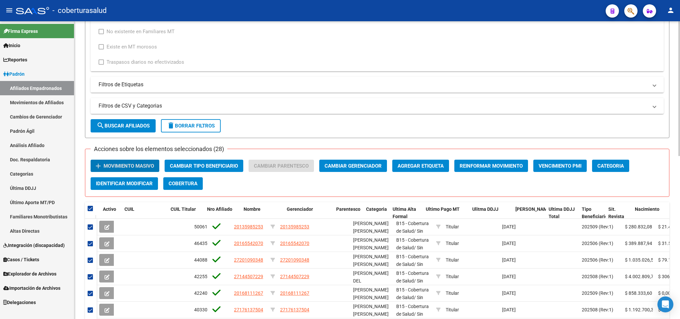
click at [131, 164] on span "Movimiento Masivo" at bounding box center [129, 166] width 50 height 6
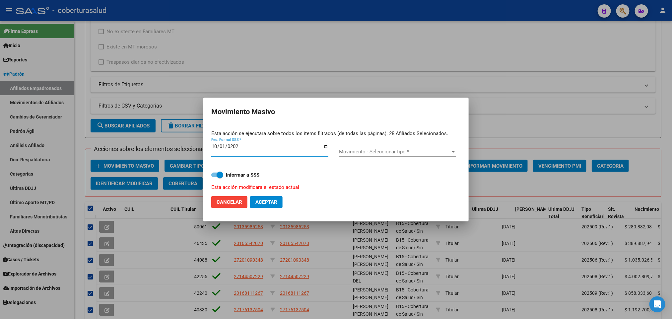
type input "[DATE]"
click at [392, 154] on span "Movimiento - Seleccionar tipo *" at bounding box center [394, 152] width 111 height 6
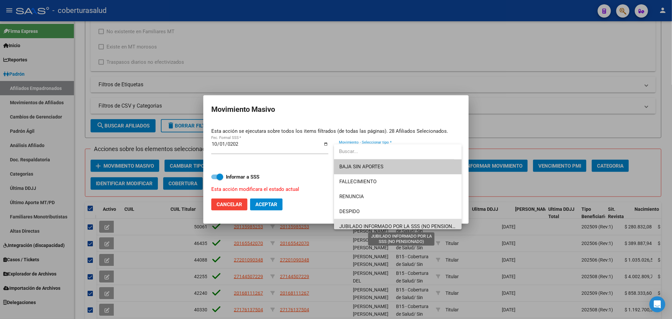
click at [403, 224] on span "JUBILADO INFORMADO POR LA SSS (NO PENSIONADO)" at bounding box center [401, 226] width 124 height 6
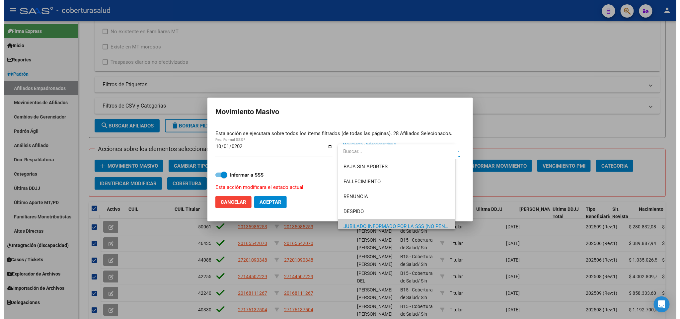
scroll to position [4, 0]
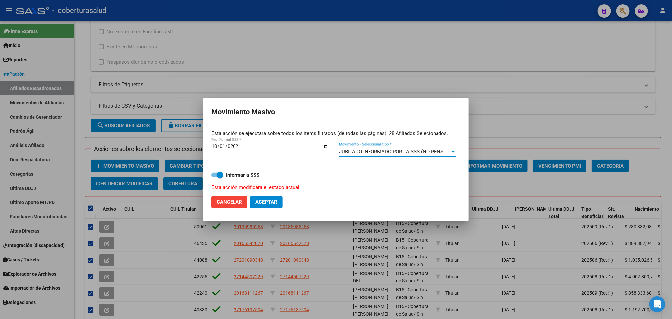
click at [242, 174] on strong "Informar a SSS" at bounding box center [243, 175] width 34 height 6
click at [215, 177] on input "Informar a SSS" at bounding box center [214, 177] width 0 height 0
checkbox input "false"
click at [279, 202] on button "Aceptar" at bounding box center [266, 202] width 33 height 12
checkbox input "false"
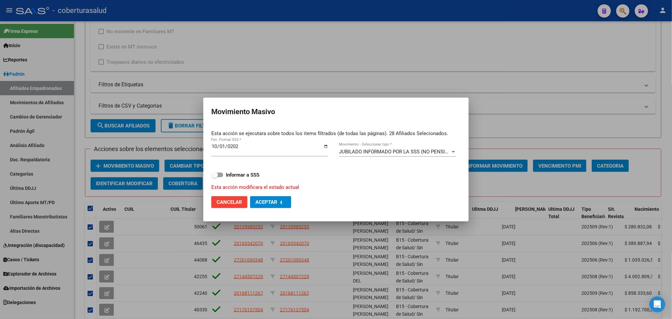
checkbox input "false"
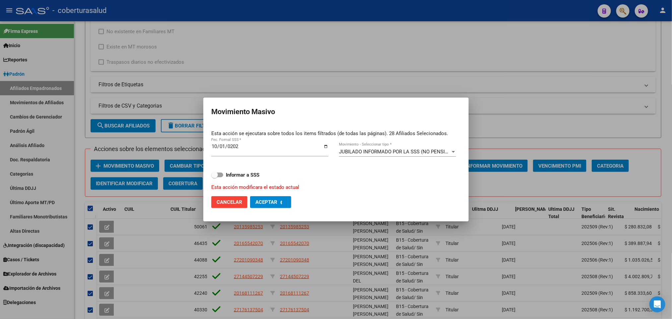
checkbox input "false"
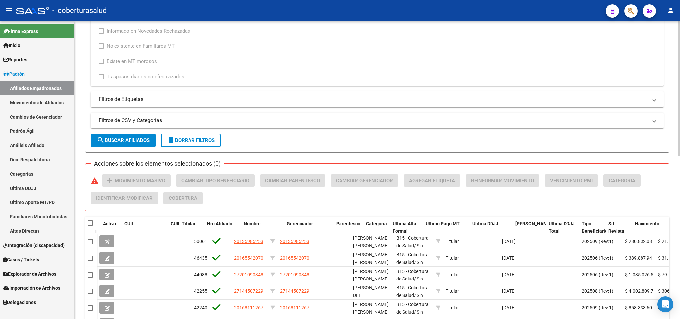
scroll to position [211, 0]
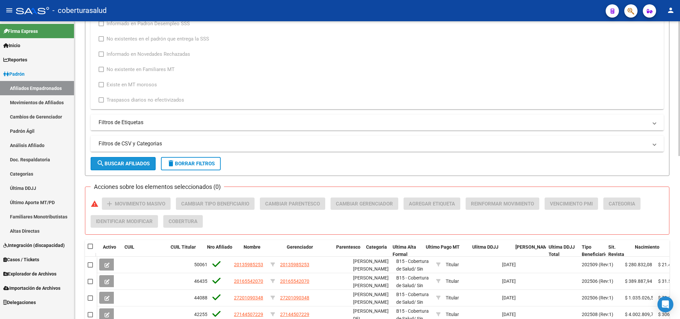
click at [143, 159] on button "search Buscar Afiliados" at bounding box center [123, 163] width 65 height 13
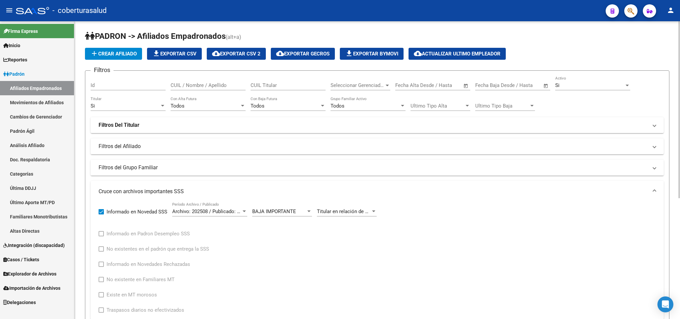
scroll to position [0, 0]
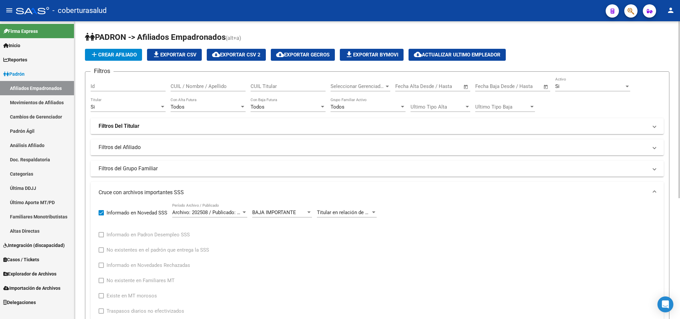
click at [140, 102] on div "Si Titular" at bounding box center [128, 105] width 75 height 14
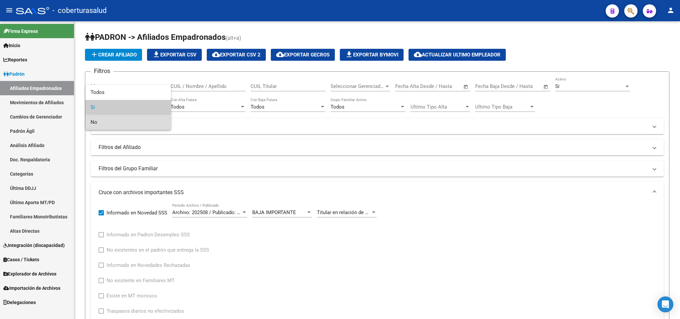
click at [117, 122] on span "No" at bounding box center [128, 122] width 75 height 15
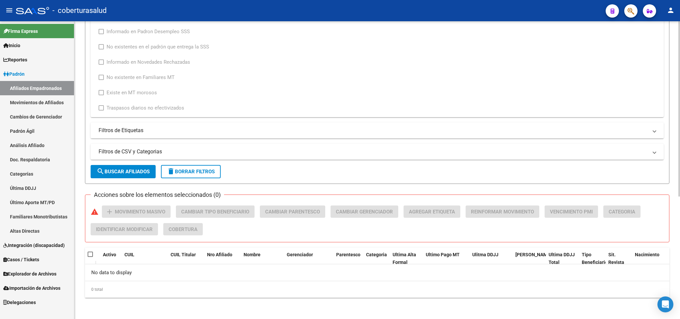
click at [133, 169] on span "search Buscar Afiliados" at bounding box center [123, 172] width 53 height 6
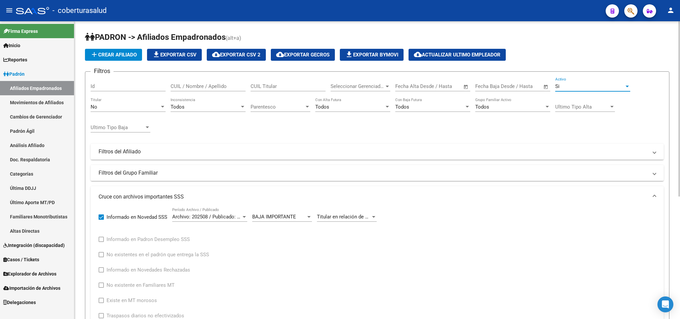
click at [590, 89] on div "Si" at bounding box center [589, 86] width 69 height 6
click at [590, 89] on span "Si" at bounding box center [592, 86] width 75 height 15
click at [115, 107] on div "No" at bounding box center [125, 107] width 69 height 6
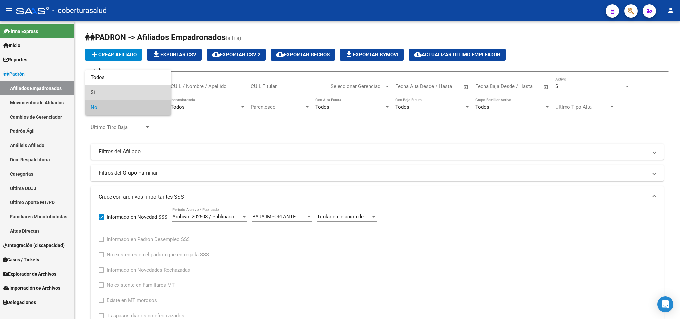
click at [120, 94] on span "Si" at bounding box center [128, 92] width 75 height 15
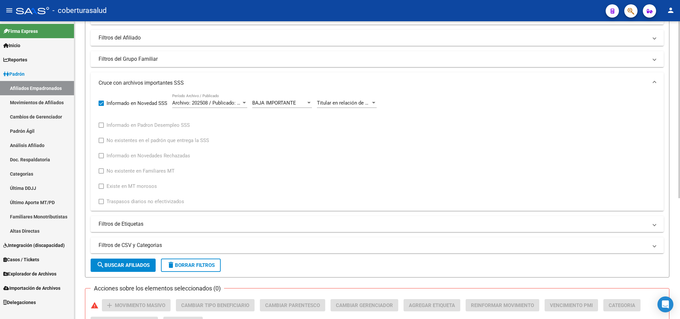
scroll to position [154, 0]
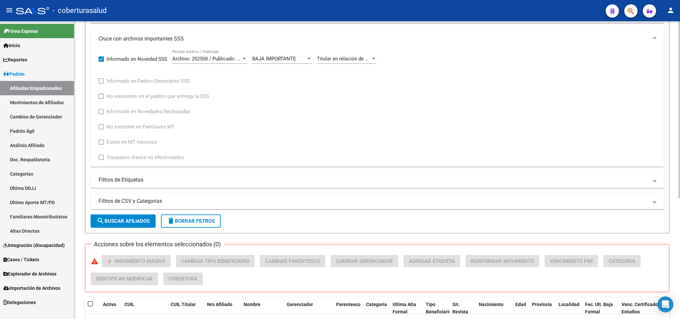
click at [117, 224] on span "search Buscar Afiliados" at bounding box center [123, 221] width 53 height 6
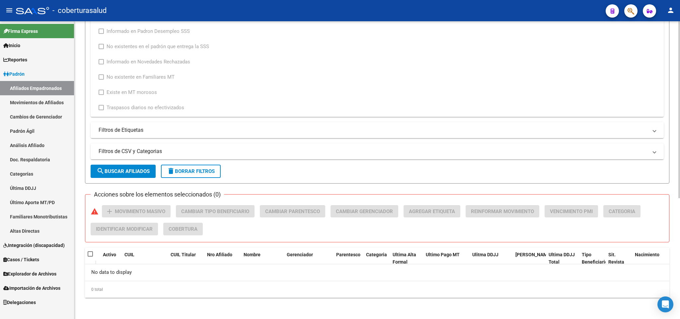
scroll to position [0, 0]
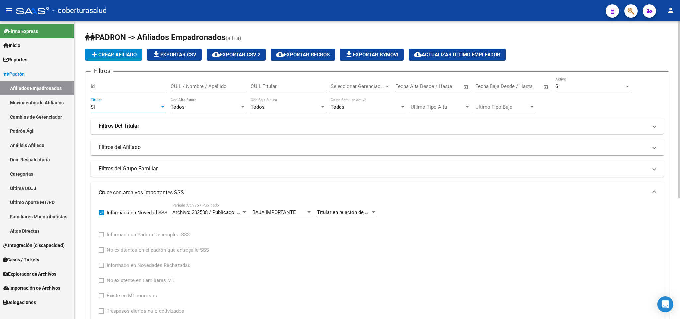
click at [145, 105] on div "Si" at bounding box center [125, 107] width 69 height 6
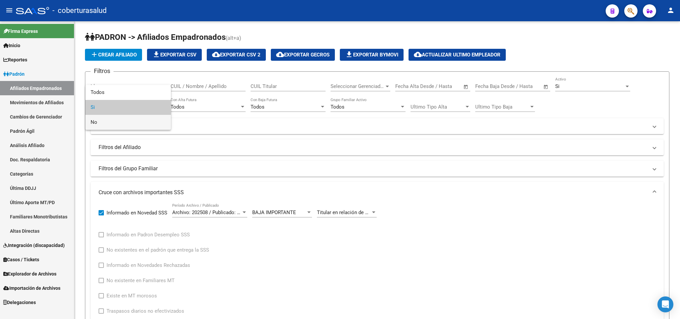
click at [135, 119] on span "No" at bounding box center [128, 122] width 75 height 15
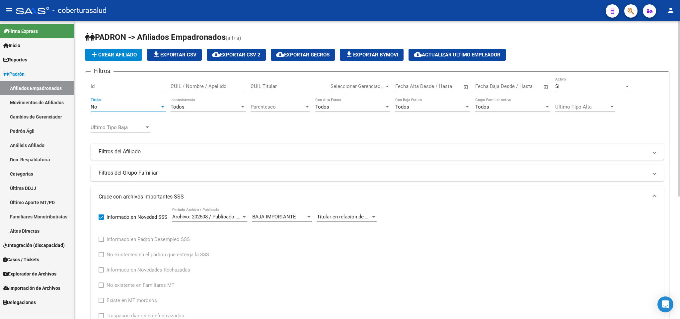
click at [282, 104] on div "Parentesco Parentesco" at bounding box center [280, 105] width 60 height 14
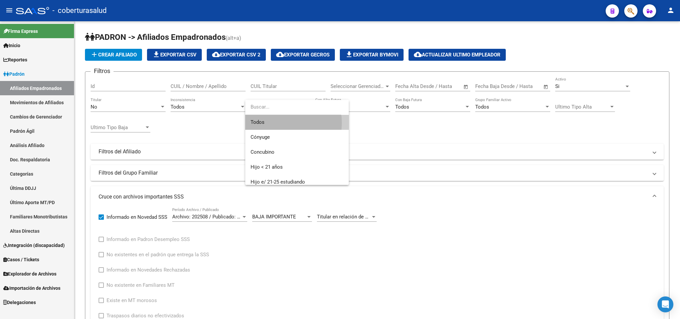
click at [278, 123] on span "Todos" at bounding box center [296, 122] width 93 height 15
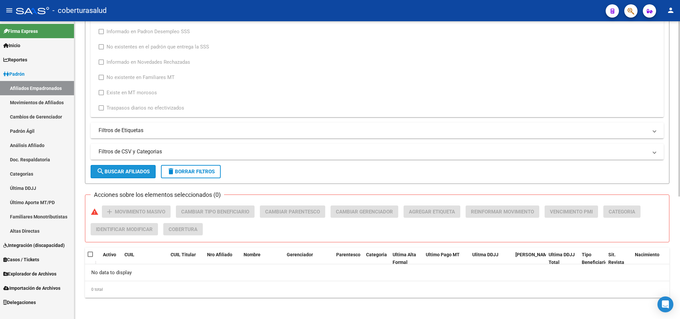
click at [138, 172] on span "search Buscar Afiliados" at bounding box center [123, 172] width 53 height 6
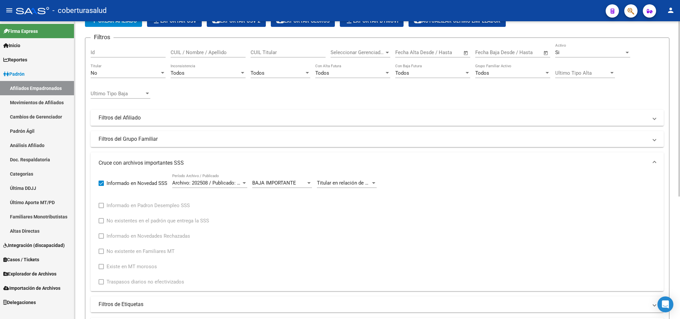
scroll to position [50, 0]
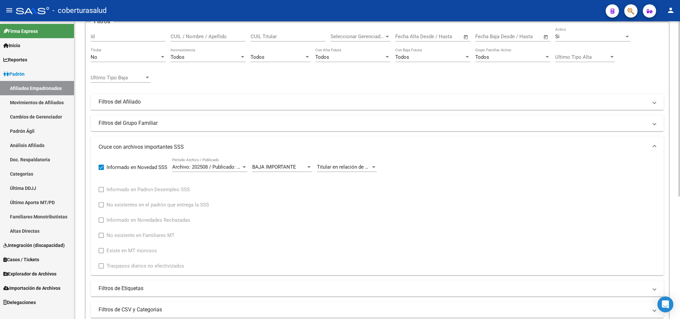
click at [152, 64] on div "No Titular" at bounding box center [128, 58] width 75 height 21
click at [357, 168] on span "Titular en relación de dependencia figura como jubilado titular. Se aplica la b…" at bounding box center [432, 167] width 230 height 6
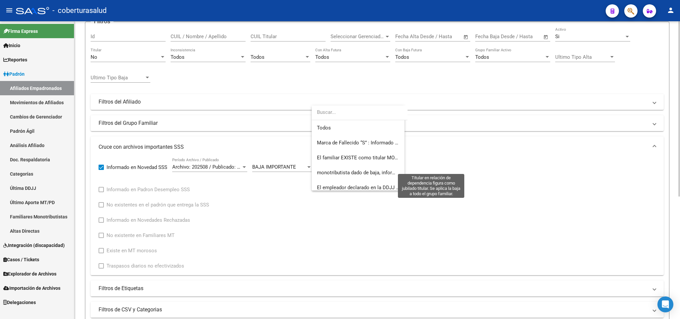
scroll to position [109, 0]
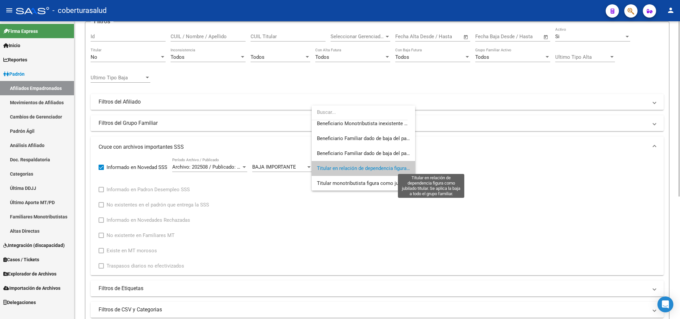
type input "f"
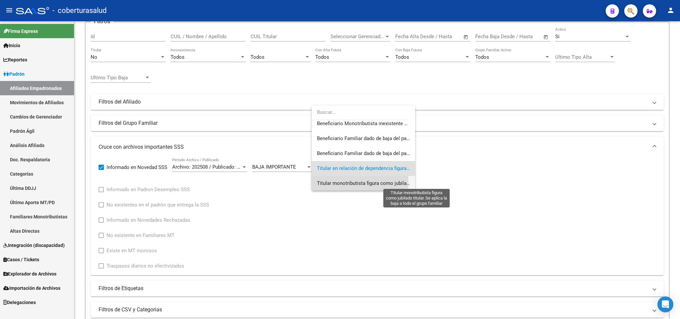
click at [359, 182] on span "Titular monotributista figura como jubilado titular. Se aplica la baja a todo e…" at bounding box center [417, 183] width 201 height 6
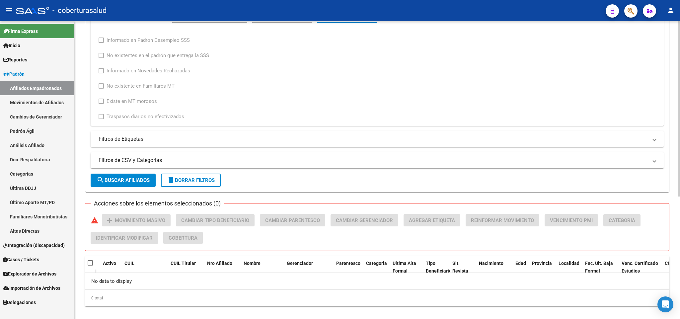
click at [147, 176] on button "search Buscar Afiliados" at bounding box center [123, 180] width 65 height 13
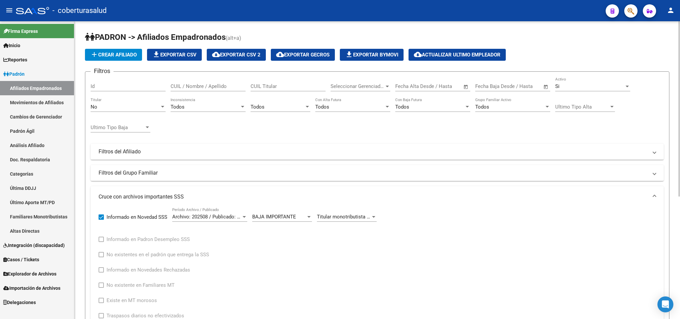
click at [121, 106] on div "No" at bounding box center [125, 107] width 69 height 6
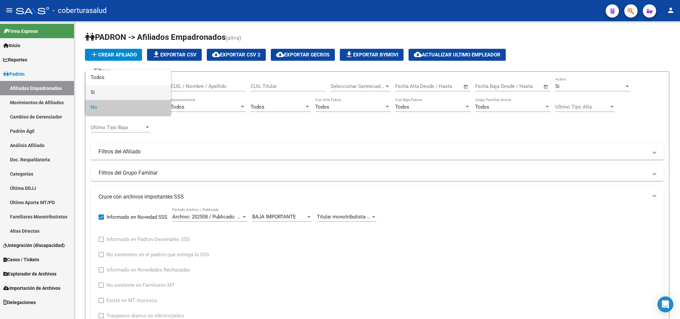
click at [118, 94] on span "Si" at bounding box center [128, 92] width 75 height 15
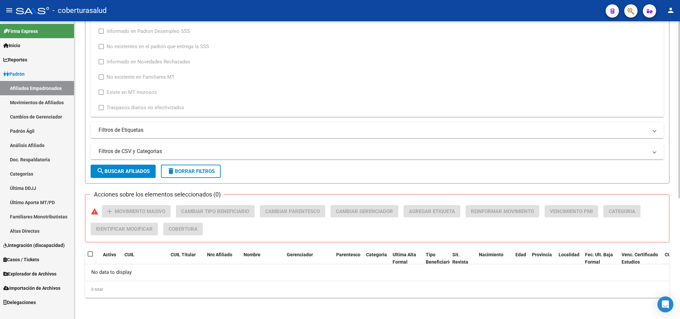
click at [127, 170] on span "search Buscar Afiliados" at bounding box center [123, 171] width 53 height 6
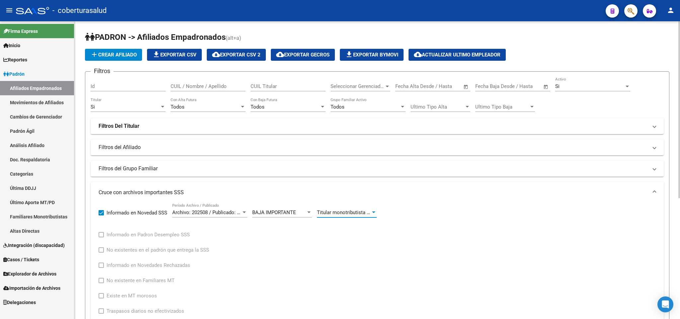
click at [357, 212] on span "Titular monotributista figura como jubilado titular. Se aplica la baja a todo e…" at bounding box center [417, 212] width 201 height 6
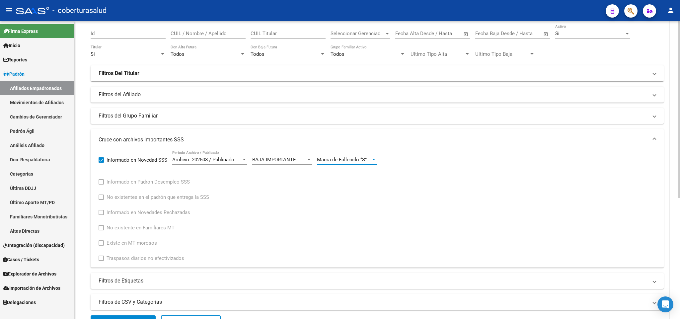
scroll to position [199, 0]
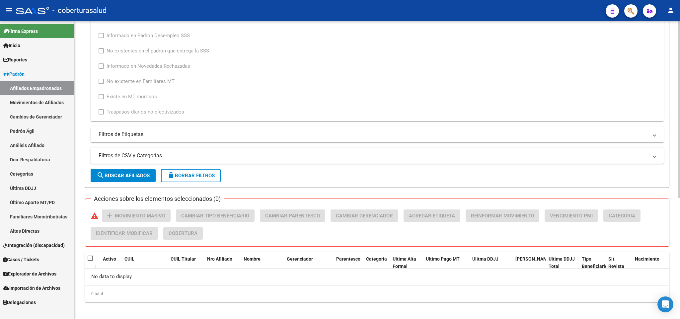
click at [130, 169] on form "Filtros Id CUIL / Nombre / Apellido CUIL Titular Seleccionar Gerenciador Selecc…" at bounding box center [377, 30] width 584 height 316
click at [131, 175] on span "search Buscar Afiliados" at bounding box center [123, 176] width 53 height 6
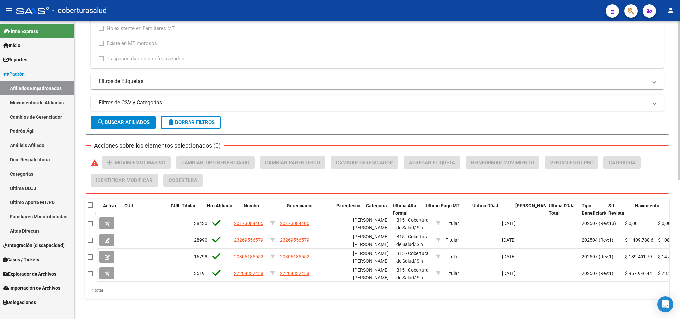
scroll to position [261, 0]
click at [91, 201] on span at bounding box center [90, 203] width 5 height 5
click at [90, 207] on input "checkbox" at bounding box center [90, 207] width 0 height 0
checkbox input "true"
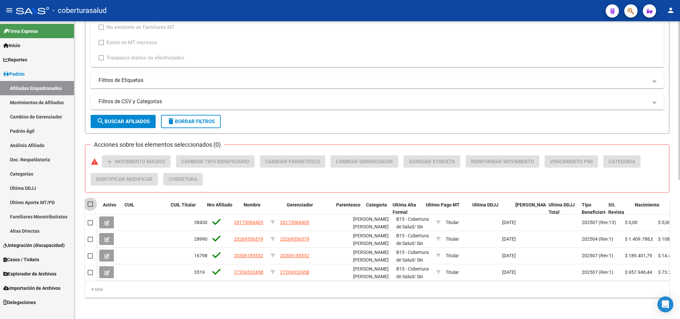
checkbox input "true"
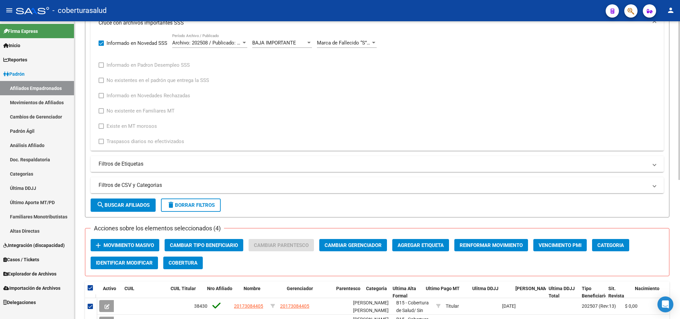
scroll to position [199, 0]
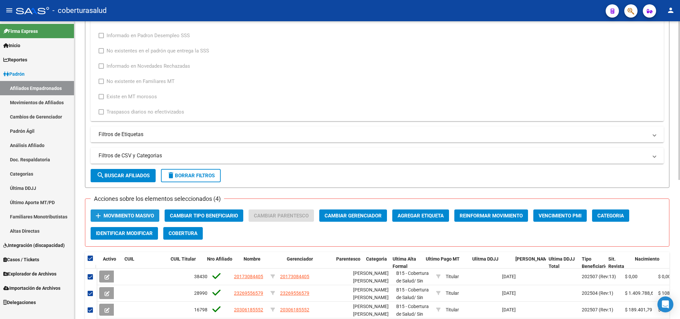
click at [146, 217] on span "Movimiento Masivo" at bounding box center [129, 216] width 50 height 6
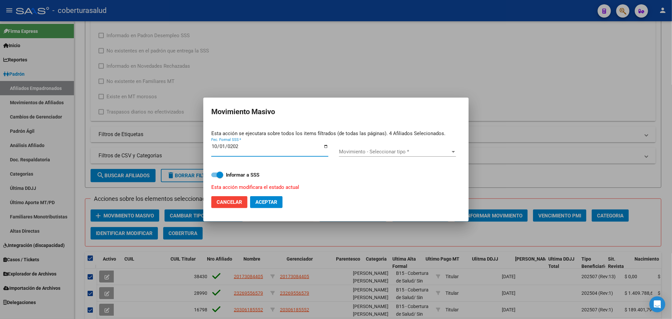
type input "[DATE]"
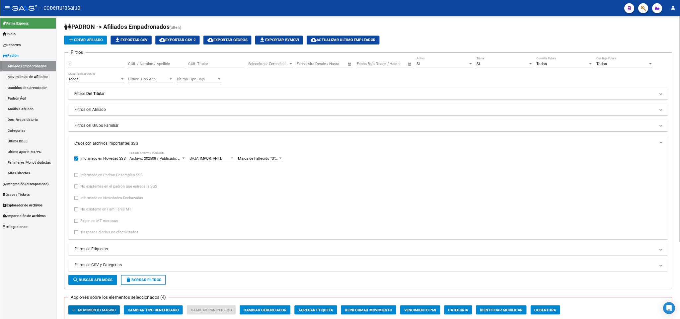
scroll to position [0, 0]
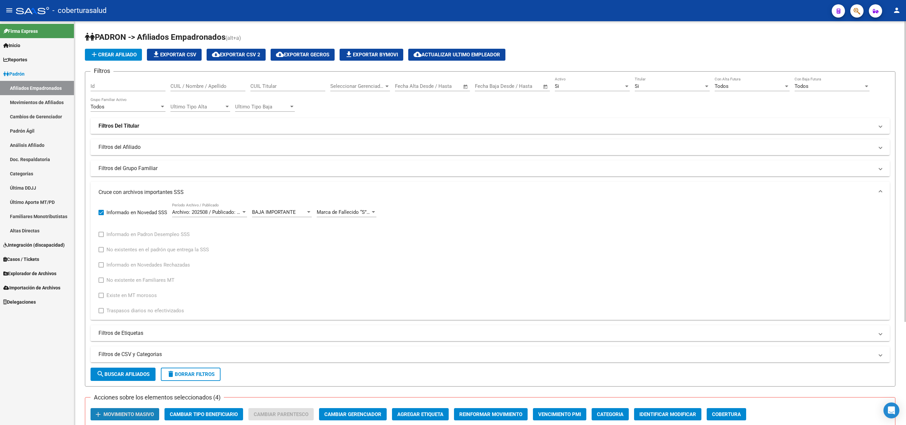
click at [125, 318] on span "Movimiento Masivo" at bounding box center [129, 415] width 50 height 6
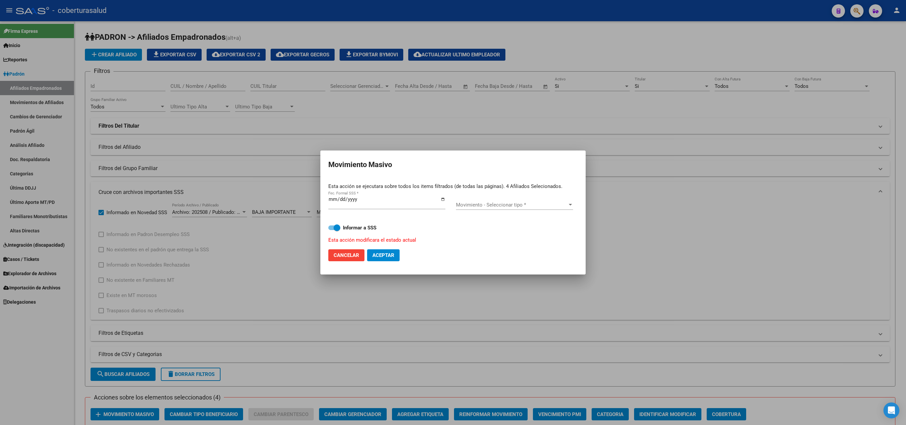
click at [548, 209] on div "Movimiento - Seleccionar tipo * Movimiento - Seleccionar tipo *" at bounding box center [514, 205] width 117 height 10
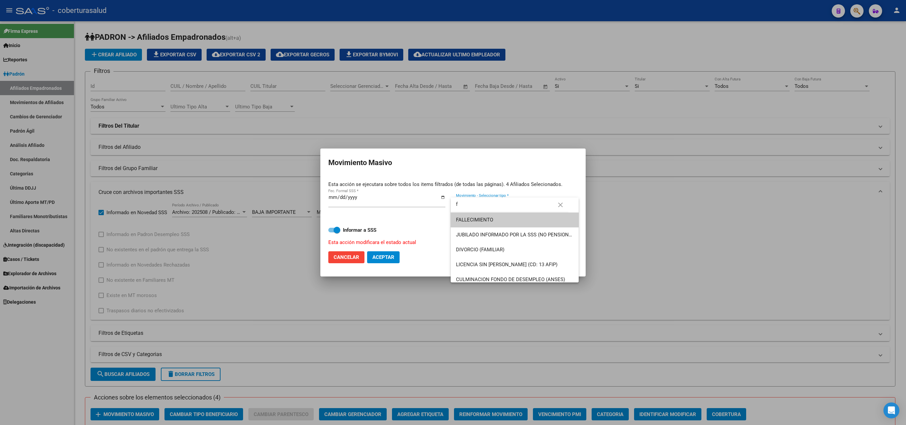
type input "f"
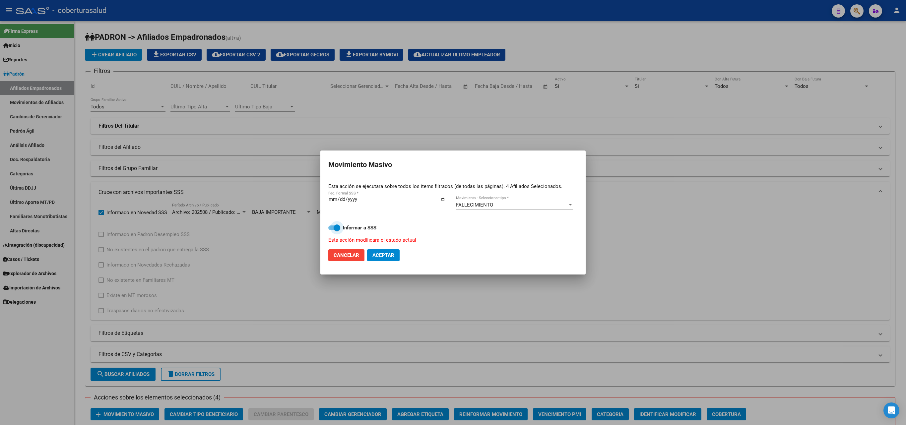
click at [361, 231] on span "Informar a SSS" at bounding box center [360, 228] width 34 height 8
click at [332, 231] on input "Informar a SSS" at bounding box center [331, 230] width 0 height 0
checkbox input "false"
click at [387, 260] on button "Aceptar" at bounding box center [383, 255] width 33 height 12
checkbox input "false"
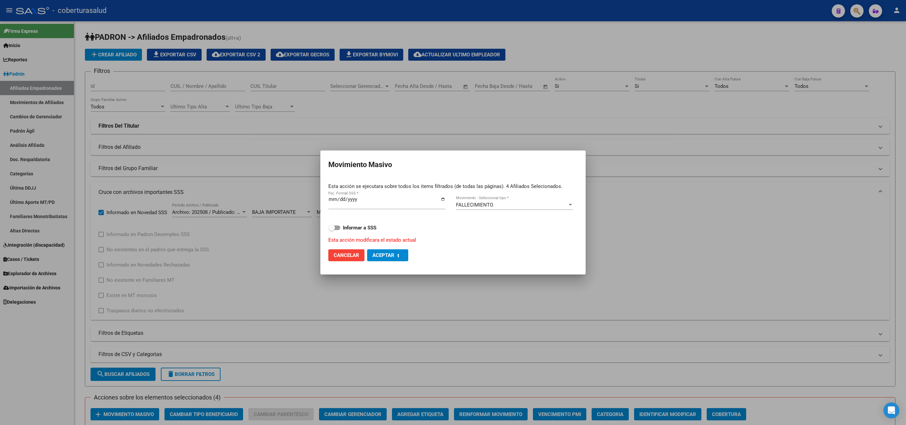
checkbox input "false"
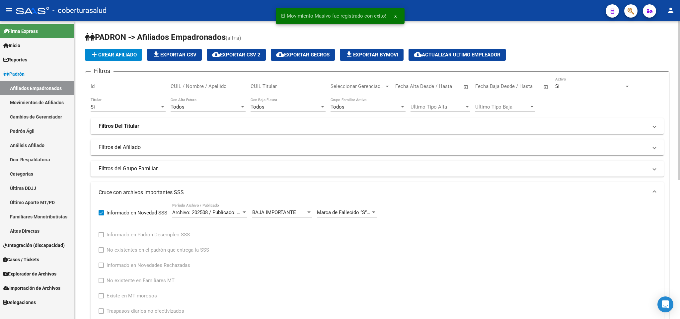
click at [139, 108] on div "Si" at bounding box center [125, 107] width 69 height 6
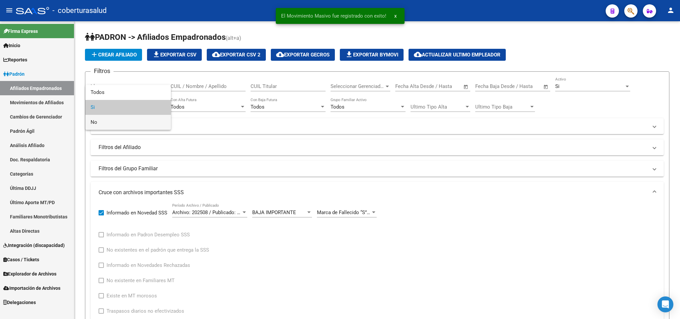
click at [129, 120] on span "No" at bounding box center [128, 122] width 75 height 15
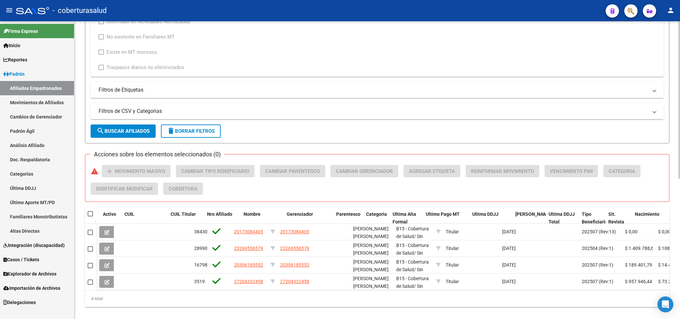
scroll to position [249, 0]
click at [134, 137] on button "search Buscar Afiliados" at bounding box center [123, 130] width 65 height 13
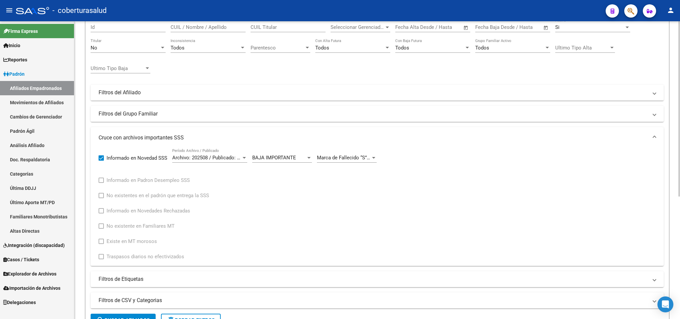
scroll to position [0, 0]
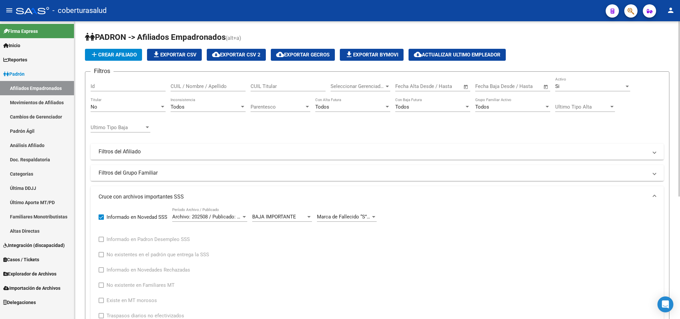
click at [470, 226] on div "Informado en Novedad SSS Archivo: 202508 / Publicado: 202509 Período Archivo / …" at bounding box center [377, 263] width 557 height 112
